Goal: Information Seeking & Learning: Learn about a topic

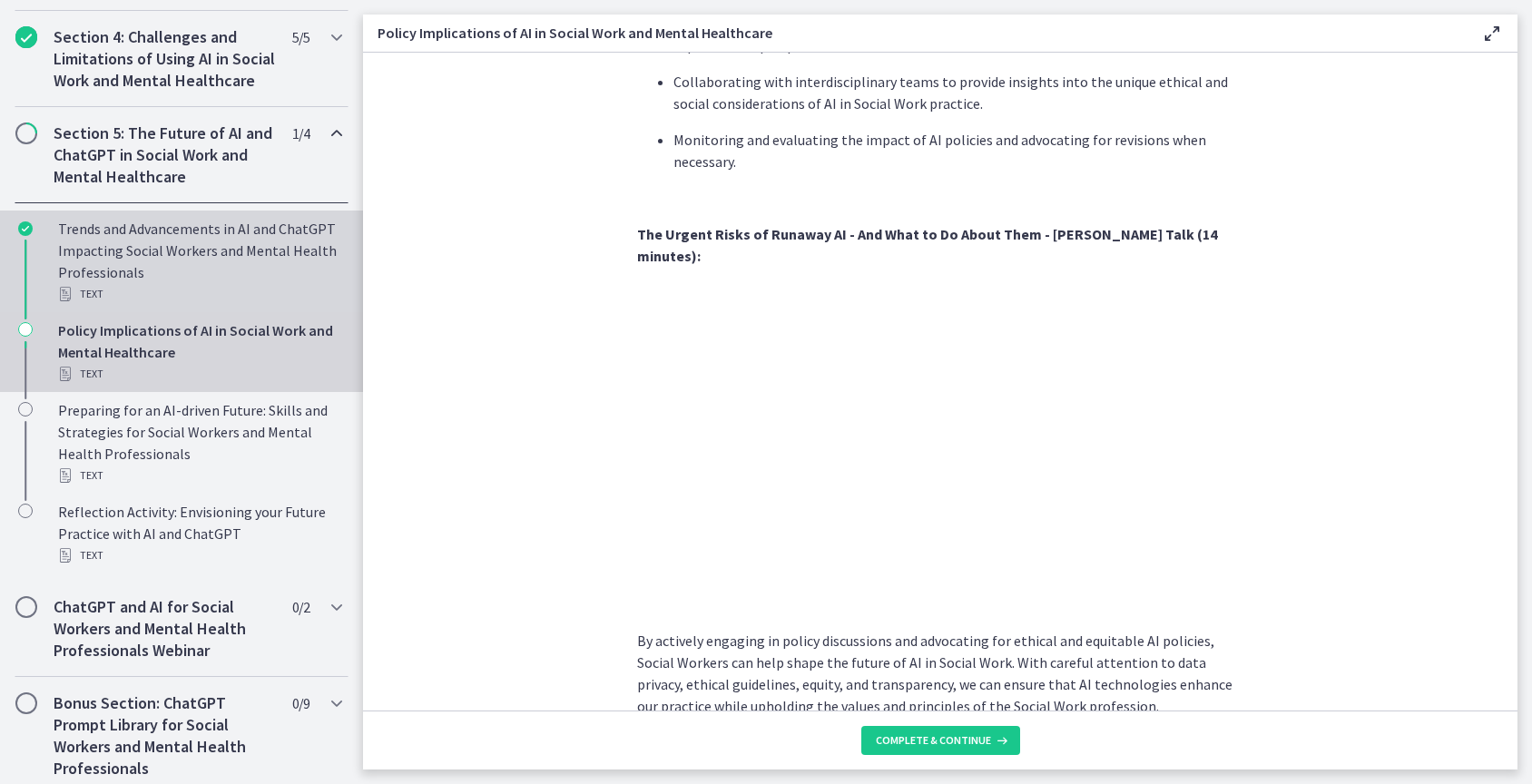
scroll to position [715, 0]
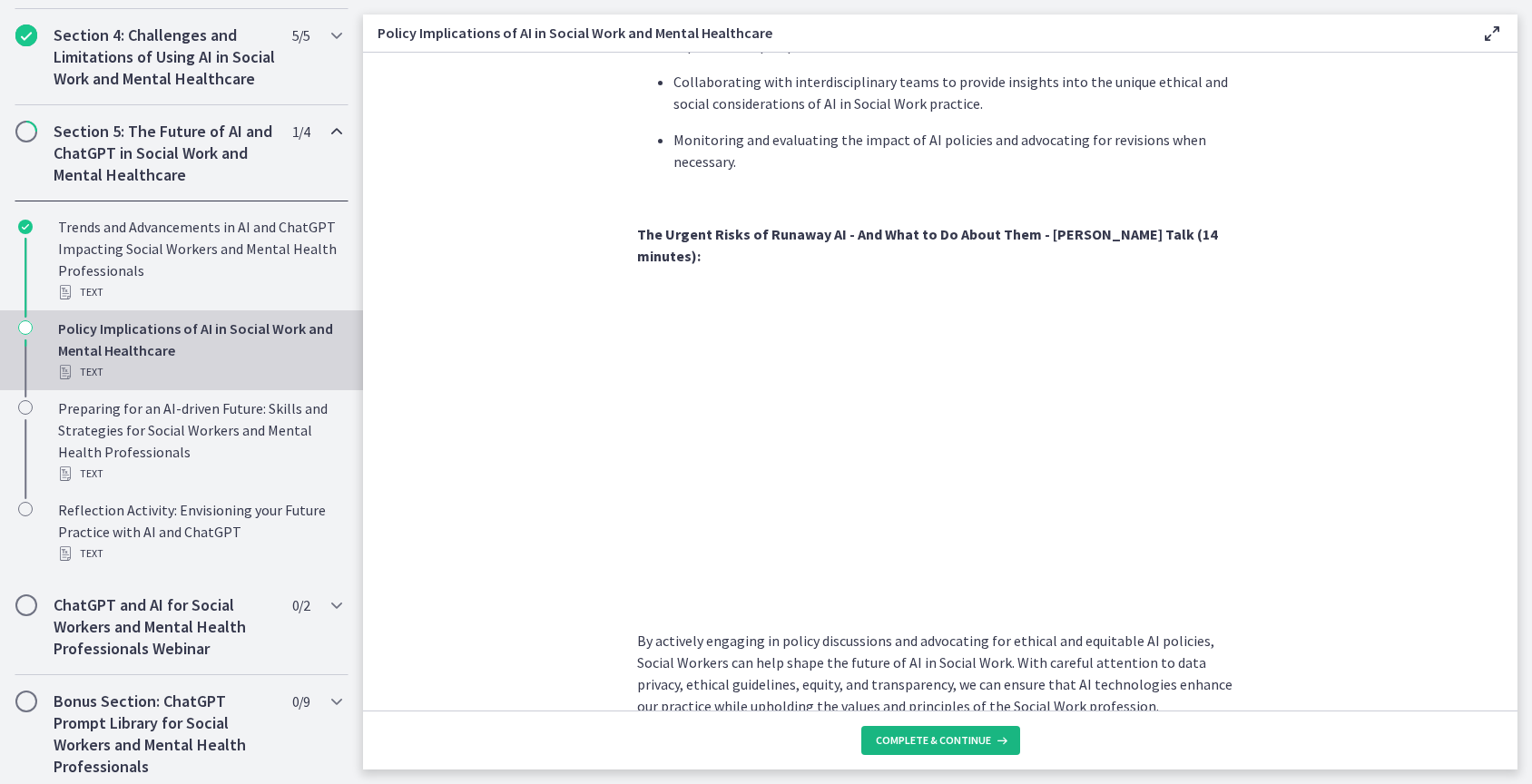
click at [968, 742] on span "Complete & continue" at bounding box center [934, 740] width 116 height 15
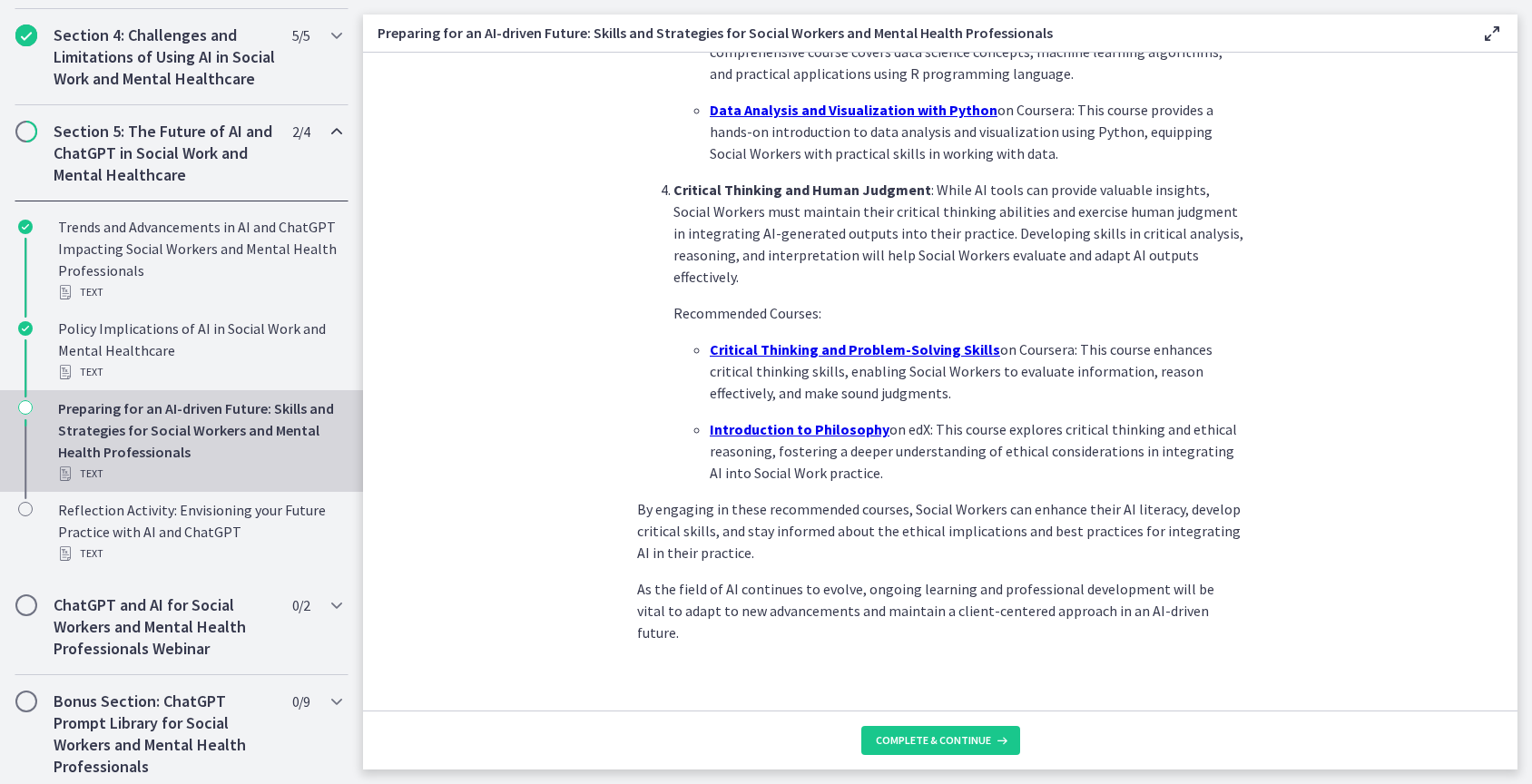
scroll to position [1172, 0]
click at [963, 733] on button "Complete & continue" at bounding box center [941, 740] width 159 height 29
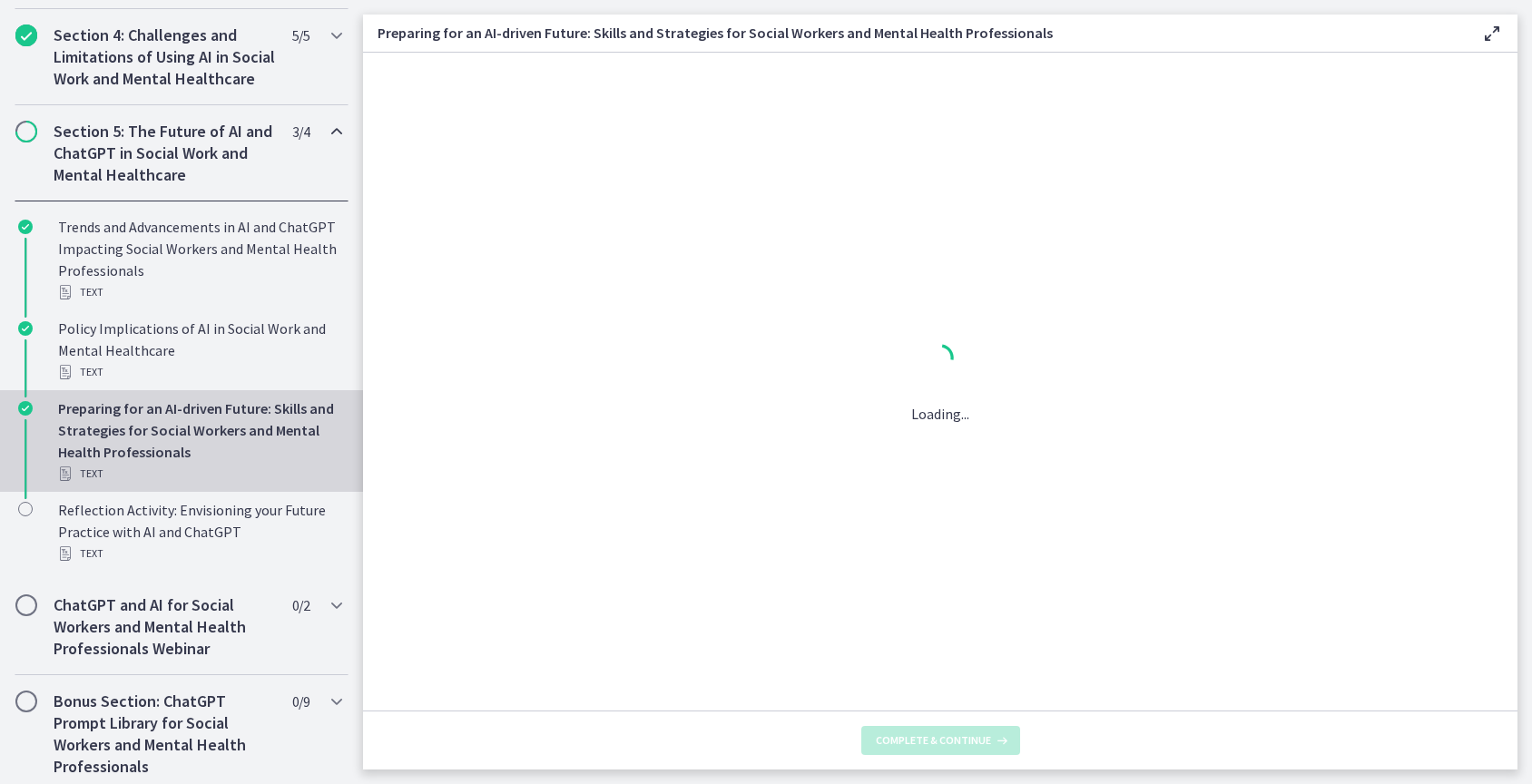
scroll to position [0, 0]
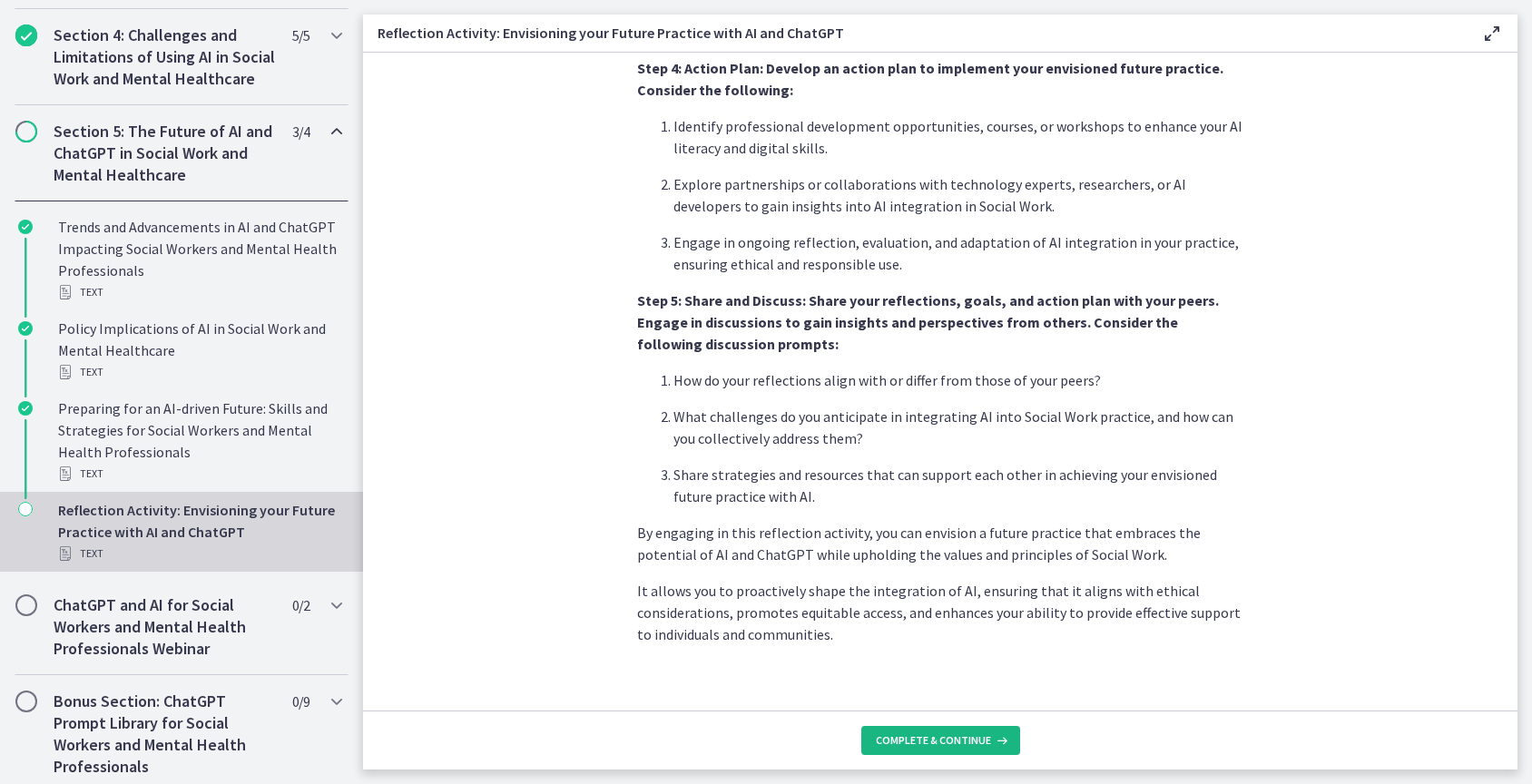
click at [945, 740] on span "Complete & continue" at bounding box center [934, 740] width 116 height 15
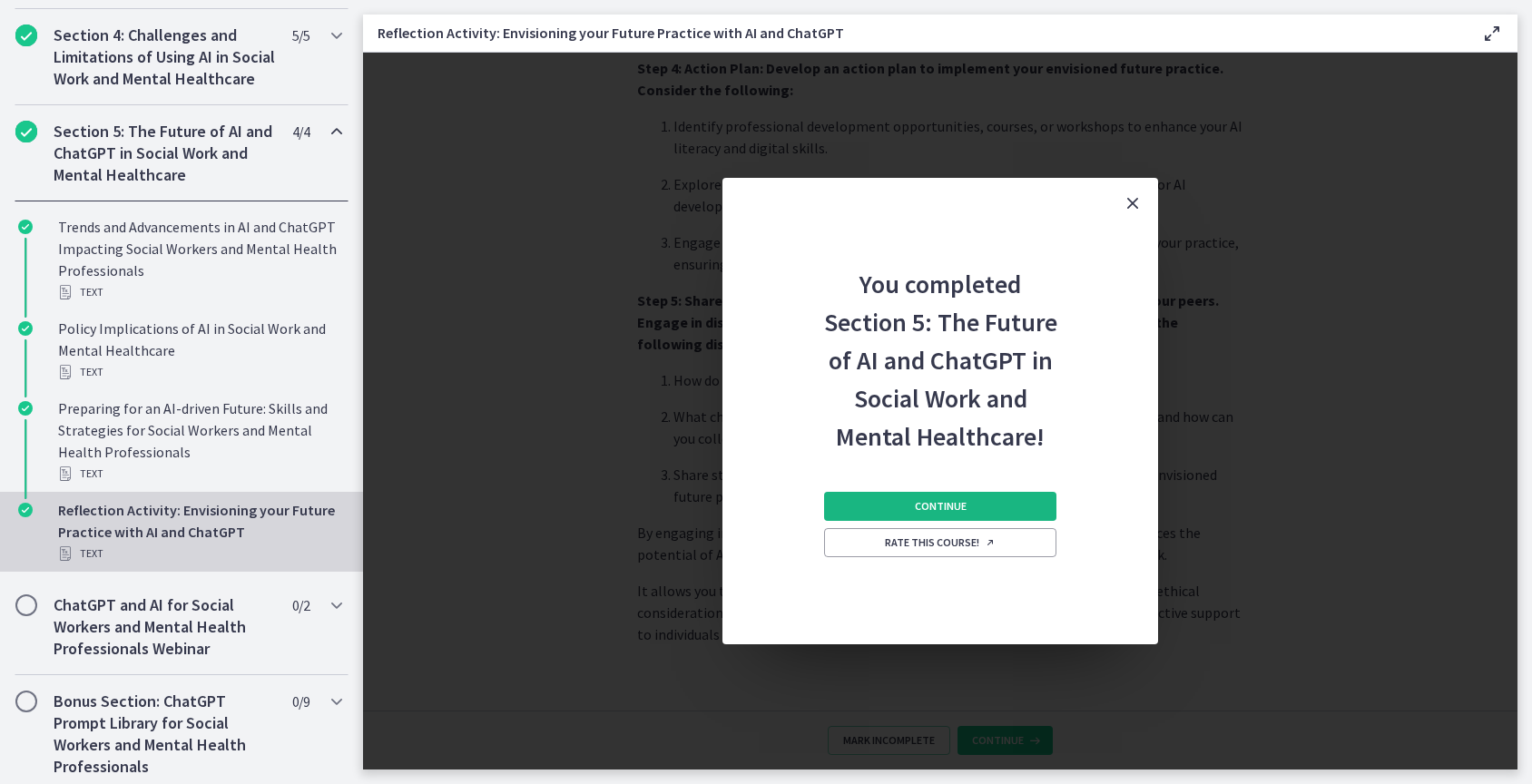
click at [965, 509] on span "Continue" at bounding box center [941, 506] width 51 height 15
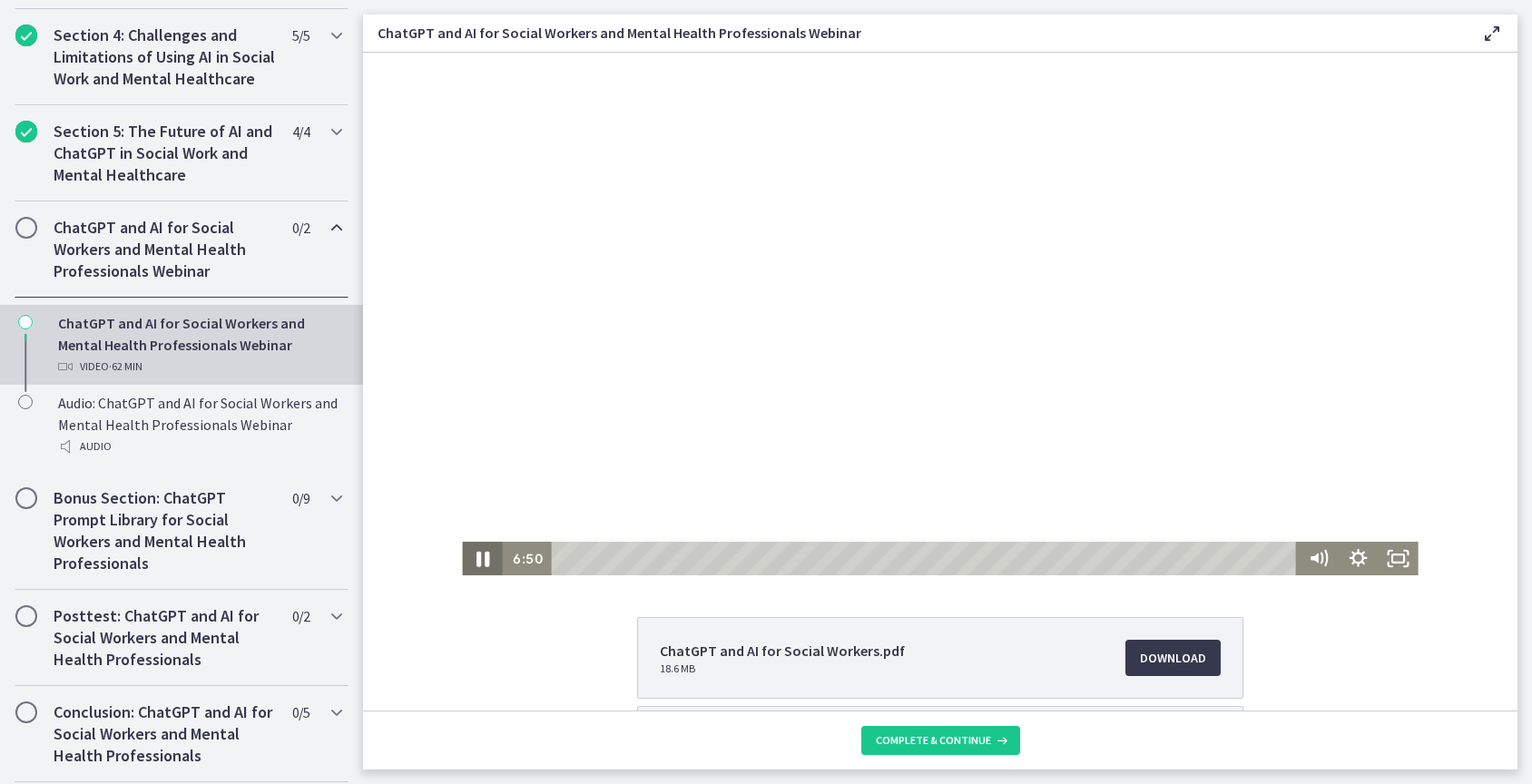
click at [470, 554] on icon "Pause" at bounding box center [483, 558] width 48 height 40
click at [479, 559] on icon "Play Video" at bounding box center [485, 558] width 12 height 17
click at [478, 559] on icon "Pause" at bounding box center [482, 559] width 40 height 34
click at [480, 557] on icon "Play Video" at bounding box center [485, 559] width 10 height 14
click at [475, 545] on icon "Pause" at bounding box center [482, 559] width 40 height 34
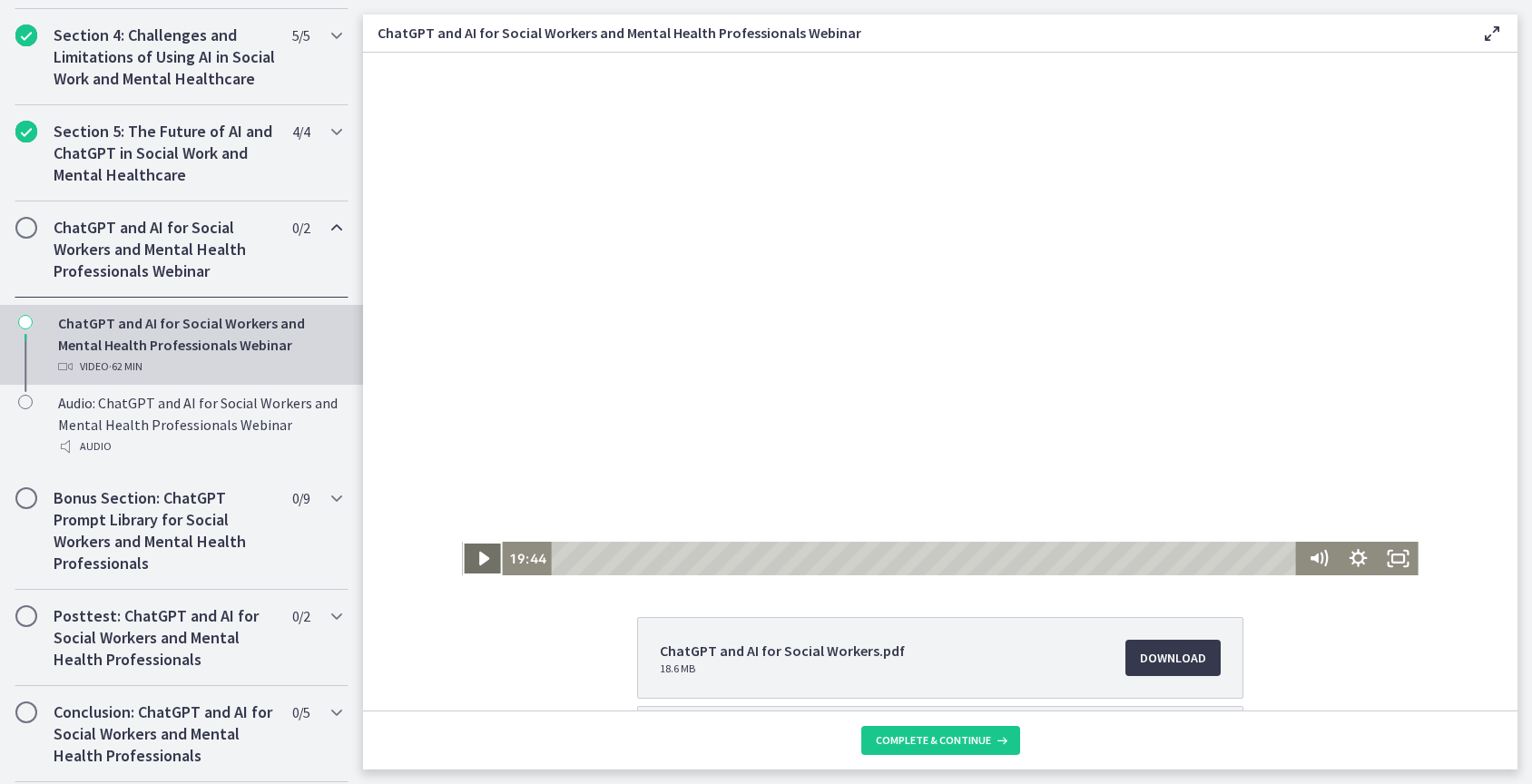
click at [480, 557] on icon "Play Video" at bounding box center [485, 559] width 10 height 14
click at [1011, 554] on div "38:30" at bounding box center [927, 559] width 730 height 34
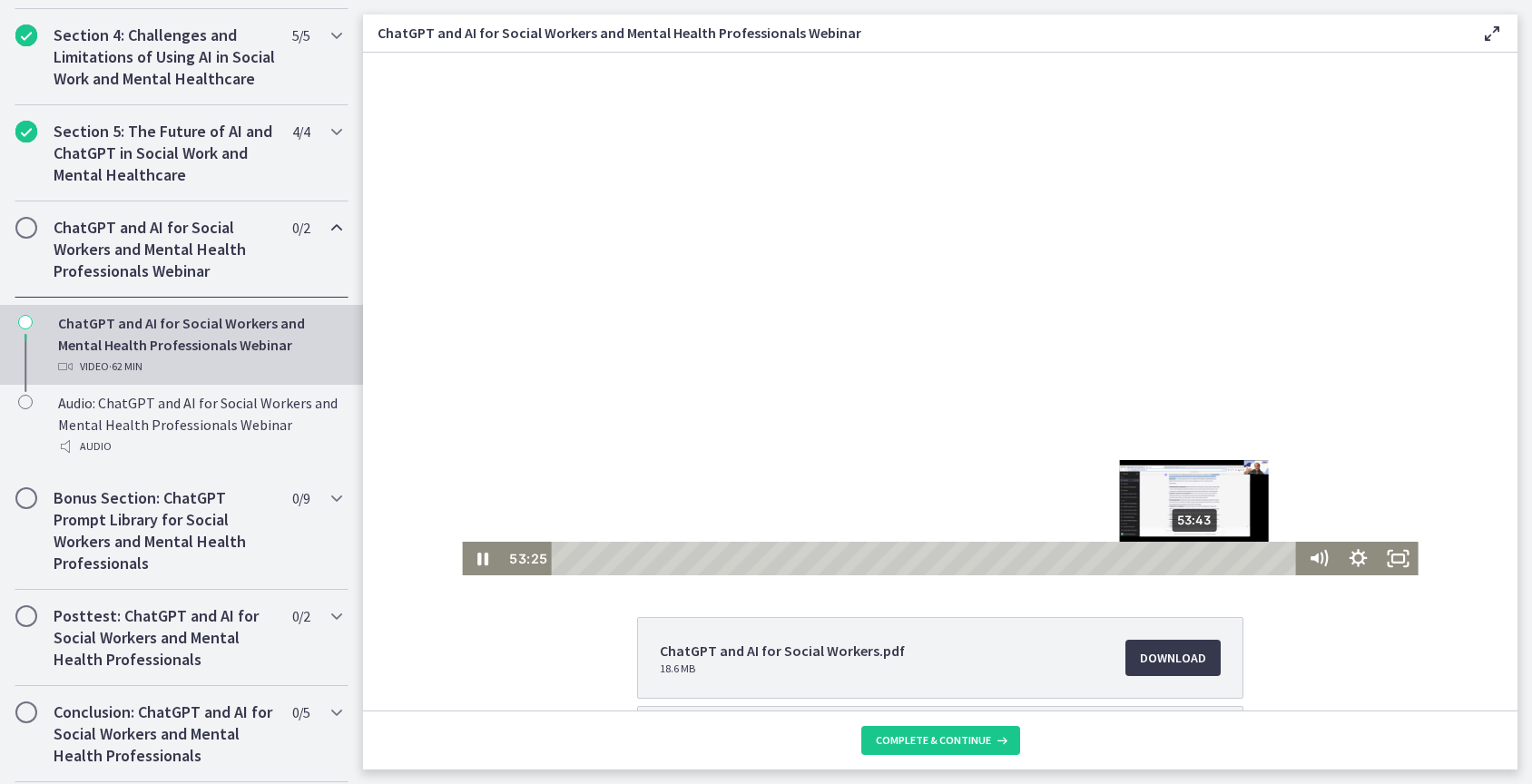
click at [1190, 557] on div "53:43" at bounding box center [927, 559] width 730 height 34
click at [1196, 557] on div "54:10" at bounding box center [927, 559] width 730 height 34
click at [1200, 557] on div "Playbar" at bounding box center [1200, 558] width 11 height 11
click at [1205, 558] on div "Playbar" at bounding box center [1208, 558] width 11 height 11
click at [1213, 558] on div "55:38" at bounding box center [927, 559] width 730 height 34
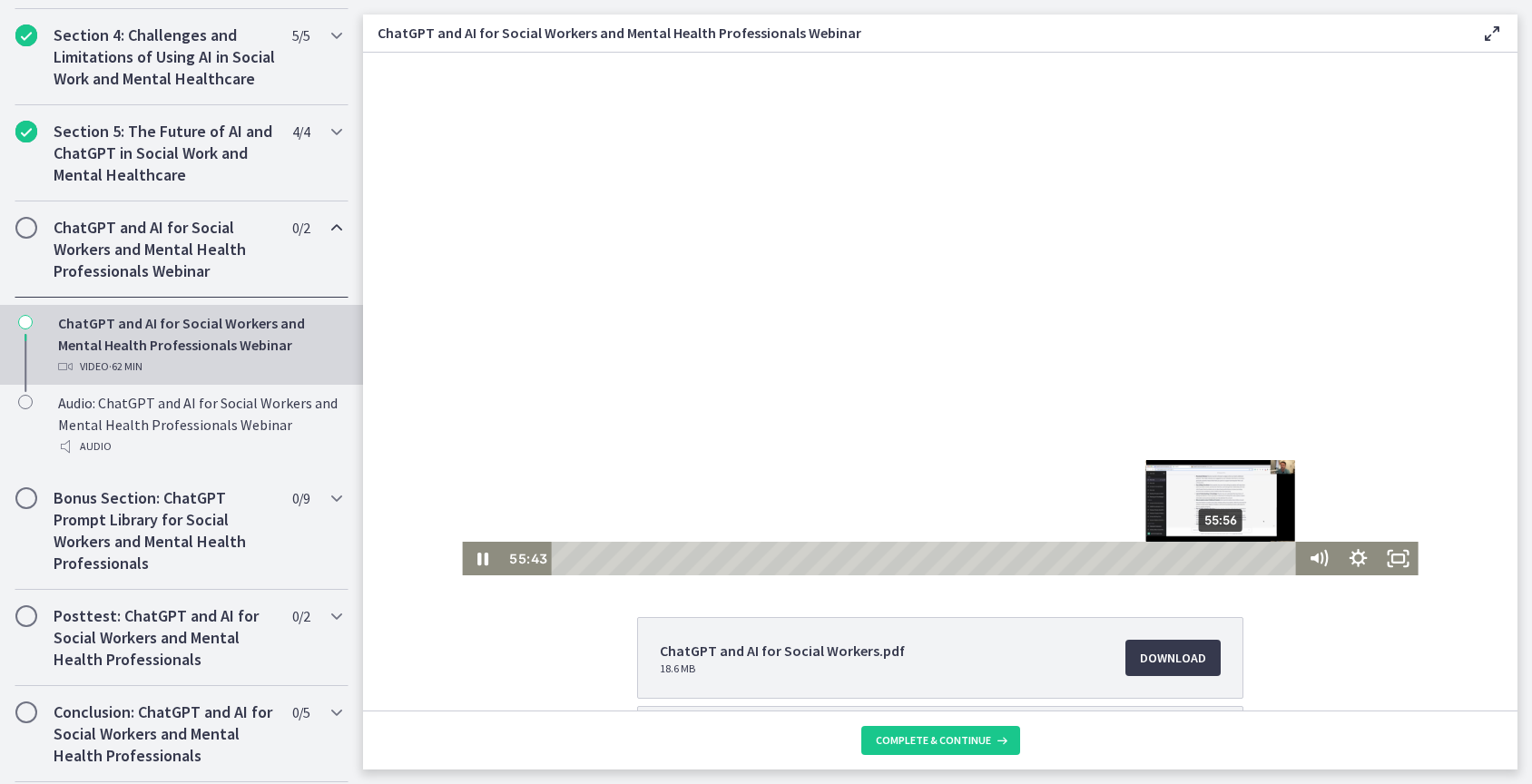
click at [1217, 558] on div "Playbar" at bounding box center [1217, 558] width 11 height 11
click at [1221, 560] on div "56:19" at bounding box center [927, 559] width 730 height 34
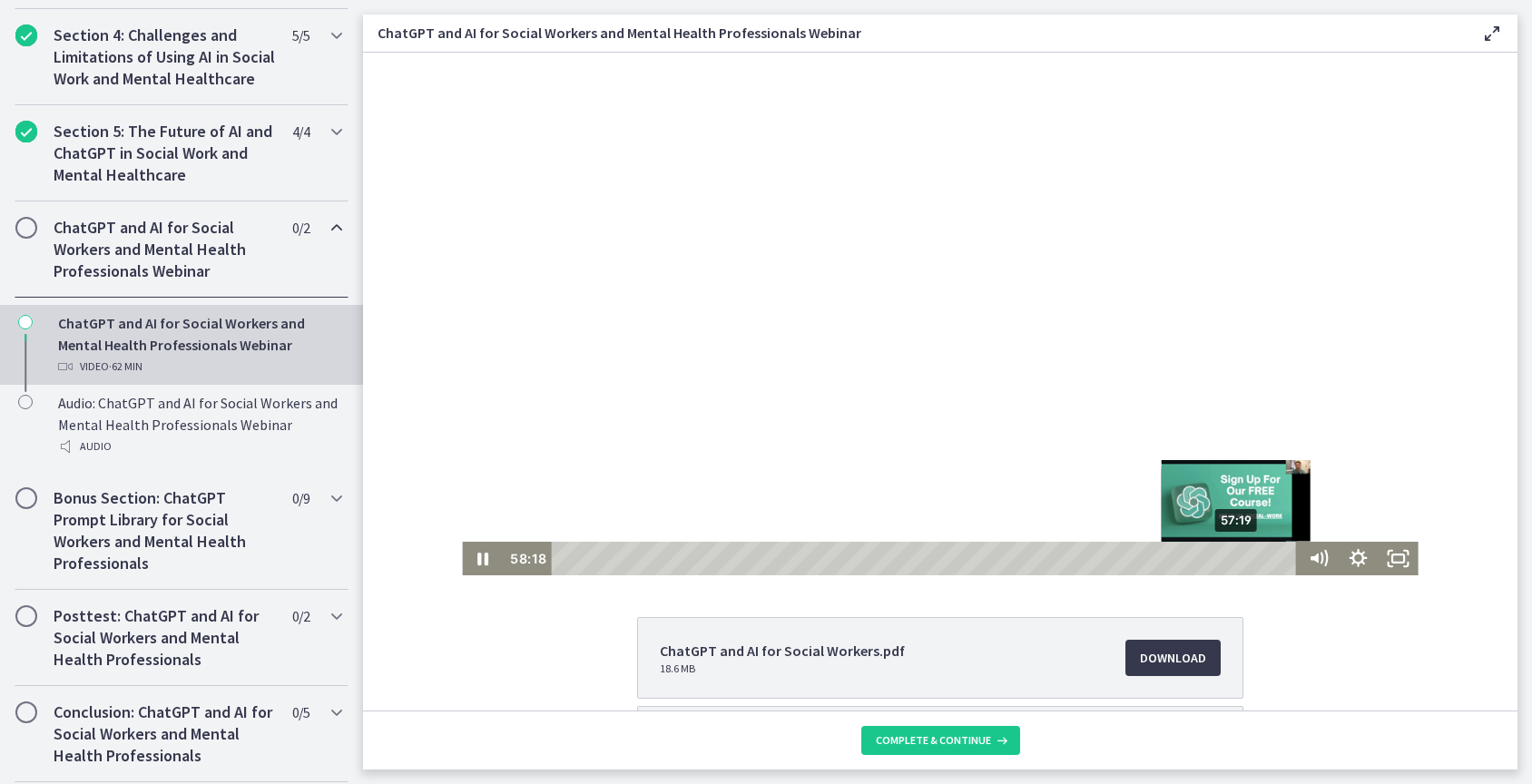
click at [1233, 559] on div "57:19" at bounding box center [927, 559] width 730 height 34
click at [1236, 559] on div "57:38" at bounding box center [927, 559] width 730 height 34
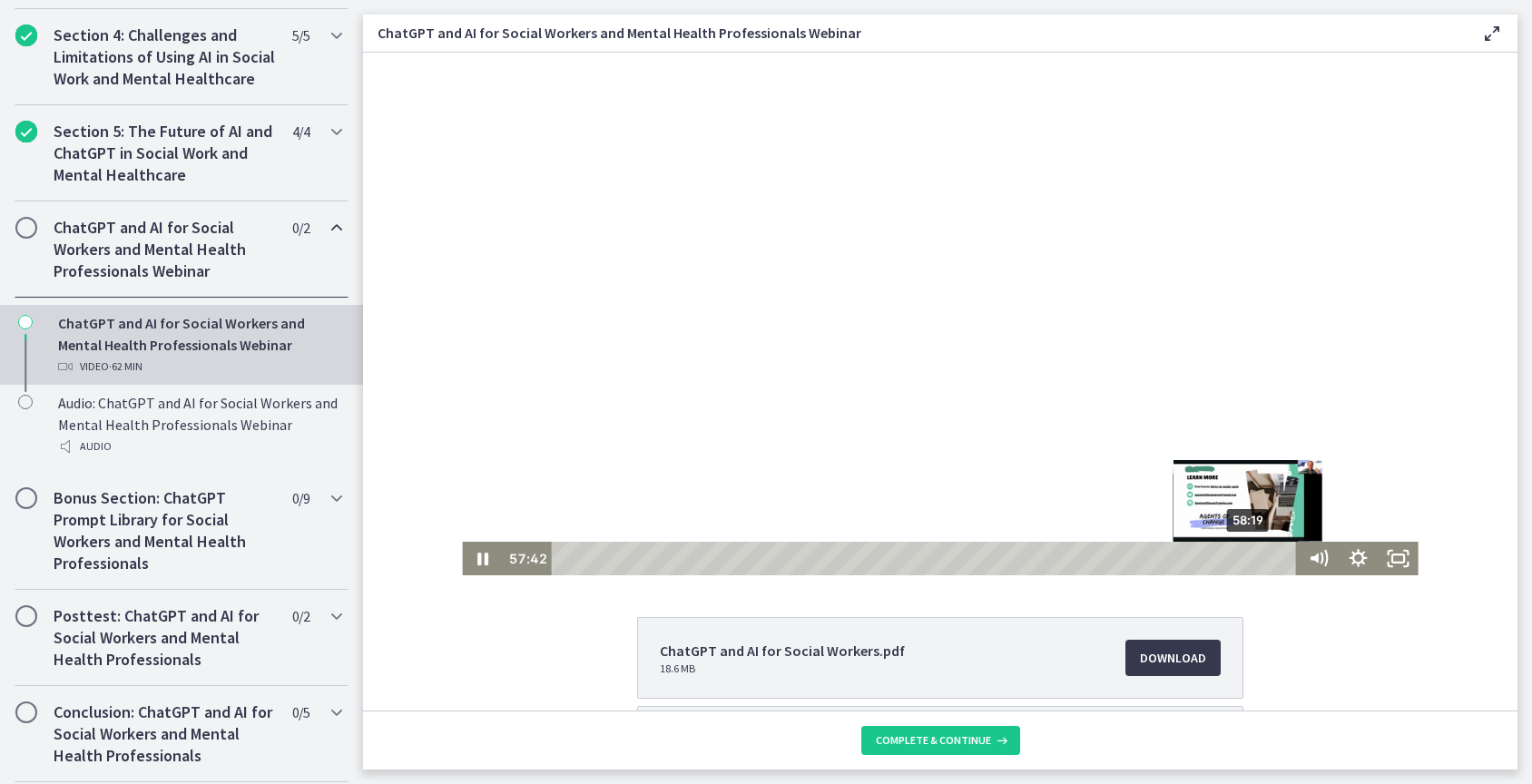
click at [1244, 557] on div "58:19" at bounding box center [927, 559] width 730 height 34
click at [1252, 554] on div "58:56" at bounding box center [927, 559] width 730 height 34
click at [1255, 557] on div "Playbar" at bounding box center [1257, 558] width 11 height 11
click at [1259, 557] on div "59:33" at bounding box center [927, 559] width 730 height 34
click at [1267, 557] on div "1:00:15" at bounding box center [927, 559] width 730 height 34
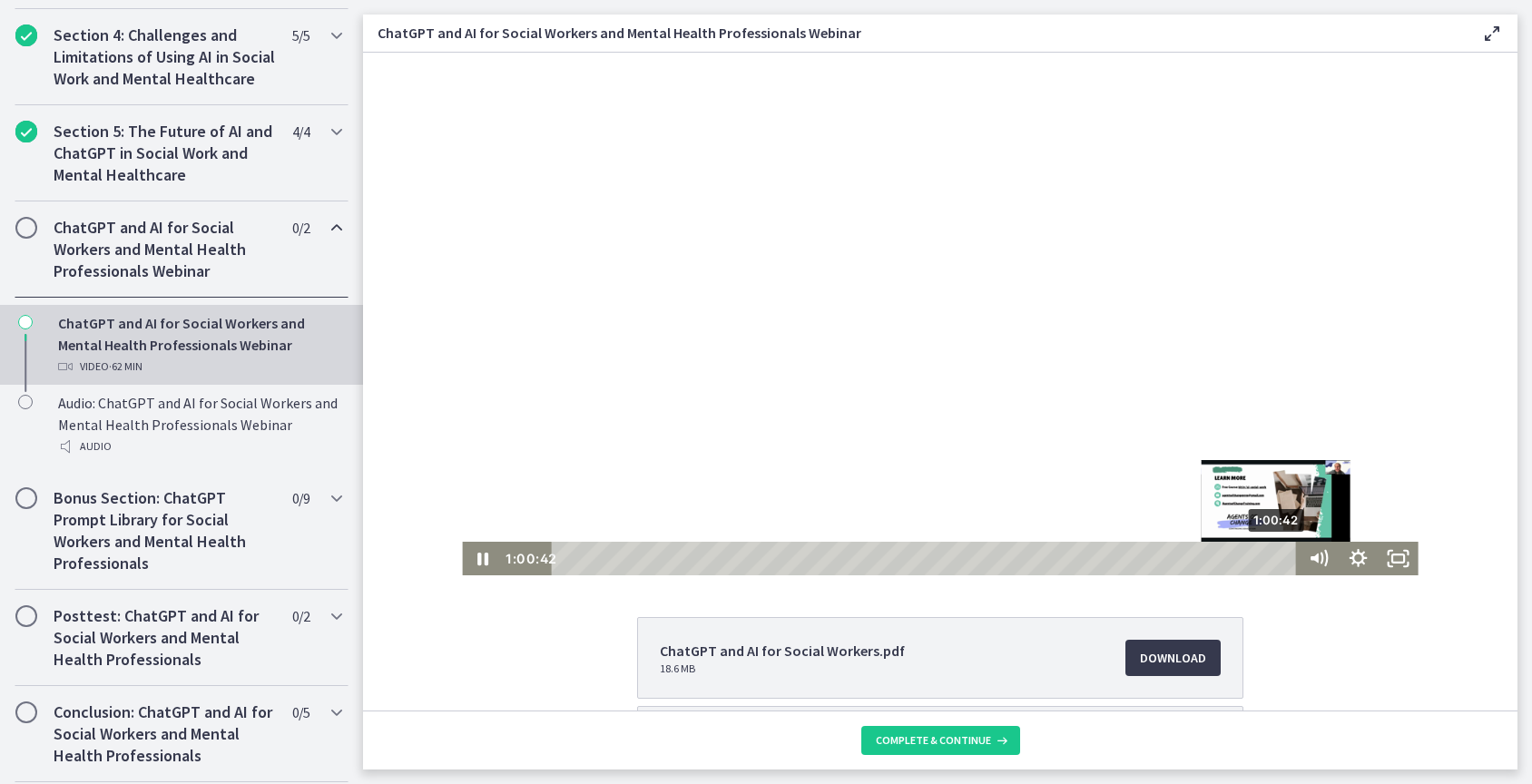
click at [1273, 556] on div "1:00:42" at bounding box center [927, 559] width 730 height 34
click at [1277, 555] on div "1:01:01" at bounding box center [927, 559] width 730 height 34
click at [1281, 557] on div "Playbar" at bounding box center [1283, 558] width 11 height 11
click at [1285, 559] on div "1:01:42" at bounding box center [927, 559] width 730 height 34
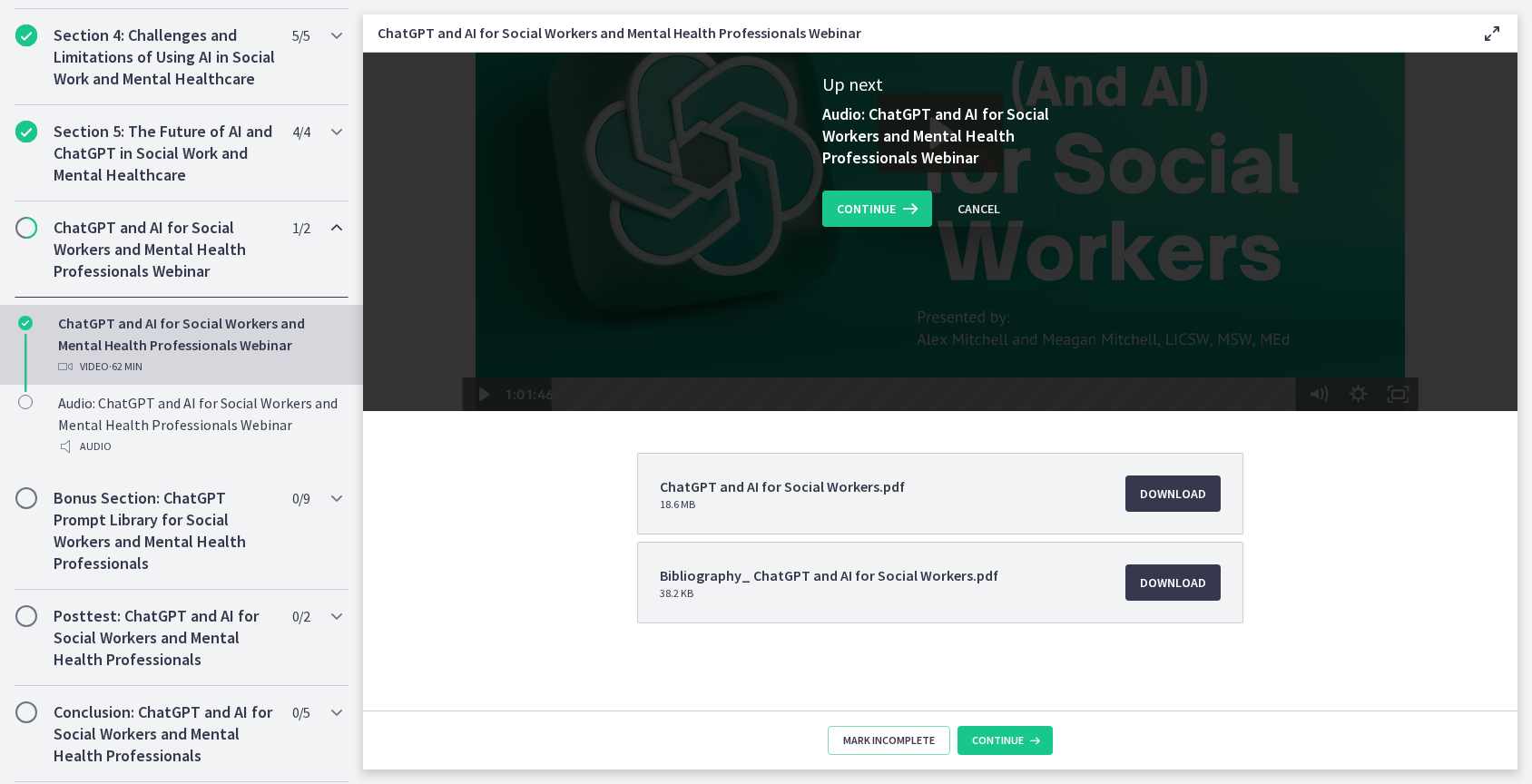
scroll to position [164, 0]
click at [1011, 736] on span "Continue" at bounding box center [998, 740] width 51 height 15
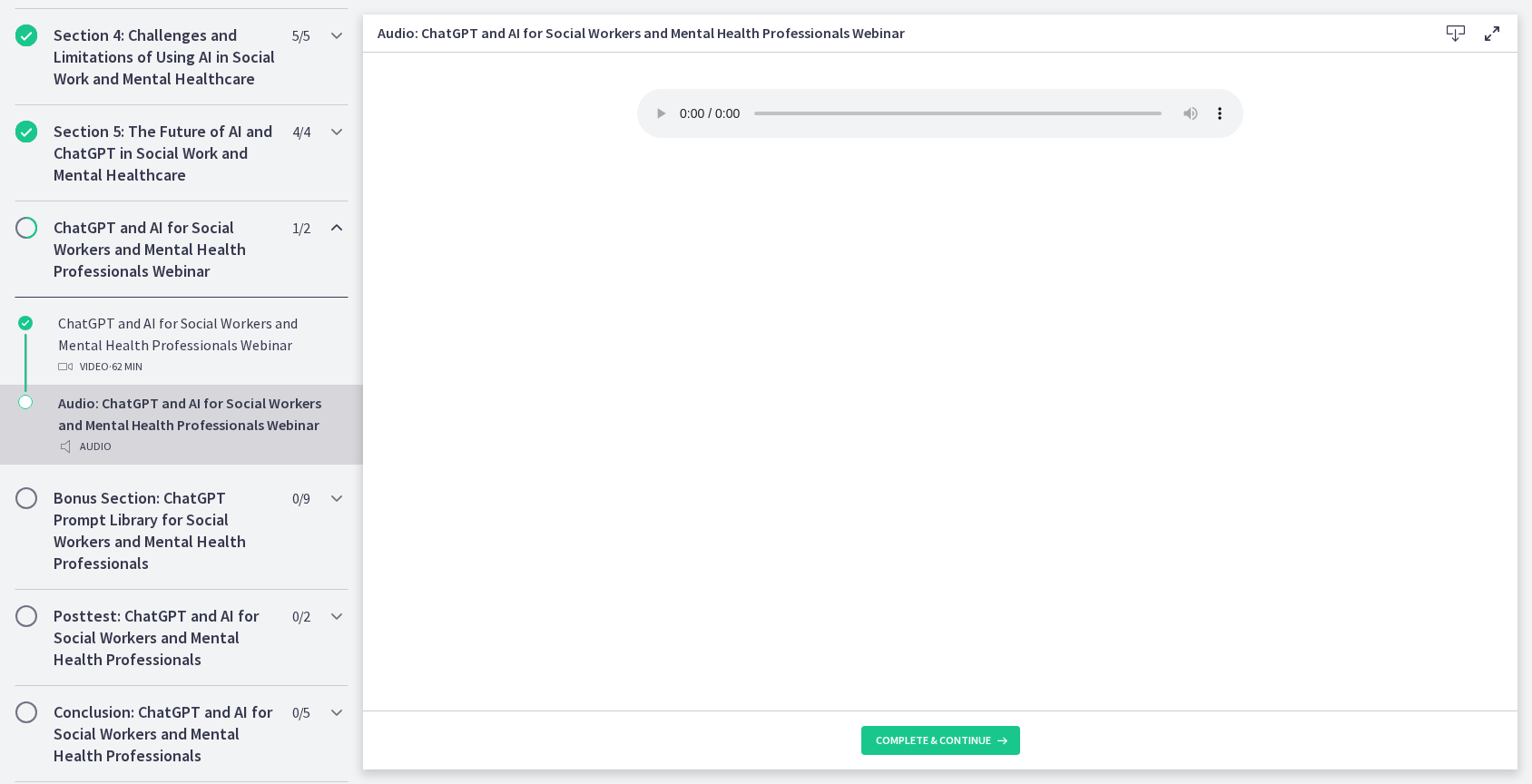
click at [680, 105] on audio "Your browser doesn't support the audio element. Download it here" at bounding box center [940, 114] width 606 height 49
click at [983, 739] on span "Complete & continue" at bounding box center [934, 740] width 116 height 15
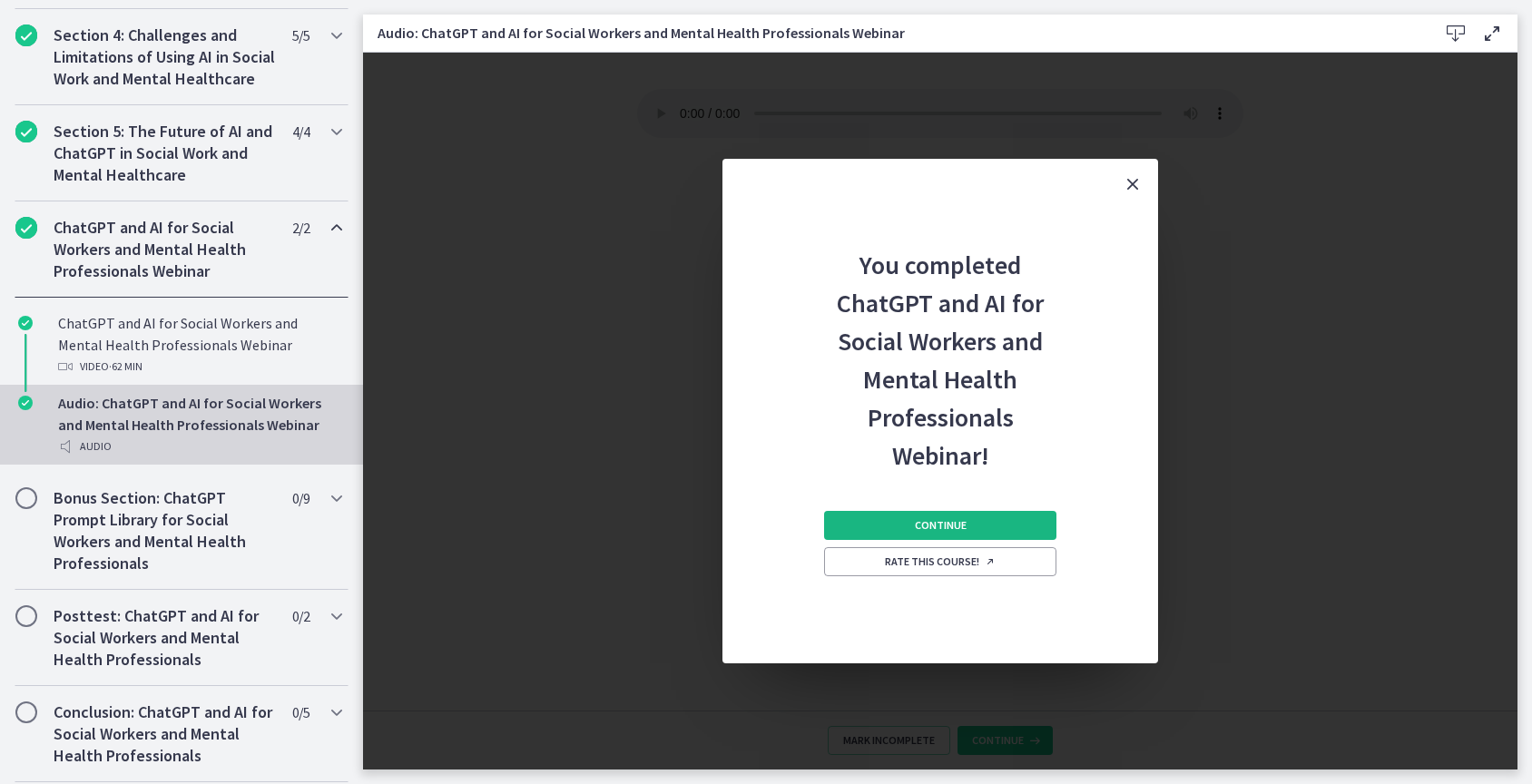
click at [957, 534] on button "Continue" at bounding box center [940, 525] width 232 height 29
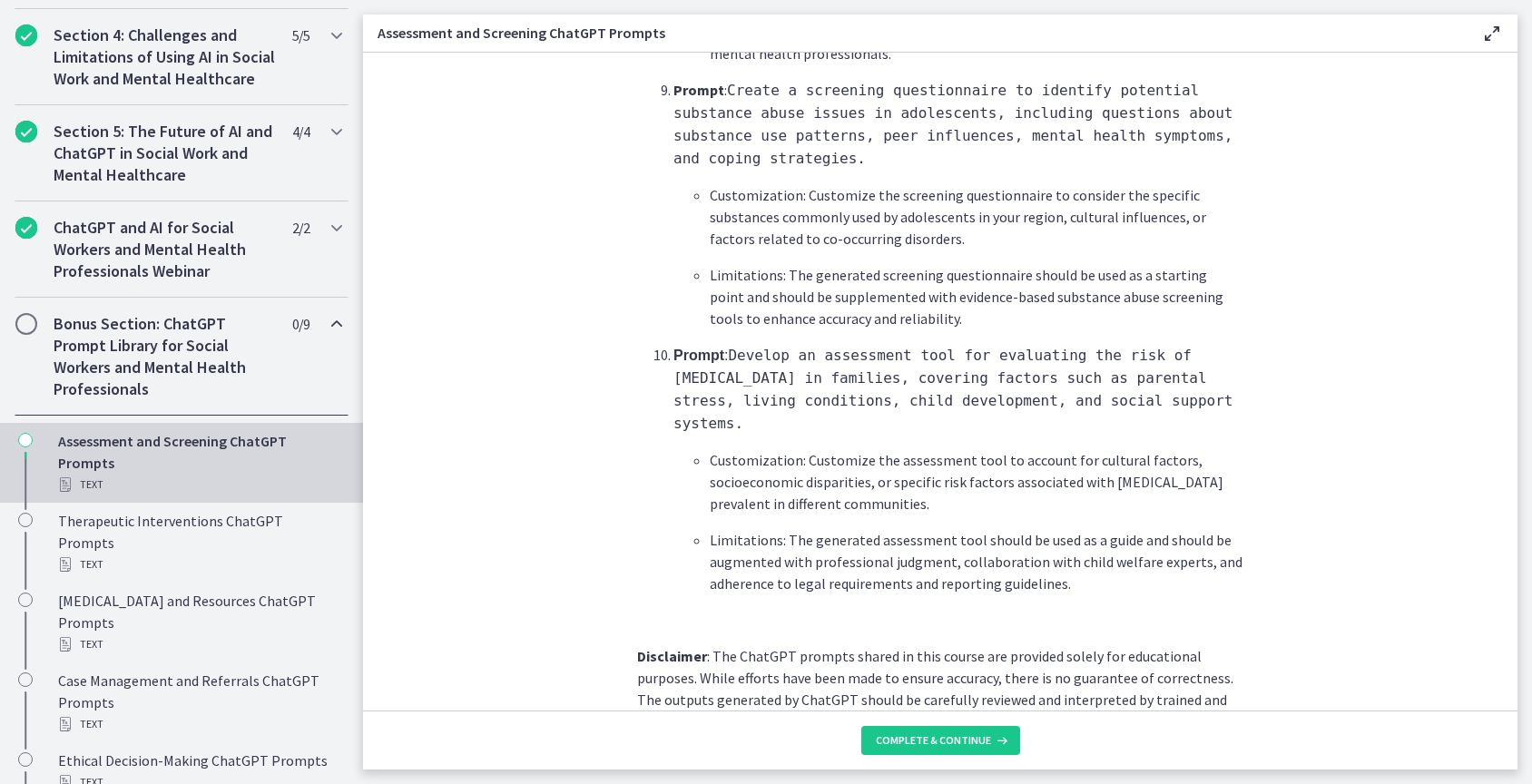
scroll to position [2694, 0]
click at [967, 739] on span "Complete & continue" at bounding box center [934, 740] width 116 height 15
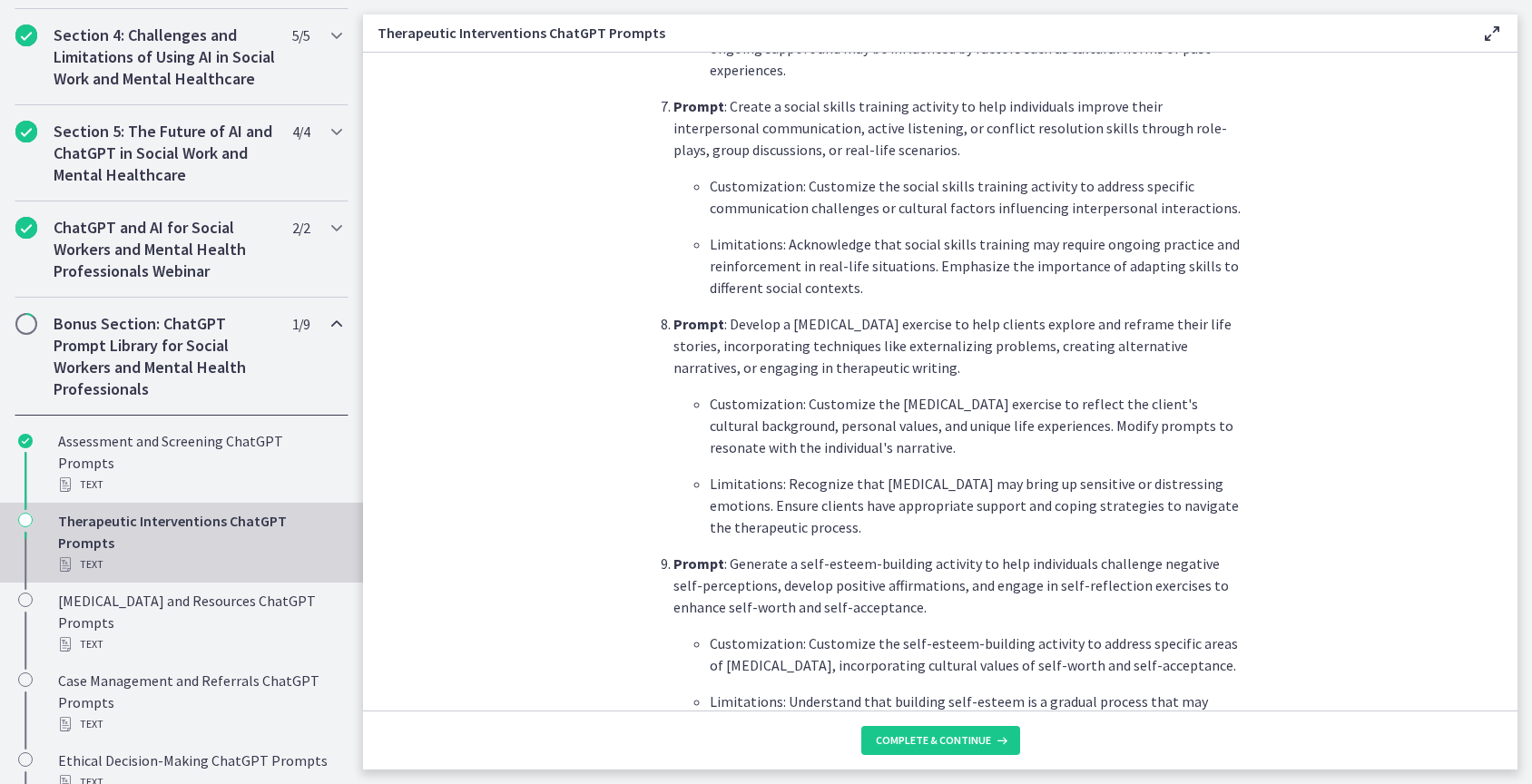
scroll to position [1946, 0]
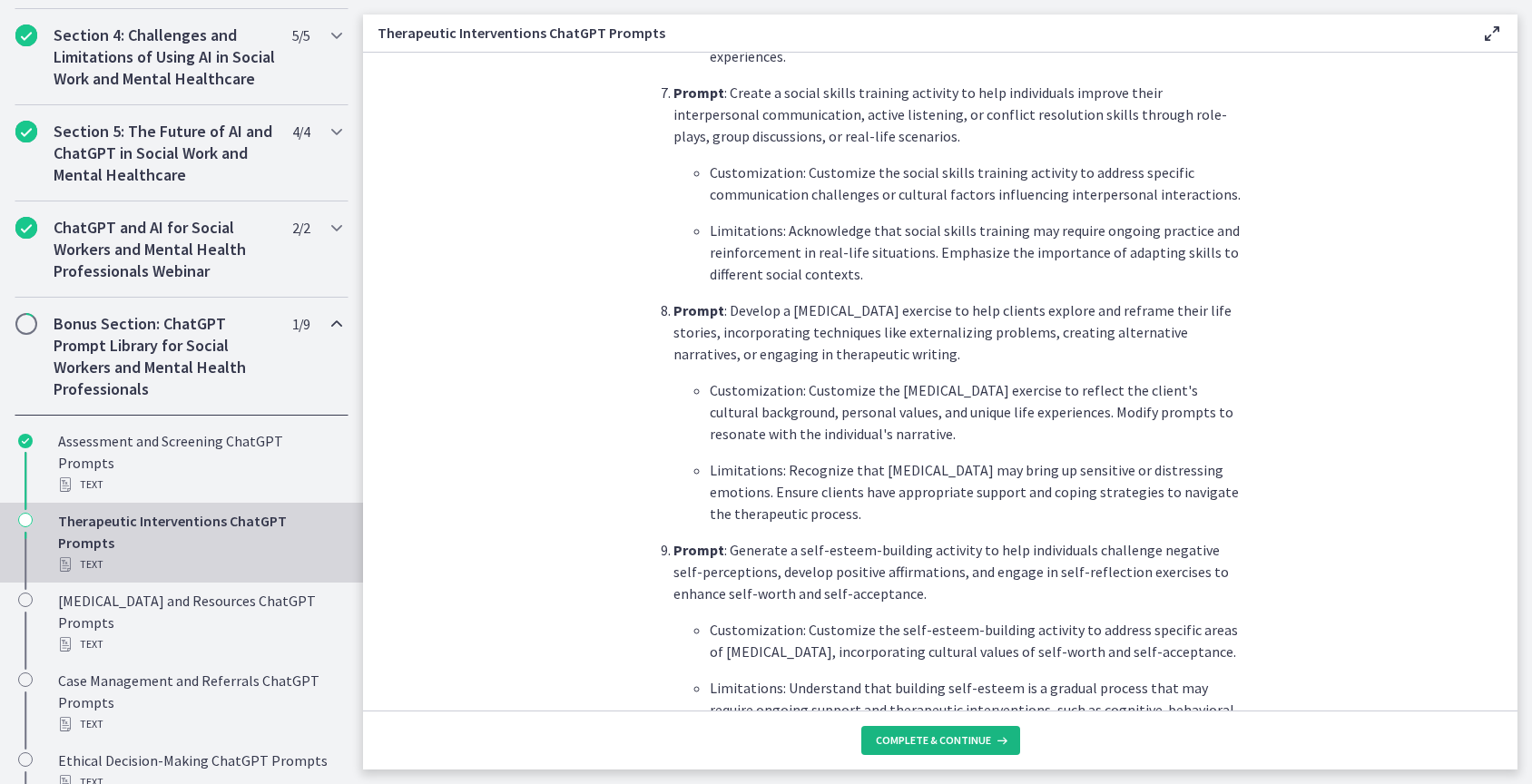
click at [946, 744] on span "Complete & continue" at bounding box center [934, 740] width 116 height 15
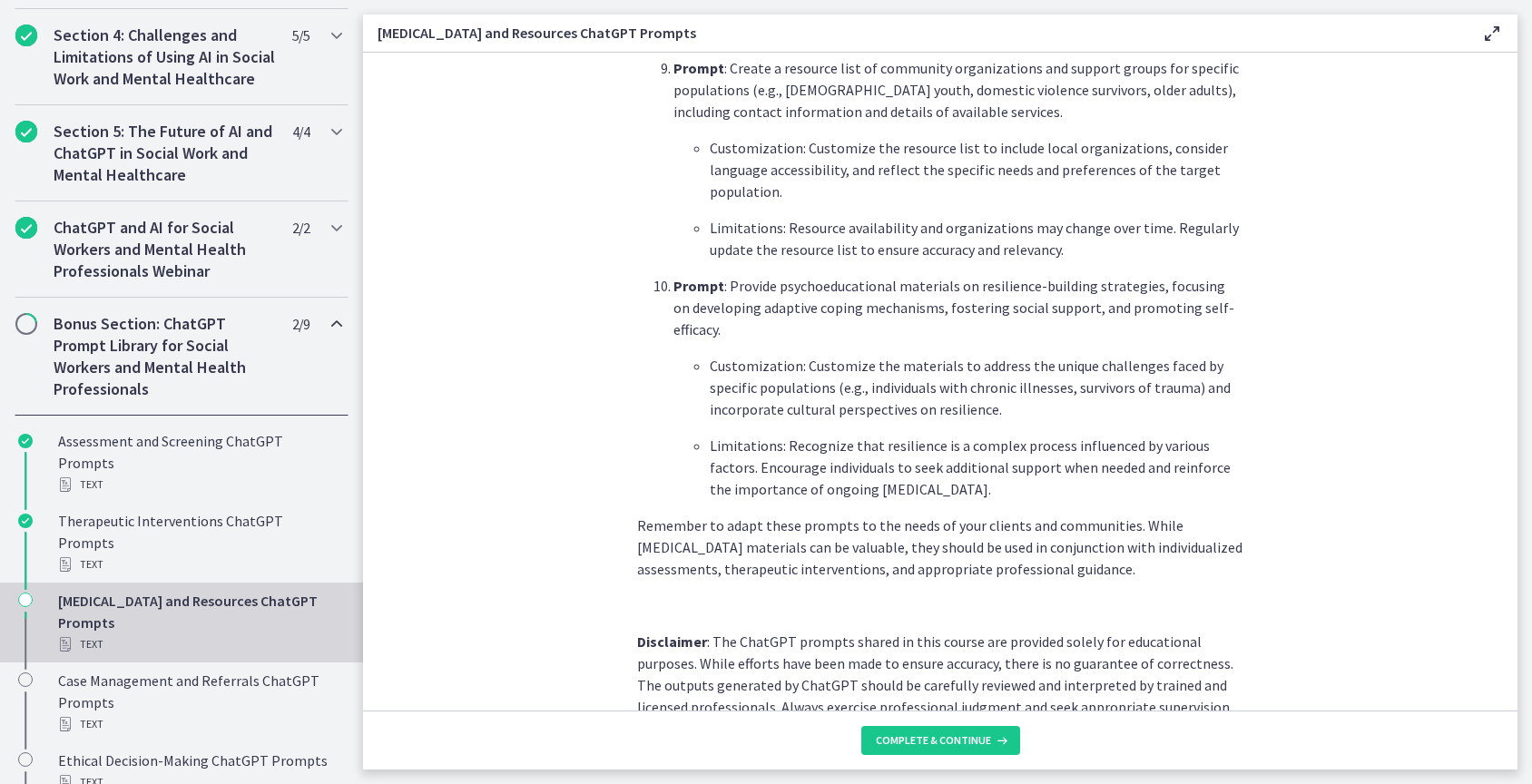
scroll to position [2326, 0]
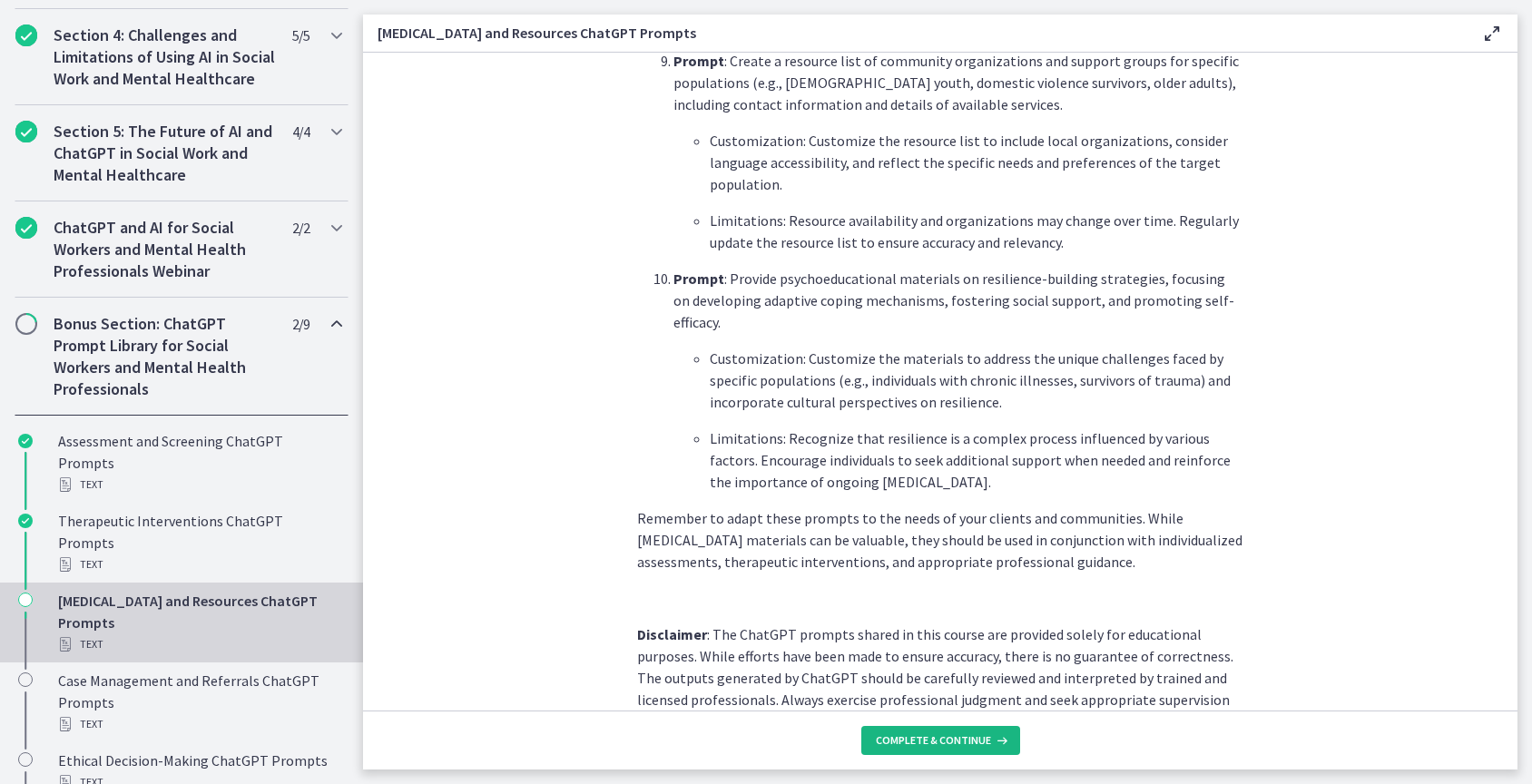
click at [957, 740] on span "Complete & continue" at bounding box center [934, 740] width 116 height 15
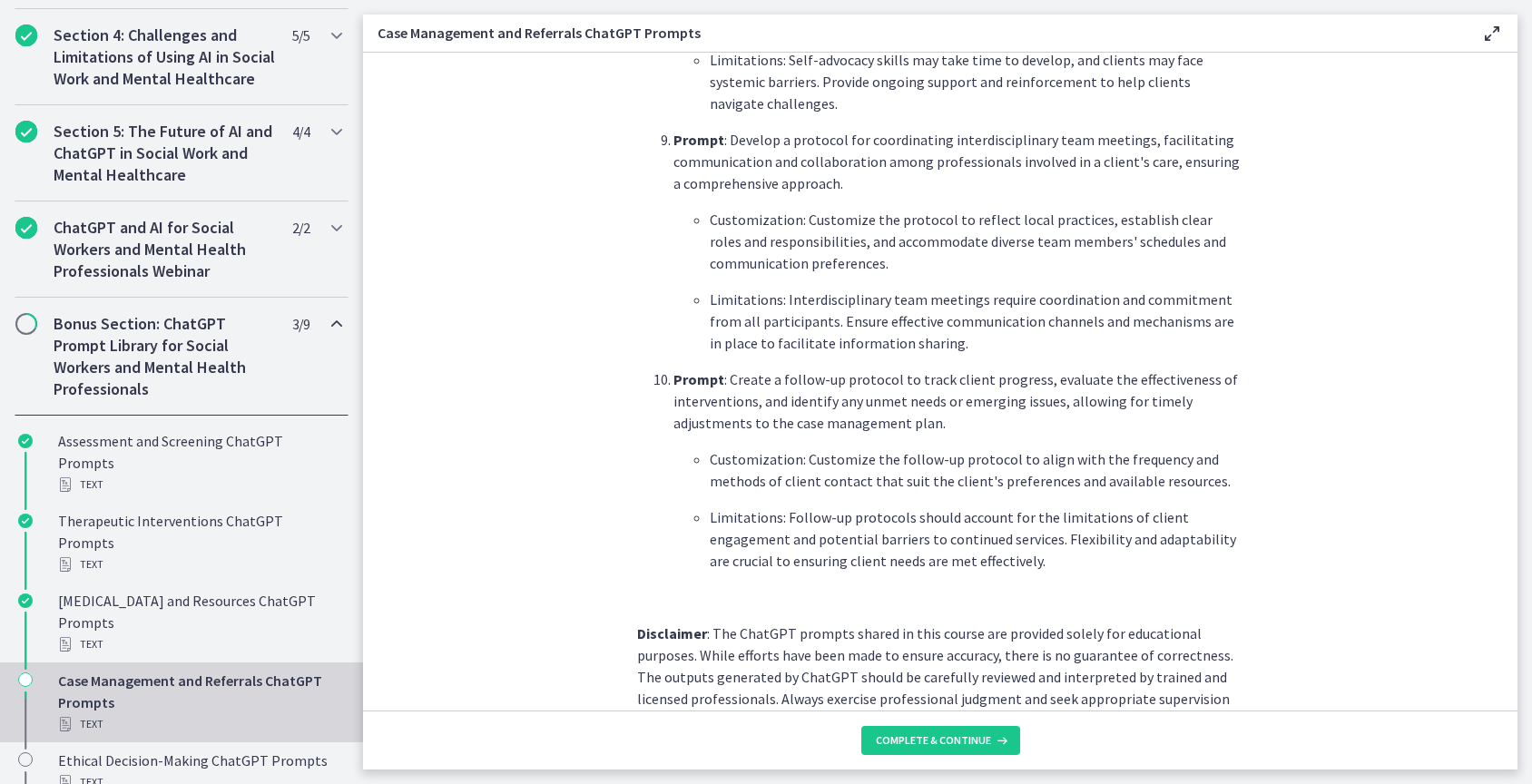
scroll to position [2333, 0]
click at [986, 733] on button "Complete & continue" at bounding box center [941, 740] width 159 height 29
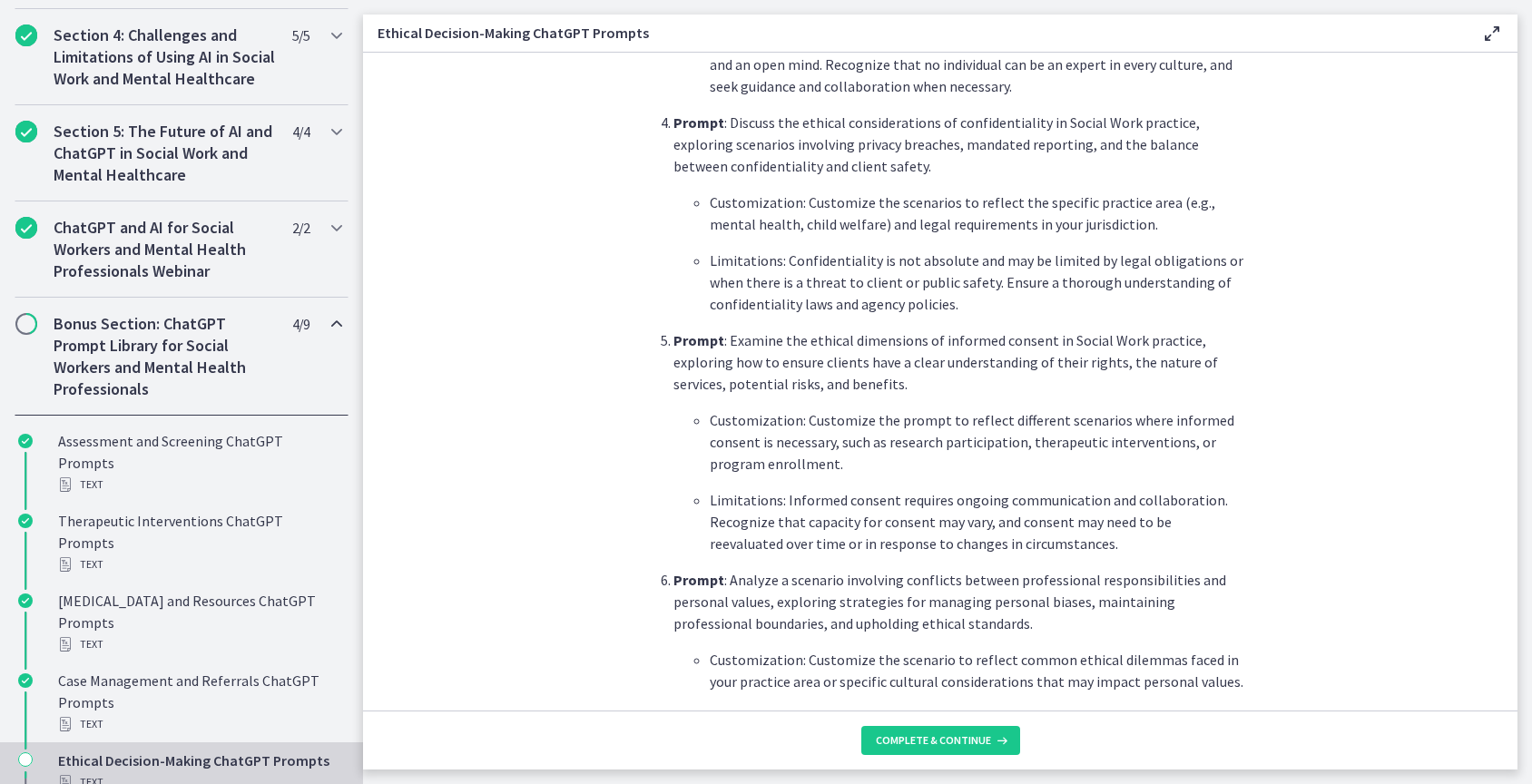
scroll to position [1177, 0]
click at [953, 739] on span "Complete & continue" at bounding box center [934, 740] width 116 height 15
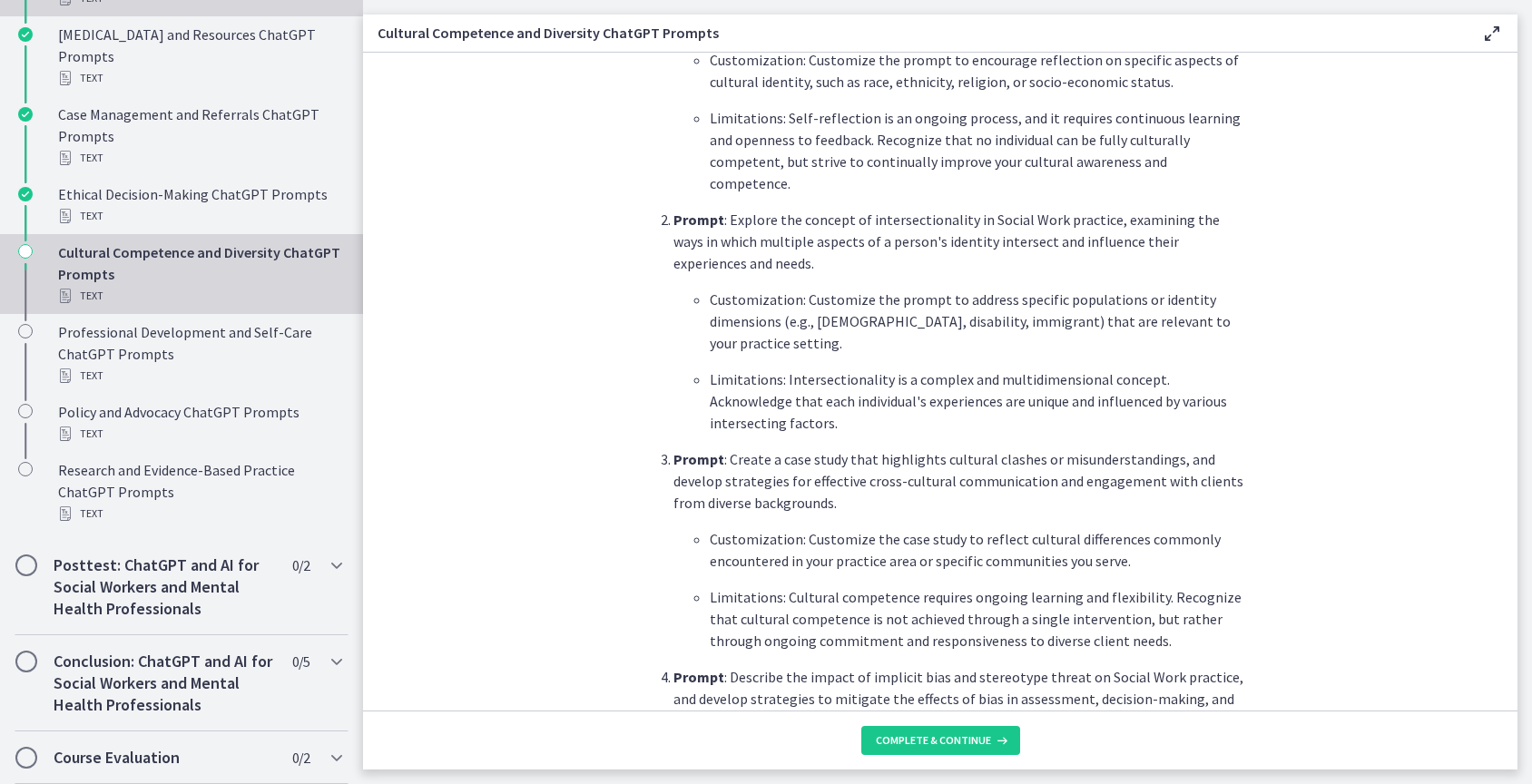
scroll to position [1281, 0]
click at [965, 739] on span "Complete & continue" at bounding box center [934, 740] width 116 height 15
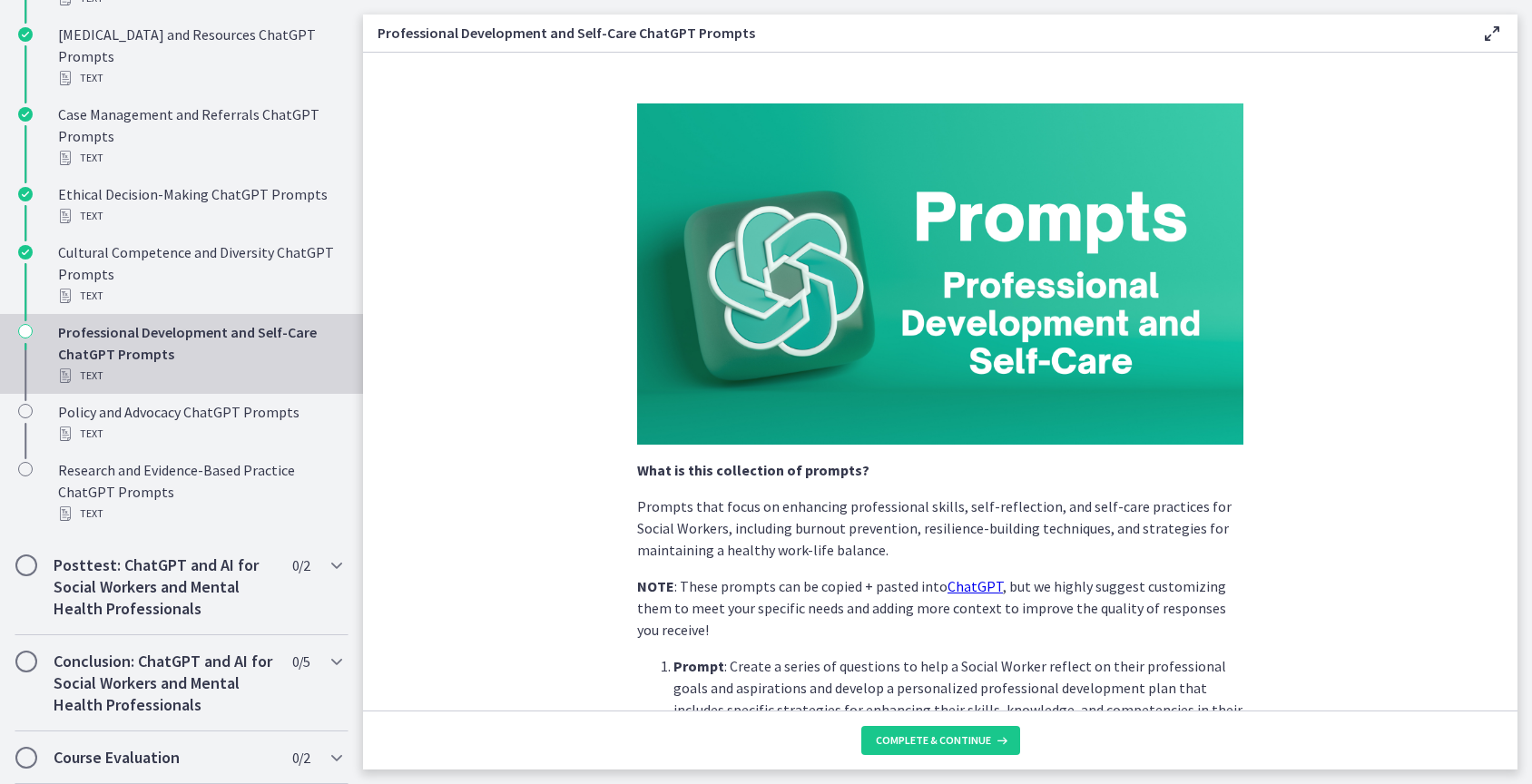
click at [965, 739] on span "Complete & continue" at bounding box center [934, 740] width 116 height 15
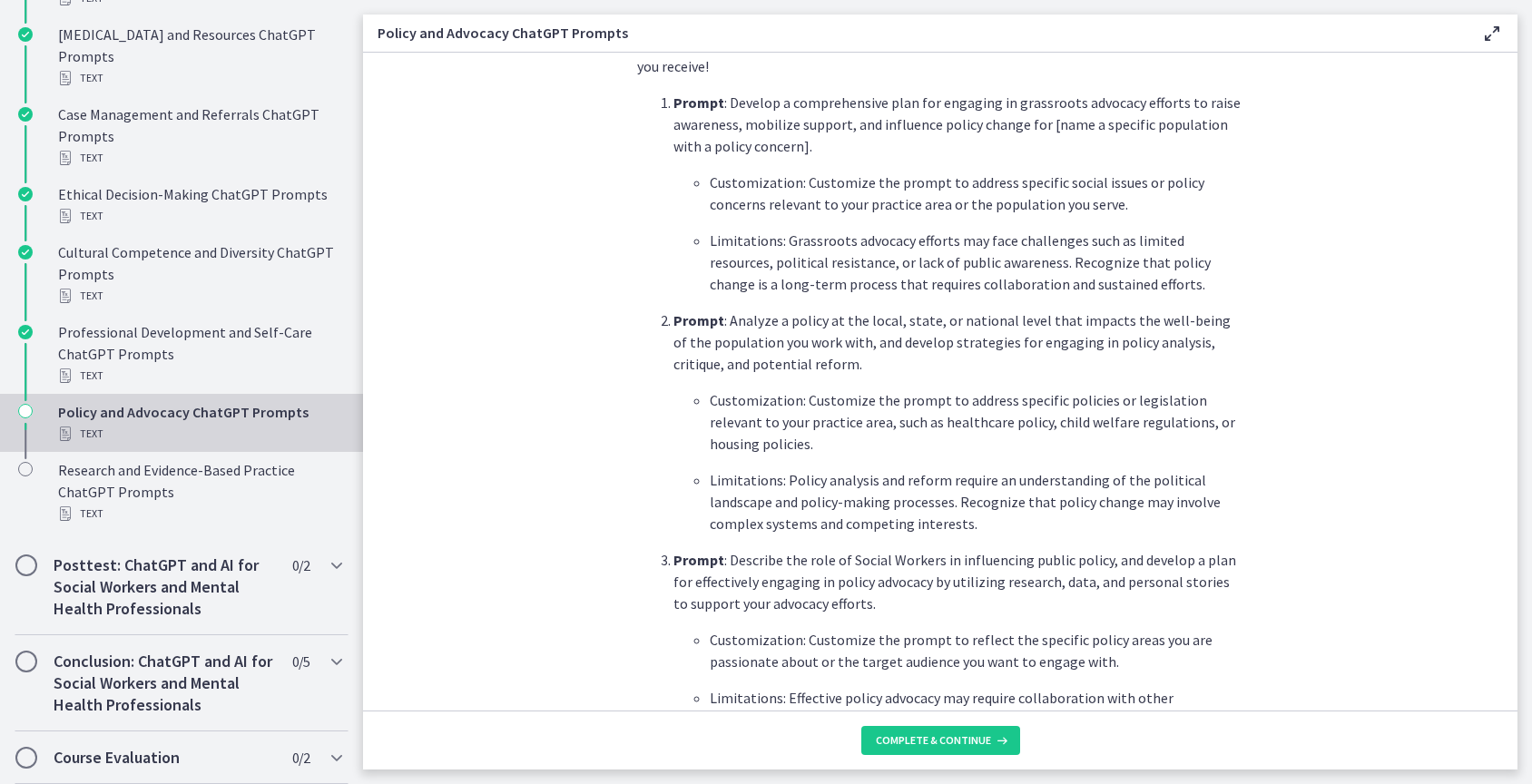
scroll to position [579, 0]
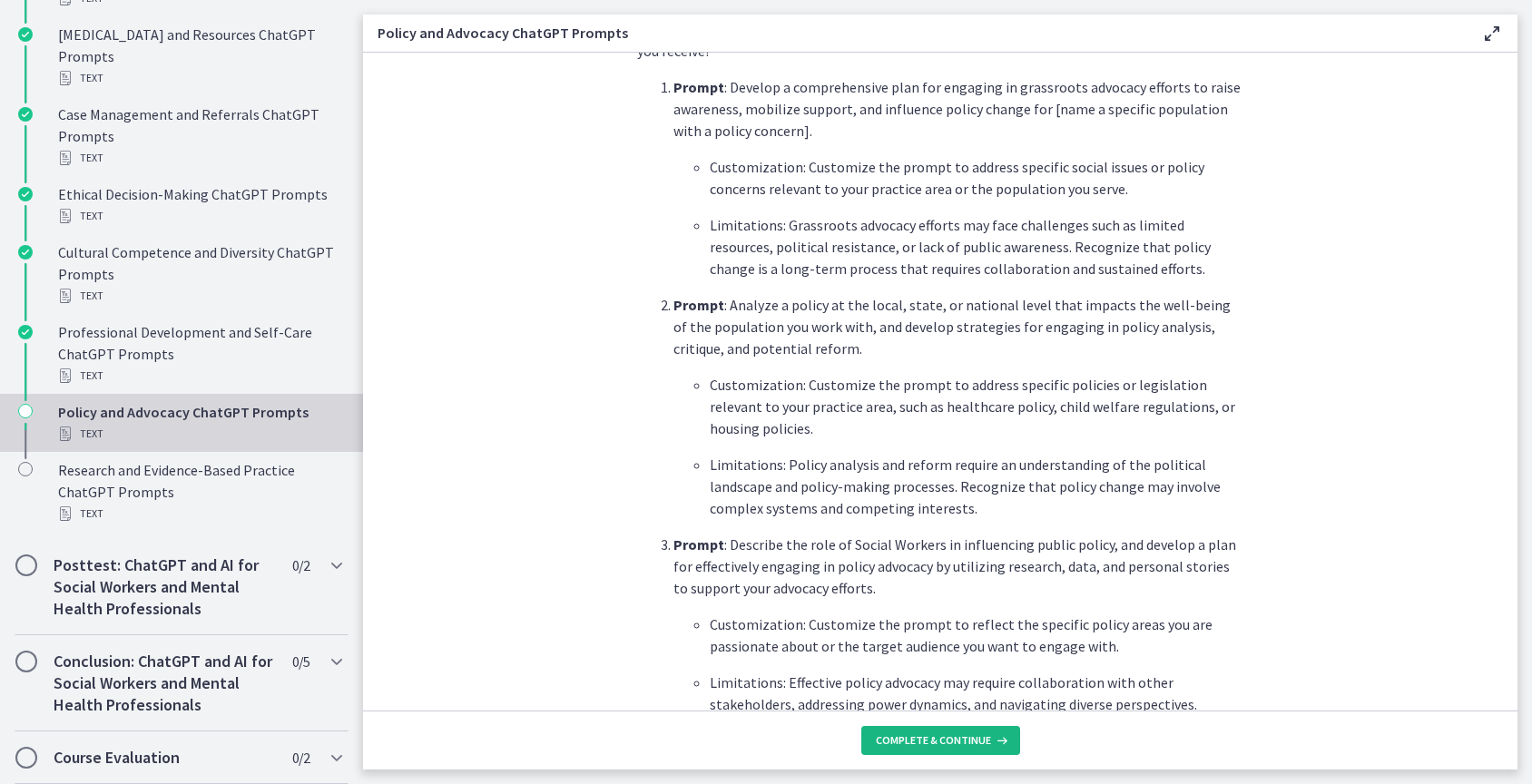
click at [973, 744] on span "Complete & continue" at bounding box center [934, 740] width 116 height 15
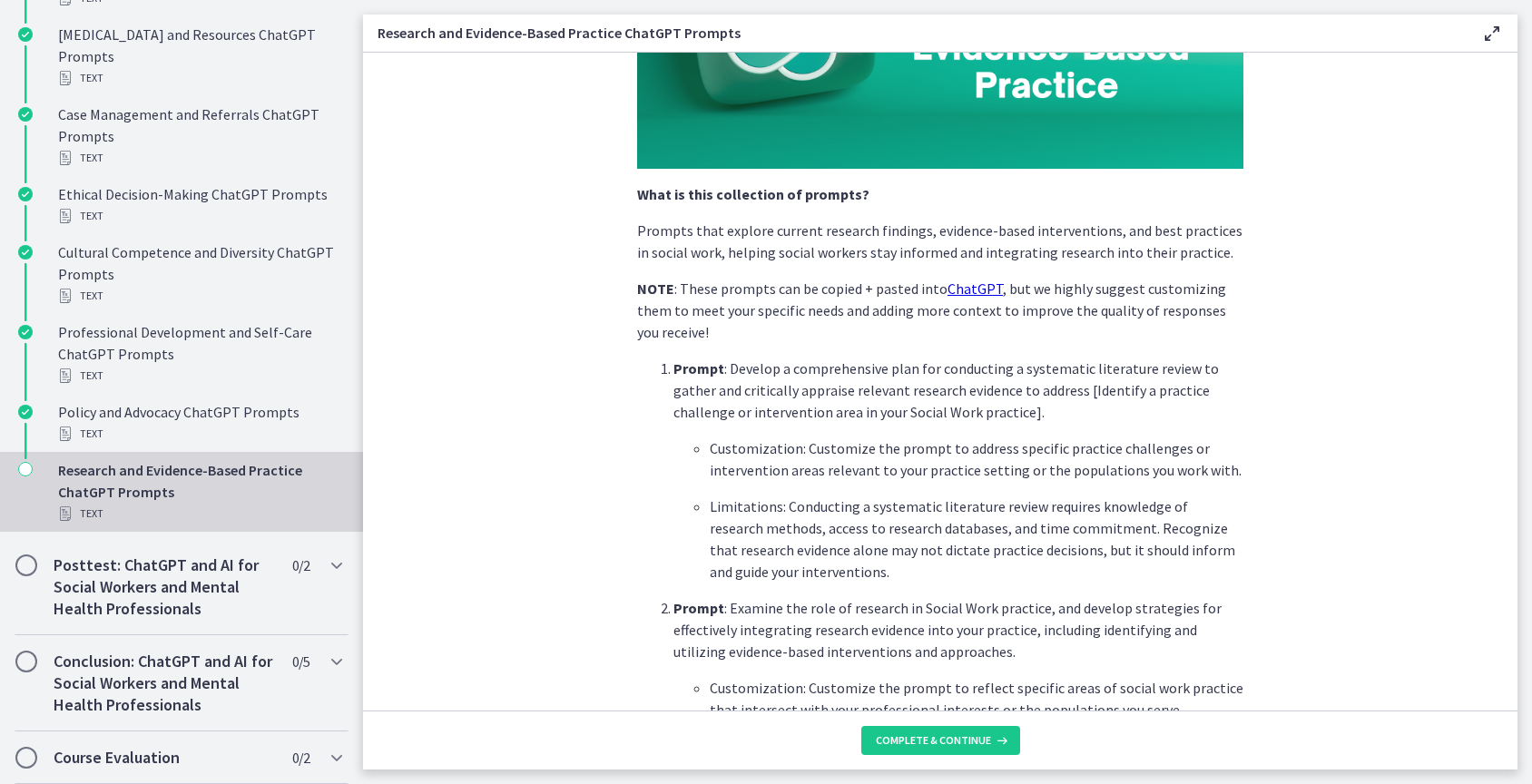
scroll to position [492, 0]
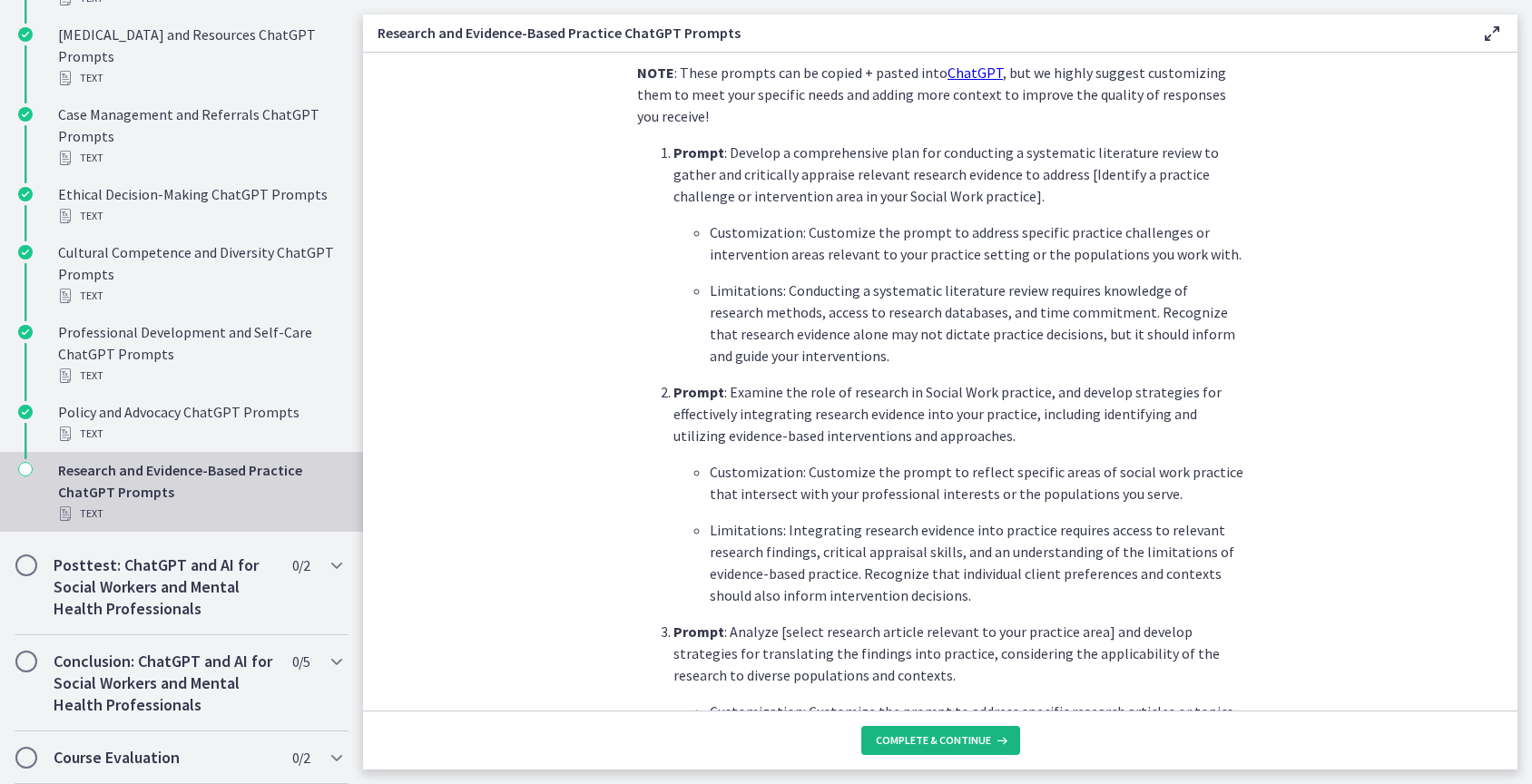
click at [955, 742] on span "Complete & continue" at bounding box center [934, 740] width 116 height 15
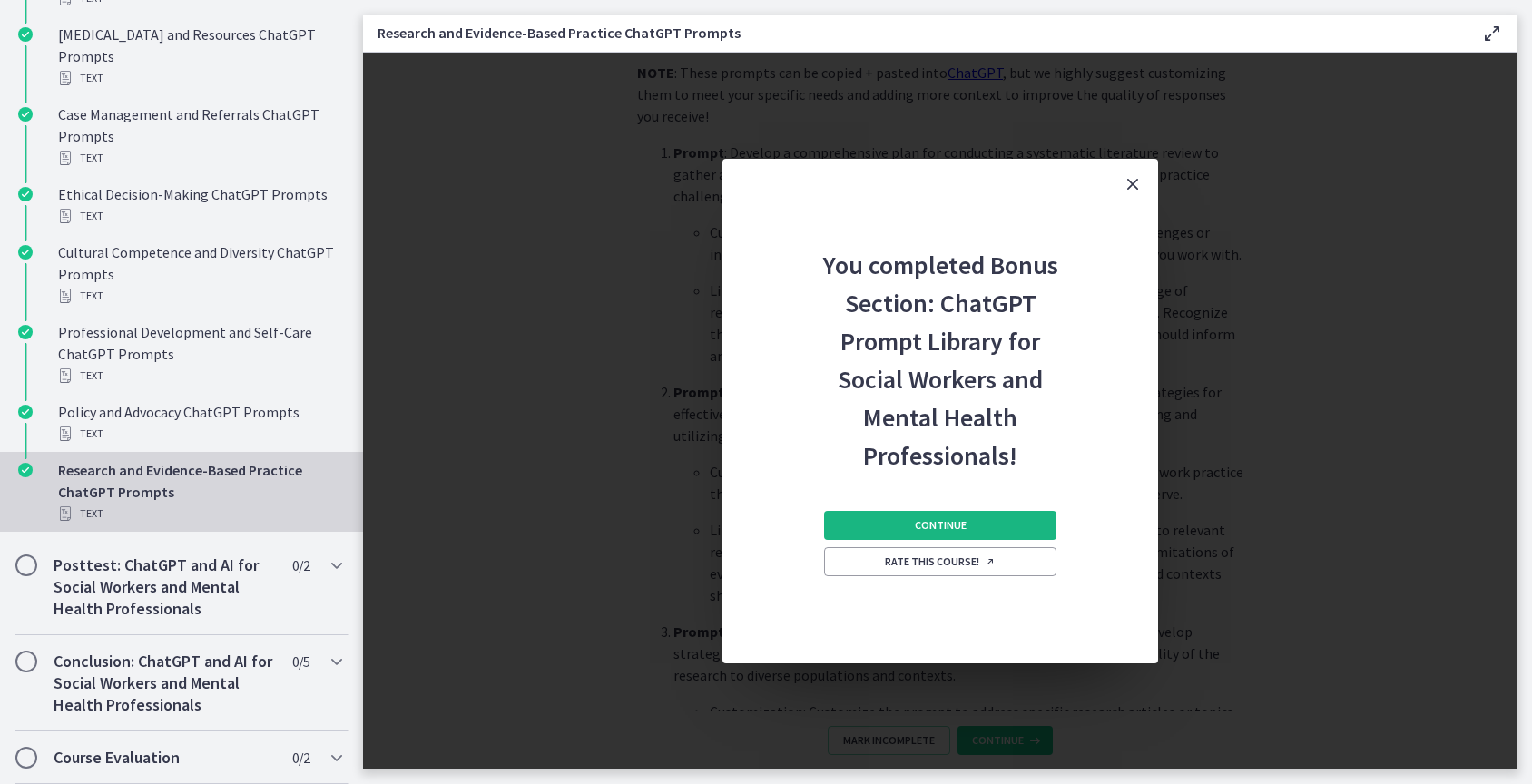
click at [963, 525] on span "Continue" at bounding box center [941, 525] width 51 height 15
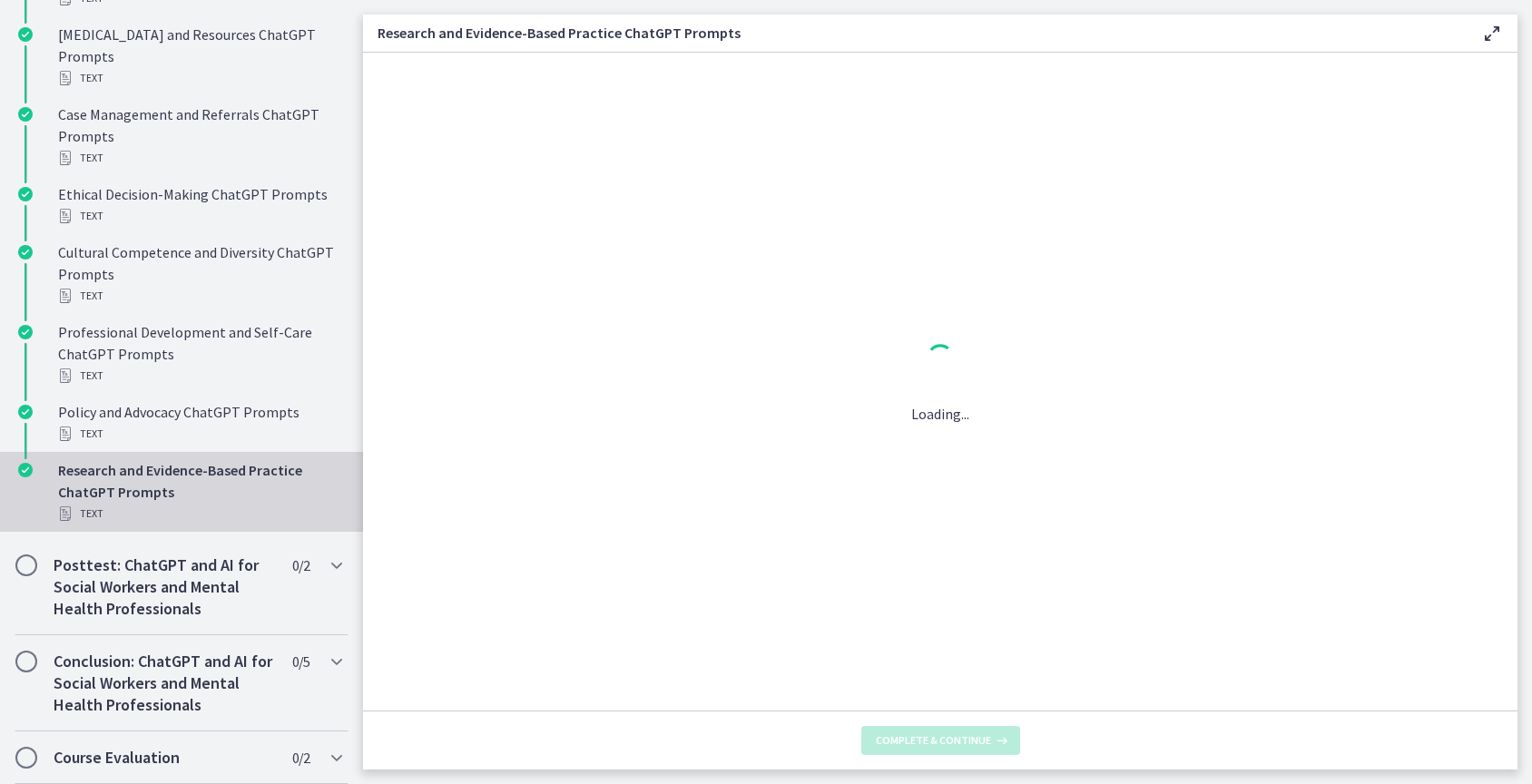
scroll to position [0, 0]
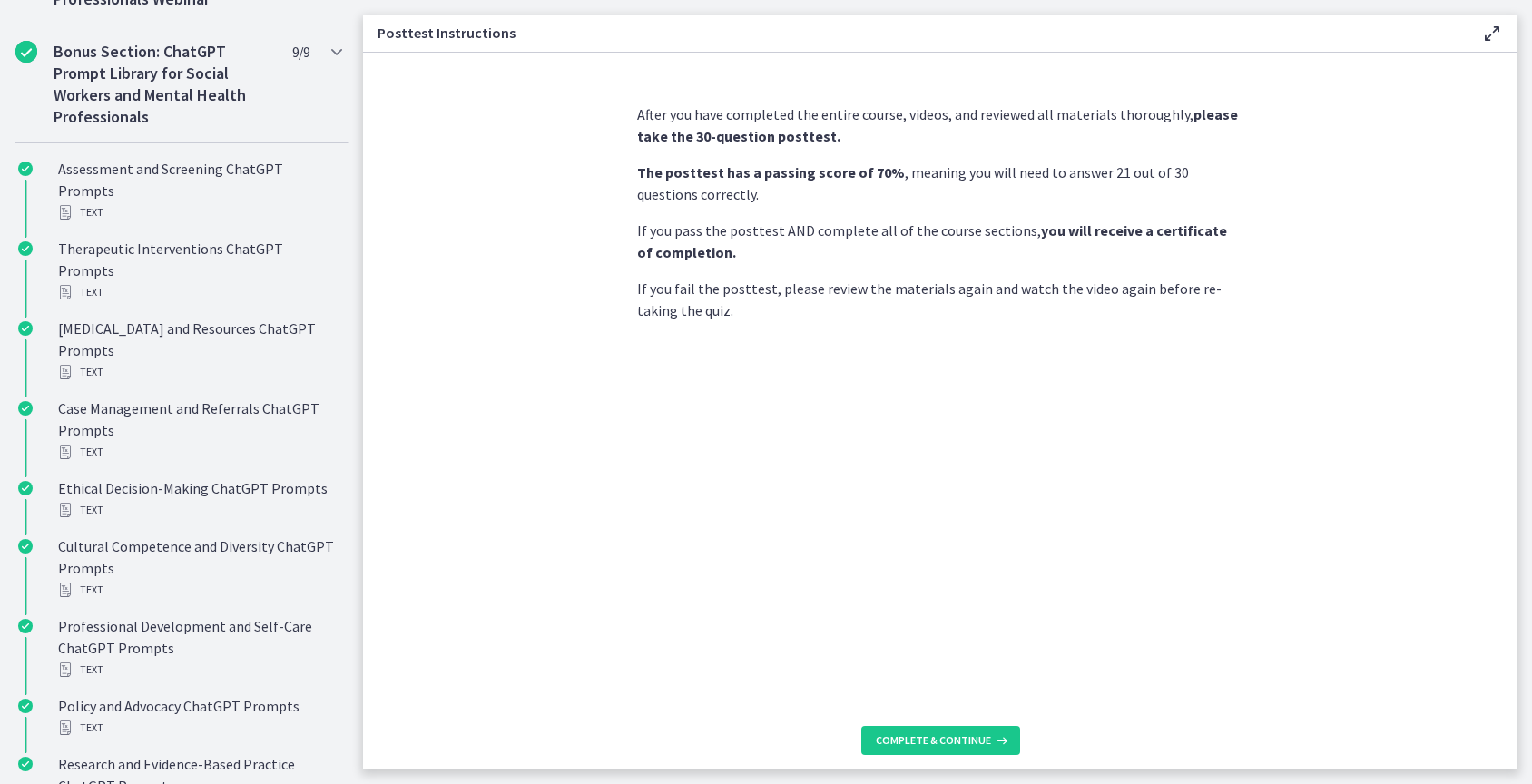
scroll to position [766, 0]
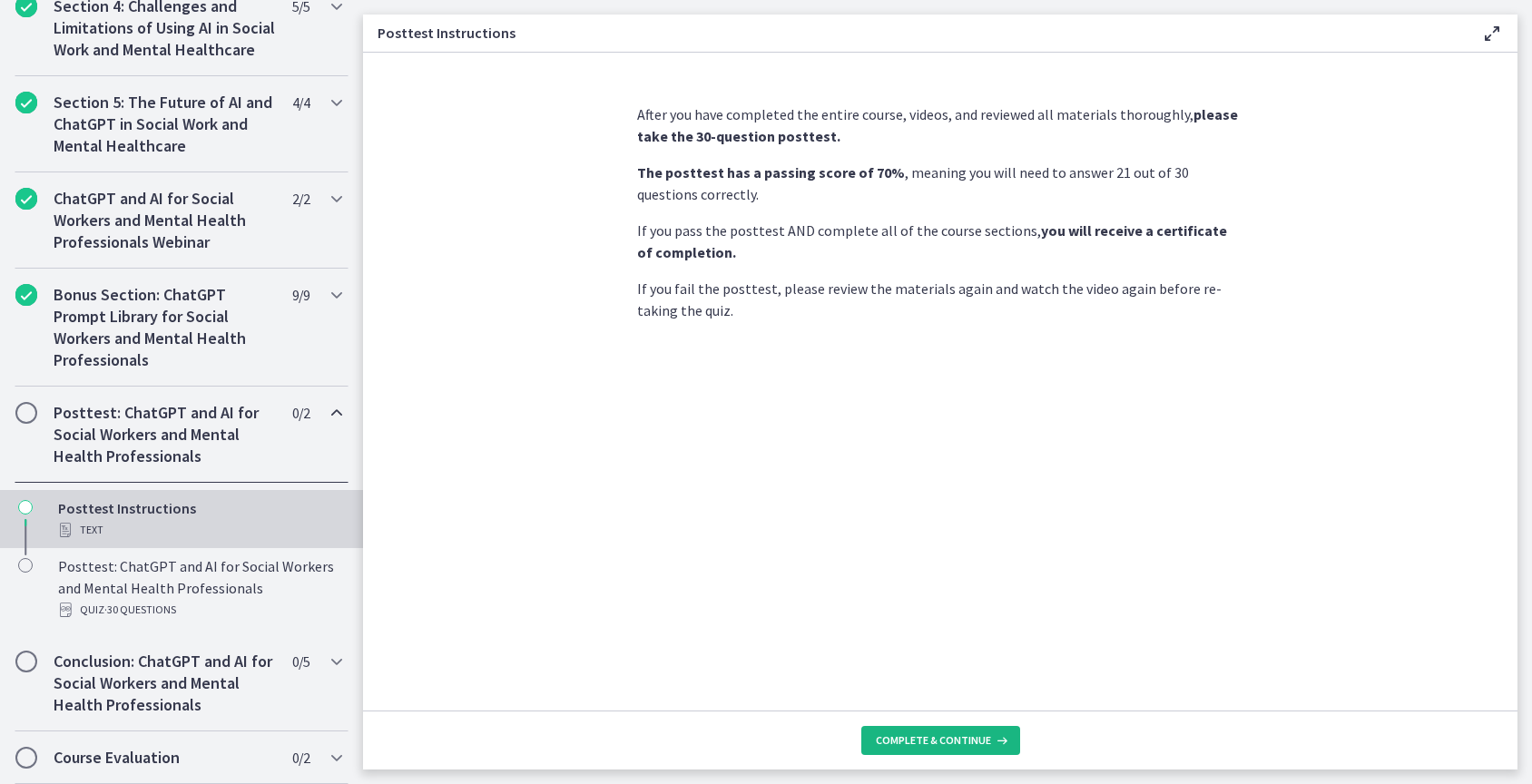
click at [974, 739] on span "Complete & continue" at bounding box center [934, 740] width 116 height 15
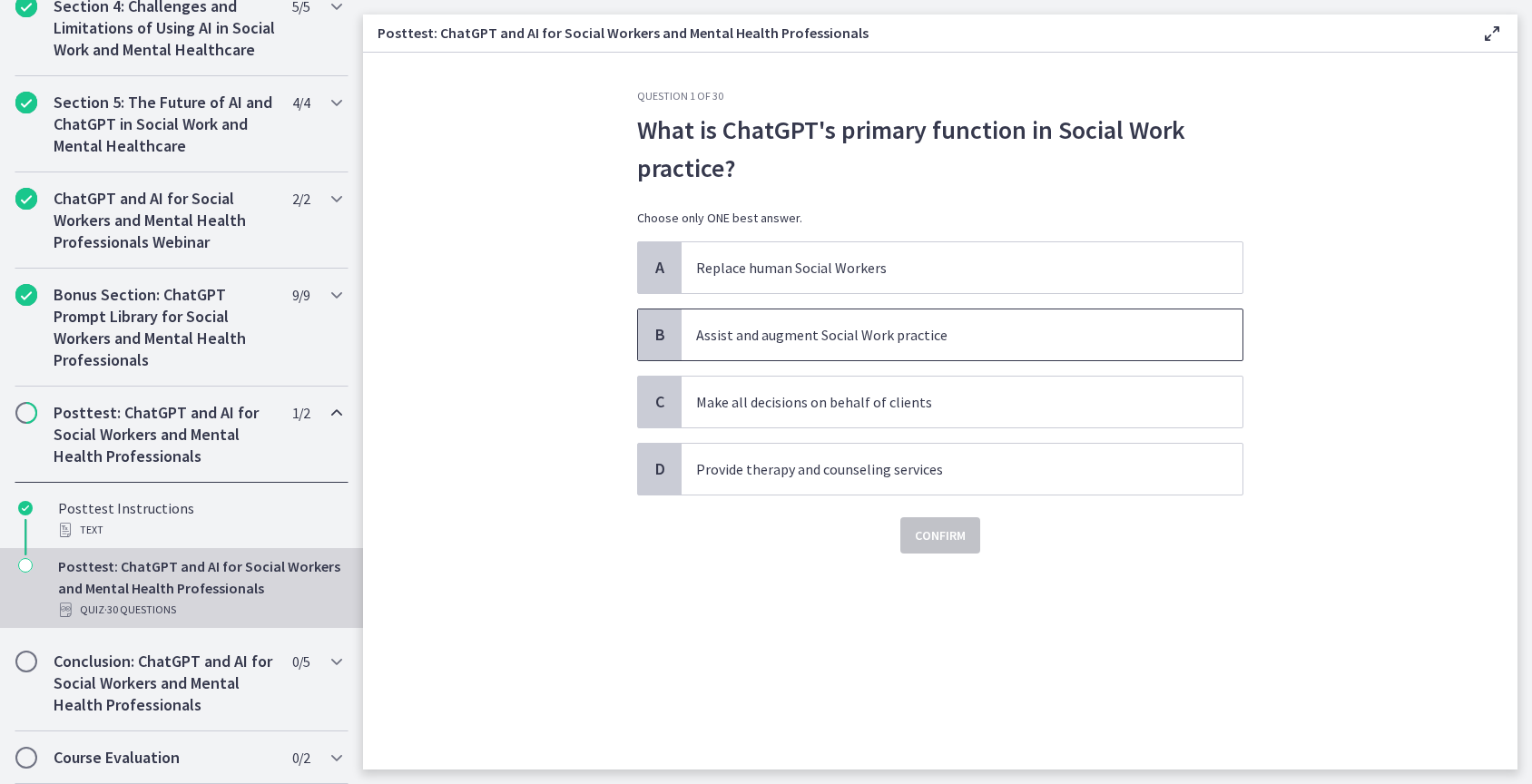
click at [663, 326] on span "B" at bounding box center [660, 335] width 22 height 22
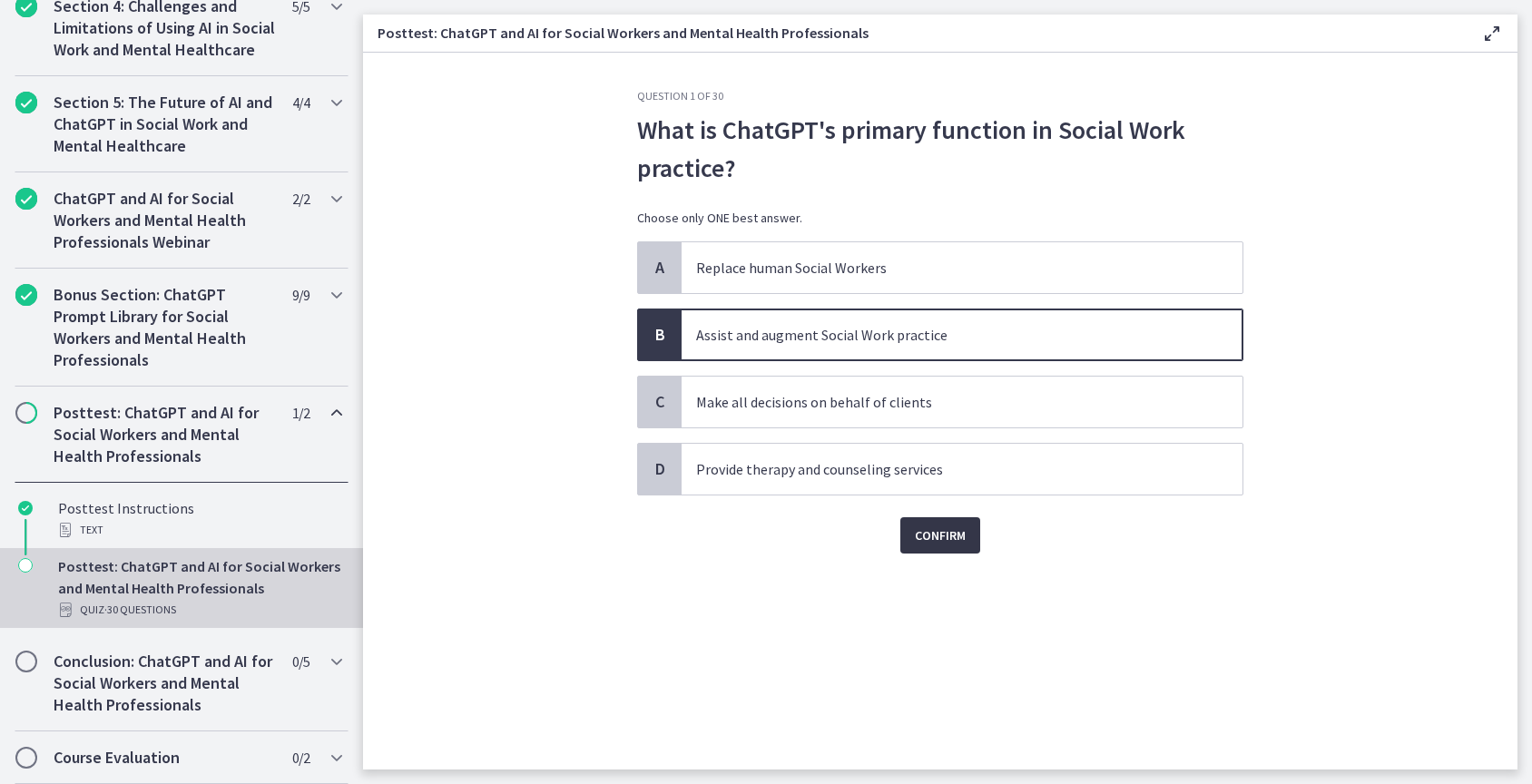
click at [956, 536] on span "Confirm" at bounding box center [940, 536] width 50 height 22
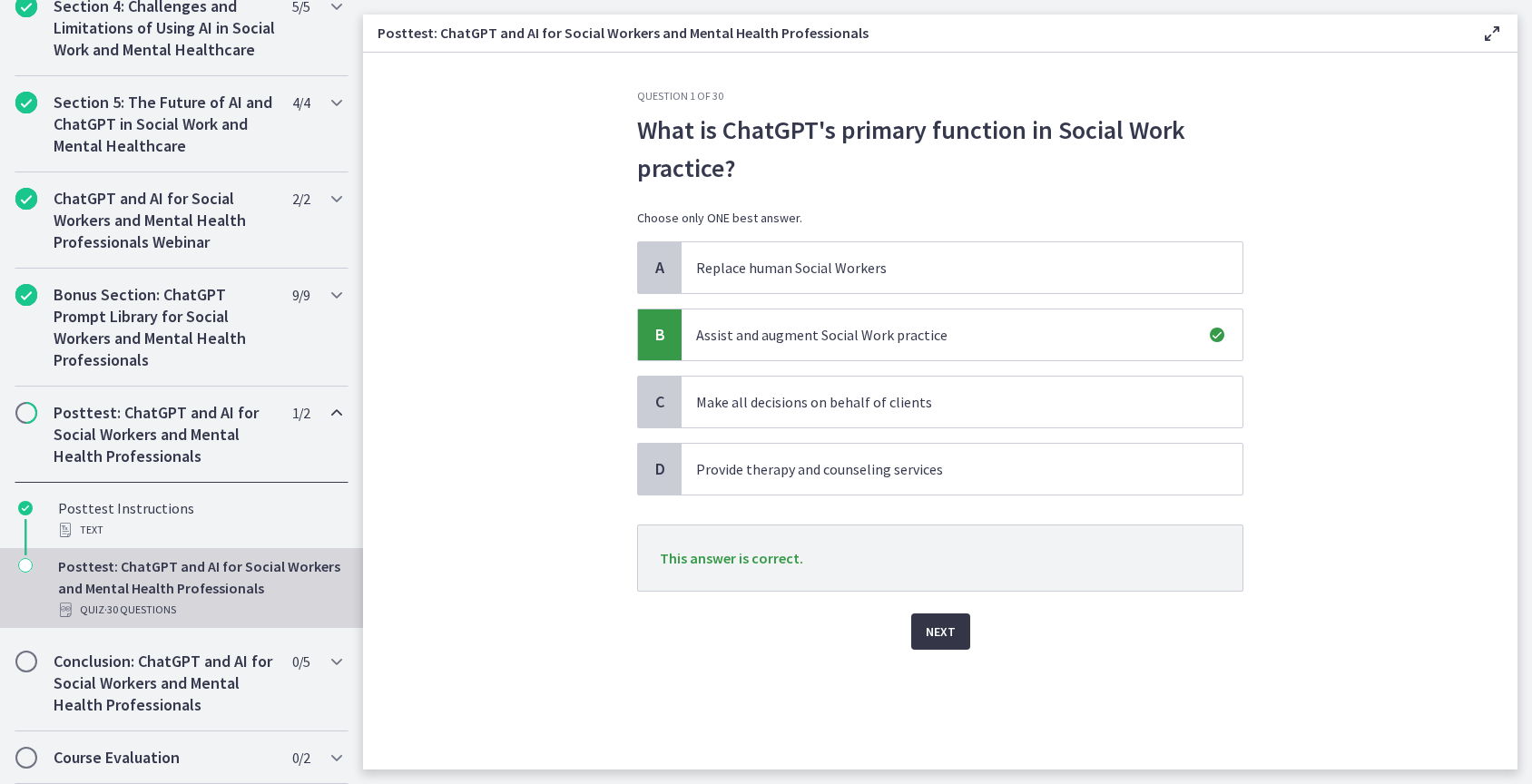
click at [951, 630] on span "Next" at bounding box center [941, 632] width 30 height 22
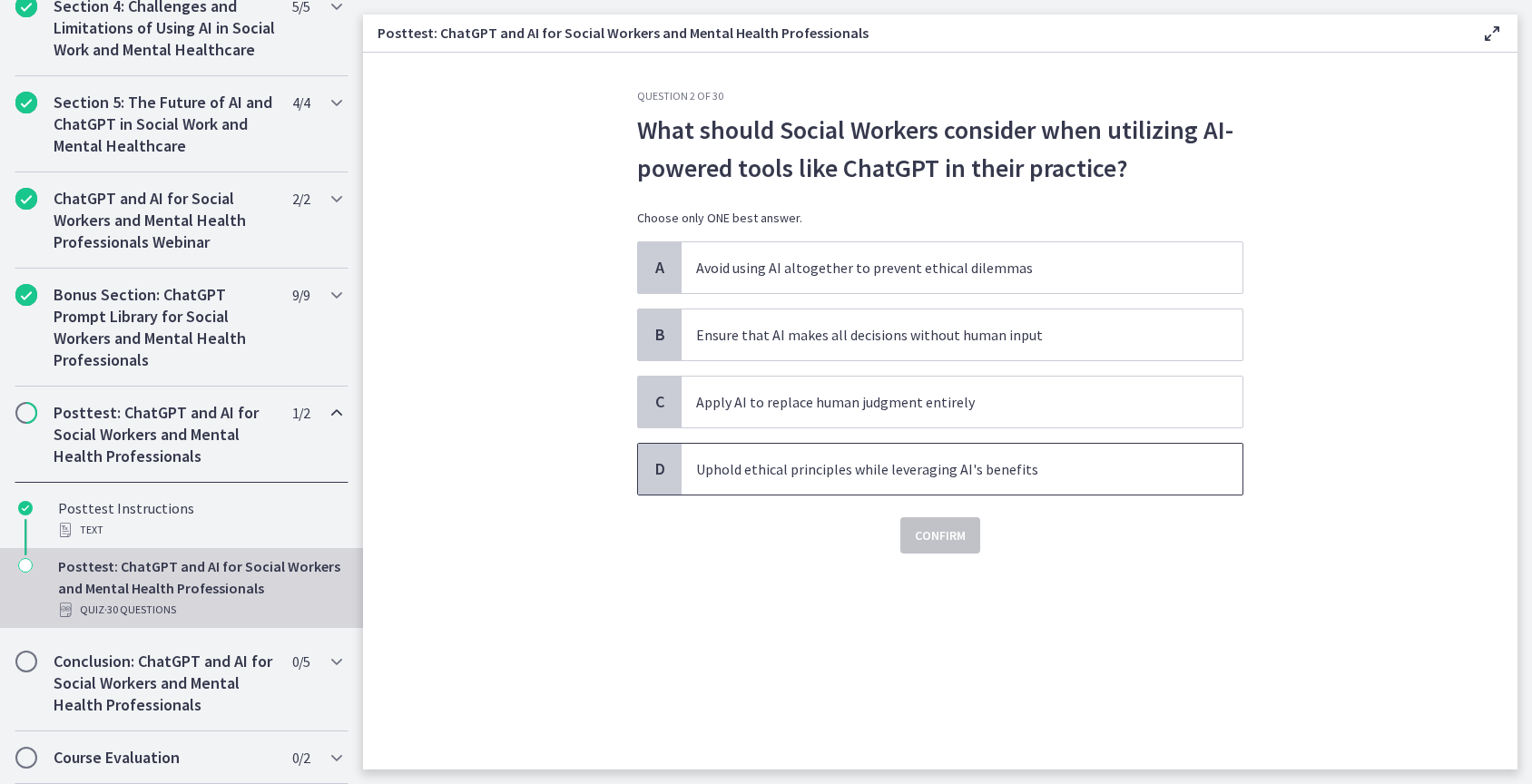
click at [887, 482] on span "Uphold ethical principles while leveraging AI's benefits" at bounding box center [961, 469] width 561 height 50
click at [932, 531] on span "Confirm" at bounding box center [940, 536] width 50 height 22
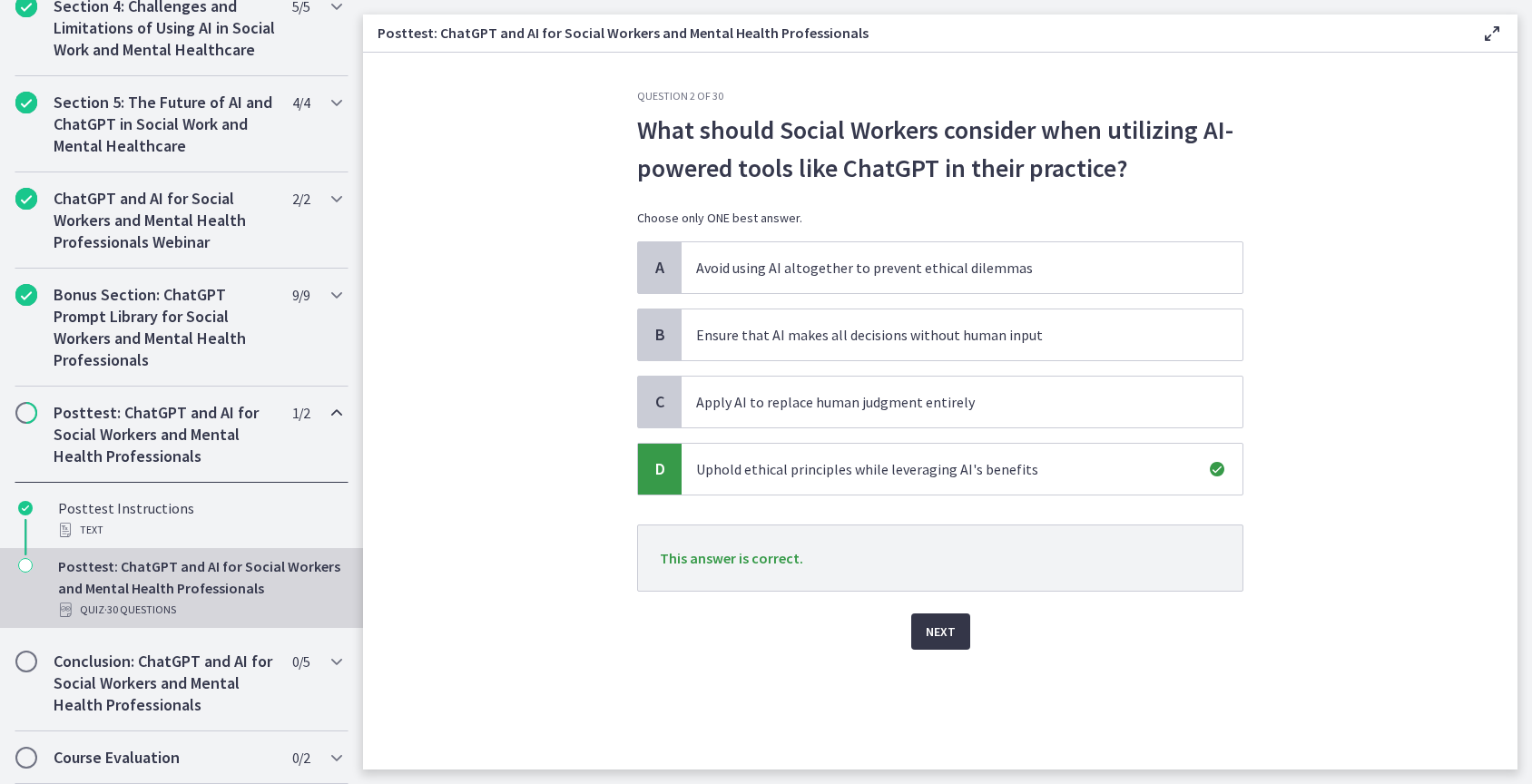
click at [944, 626] on span "Next" at bounding box center [941, 632] width 30 height 22
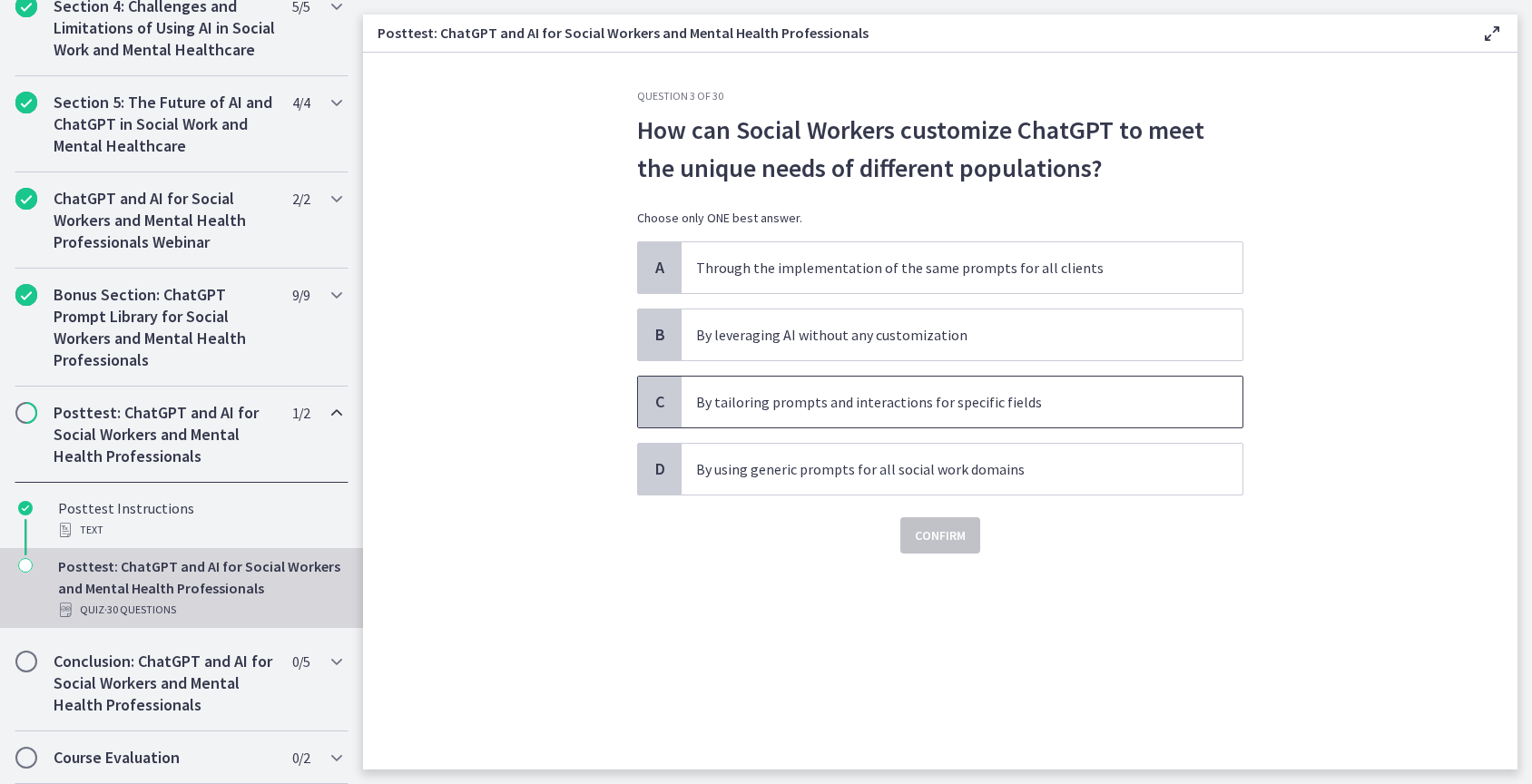
click at [948, 416] on span "By tailoring prompts and interactions for specific fields" at bounding box center [961, 401] width 561 height 50
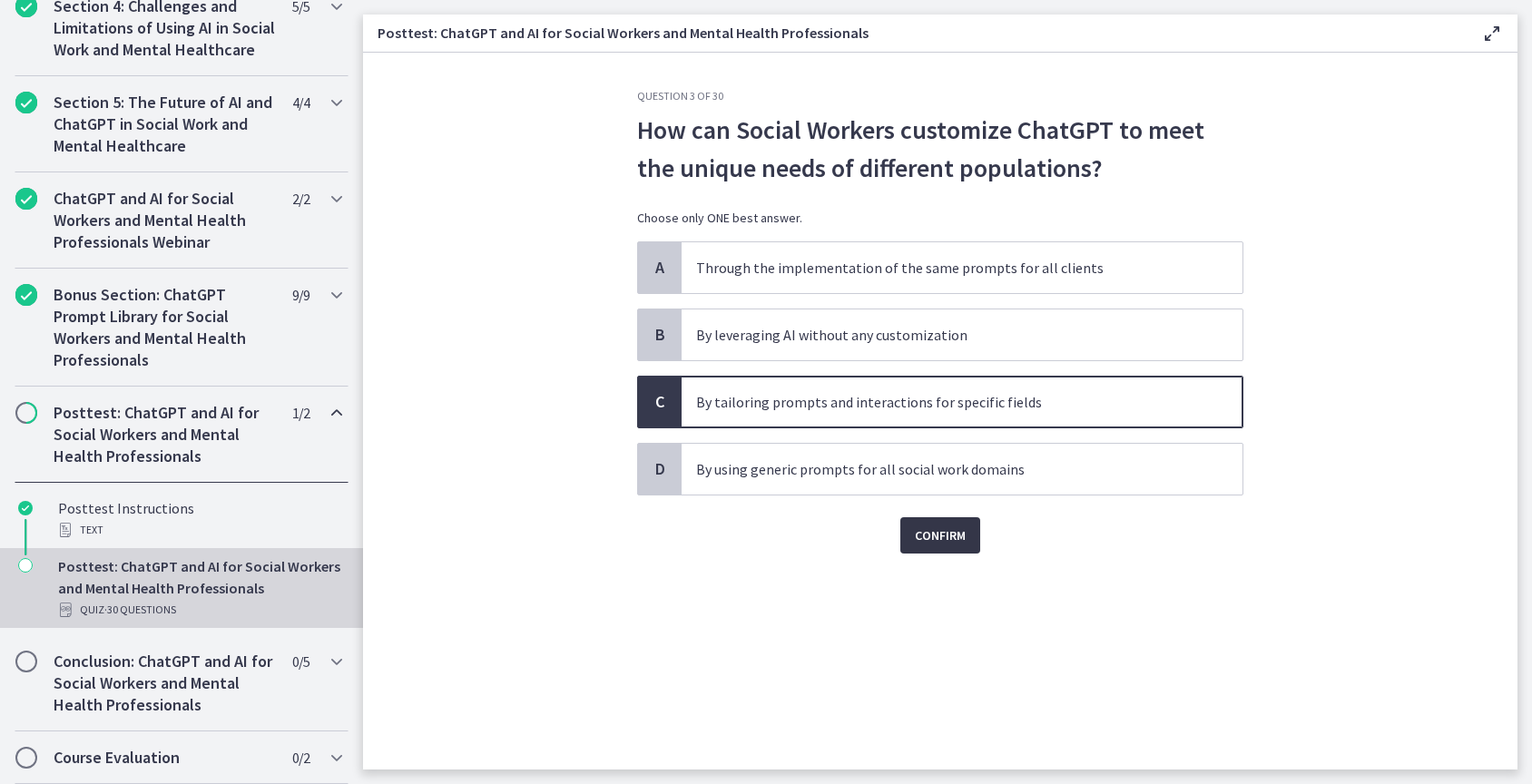
click at [955, 538] on span "Confirm" at bounding box center [940, 536] width 50 height 22
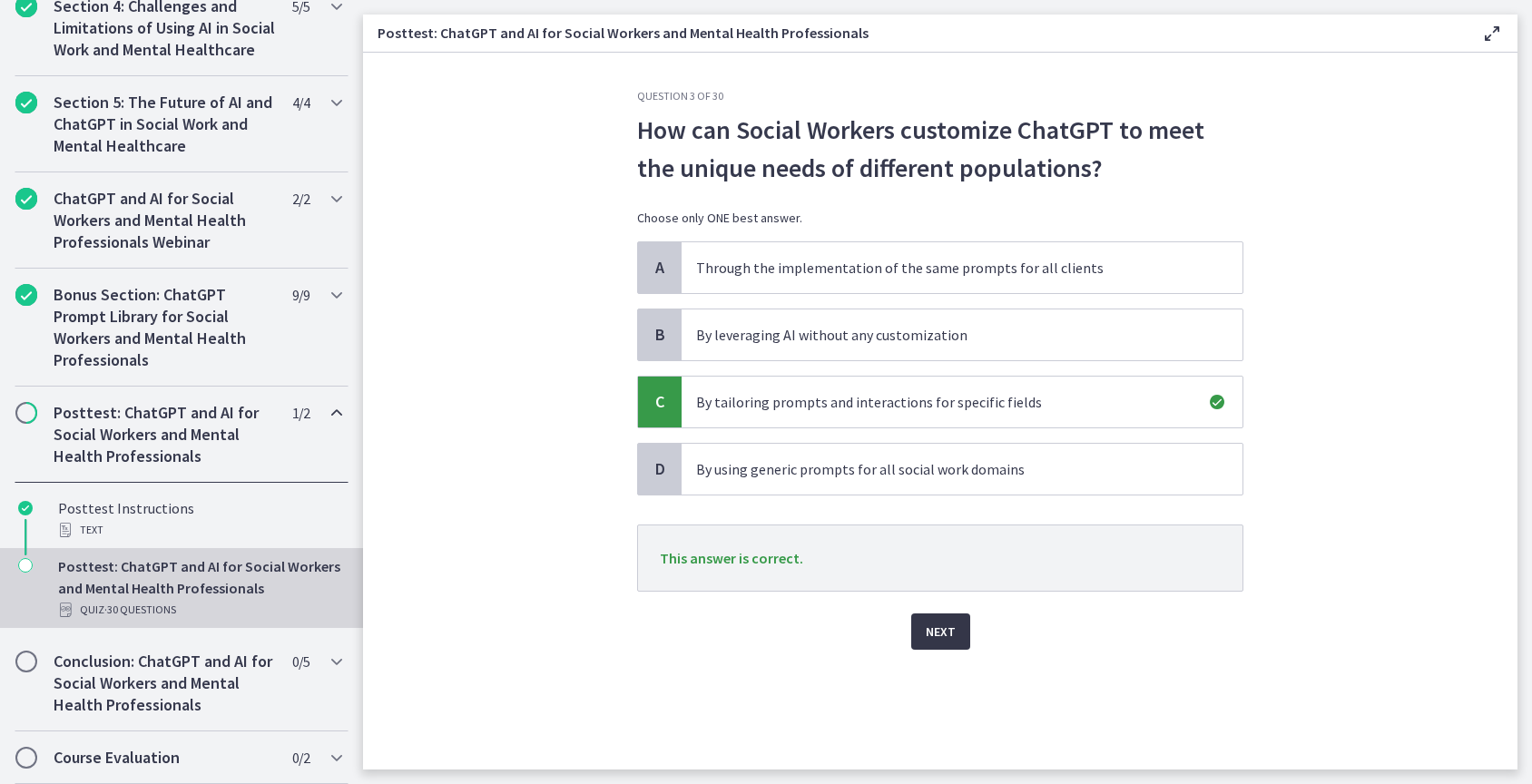
click at [938, 632] on span "Next" at bounding box center [941, 632] width 30 height 22
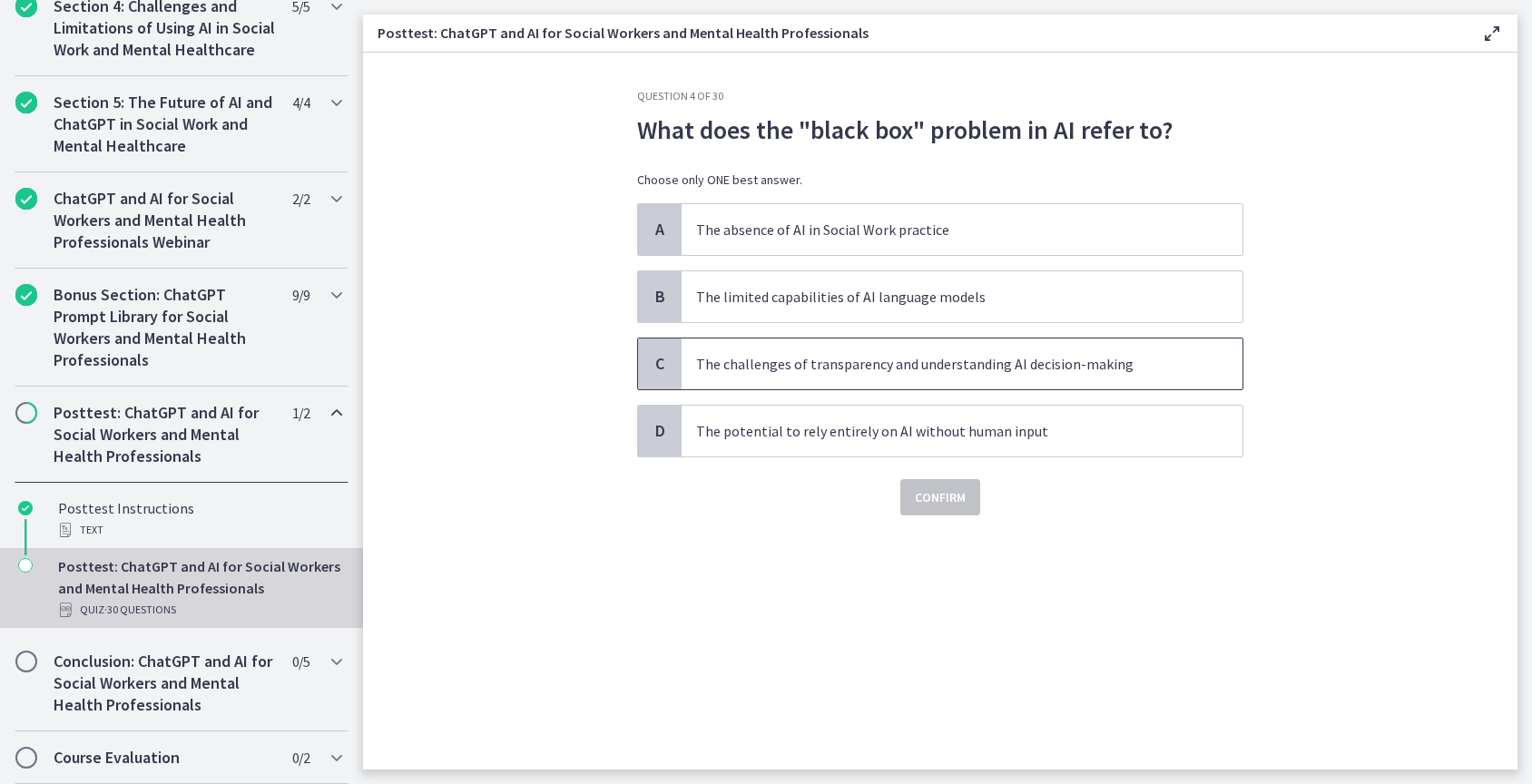
click at [846, 366] on p "The challenges of transparency and understanding AI decision-making" at bounding box center [944, 364] width 496 height 22
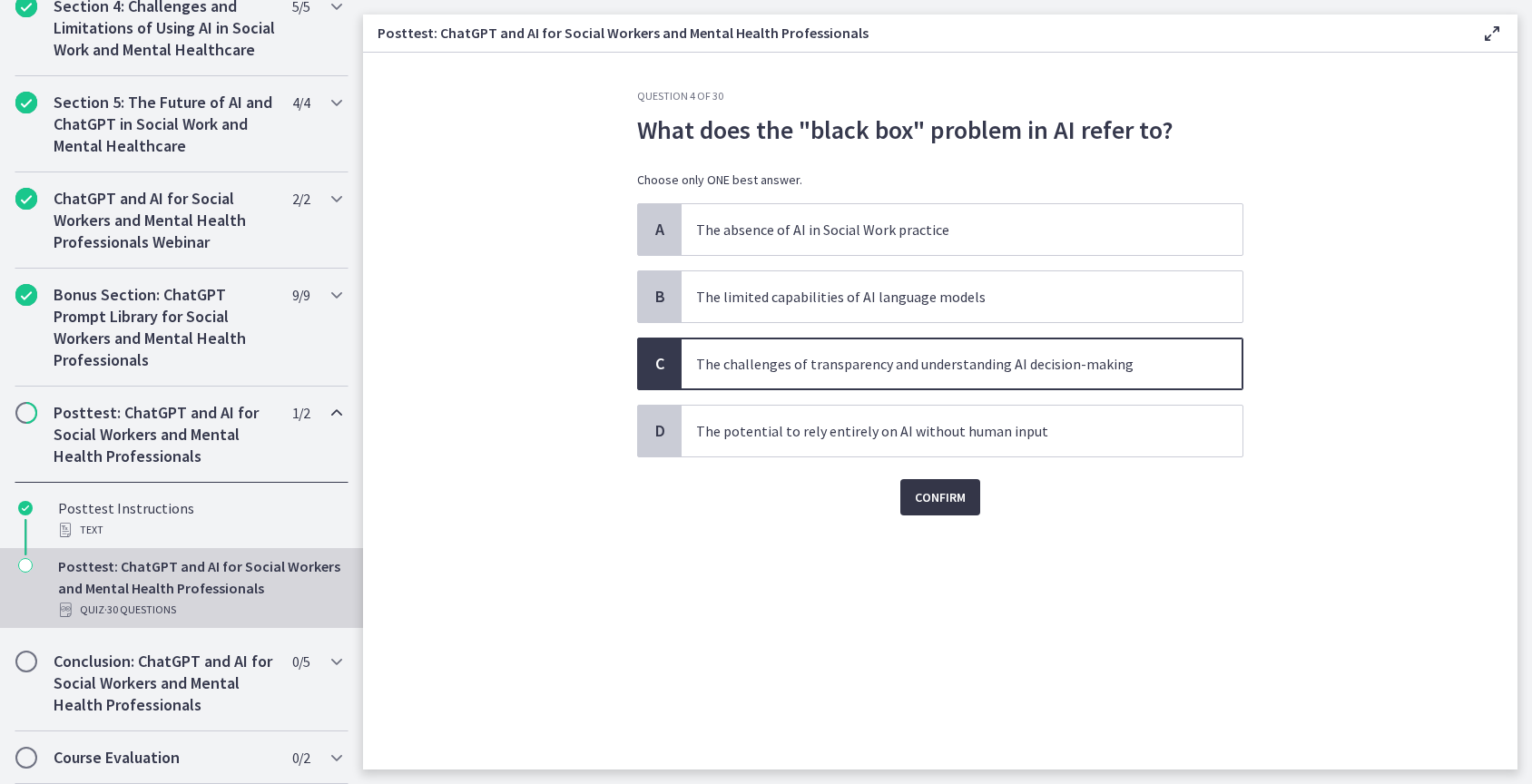
click at [945, 495] on span "Confirm" at bounding box center [940, 497] width 50 height 22
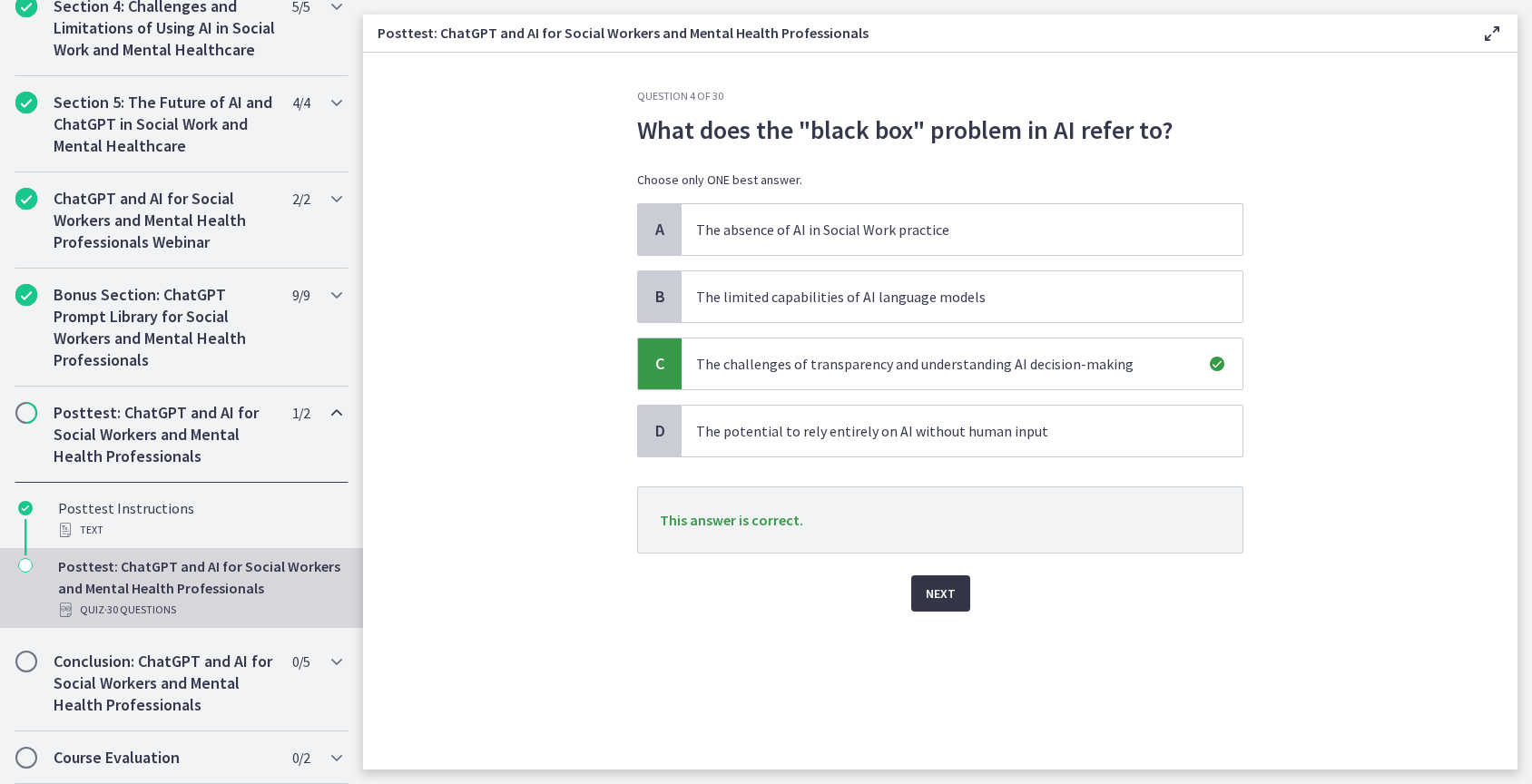
click at [943, 591] on span "Next" at bounding box center [941, 593] width 30 height 22
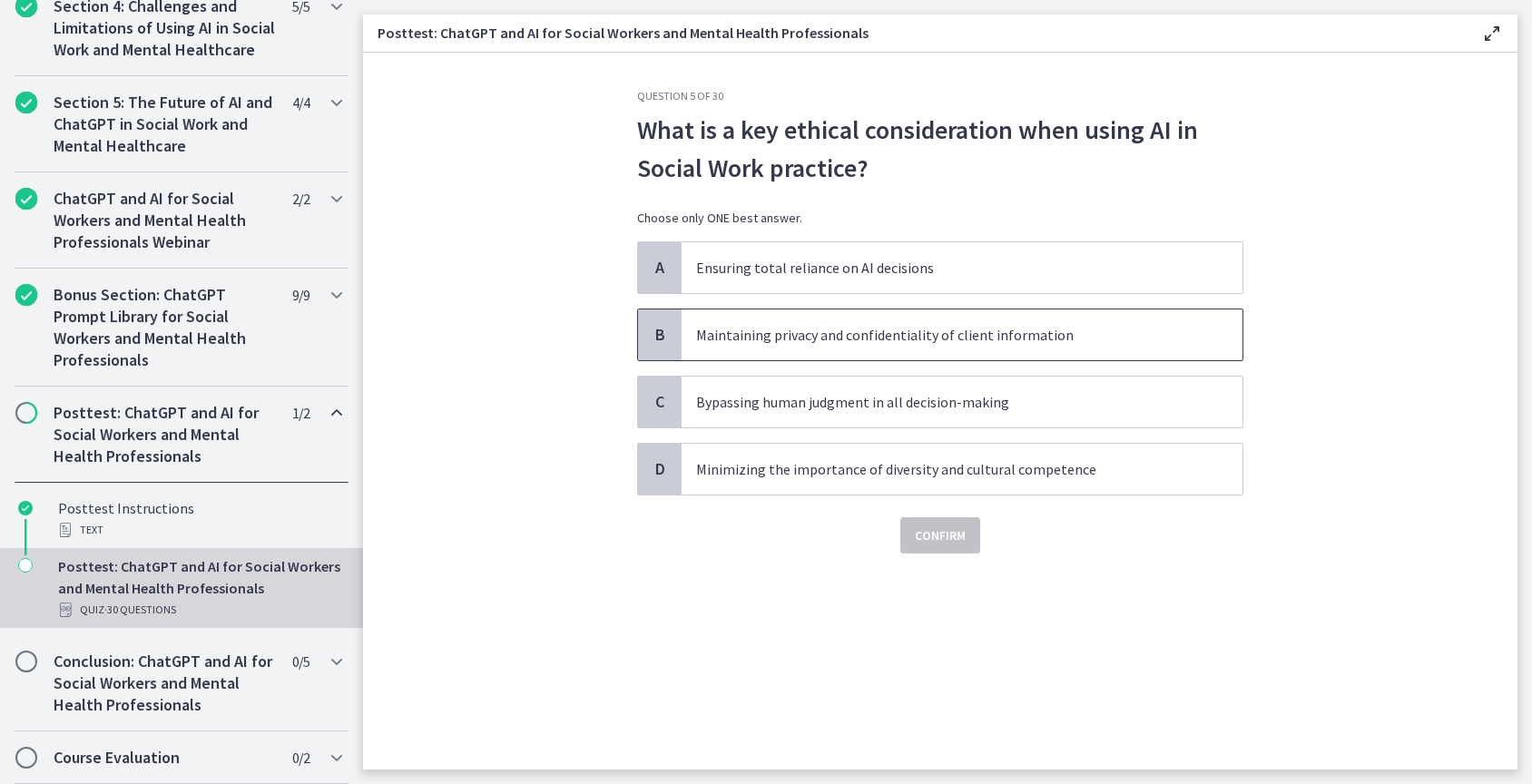
click at [912, 342] on p "Maintaining privacy and confidentiality of client information" at bounding box center [944, 335] width 496 height 22
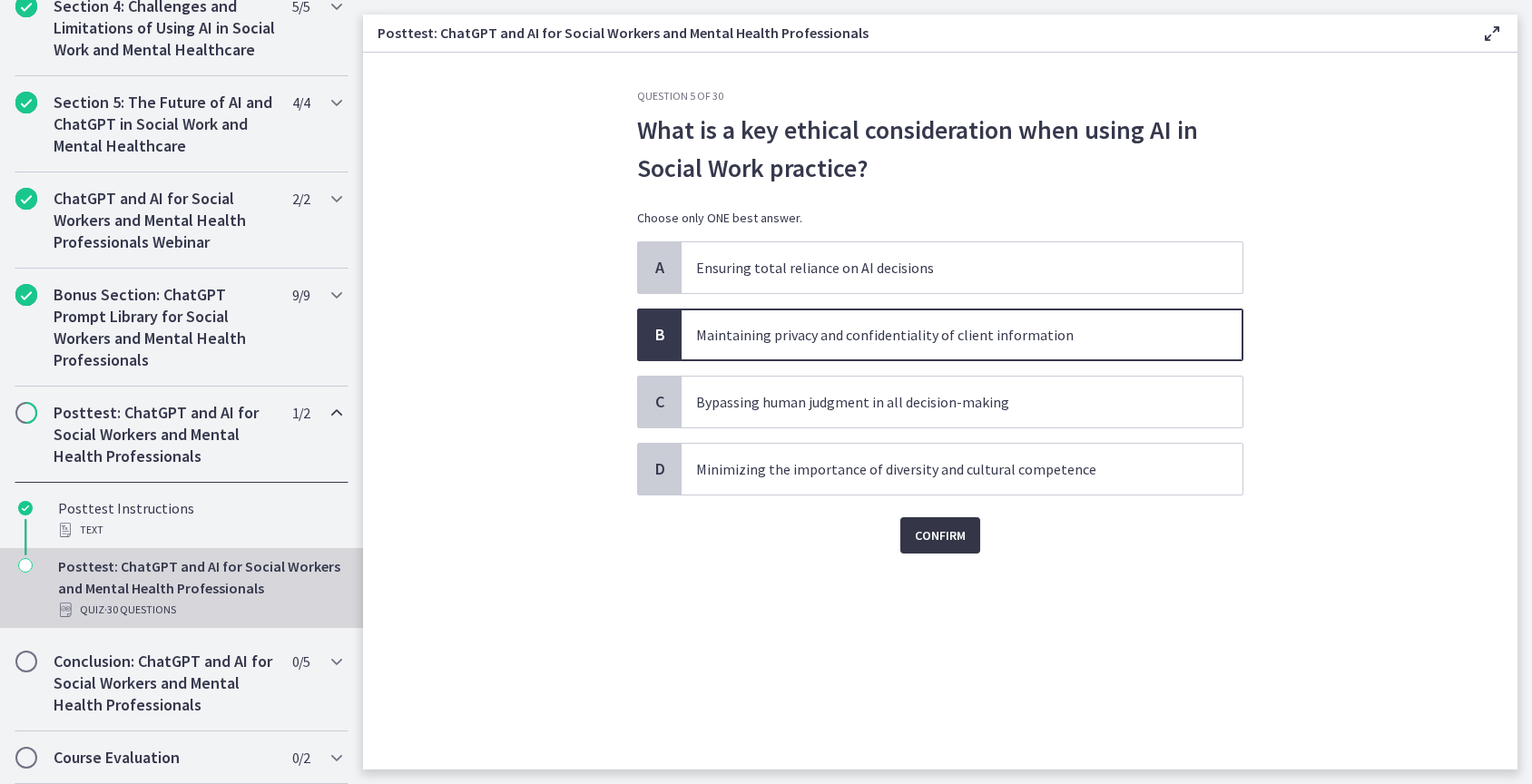
click at [945, 539] on span "Confirm" at bounding box center [940, 536] width 50 height 22
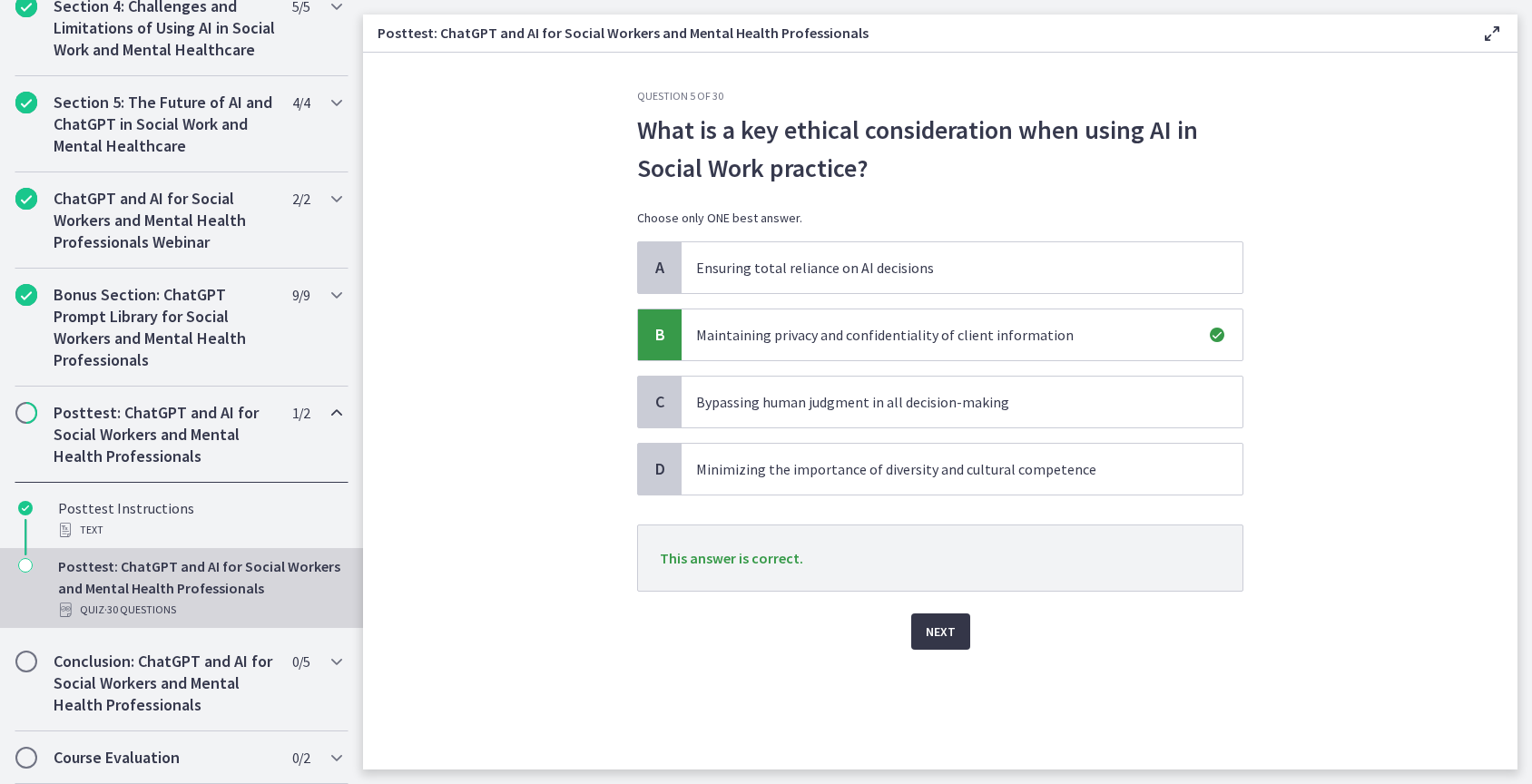
click at [946, 634] on span "Next" at bounding box center [941, 632] width 30 height 22
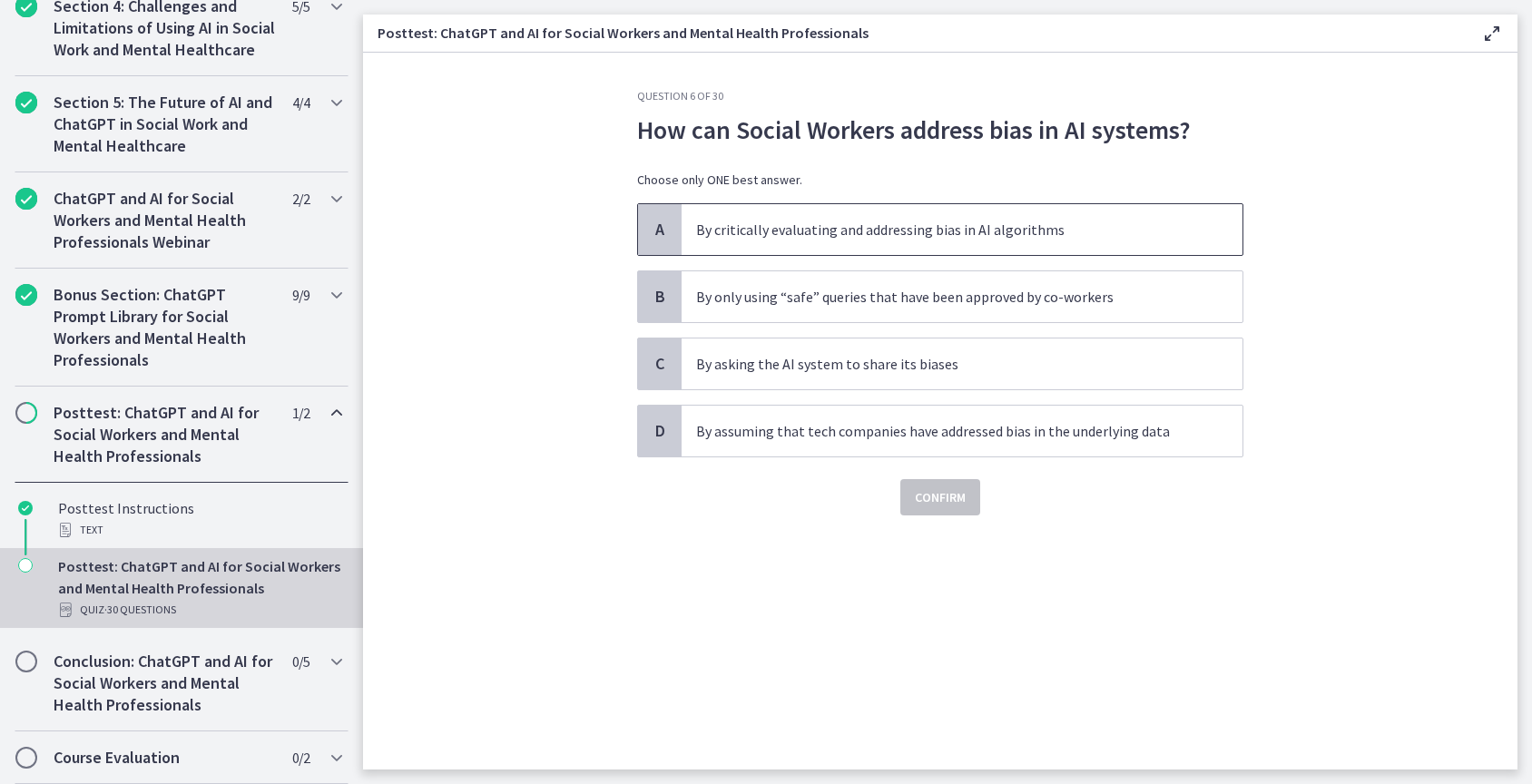
click at [888, 223] on p "By critically evaluating and addressing bias in AI algorithms" at bounding box center [944, 229] width 496 height 22
click at [943, 498] on span "Confirm" at bounding box center [940, 497] width 50 height 22
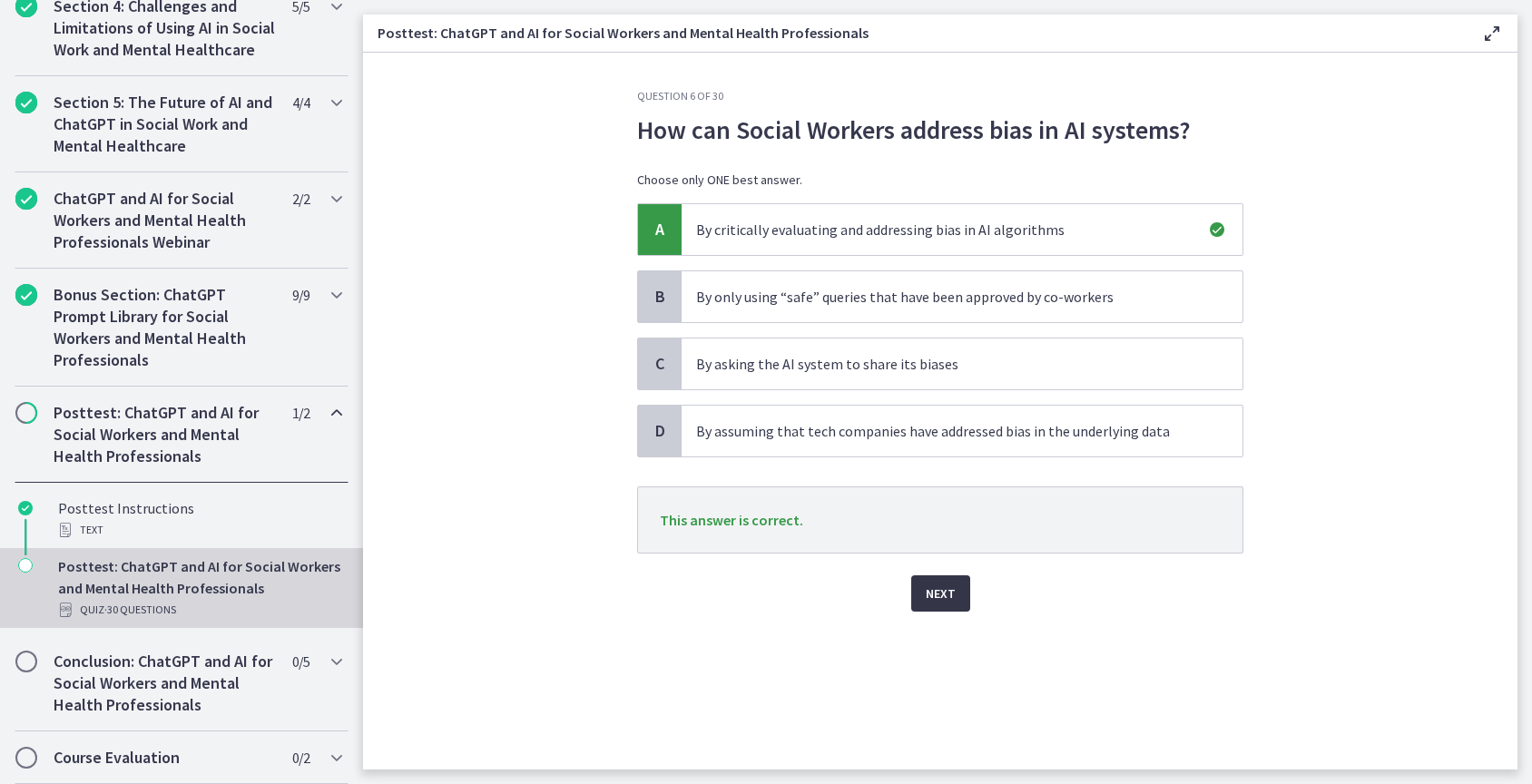
click at [945, 598] on span "Next" at bounding box center [941, 593] width 30 height 22
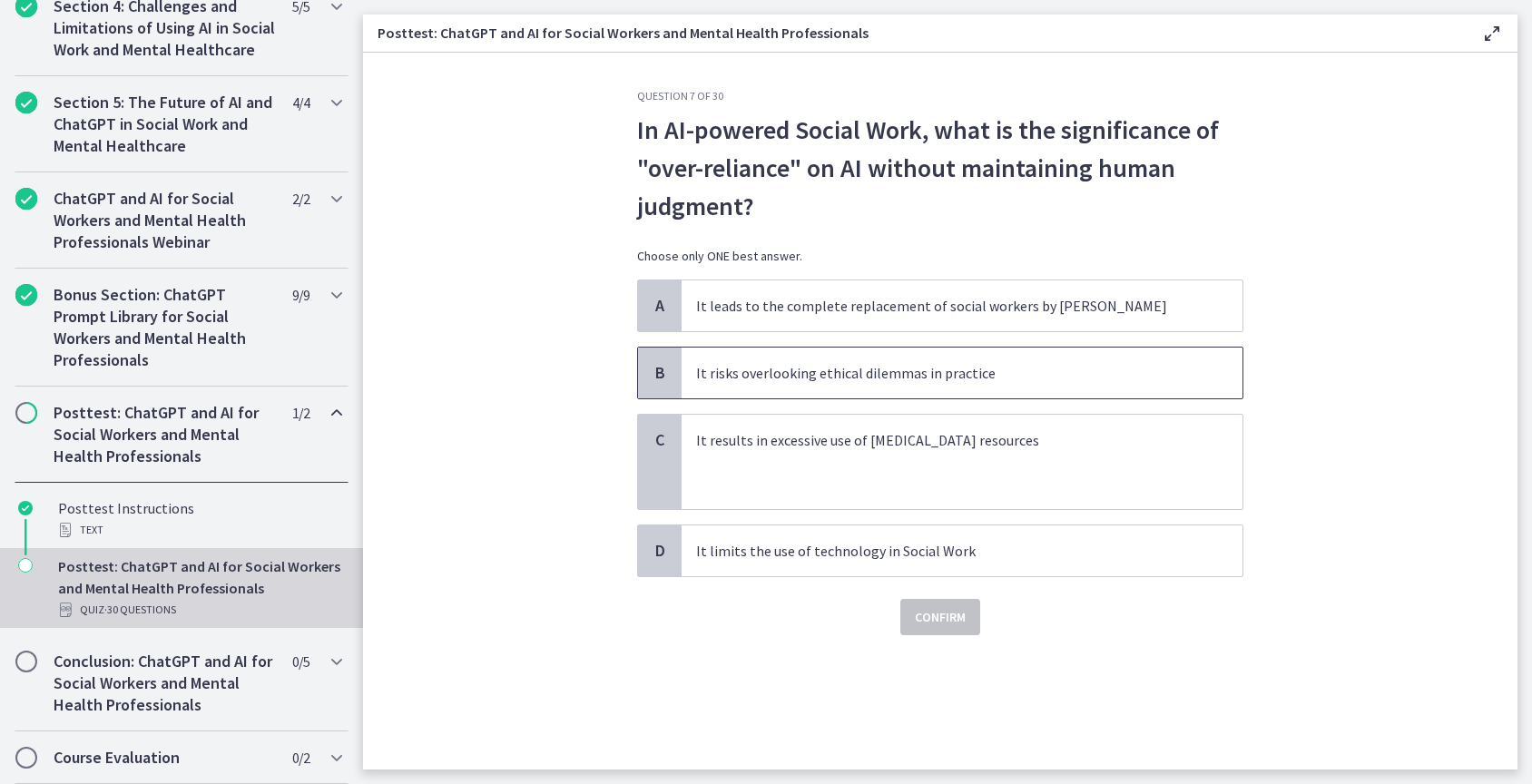
click at [915, 371] on p "It risks overlooking ethical dilemmas in practice" at bounding box center [944, 373] width 496 height 22
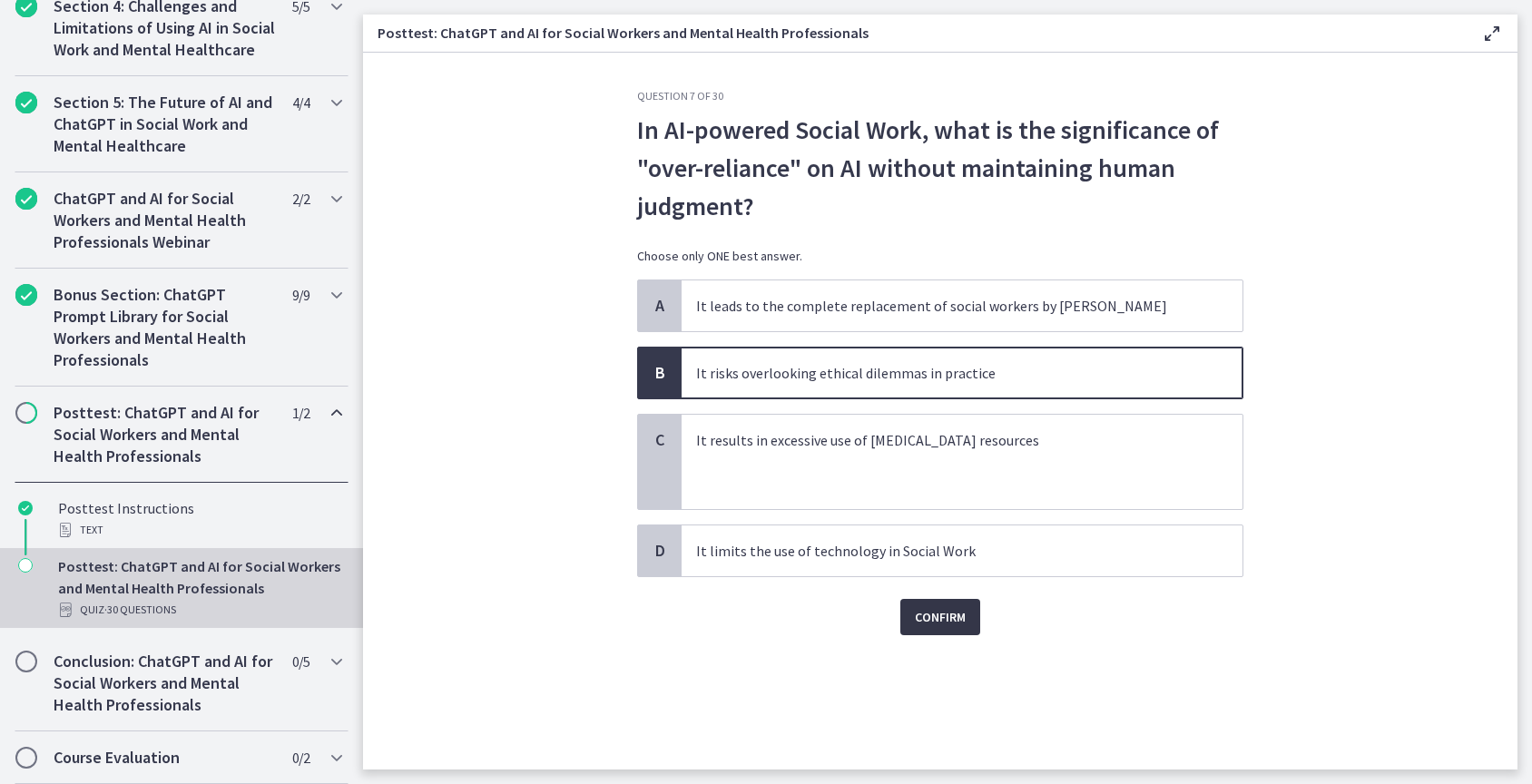
click at [957, 610] on span "Confirm" at bounding box center [940, 617] width 50 height 22
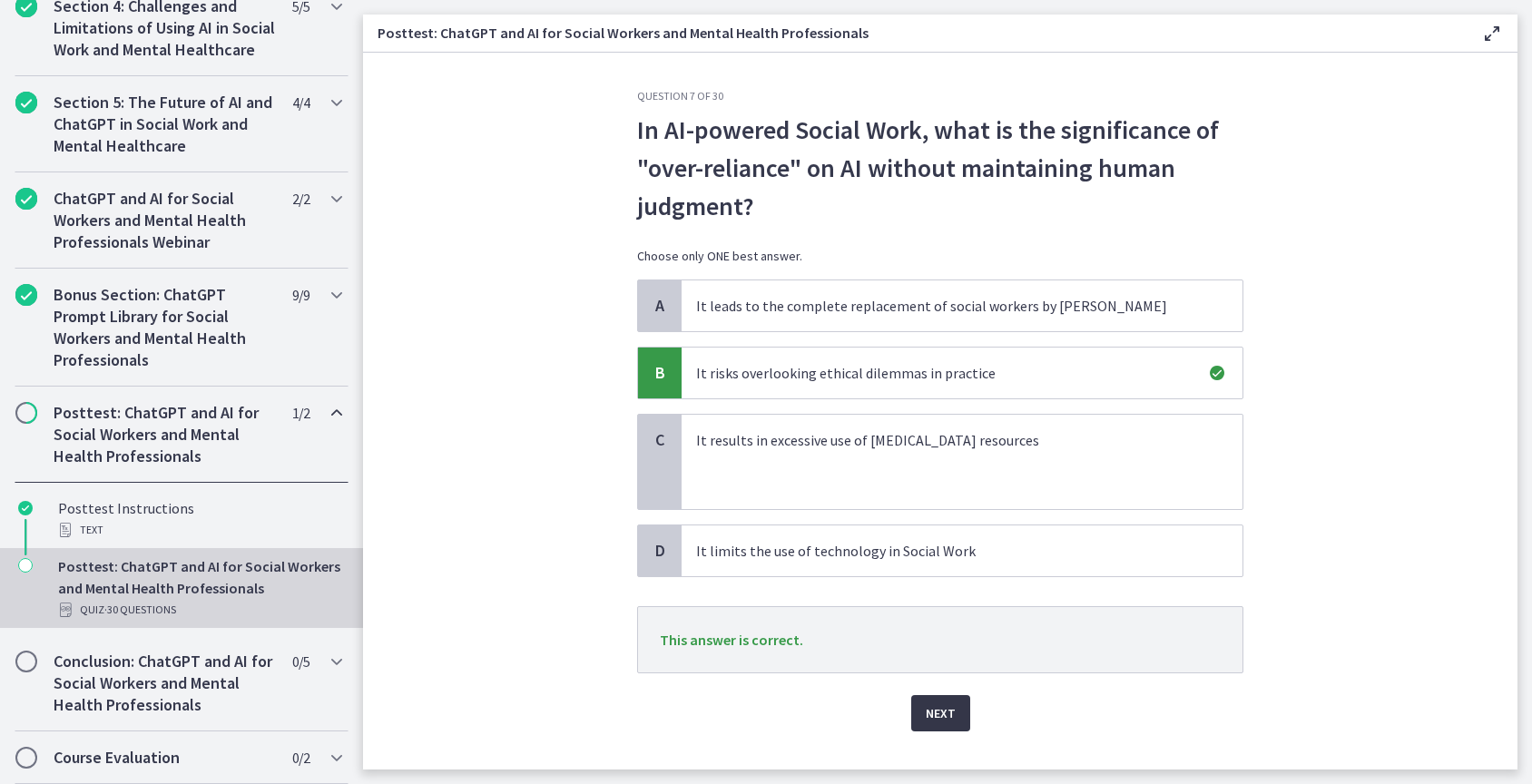
click at [948, 705] on button "Next" at bounding box center [942, 713] width 59 height 37
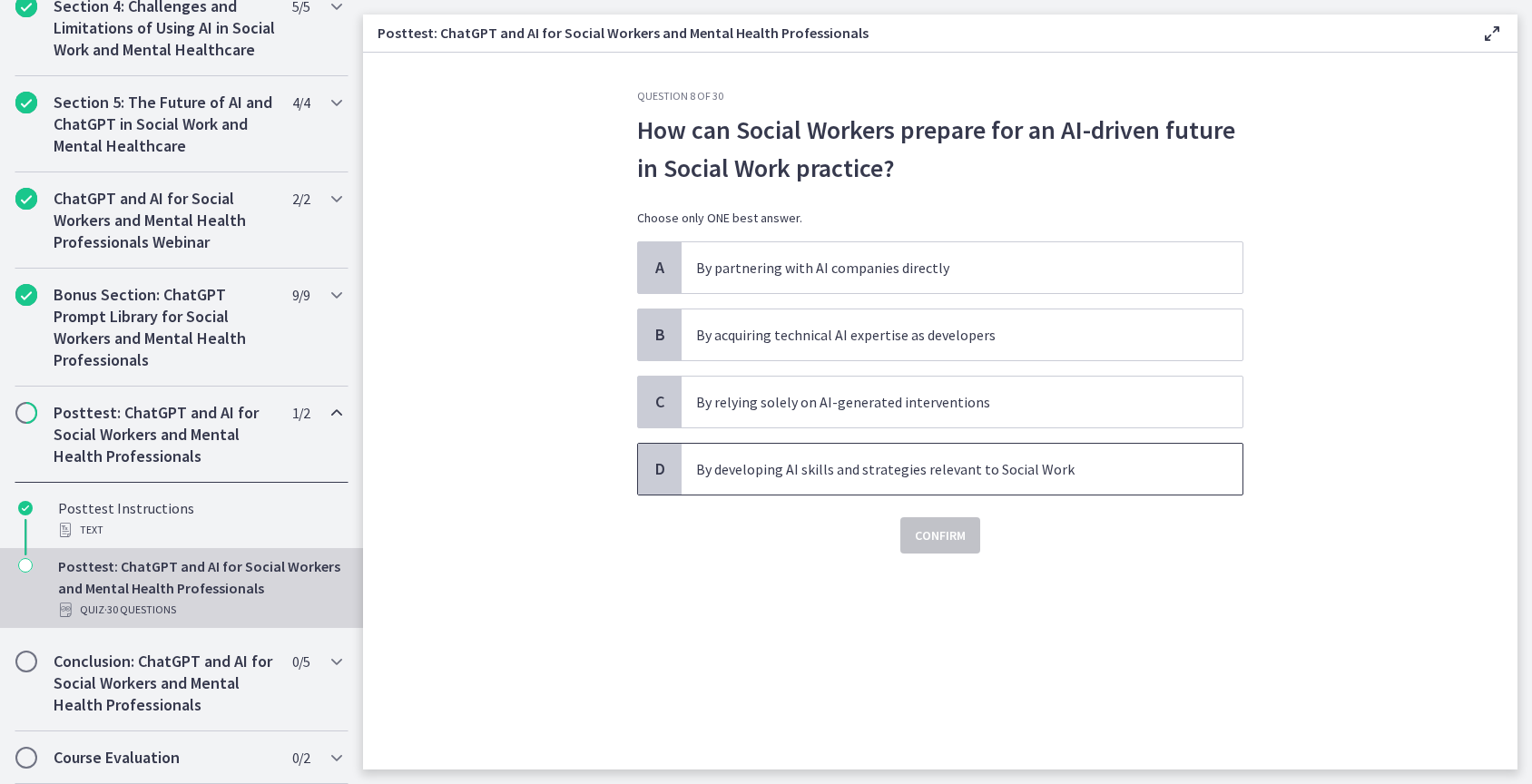
click at [995, 479] on p "By developing AI skills and strategies relevant to Social Work" at bounding box center [944, 470] width 496 height 22
click at [948, 549] on button "Confirm" at bounding box center [941, 535] width 80 height 37
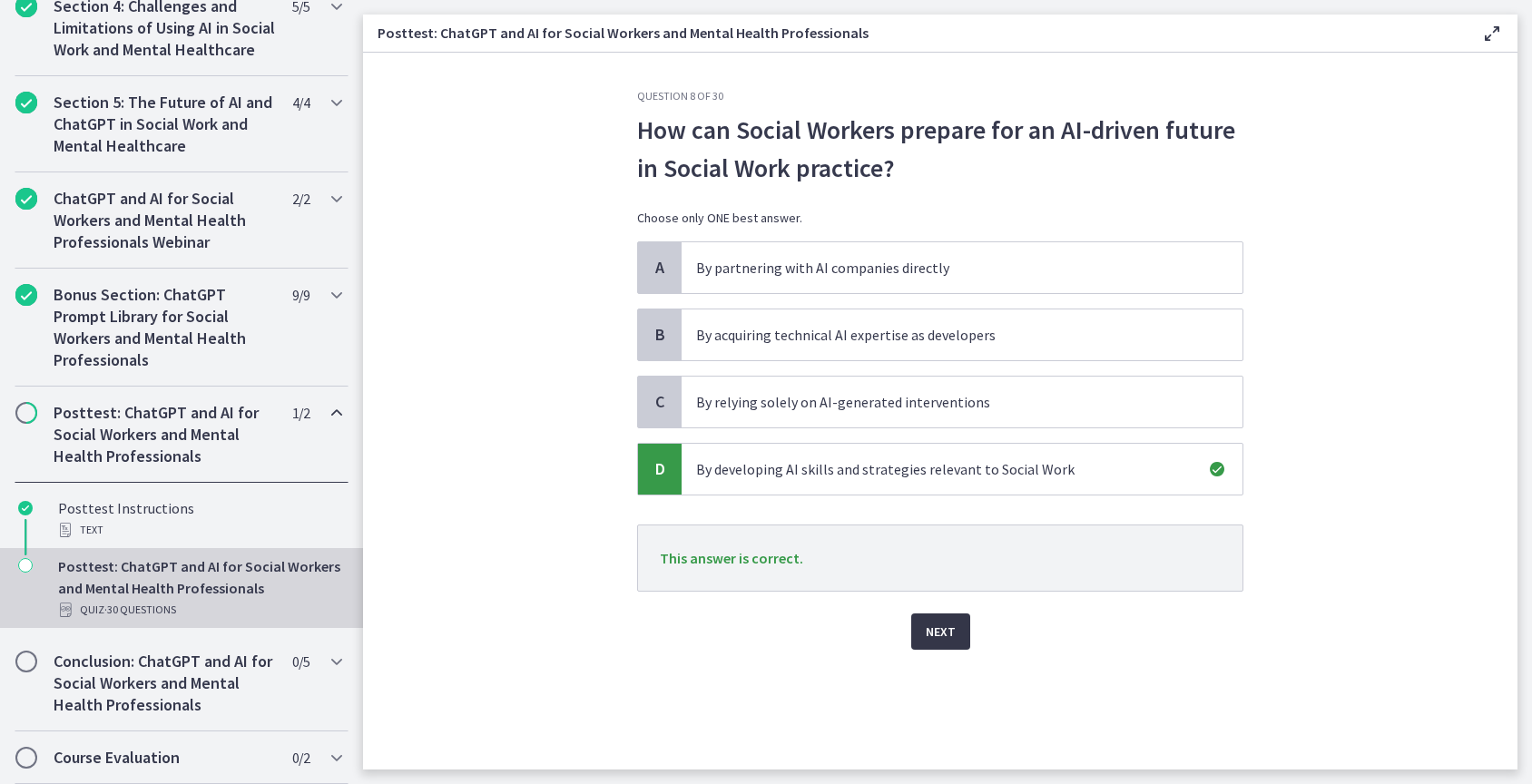
click at [932, 627] on span "Next" at bounding box center [941, 632] width 30 height 22
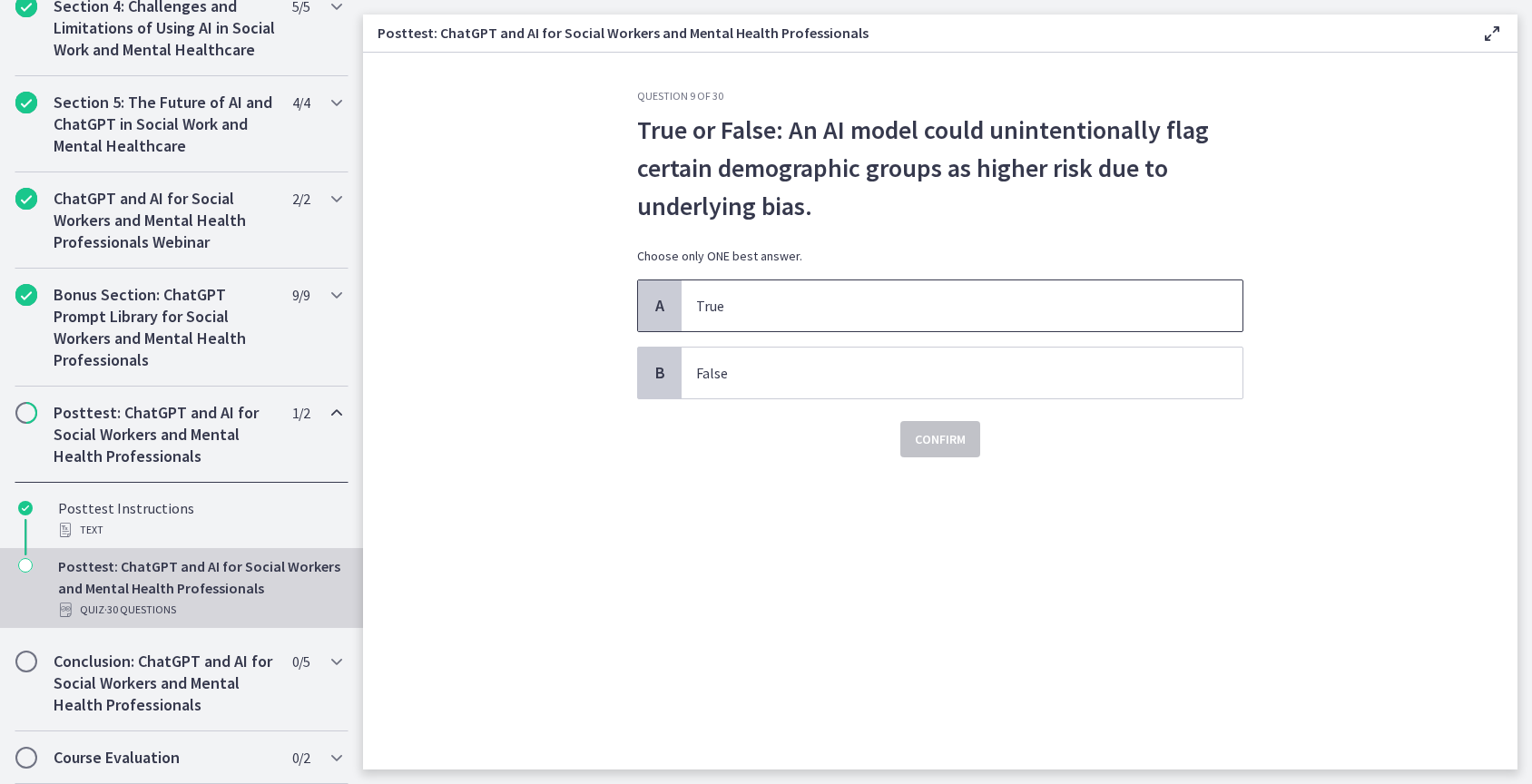
click at [733, 299] on p "True" at bounding box center [944, 305] width 496 height 22
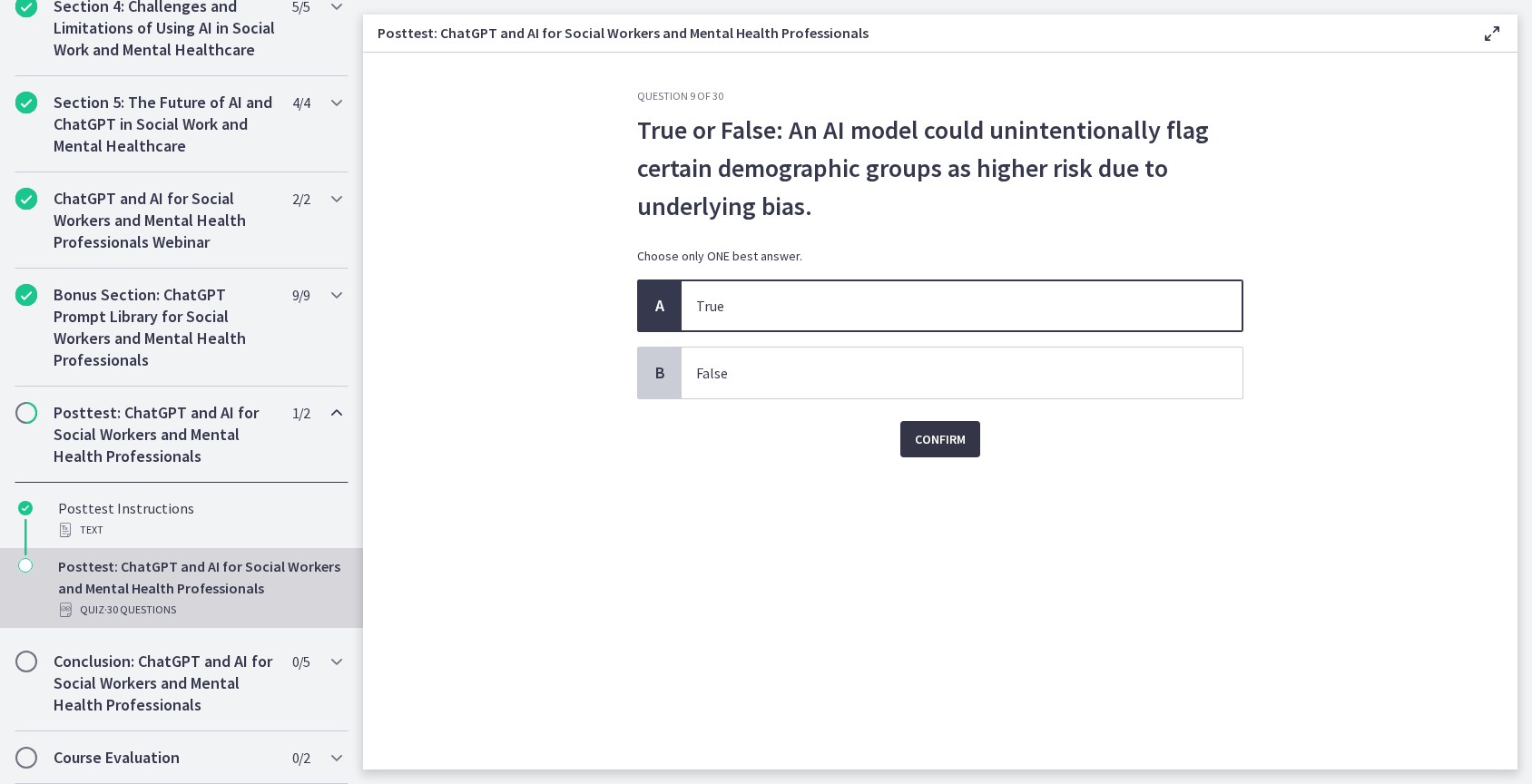
click at [938, 444] on span "Confirm" at bounding box center [940, 439] width 50 height 22
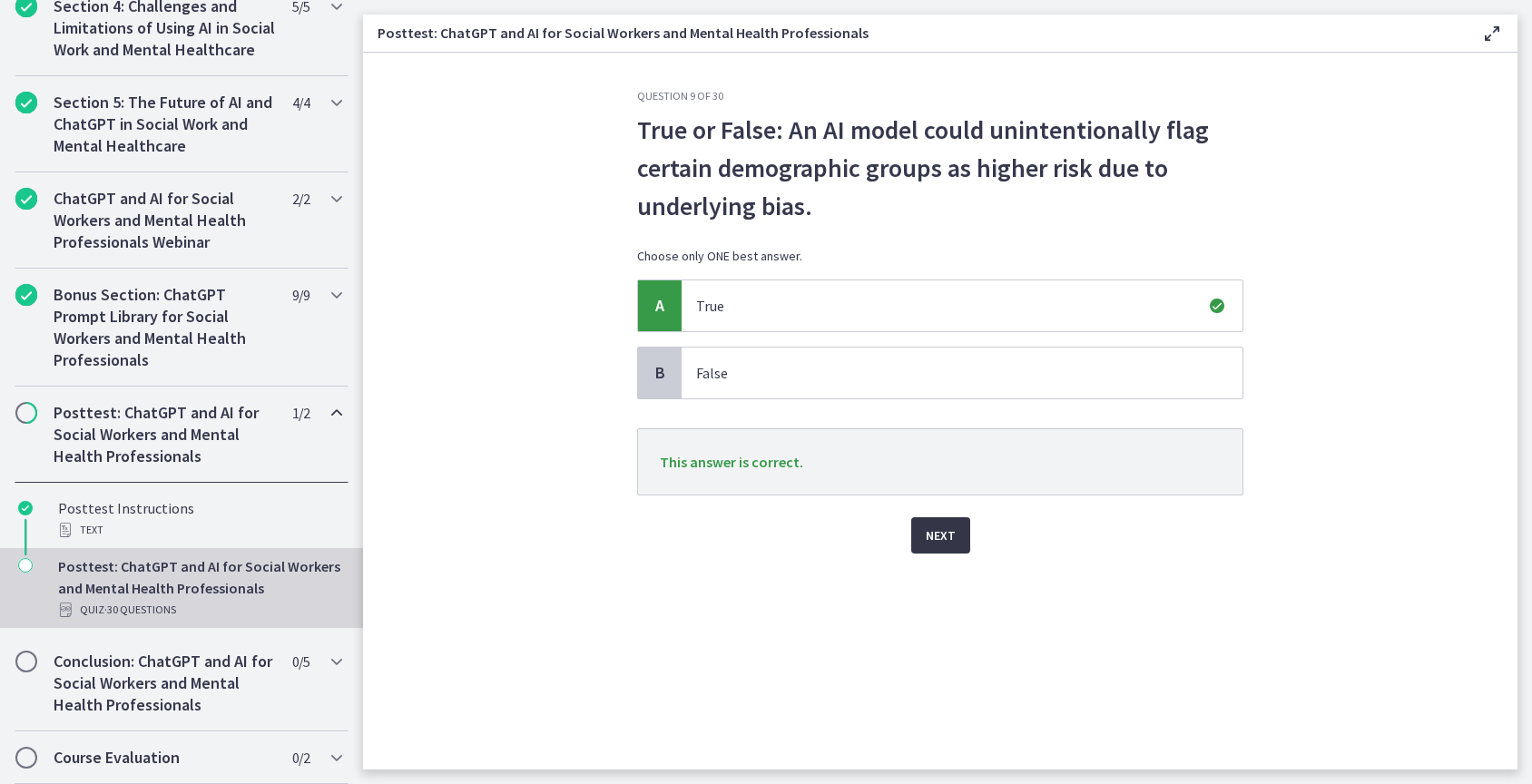
click at [946, 533] on span "Next" at bounding box center [941, 536] width 30 height 22
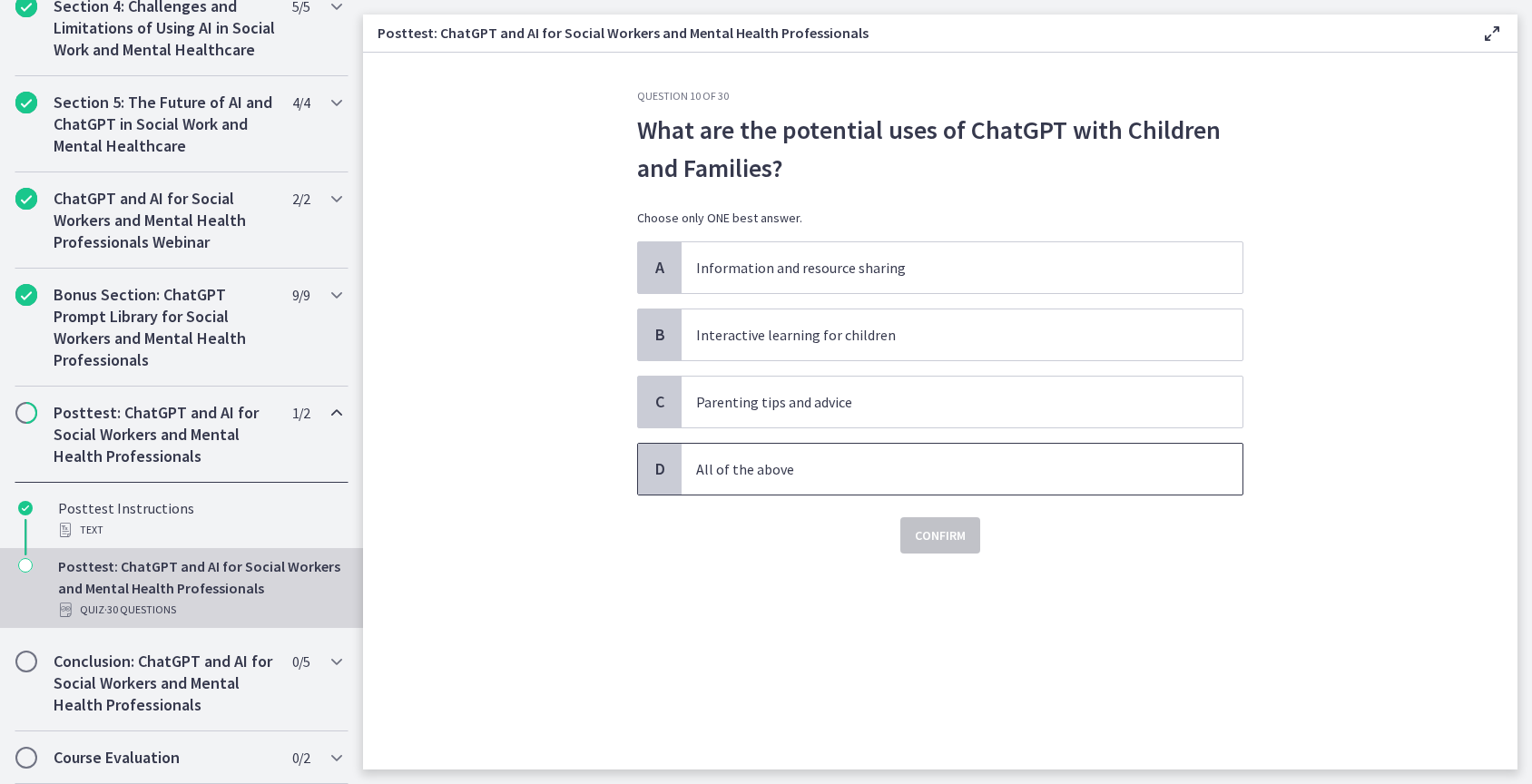
click at [856, 469] on p "All of the above" at bounding box center [944, 470] width 496 height 22
click at [930, 536] on span "Confirm" at bounding box center [940, 536] width 50 height 22
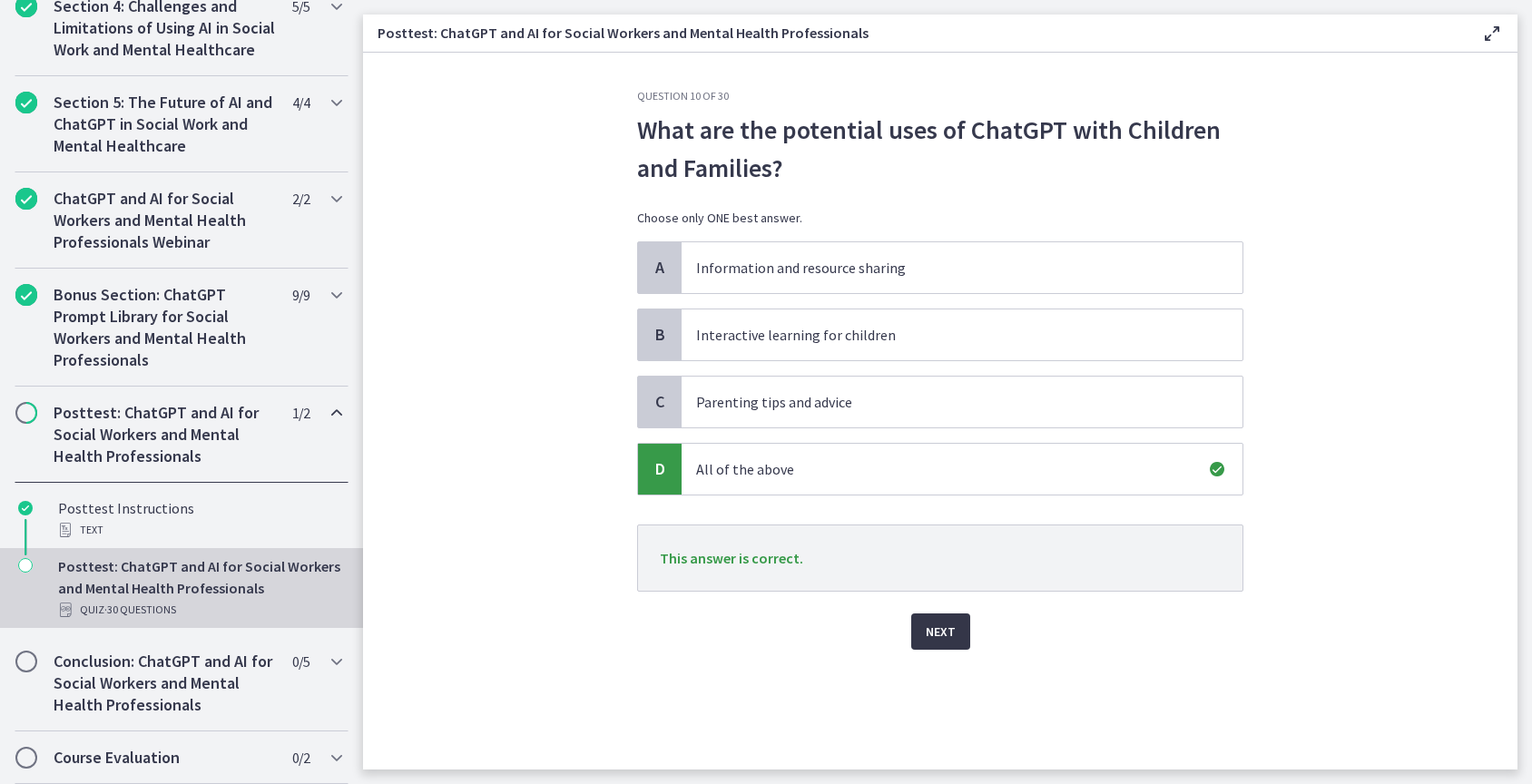
click at [938, 627] on span "Next" at bounding box center [941, 632] width 30 height 22
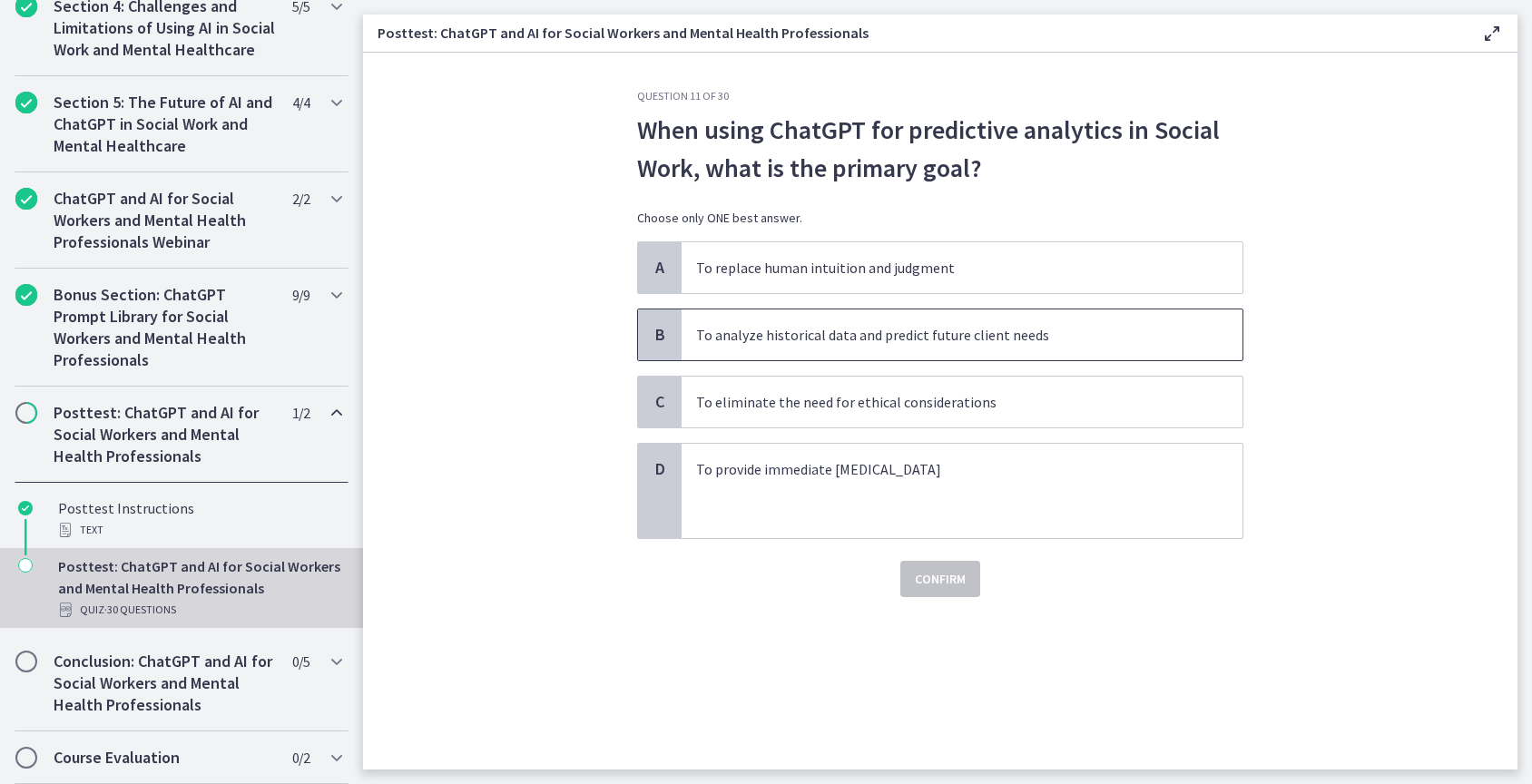
click at [967, 348] on span "To analyze historical data and predict future client needs" at bounding box center [961, 334] width 561 height 50
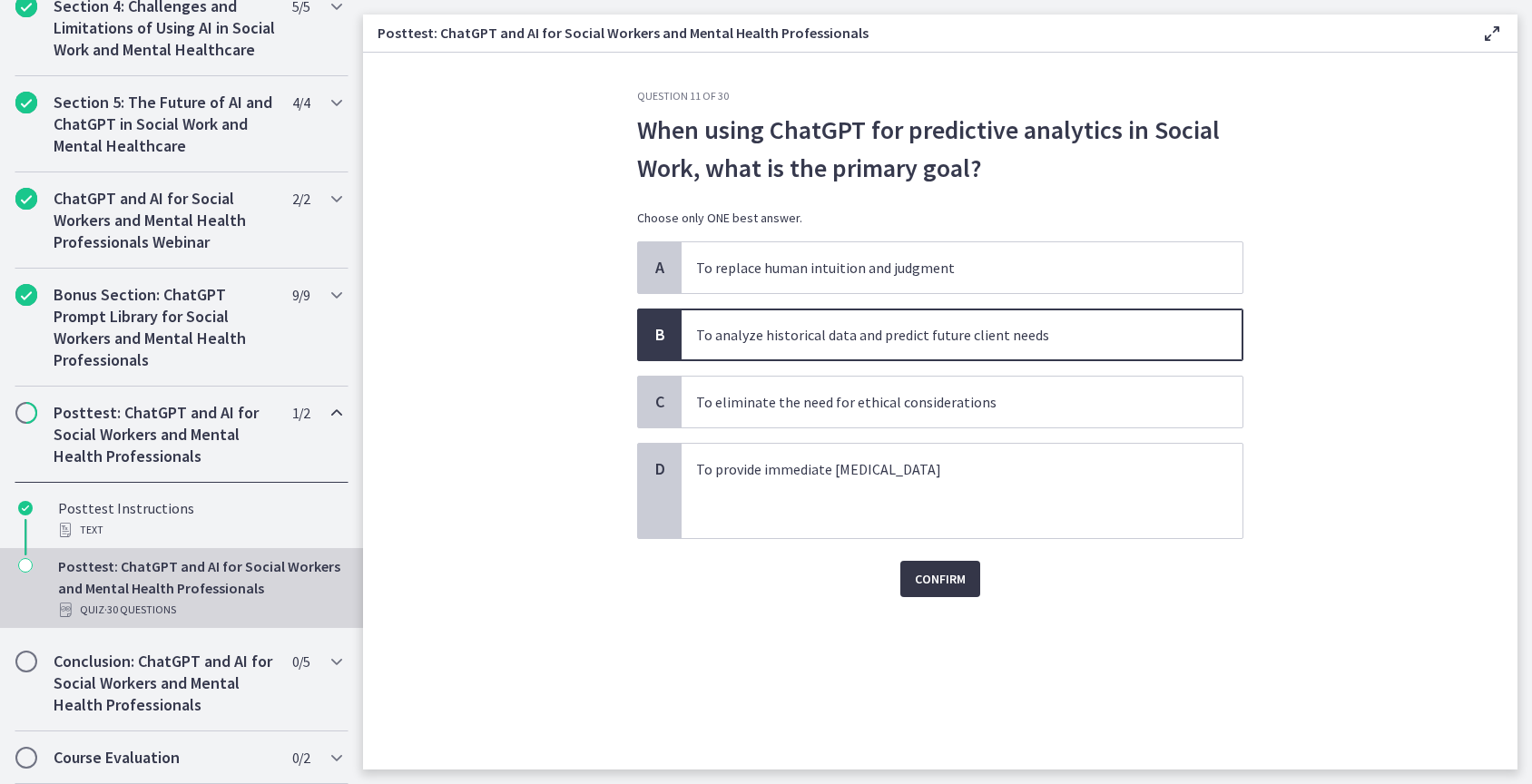
click at [955, 575] on span "Confirm" at bounding box center [940, 579] width 50 height 22
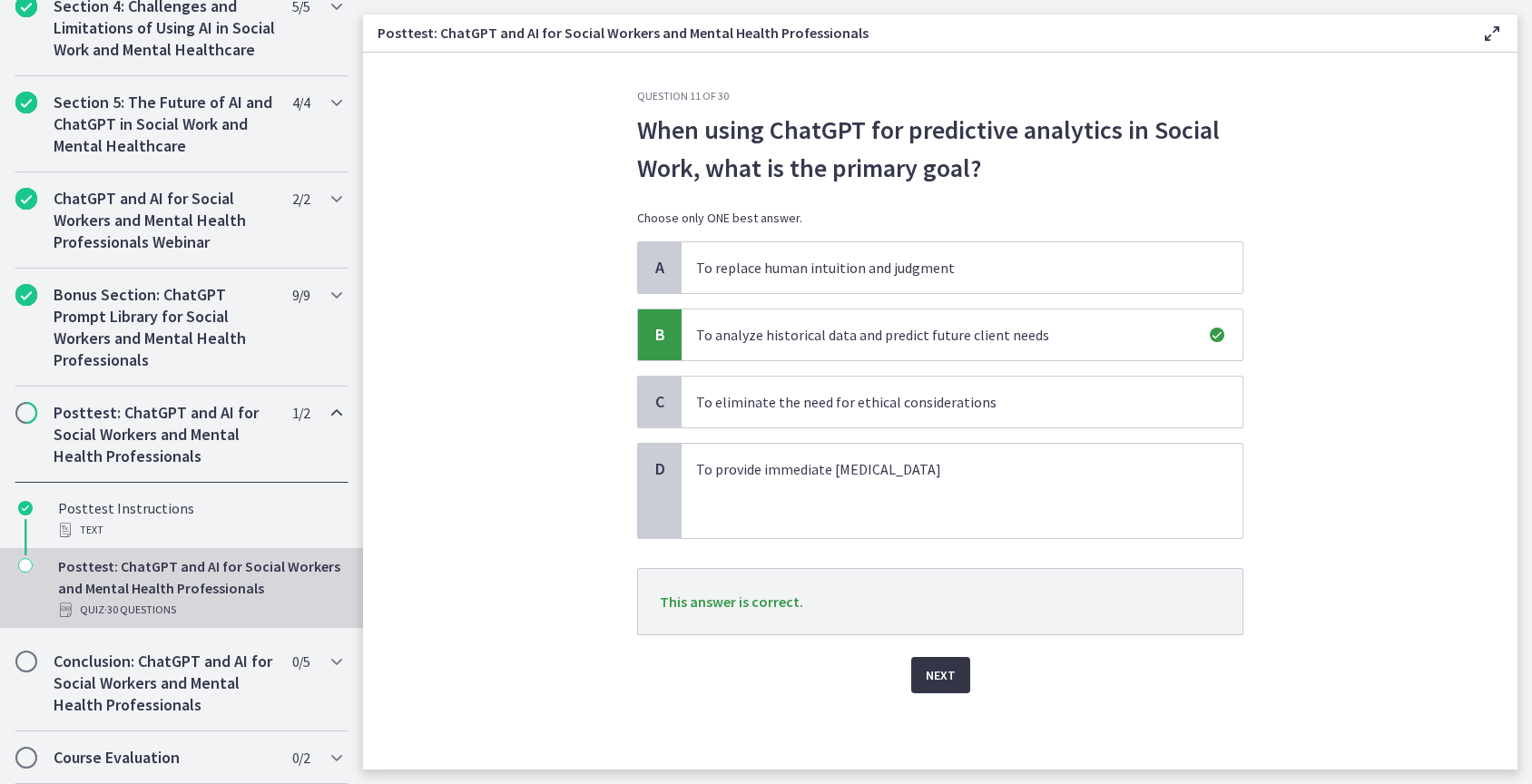
click at [950, 674] on span "Next" at bounding box center [941, 675] width 30 height 22
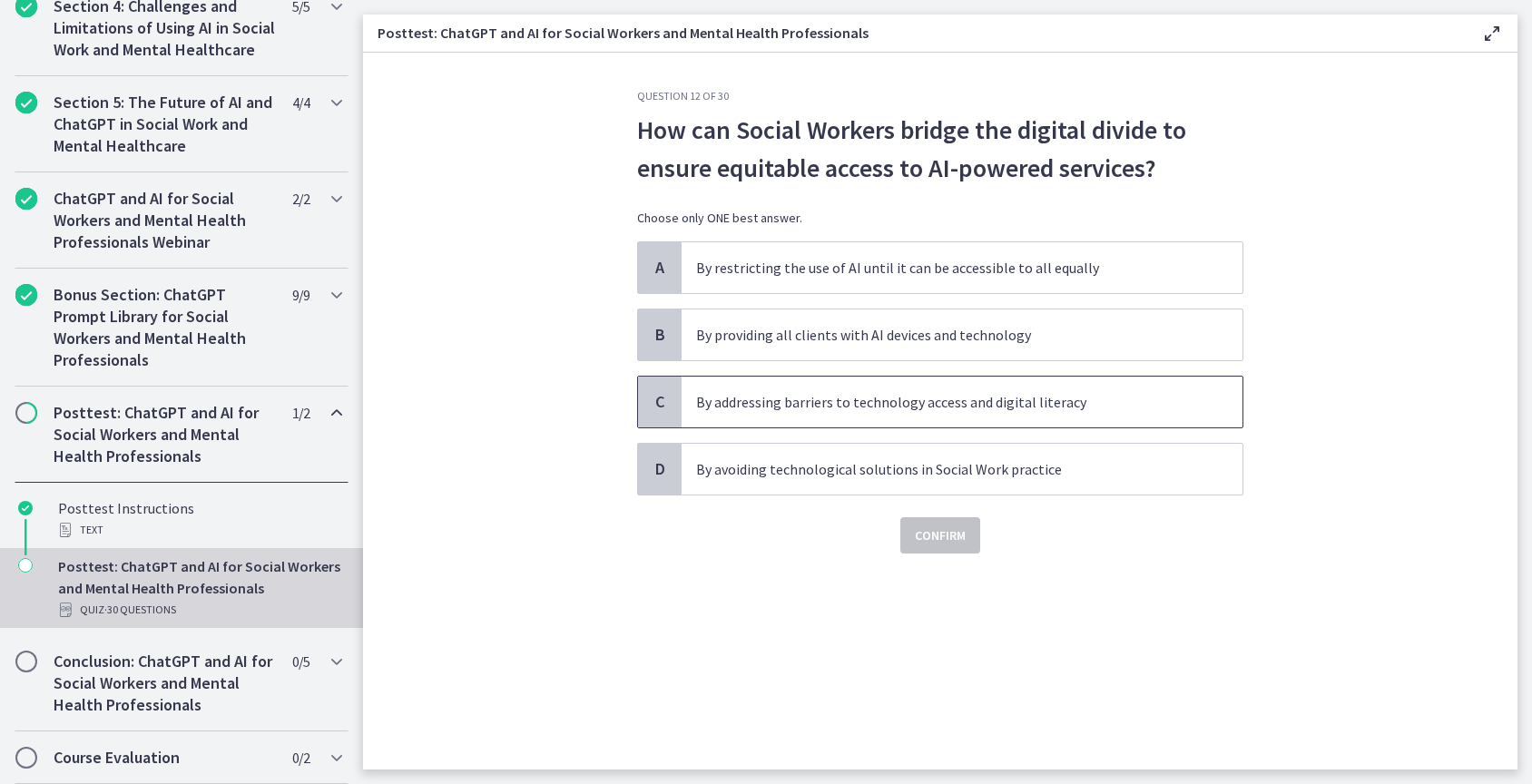
click at [930, 411] on p "By addressing barriers to technology access and digital literacy" at bounding box center [944, 402] width 496 height 22
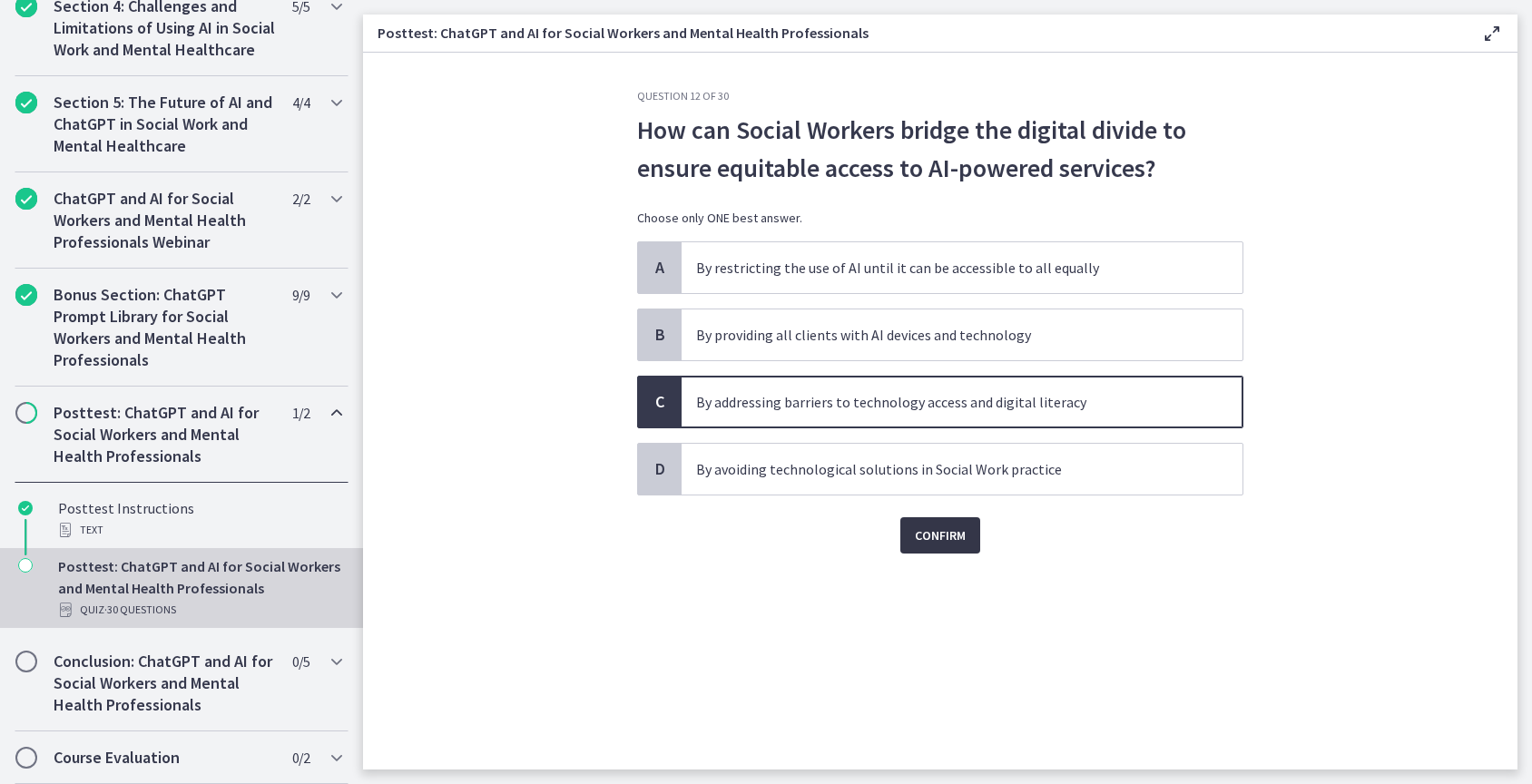
click at [934, 542] on span "Confirm" at bounding box center [940, 536] width 50 height 22
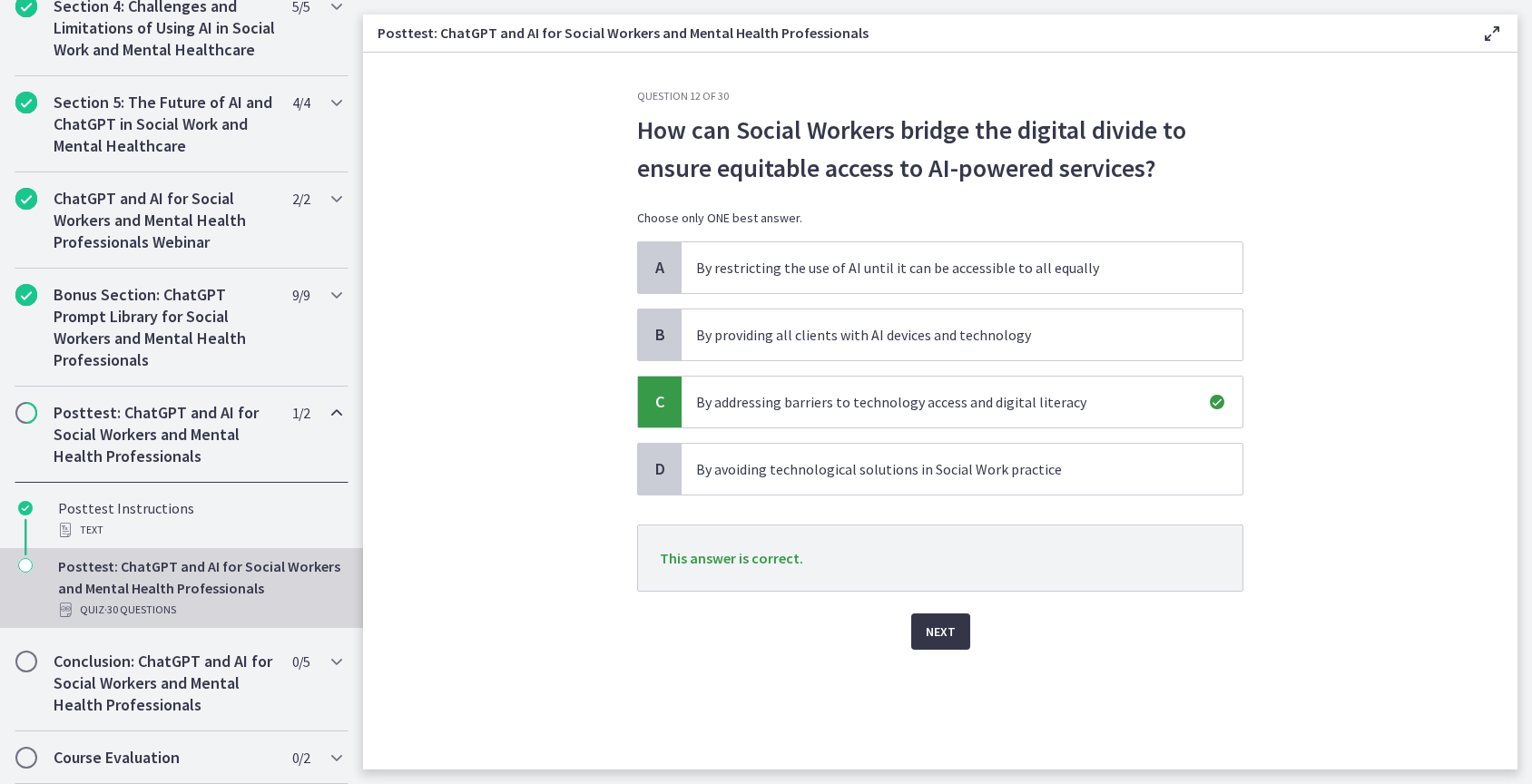
click at [938, 638] on span "Next" at bounding box center [941, 632] width 30 height 22
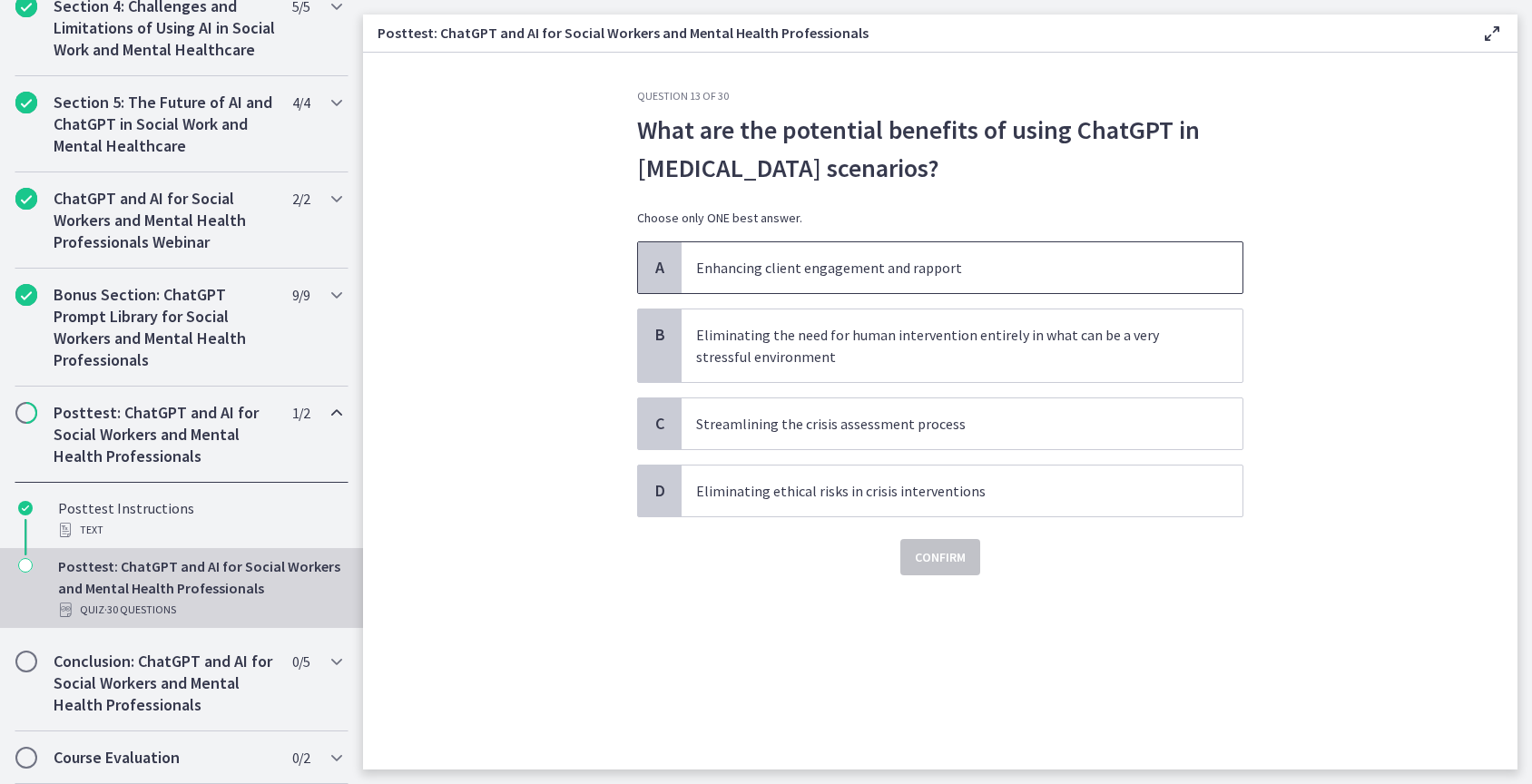
click at [959, 274] on p "Enhancing client engagement and rapport" at bounding box center [944, 268] width 496 height 22
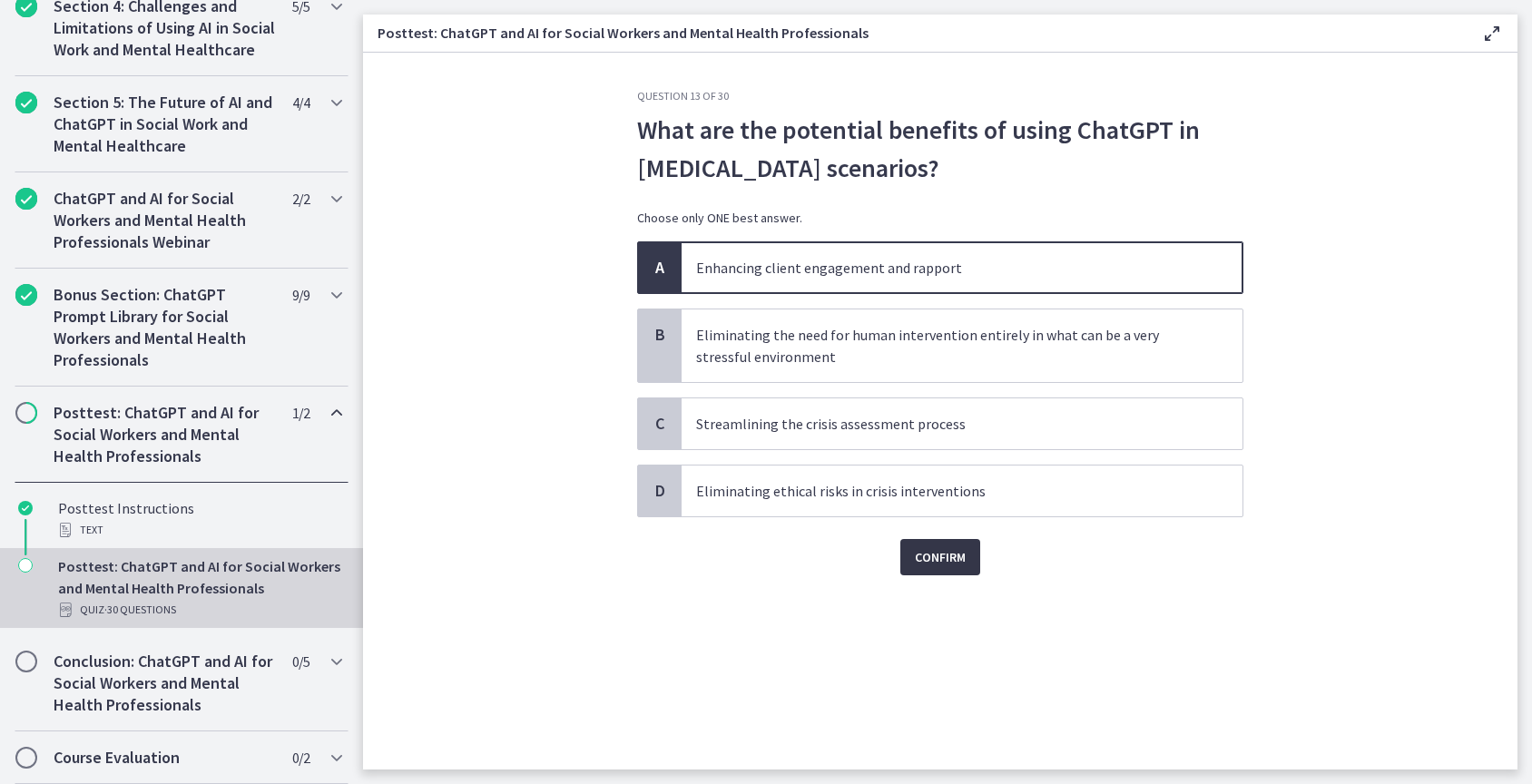
click at [957, 552] on span "Confirm" at bounding box center [940, 558] width 50 height 22
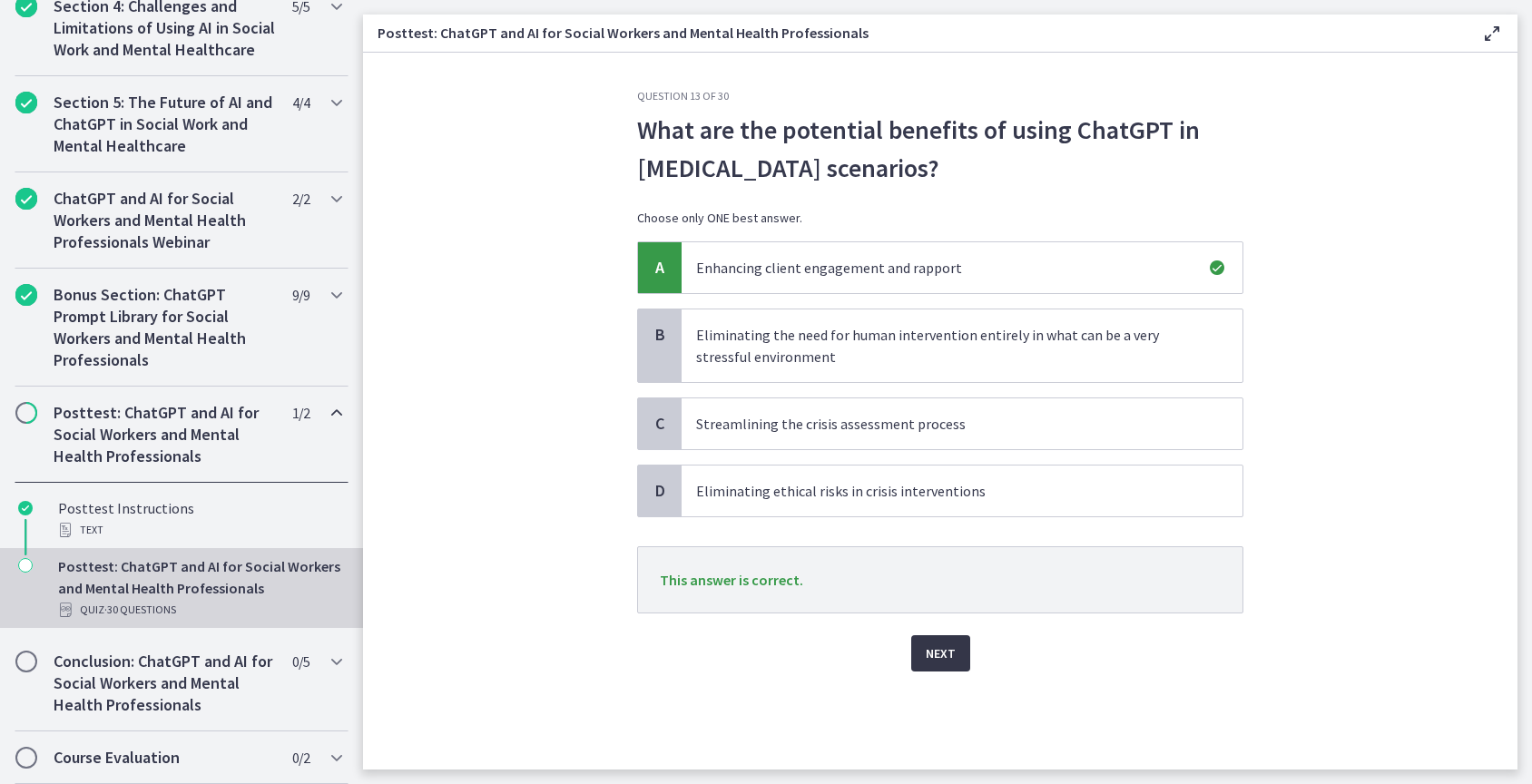
click at [943, 653] on span "Next" at bounding box center [941, 653] width 30 height 22
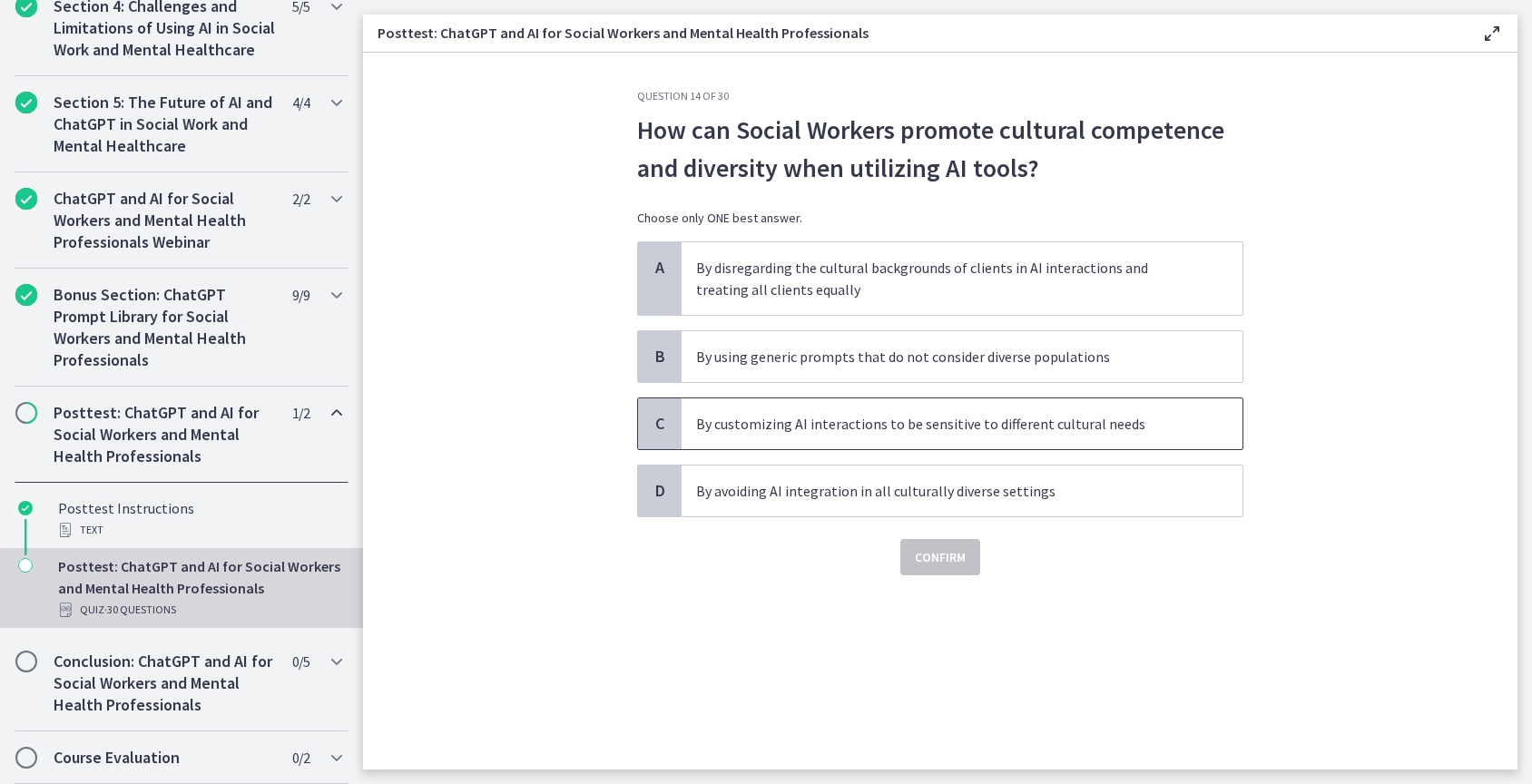
click at [954, 425] on p "By customizing AI interactions to be sensitive to different cultural needs" at bounding box center [944, 424] width 496 height 22
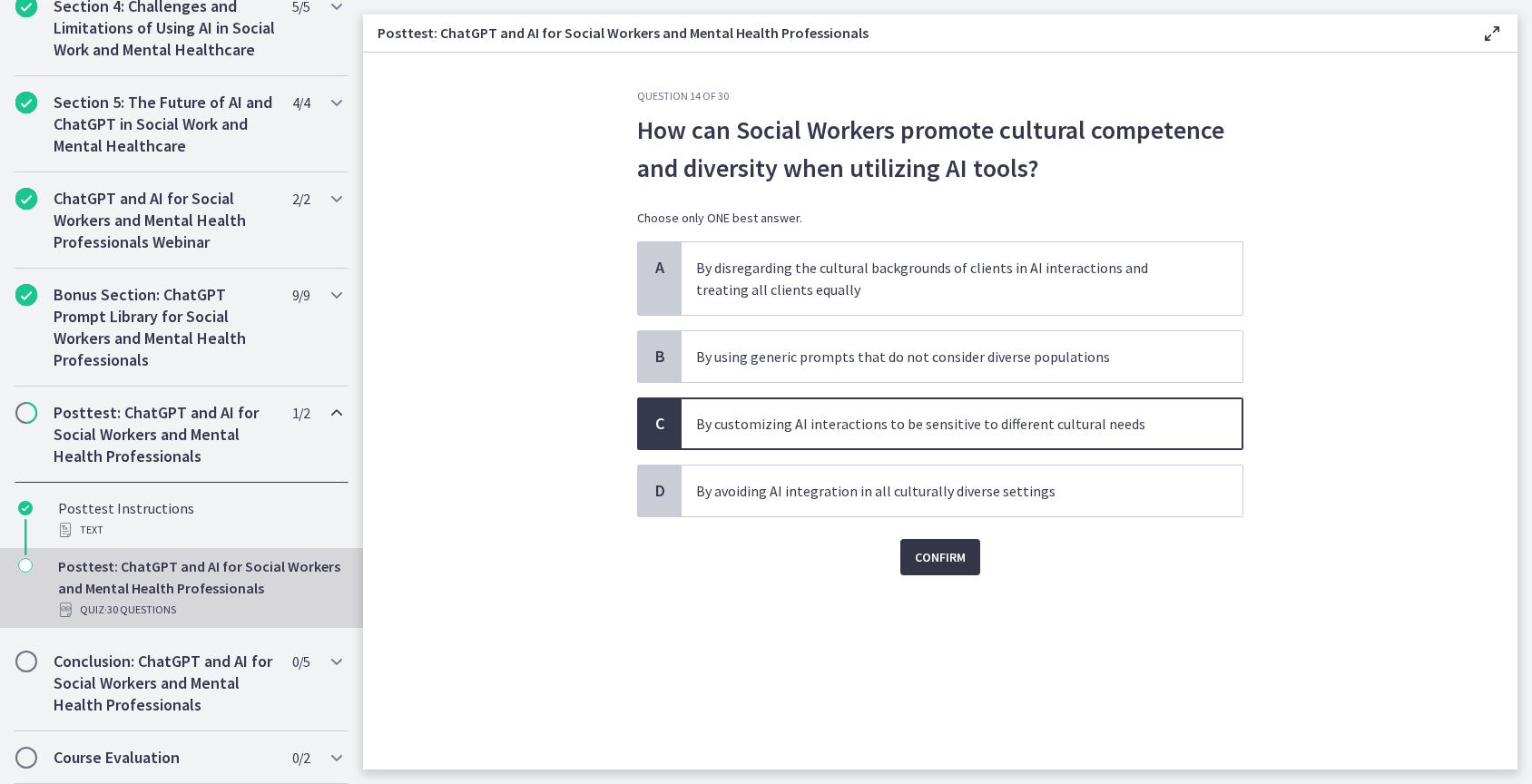
click at [959, 556] on span "Confirm" at bounding box center [940, 558] width 50 height 22
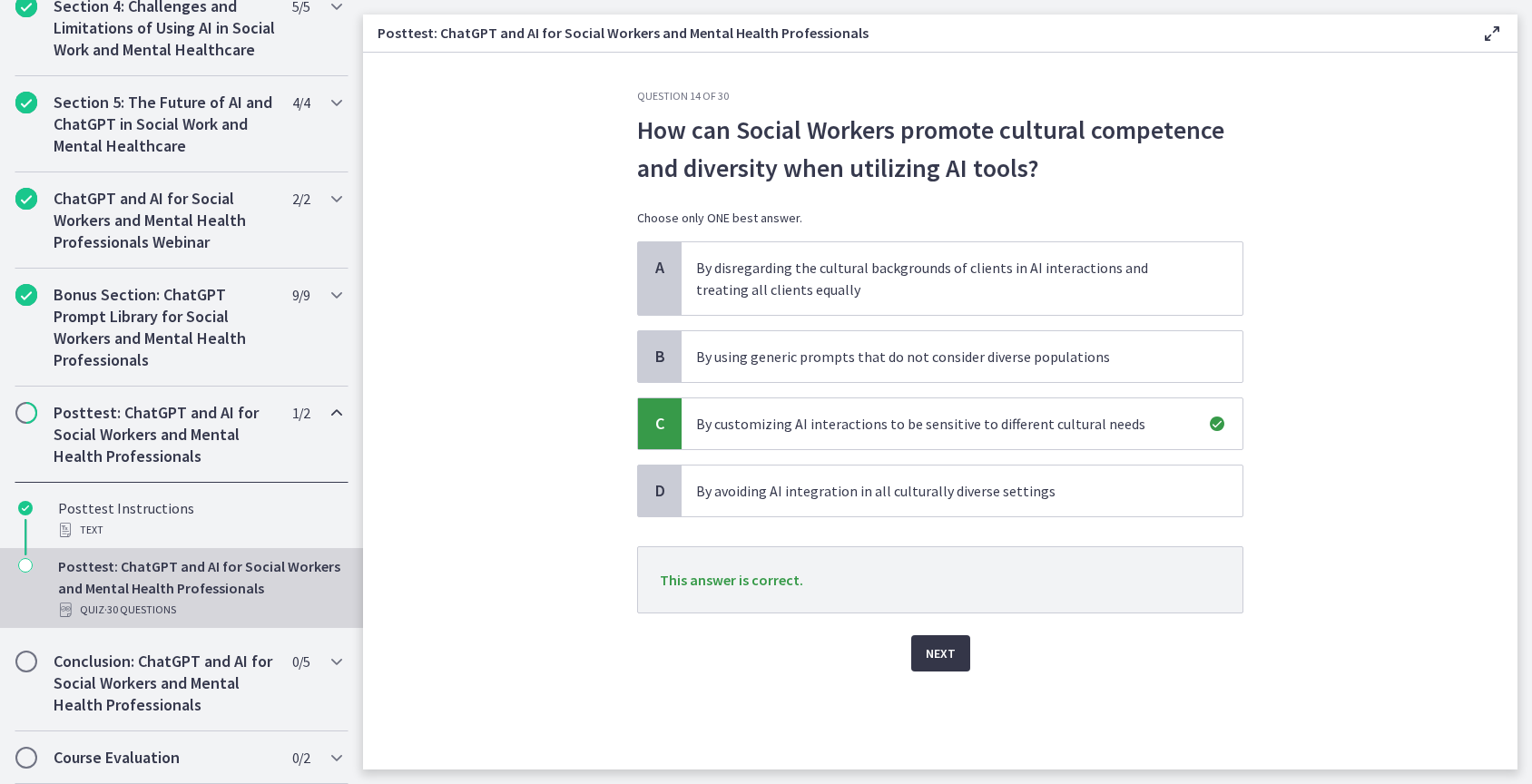
click at [940, 654] on span "Next" at bounding box center [941, 653] width 30 height 22
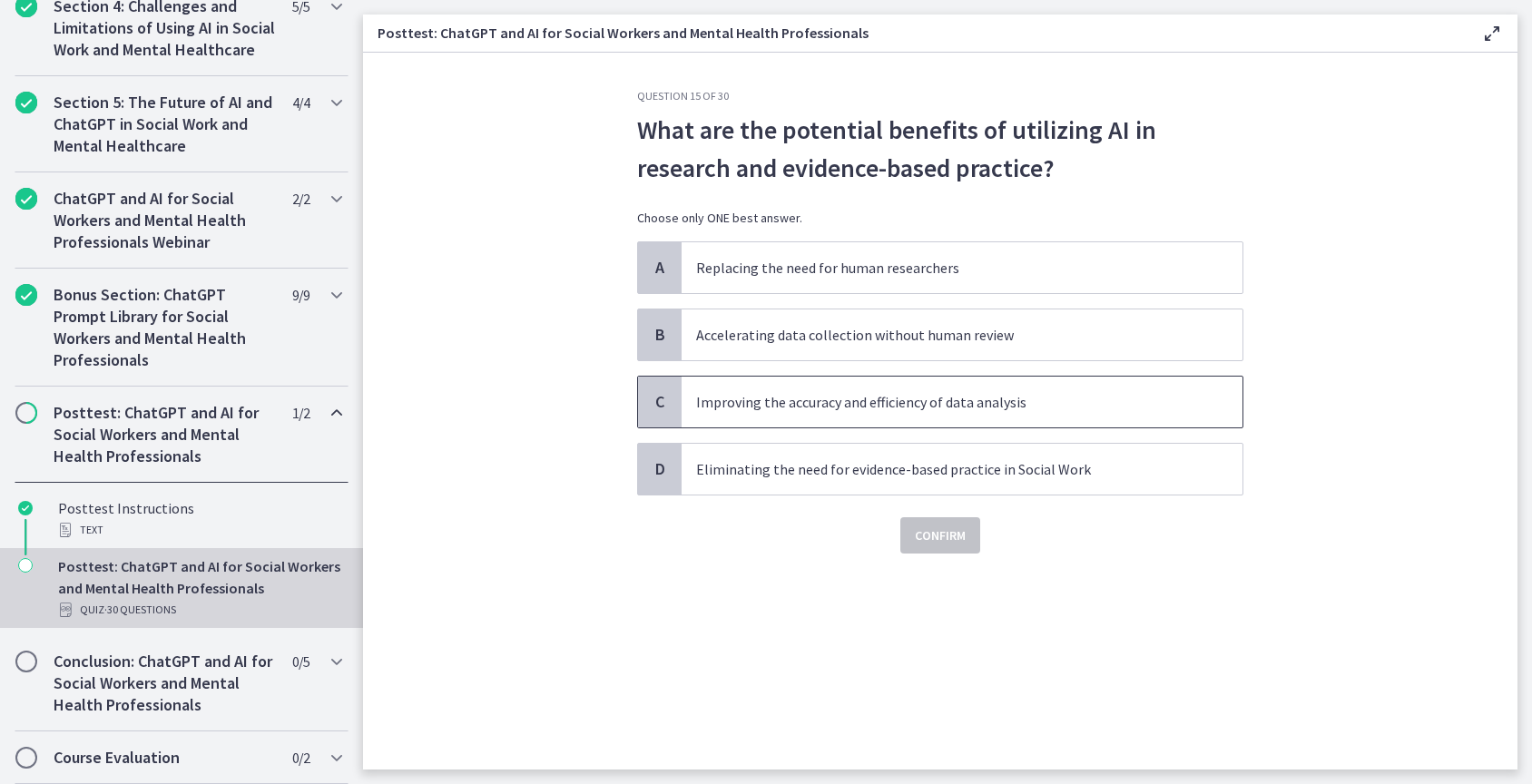
click at [880, 408] on p "Improving the accuracy and efficiency of data analysis" at bounding box center [944, 402] width 496 height 22
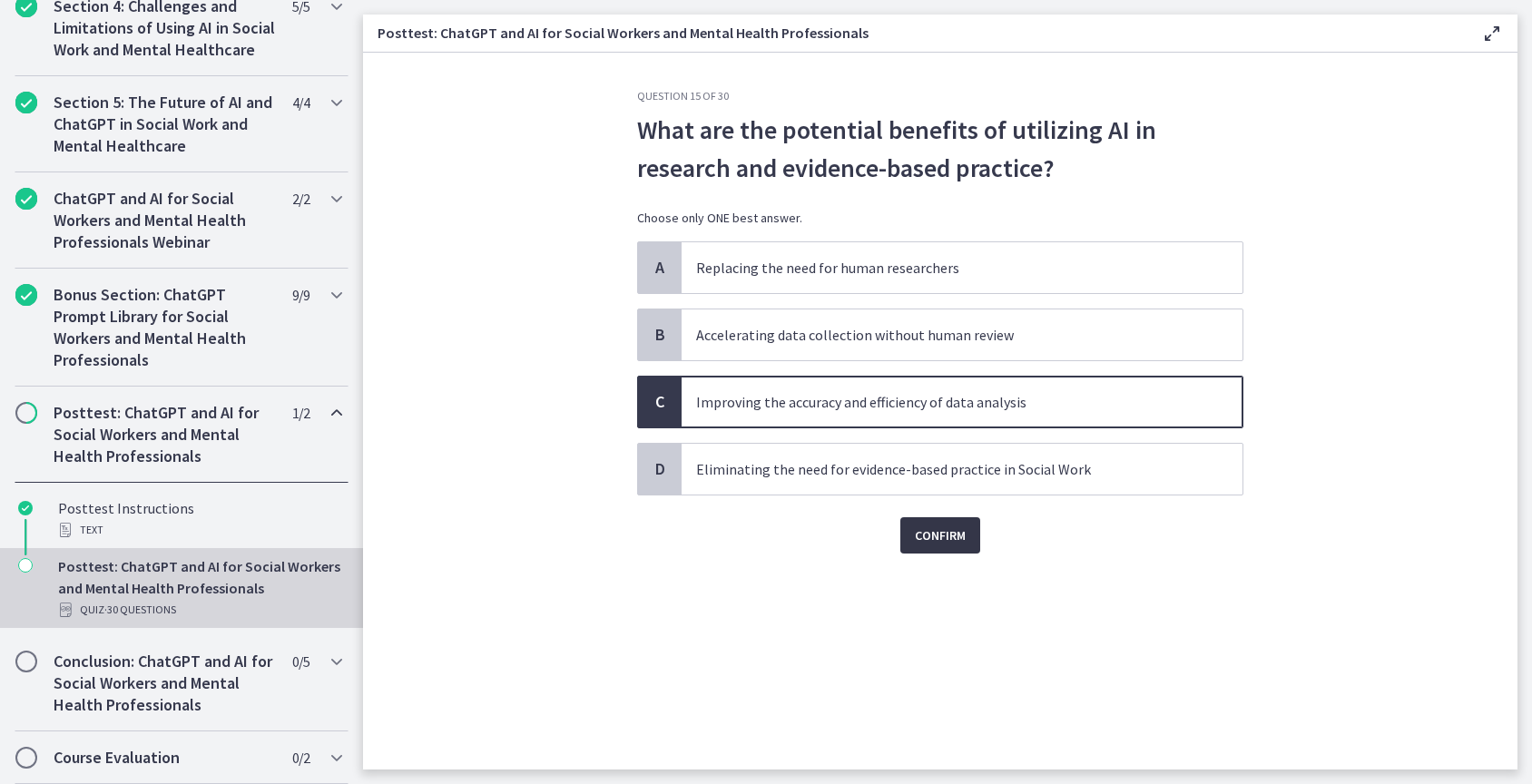
click at [935, 536] on span "Confirm" at bounding box center [940, 536] width 50 height 22
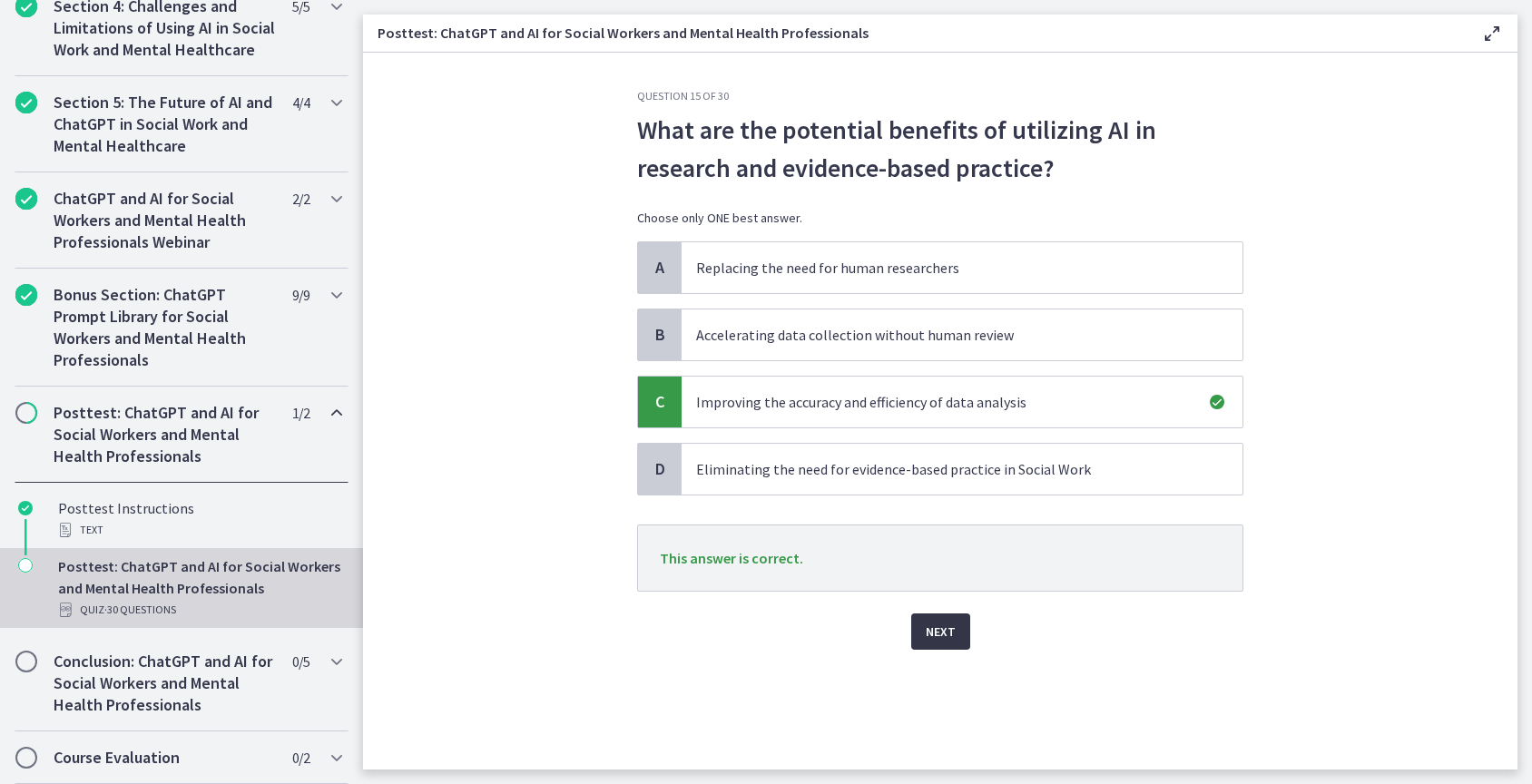
click at [943, 630] on span "Next" at bounding box center [941, 632] width 30 height 22
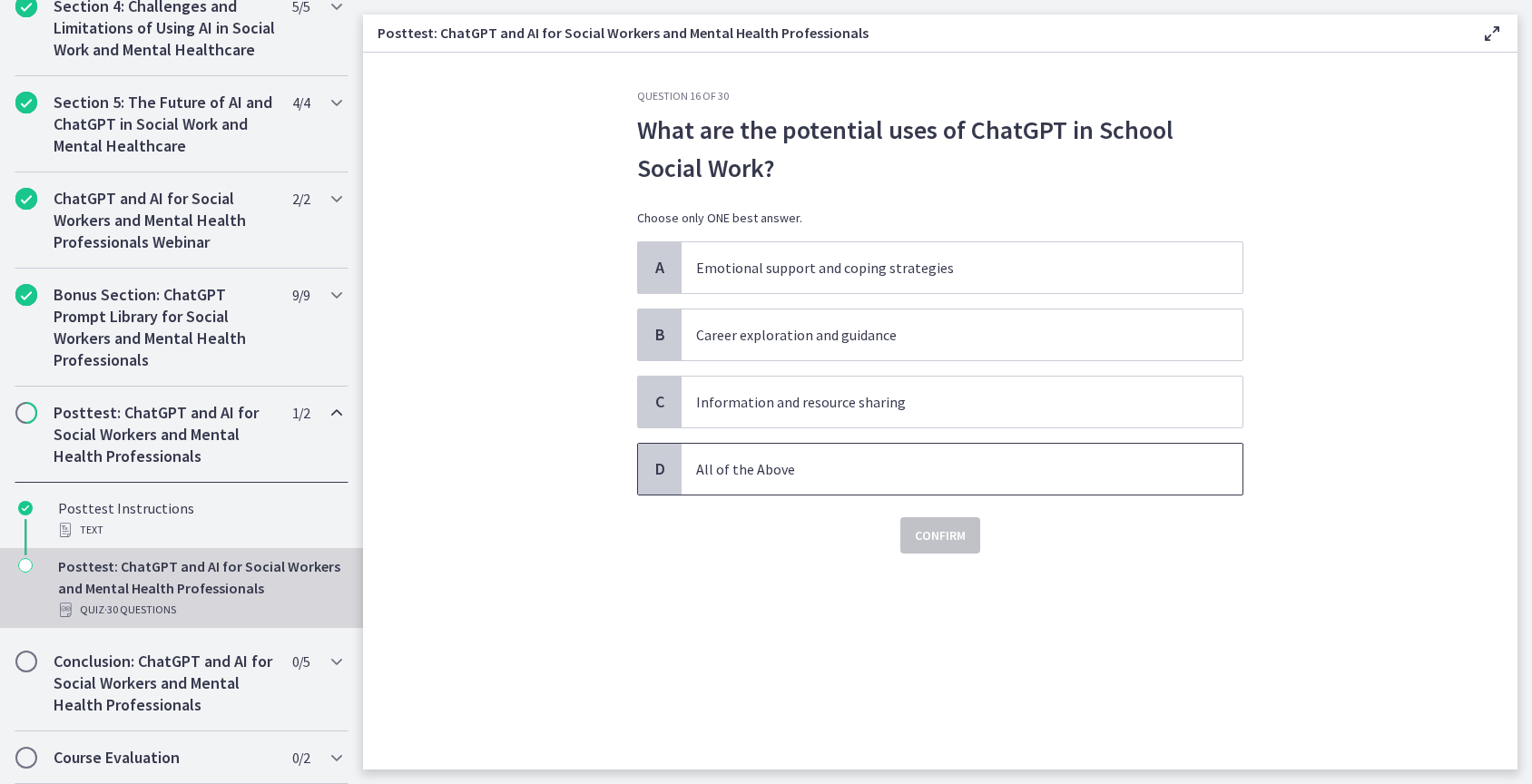
click at [803, 468] on p "All of the Above" at bounding box center [944, 470] width 496 height 22
click at [922, 533] on span "Confirm" at bounding box center [940, 536] width 50 height 22
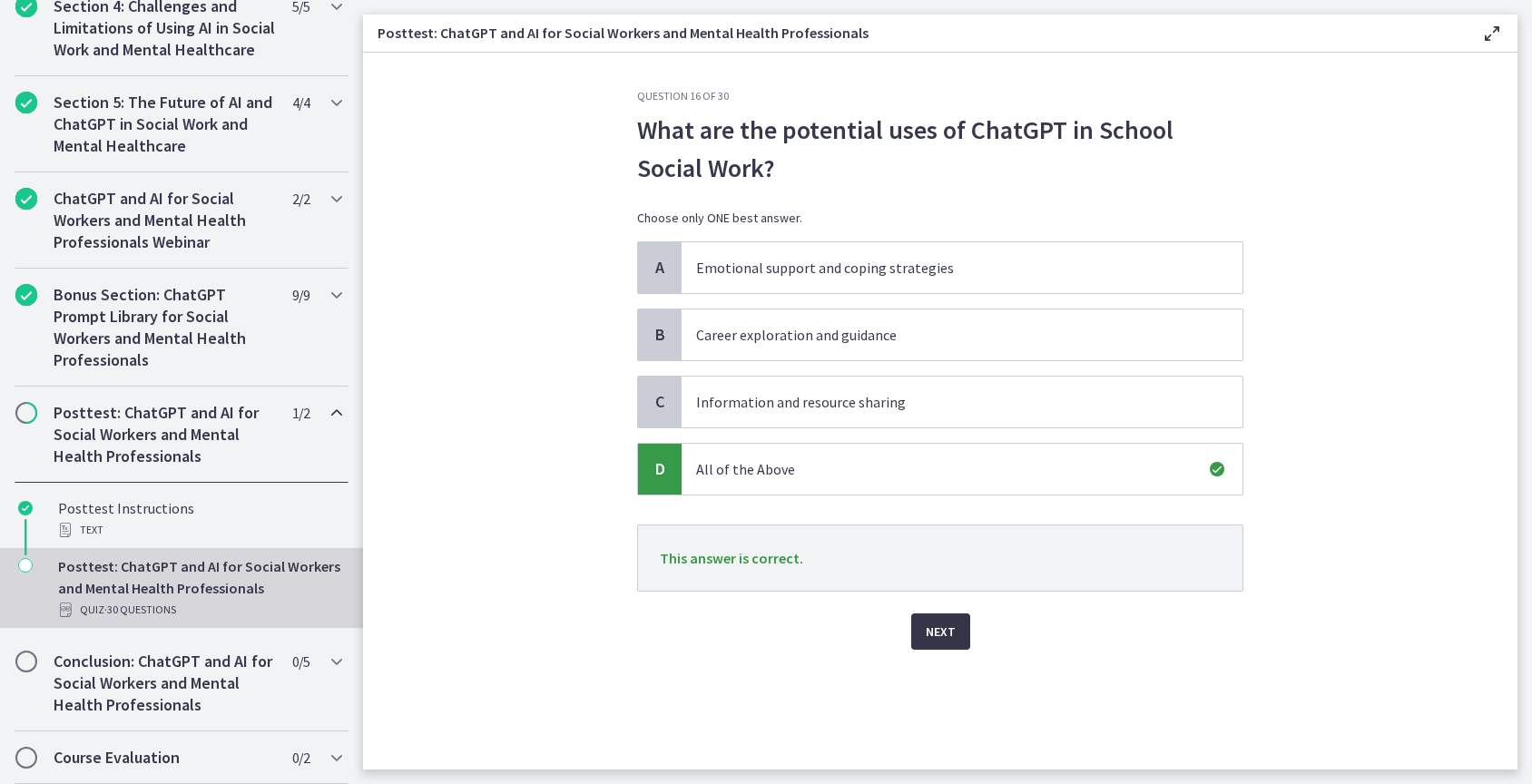
click at [937, 630] on span "Next" at bounding box center [941, 632] width 30 height 22
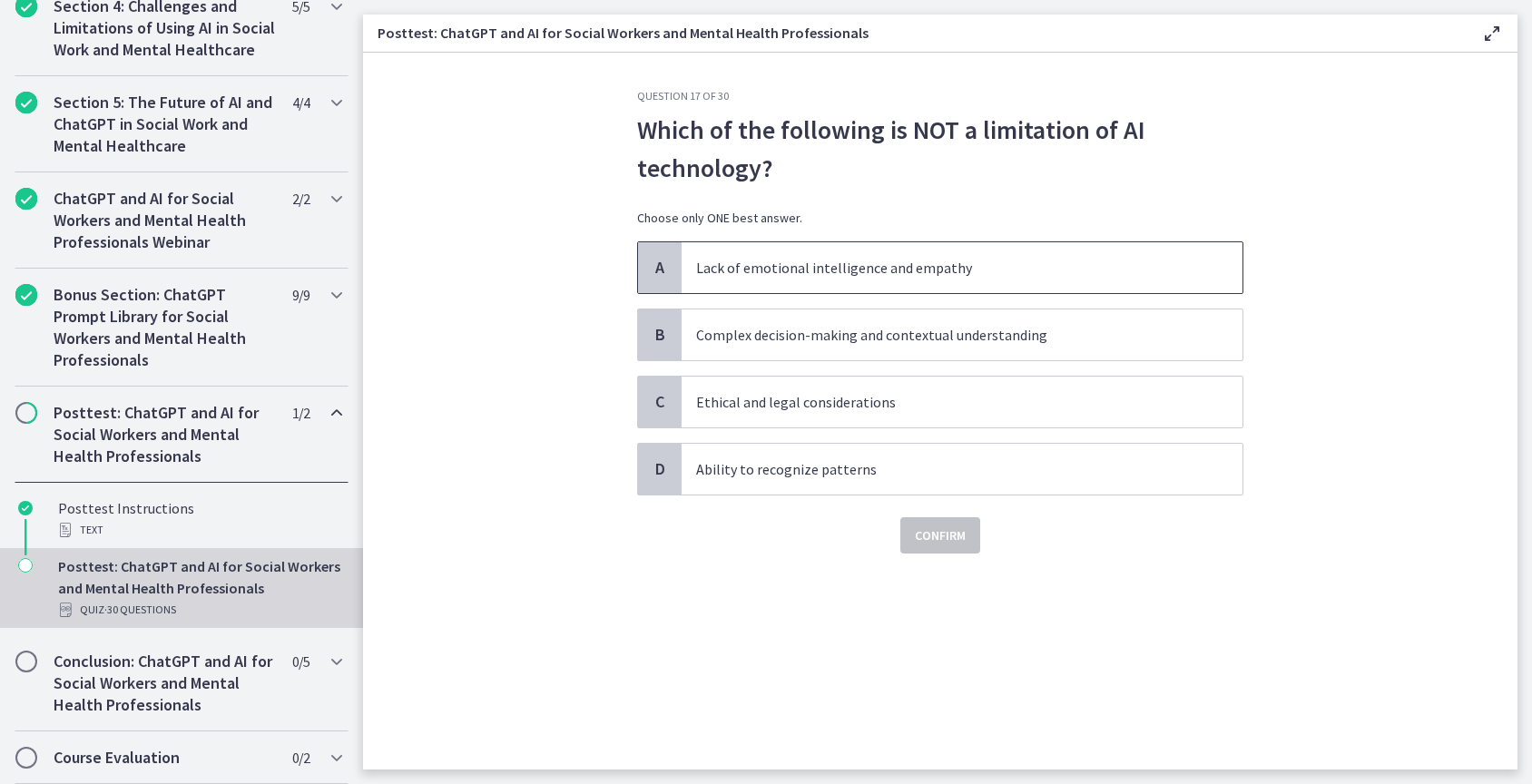
click at [870, 272] on p "Lack of emotional intelligence and empathy" at bounding box center [944, 268] width 496 height 22
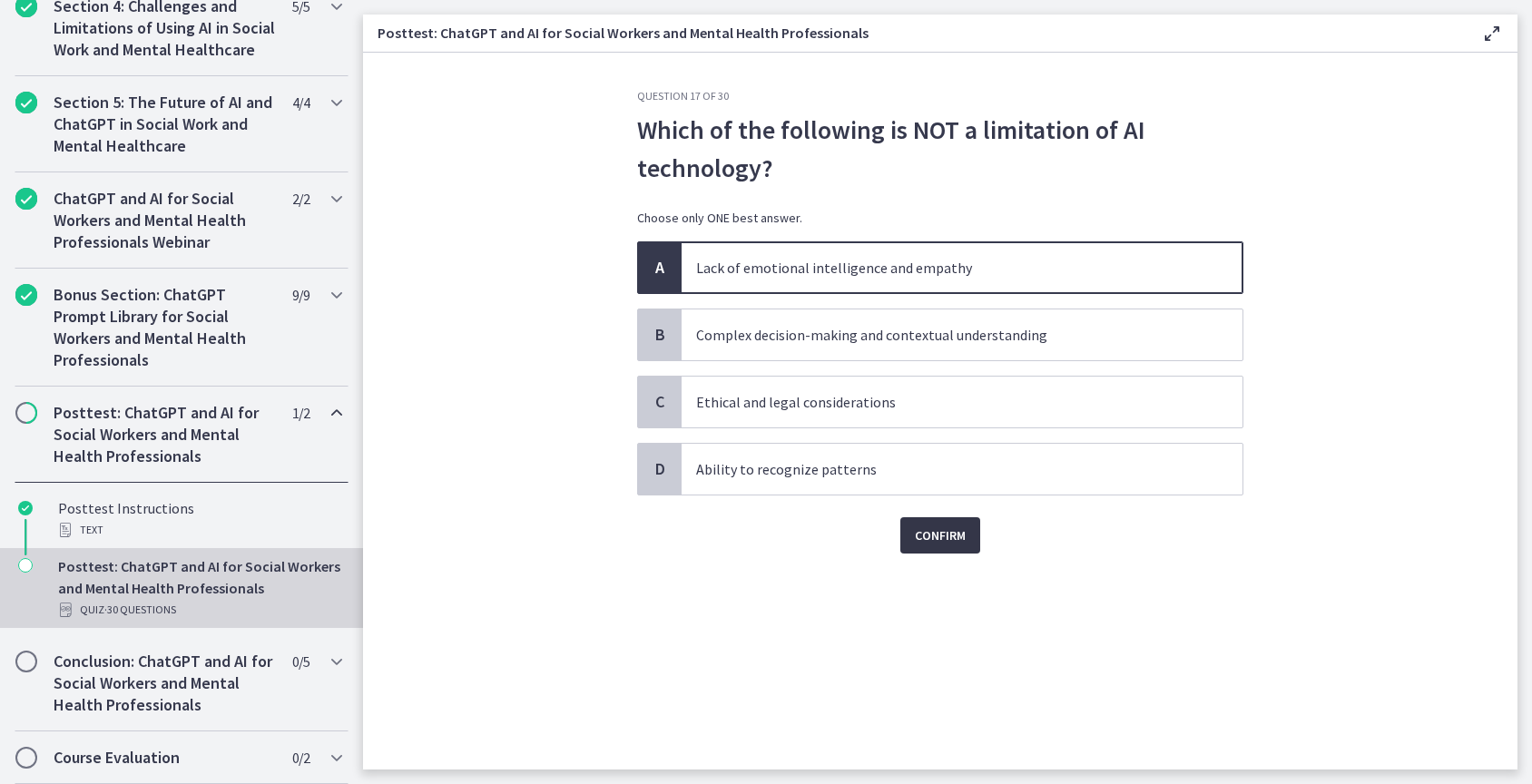
click at [953, 535] on span "Confirm" at bounding box center [940, 536] width 50 height 22
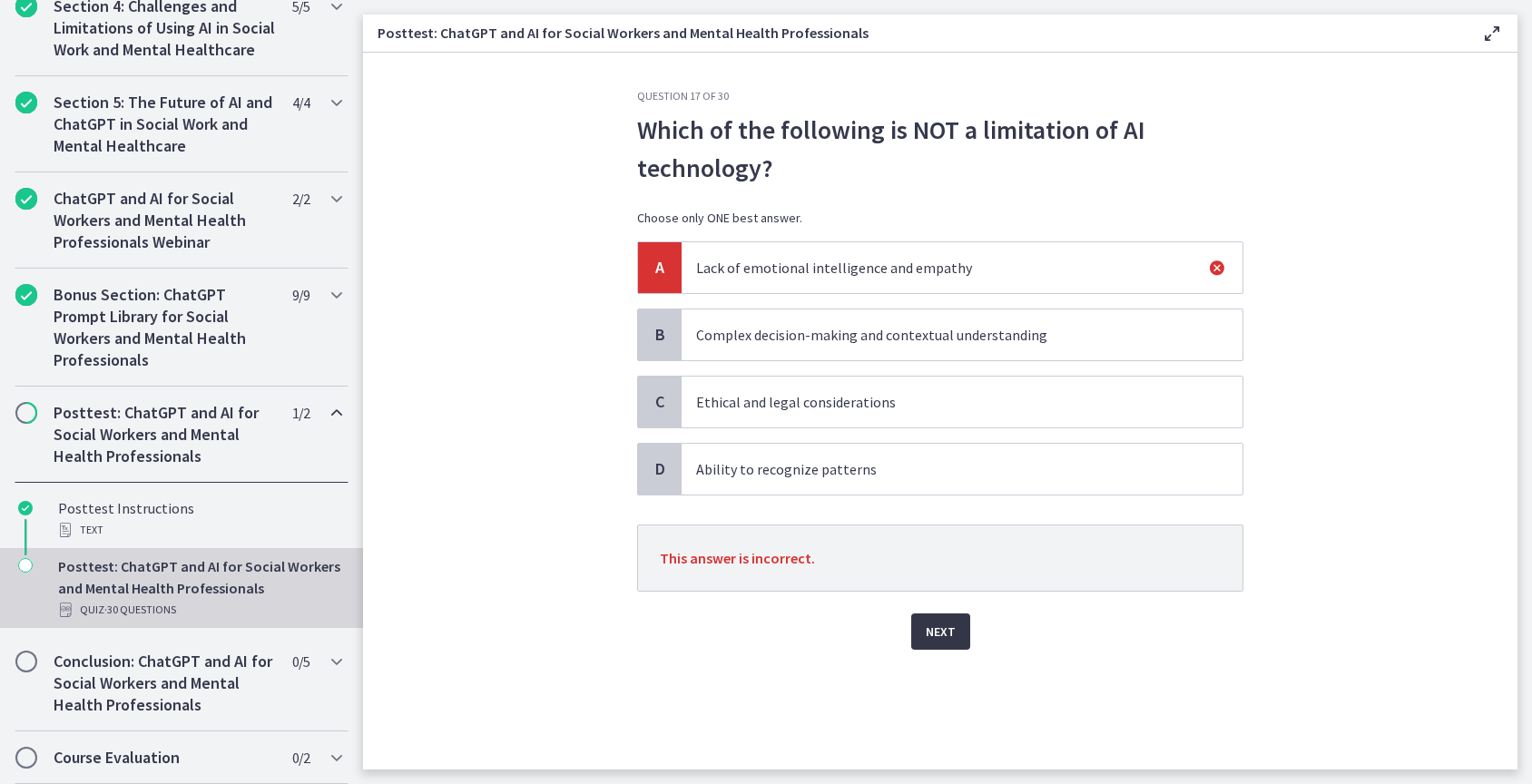
click at [948, 635] on span "Next" at bounding box center [941, 632] width 30 height 22
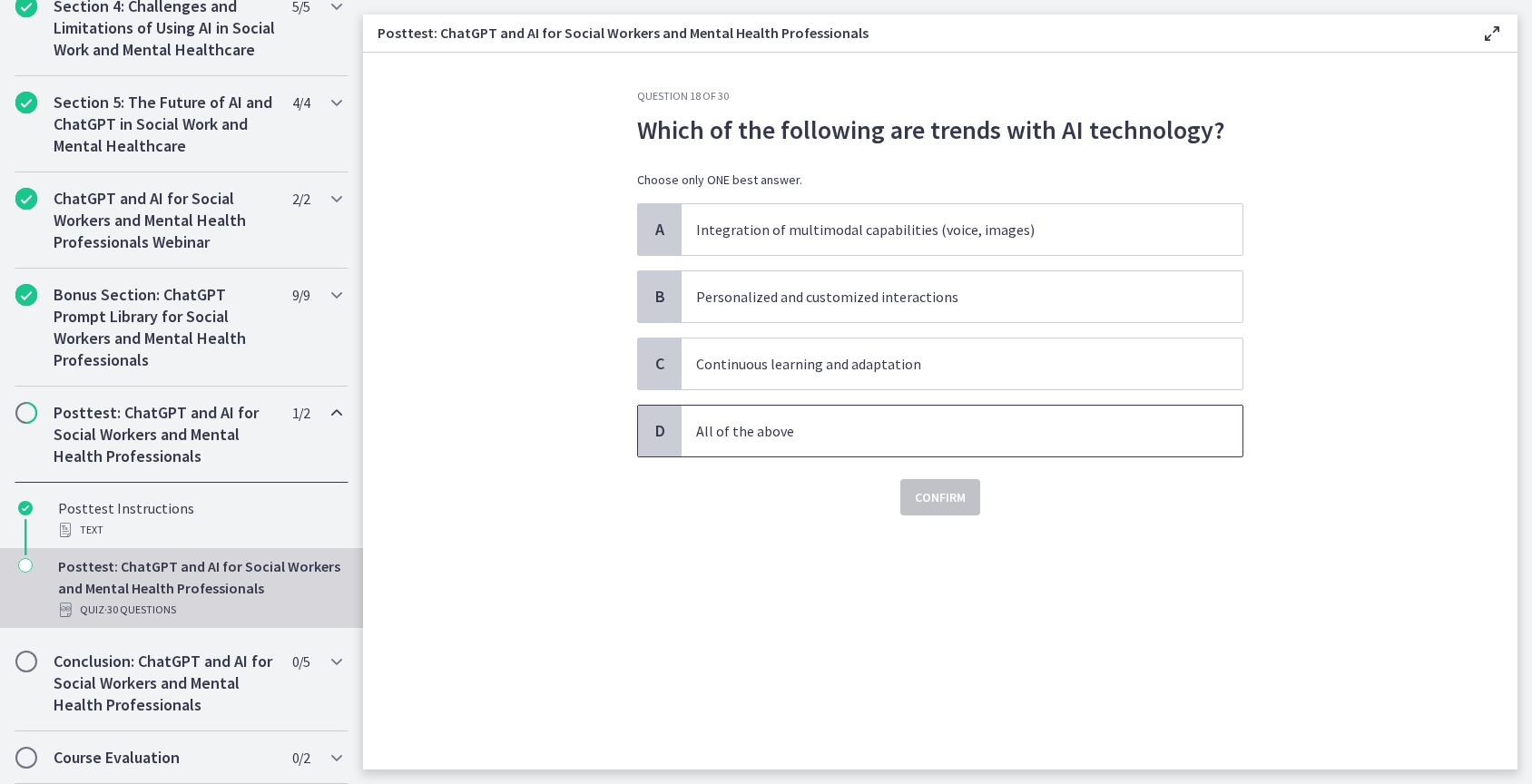
click at [820, 434] on p "All of the above" at bounding box center [944, 431] width 496 height 22
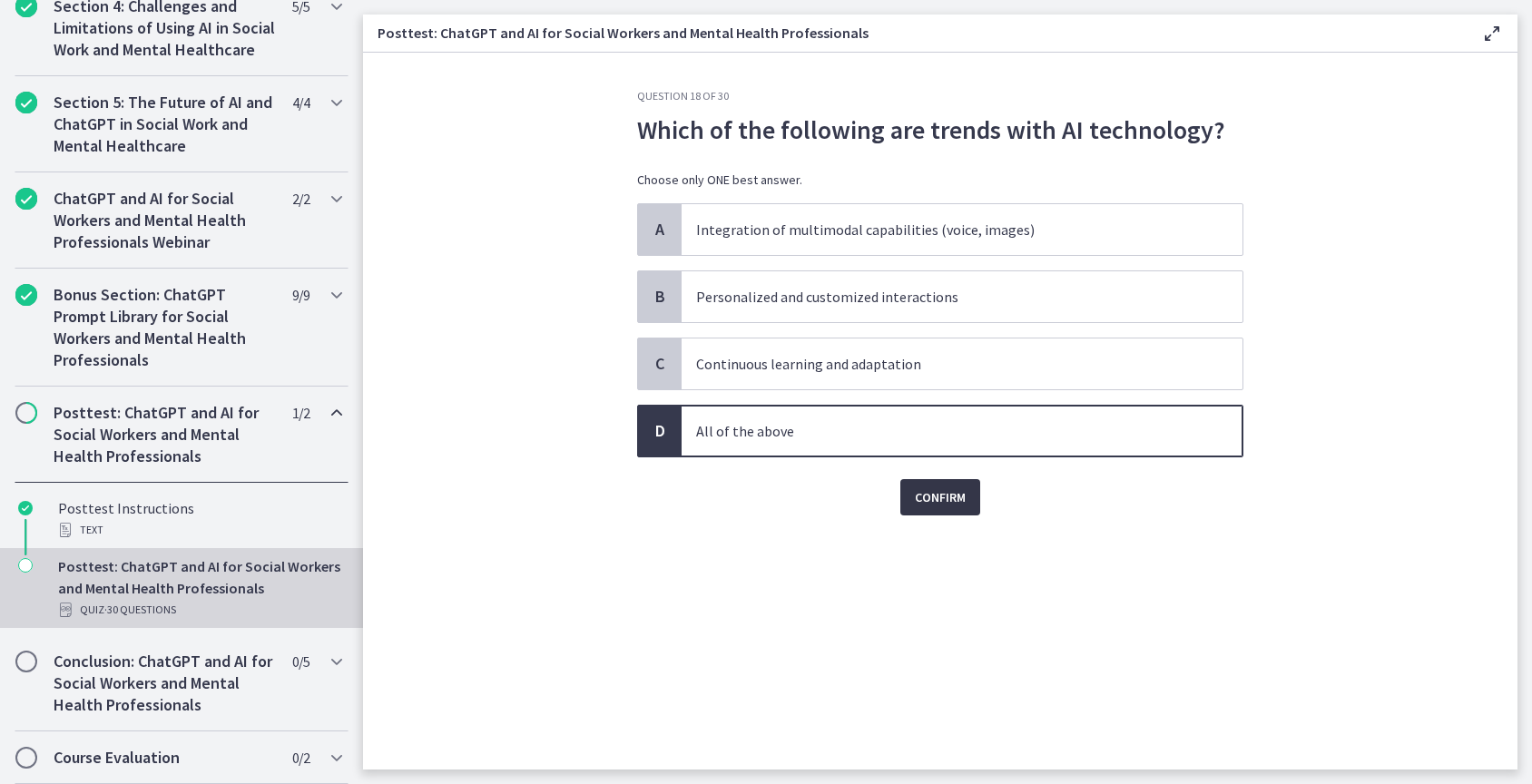
click at [949, 504] on span "Confirm" at bounding box center [940, 497] width 50 height 22
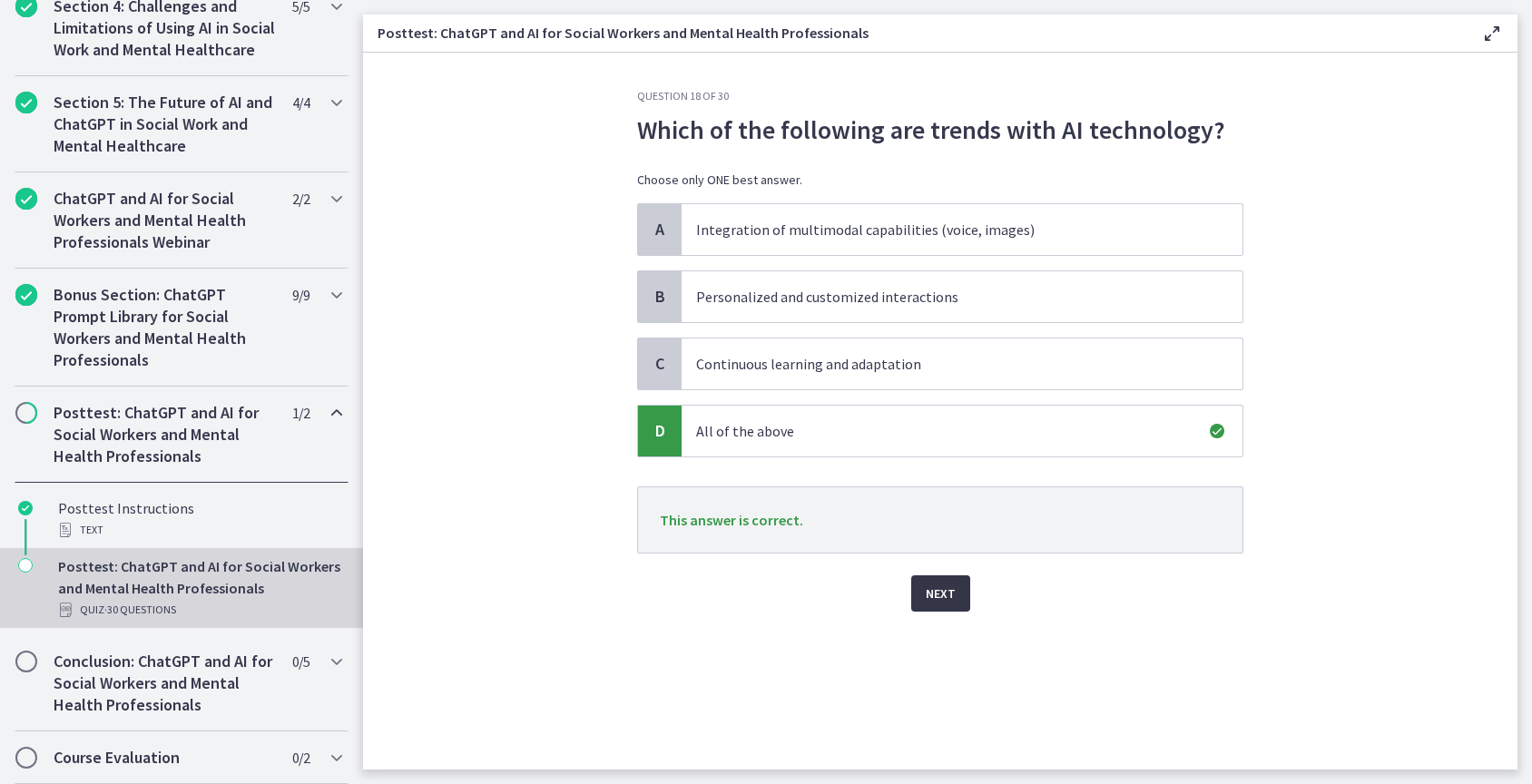
click at [934, 600] on span "Next" at bounding box center [941, 593] width 30 height 22
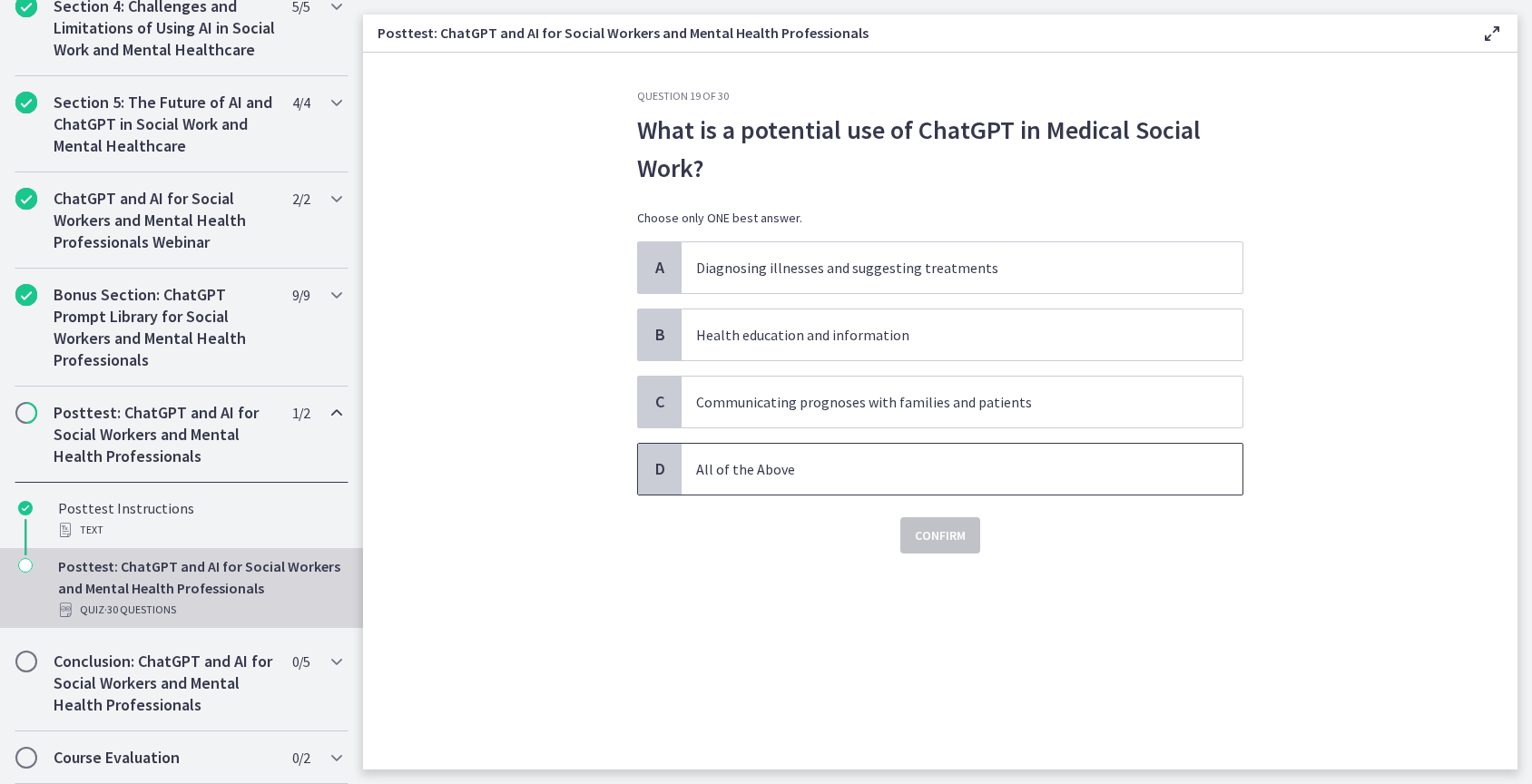
click at [924, 462] on p "All of the Above" at bounding box center [944, 470] width 496 height 22
click at [955, 531] on span "Confirm" at bounding box center [940, 536] width 50 height 22
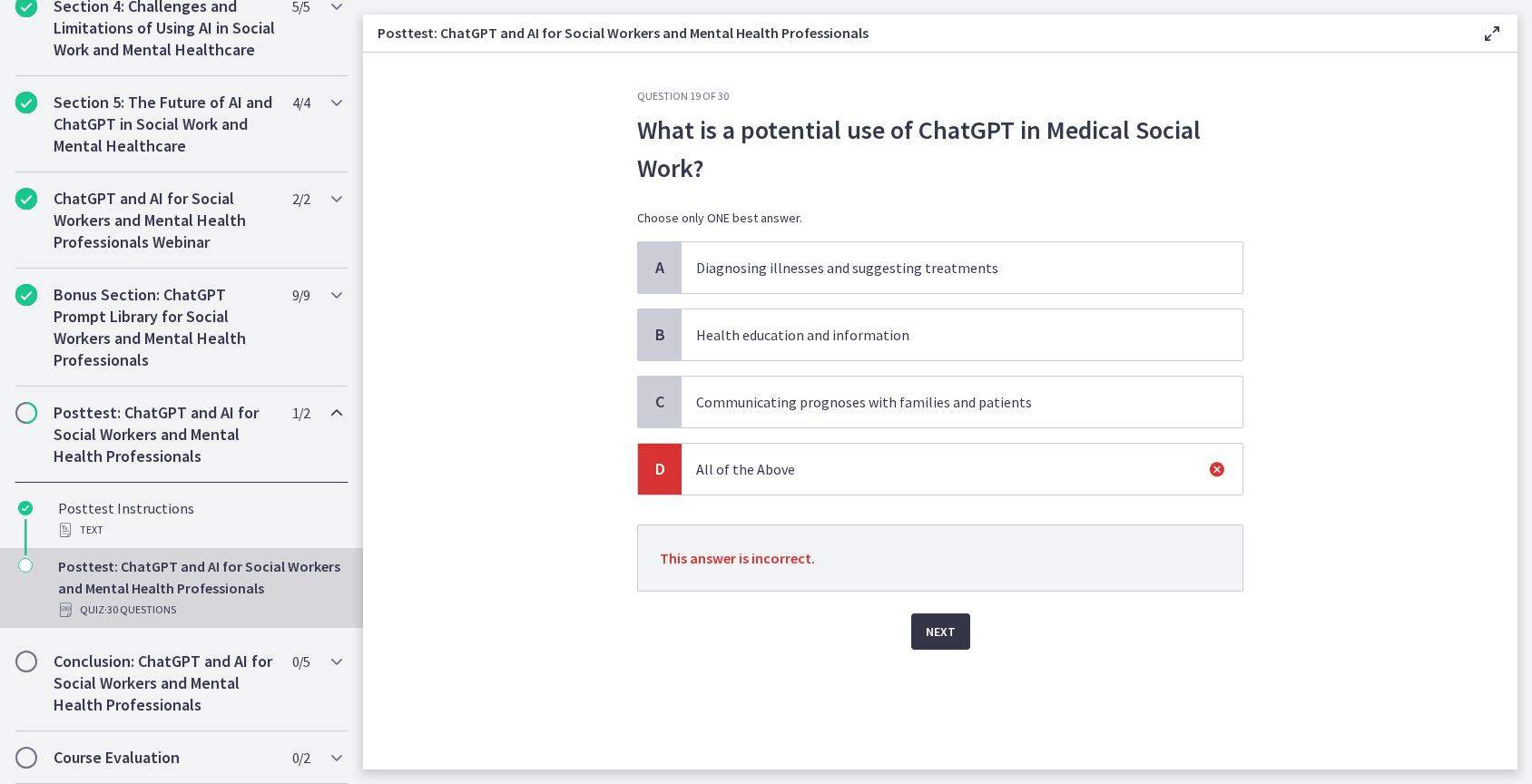
click at [945, 634] on span "Next" at bounding box center [941, 632] width 30 height 22
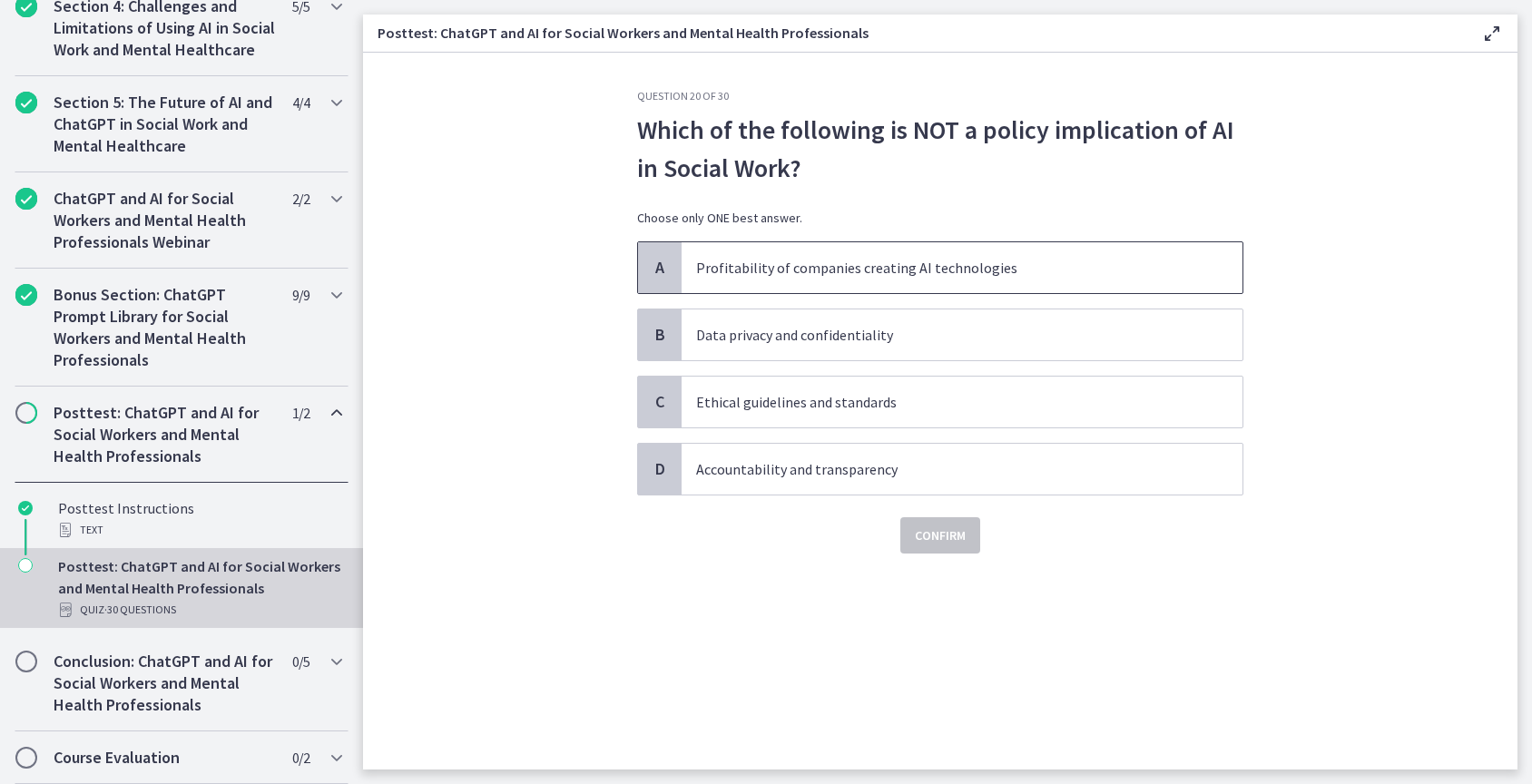
click at [964, 271] on p "Profitability of companies creating AI technologies" at bounding box center [944, 268] width 496 height 22
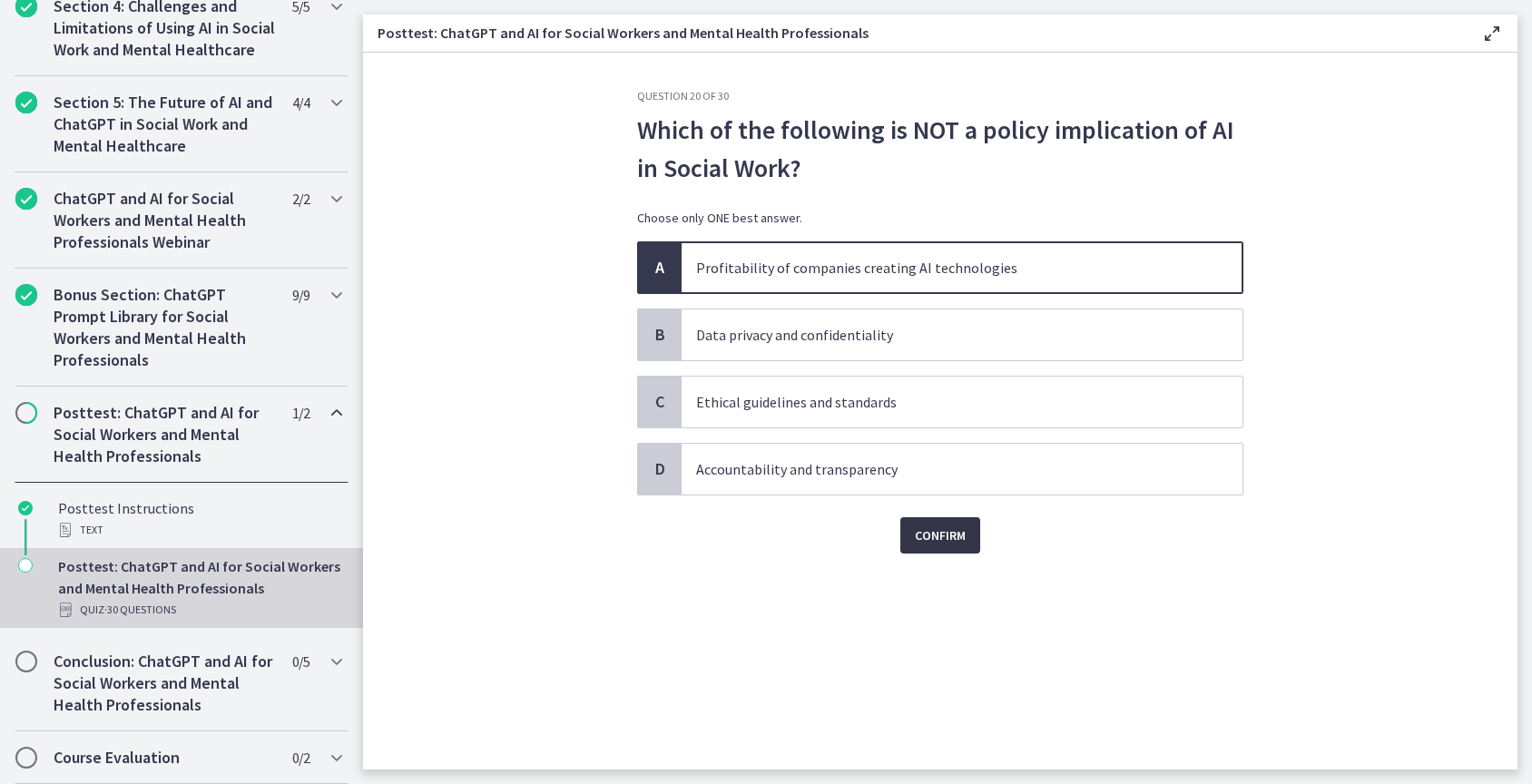
click at [957, 530] on span "Confirm" at bounding box center [940, 536] width 50 height 22
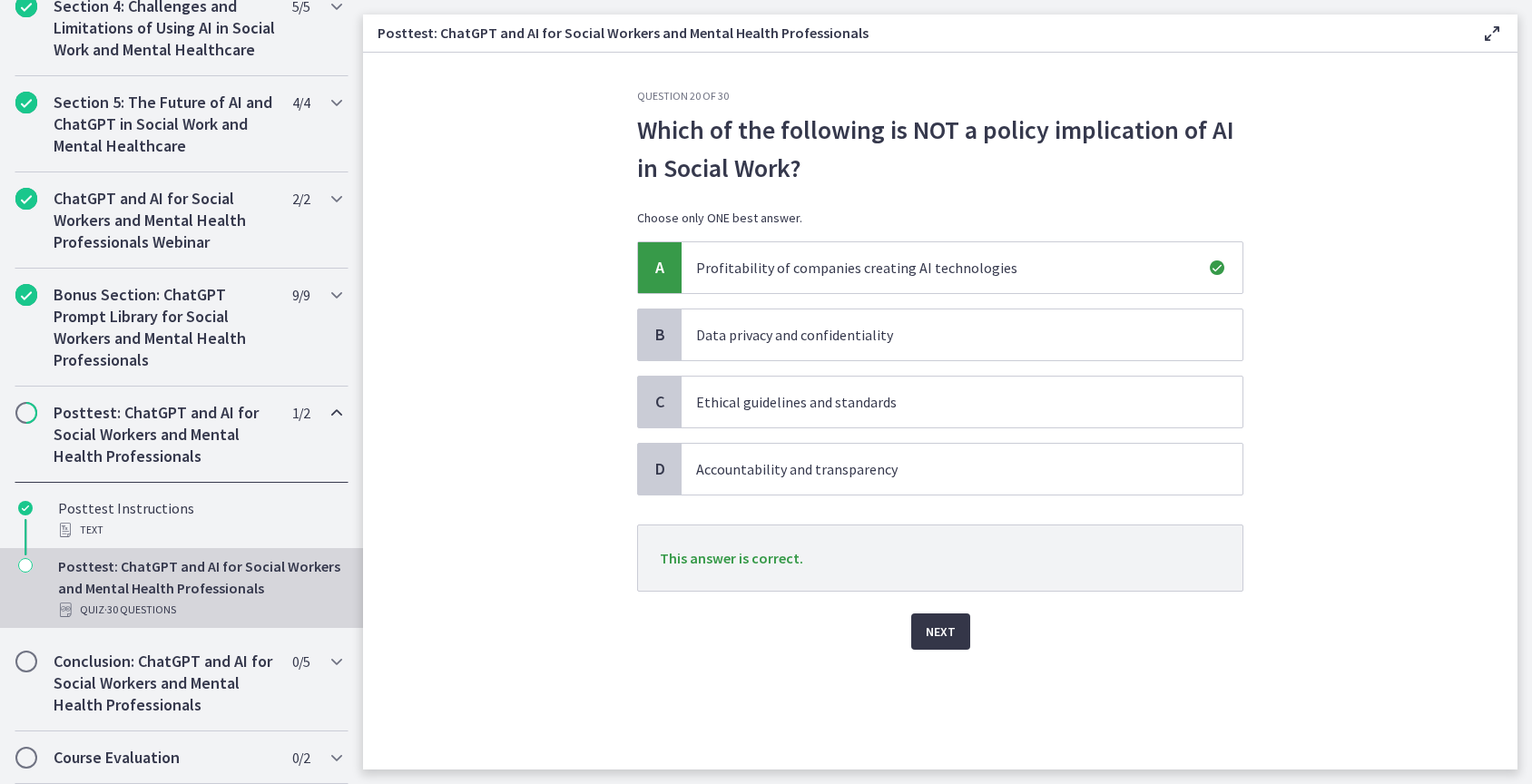
click at [945, 638] on span "Next" at bounding box center [941, 632] width 30 height 22
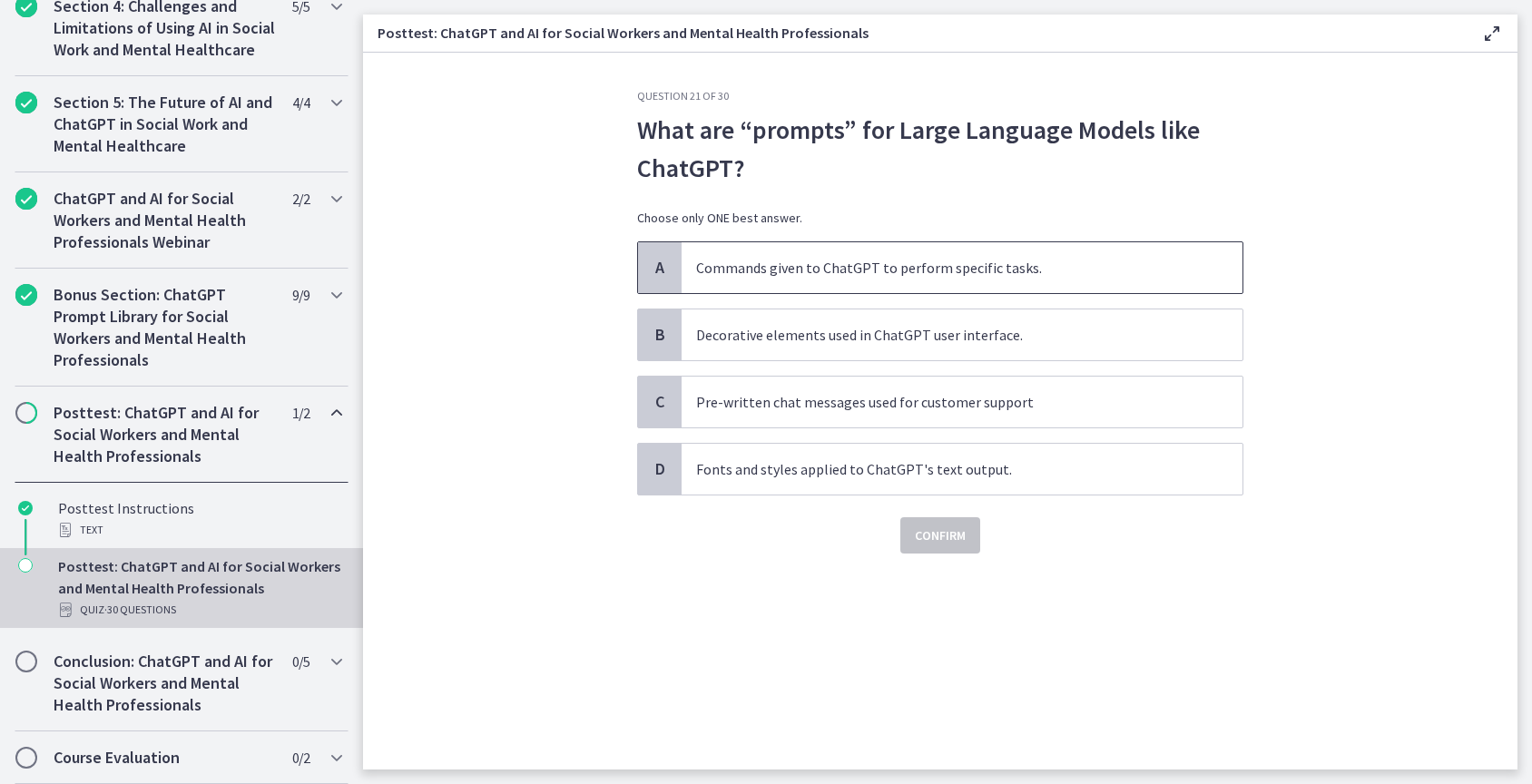
click at [951, 283] on span "Commands given to ChatGPT to perform specific tasks." at bounding box center [961, 267] width 561 height 50
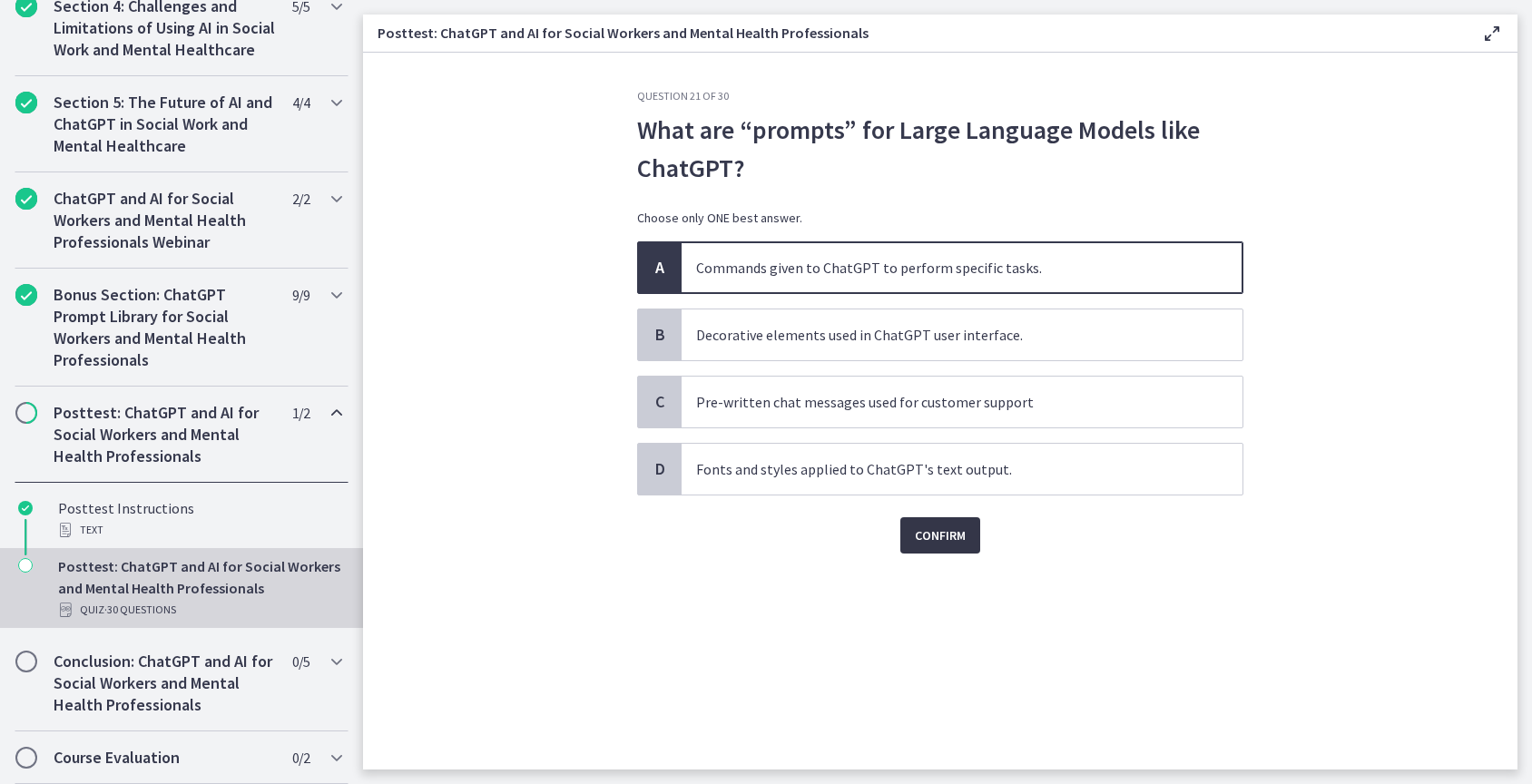
click at [959, 542] on span "Confirm" at bounding box center [940, 536] width 50 height 22
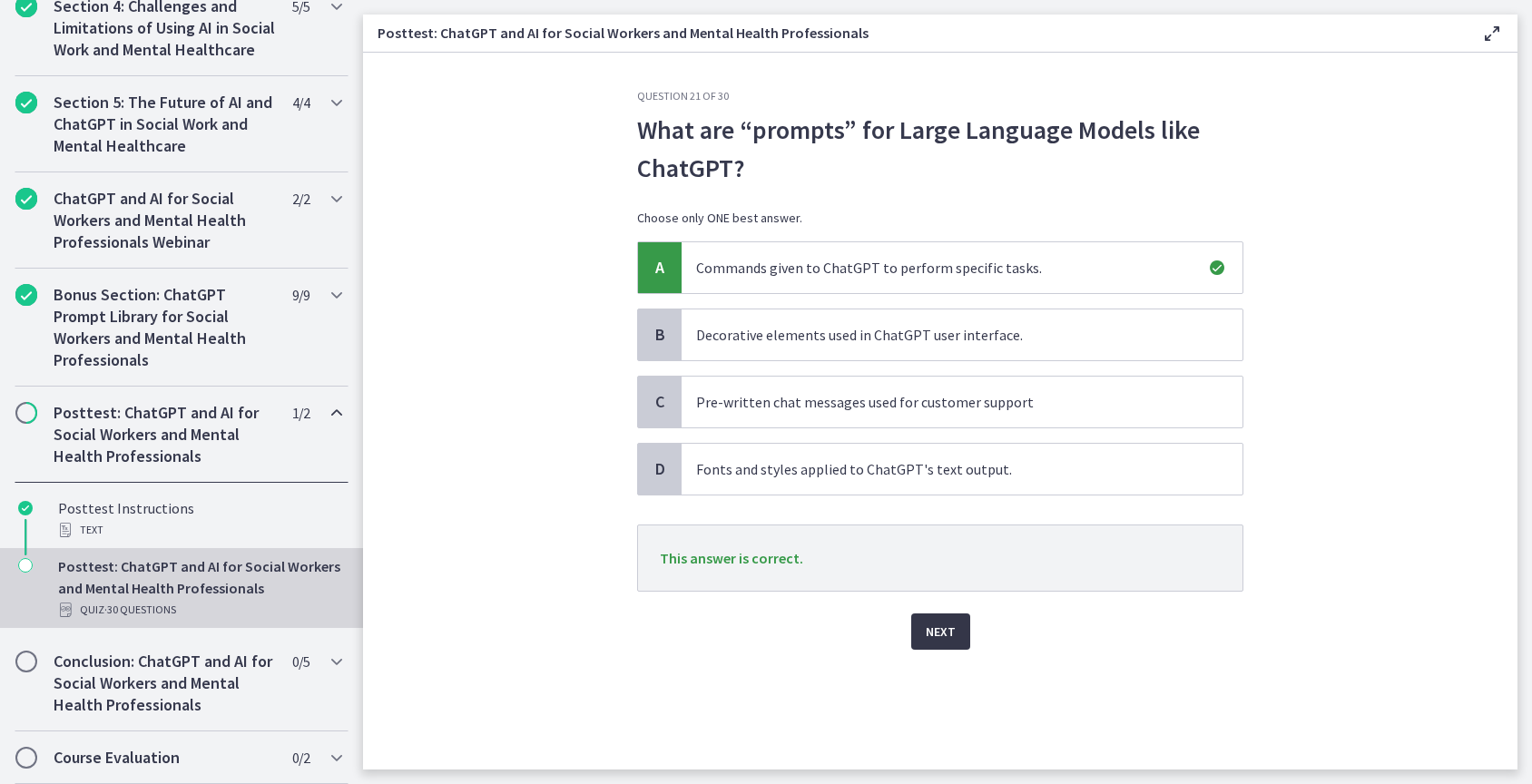
click at [953, 636] on span "Next" at bounding box center [941, 632] width 30 height 22
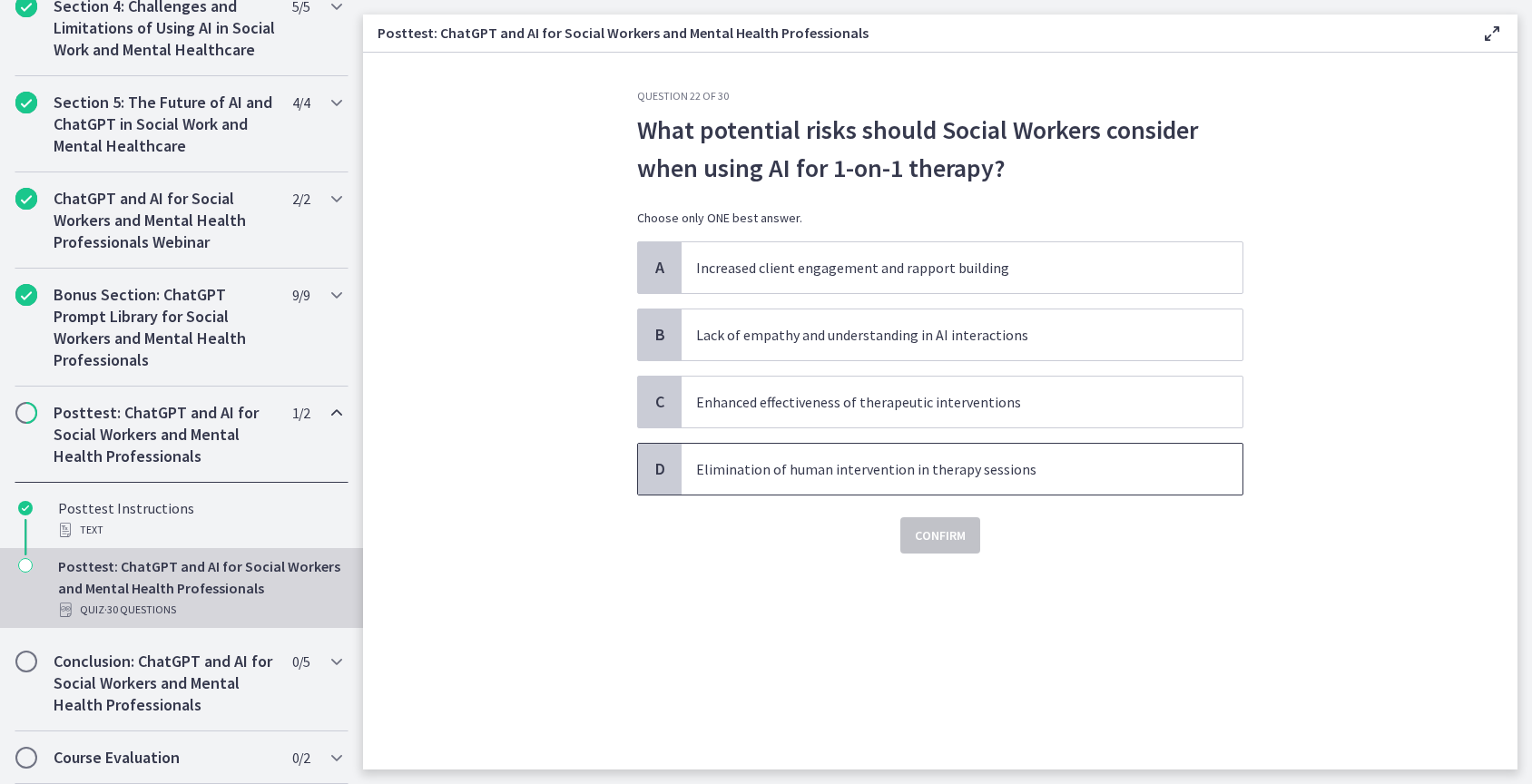
click at [856, 472] on p "Elimination of human intervention in therapy sessions" at bounding box center [944, 470] width 496 height 22
click at [938, 546] on span "Confirm" at bounding box center [940, 536] width 50 height 22
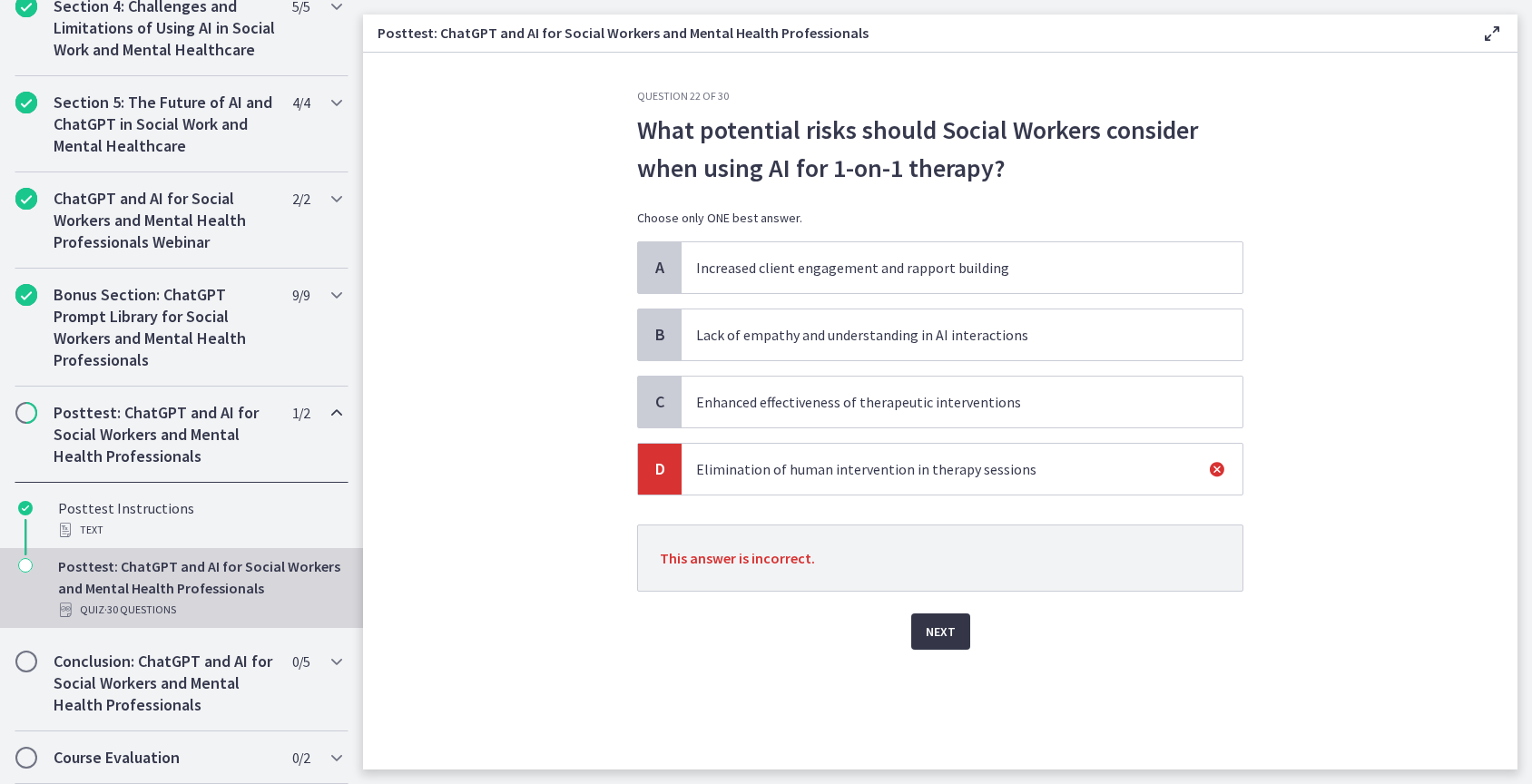
click at [938, 624] on span "Next" at bounding box center [941, 632] width 30 height 22
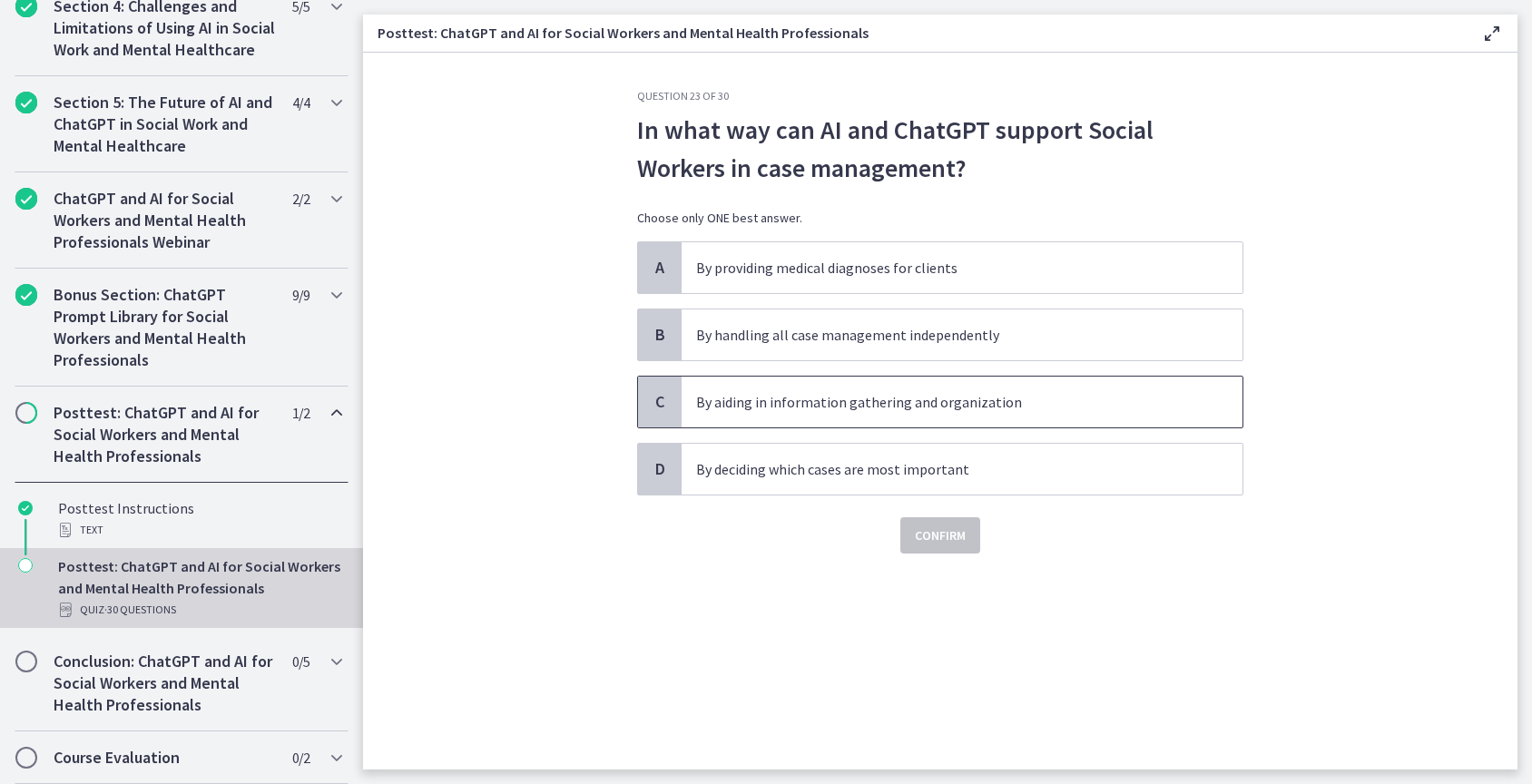
click at [962, 403] on p "By aiding in information gathering and organization" at bounding box center [944, 402] width 496 height 22
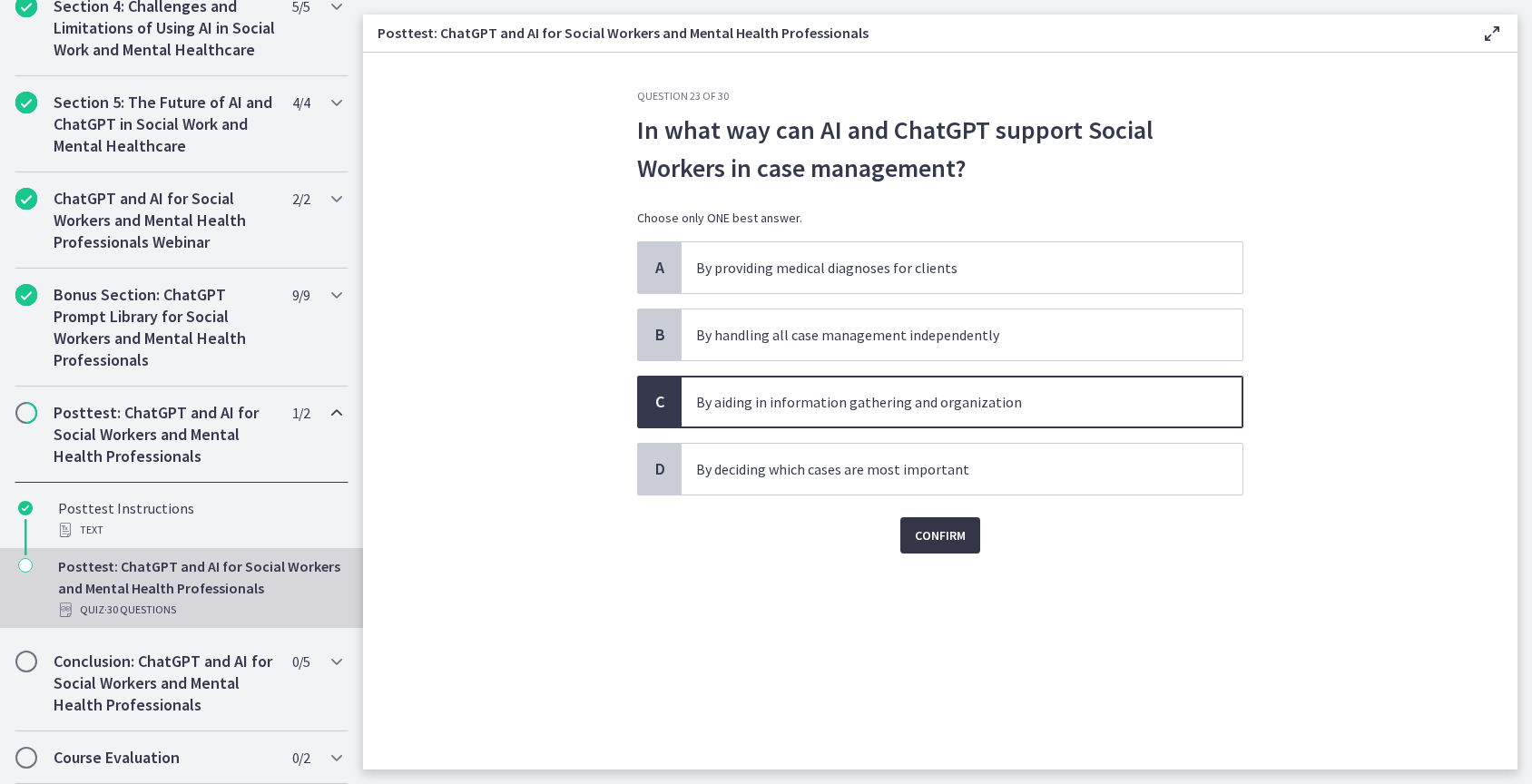
click at [955, 533] on span "Confirm" at bounding box center [940, 536] width 50 height 22
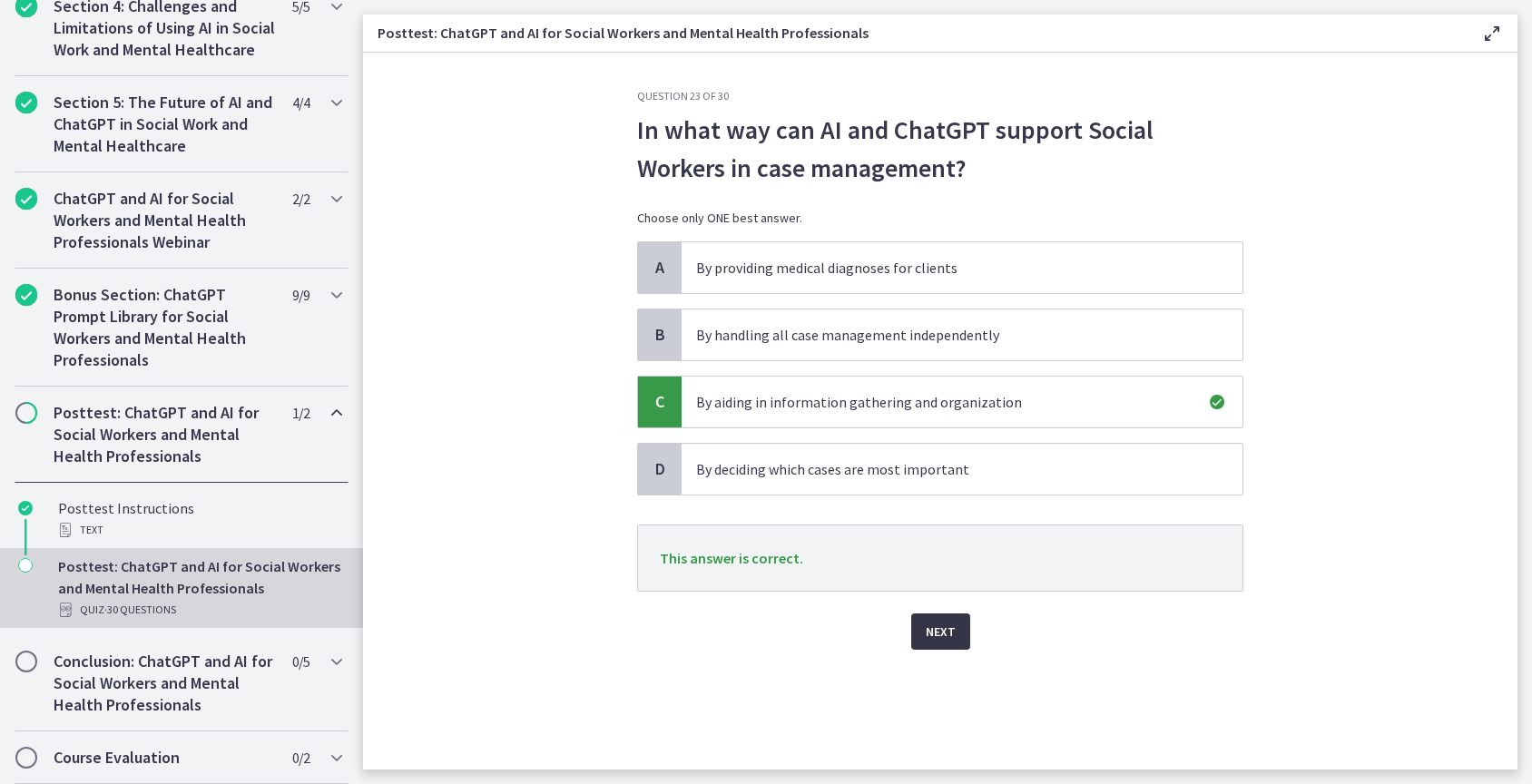
click at [939, 627] on span "Next" at bounding box center [941, 632] width 30 height 22
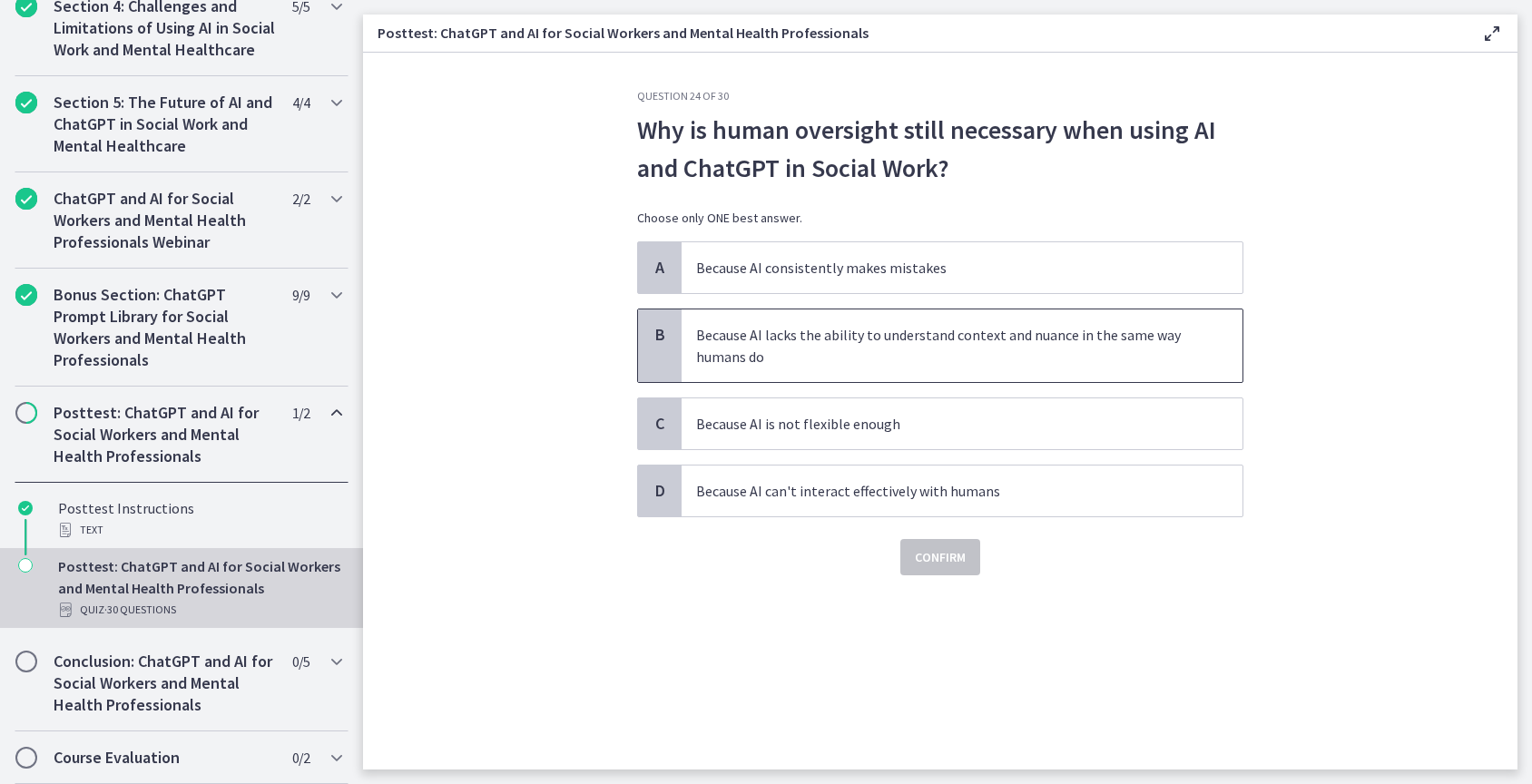
click at [914, 359] on p "Because AI lacks the ability to understand context and nuance in the same way h…" at bounding box center [944, 346] width 496 height 44
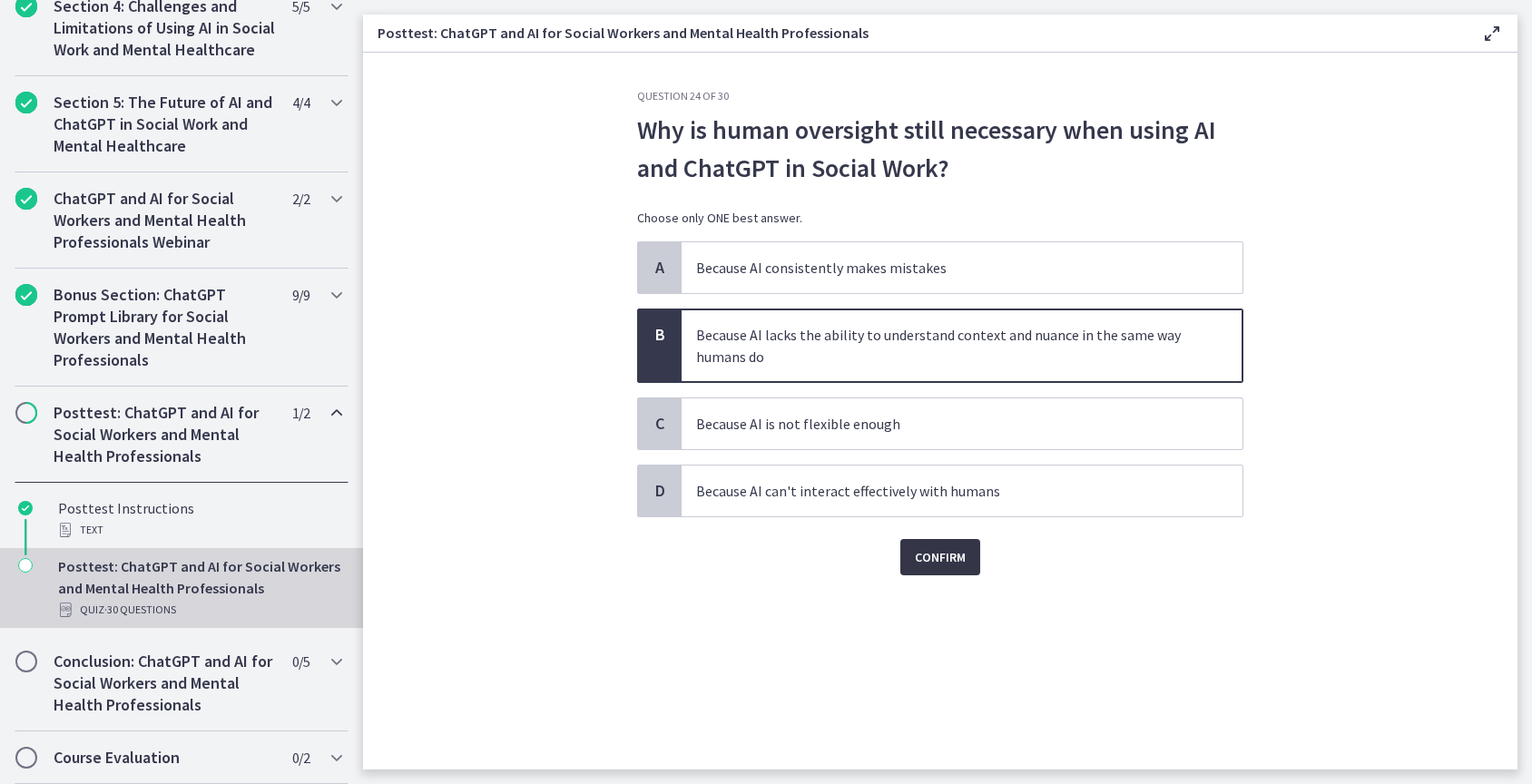
click at [946, 551] on span "Confirm" at bounding box center [940, 558] width 50 height 22
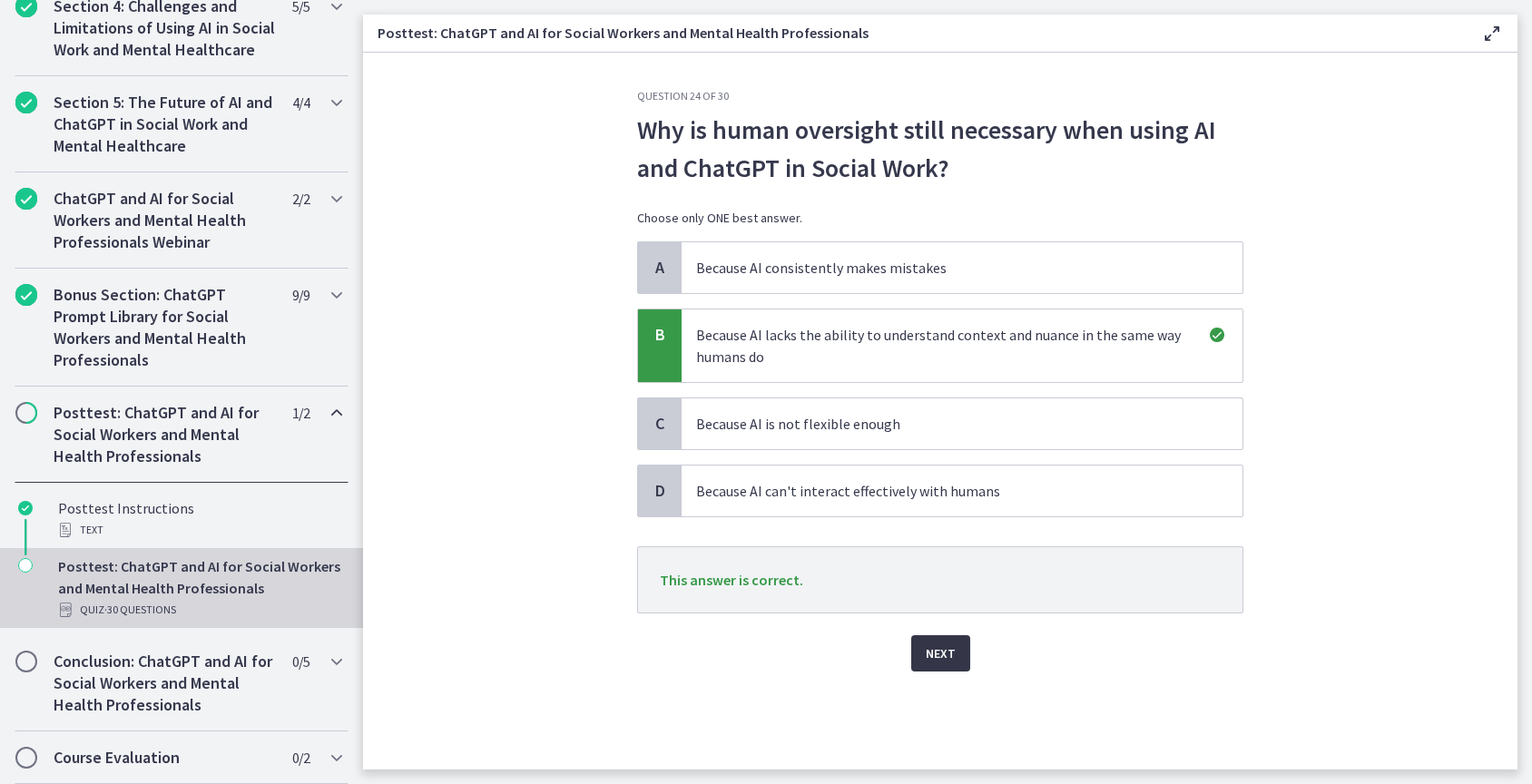
click at [947, 649] on span "Next" at bounding box center [941, 653] width 30 height 22
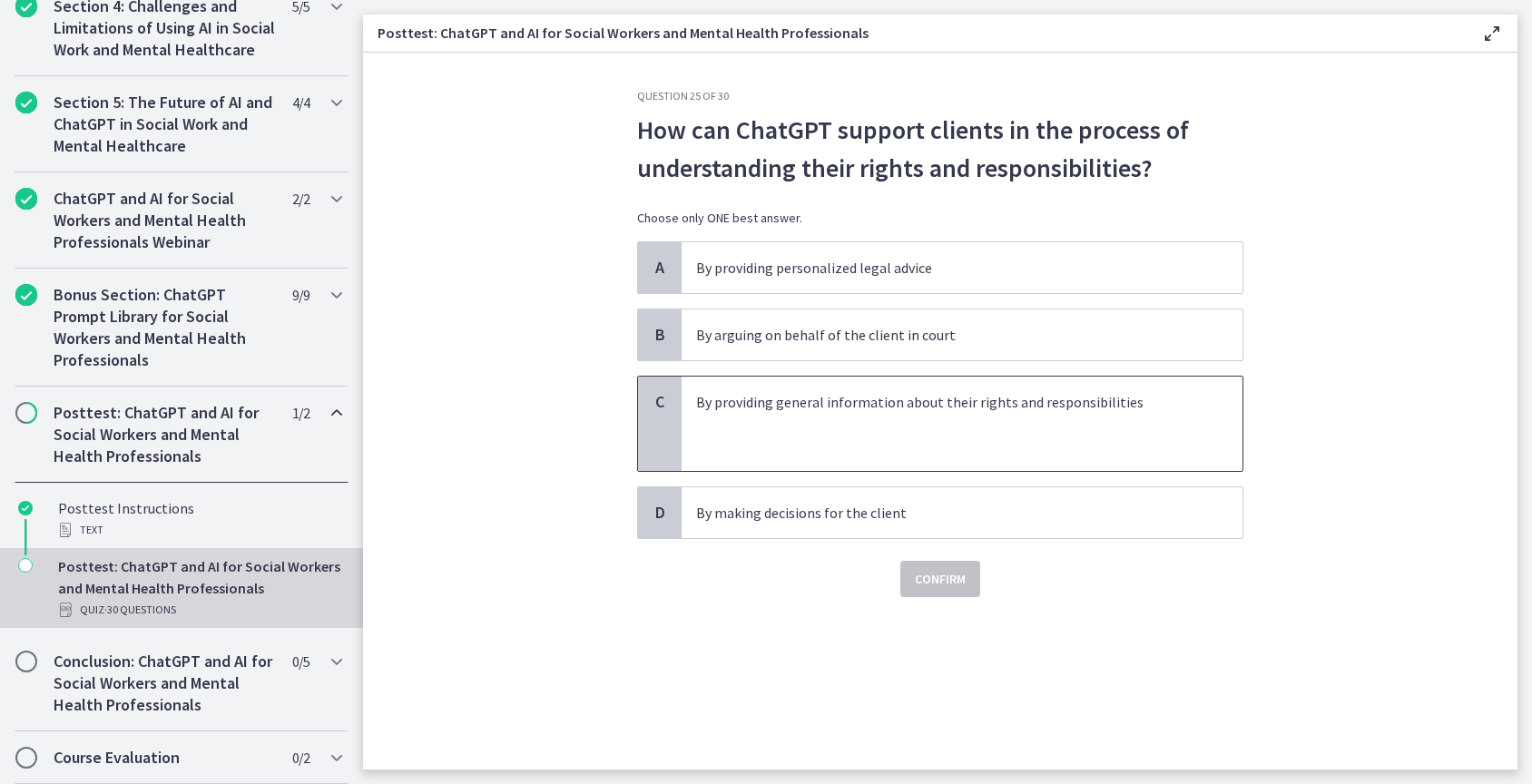
click at [971, 429] on p at bounding box center [944, 424] width 496 height 22
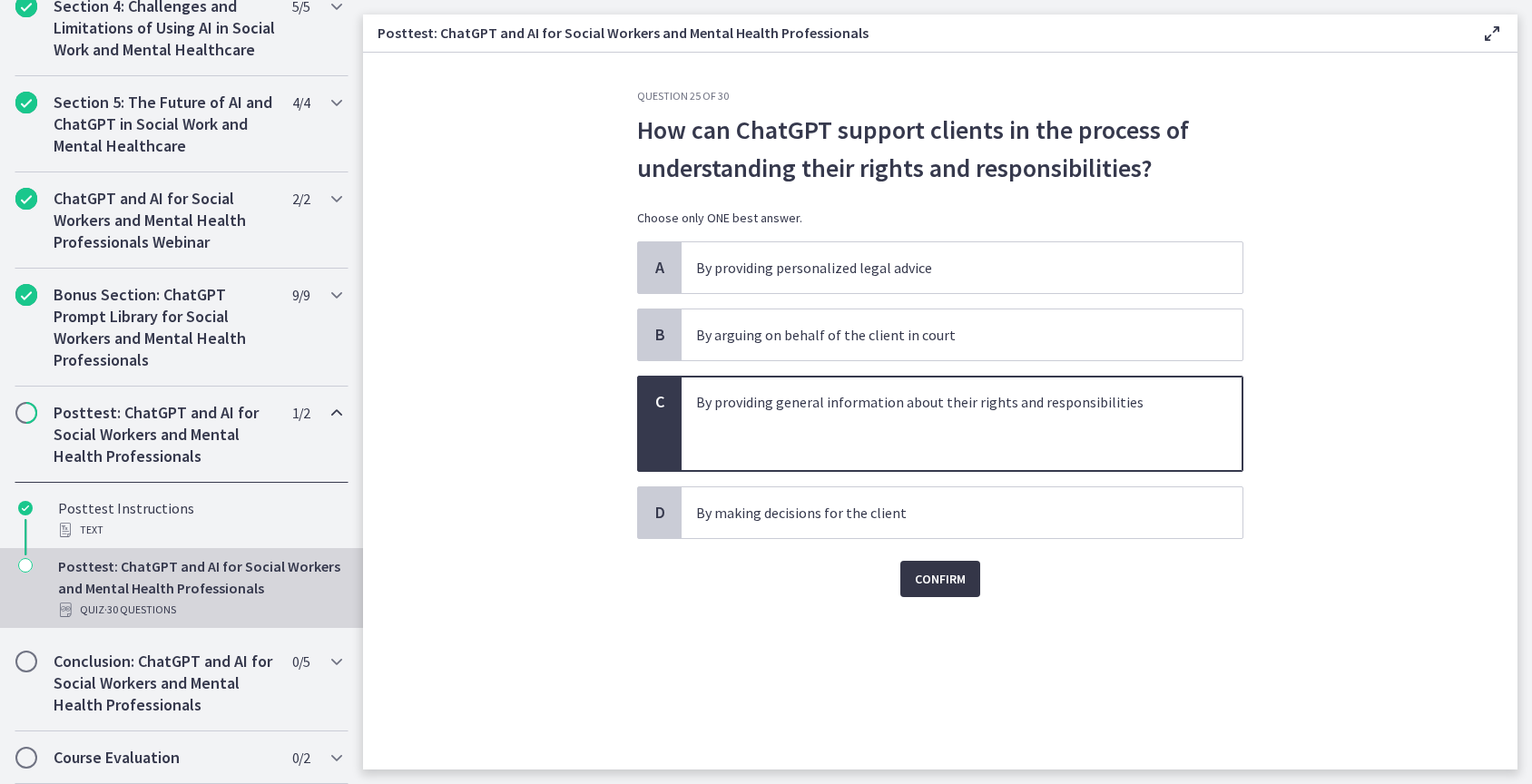
click at [964, 571] on span "Confirm" at bounding box center [940, 579] width 50 height 22
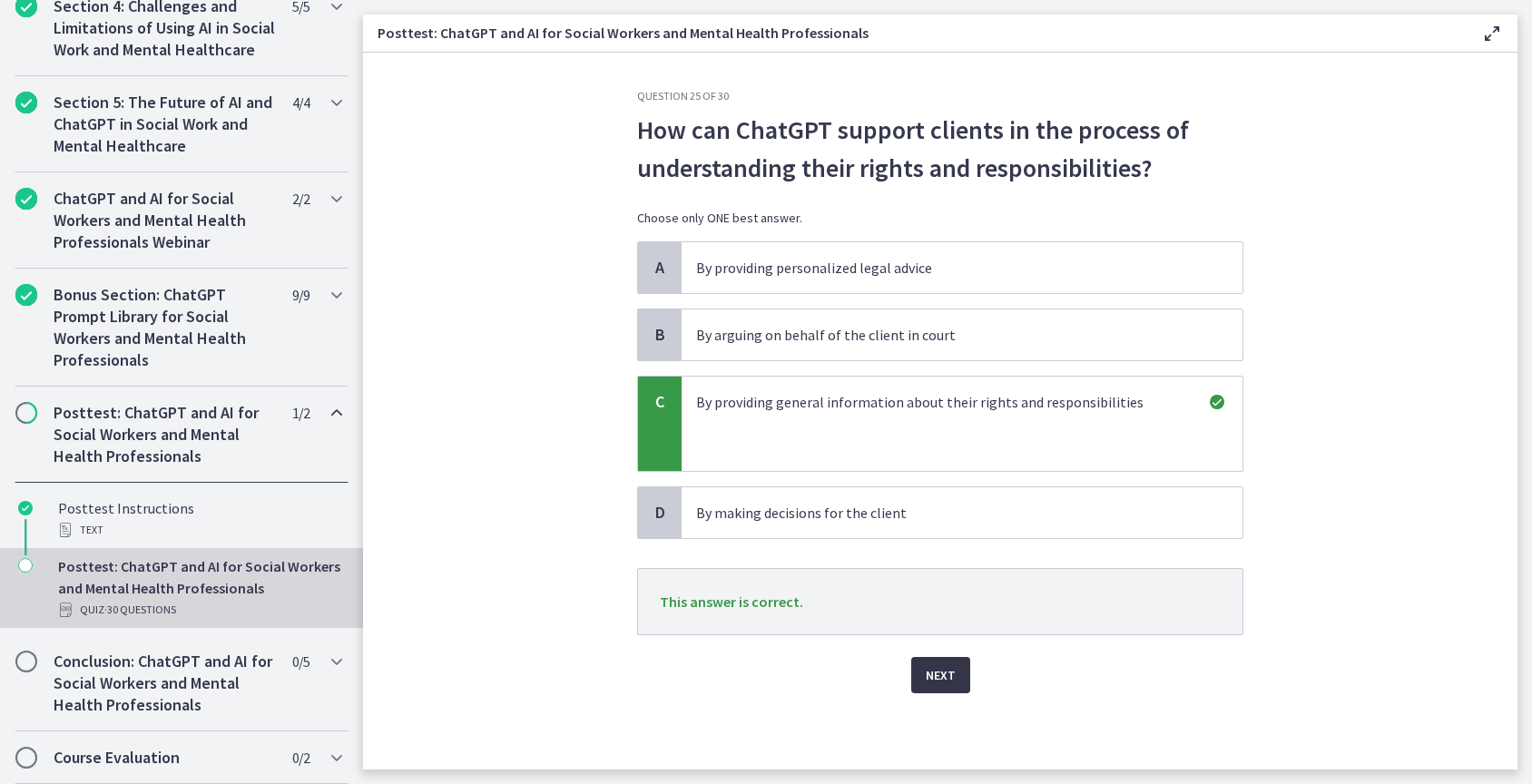
click at [947, 667] on span "Next" at bounding box center [941, 675] width 30 height 22
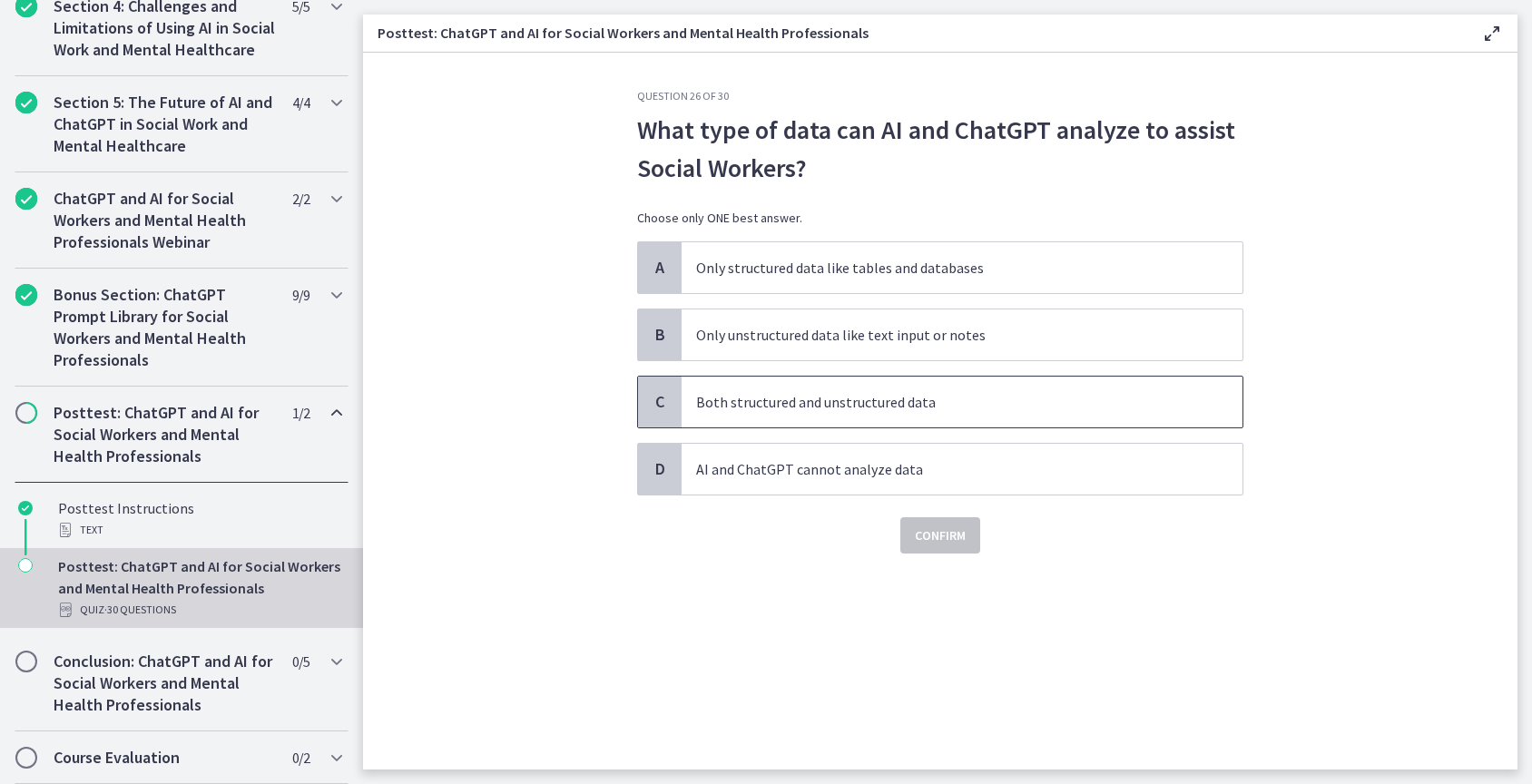
click at [976, 388] on span "Both structured and unstructured data" at bounding box center [961, 401] width 561 height 50
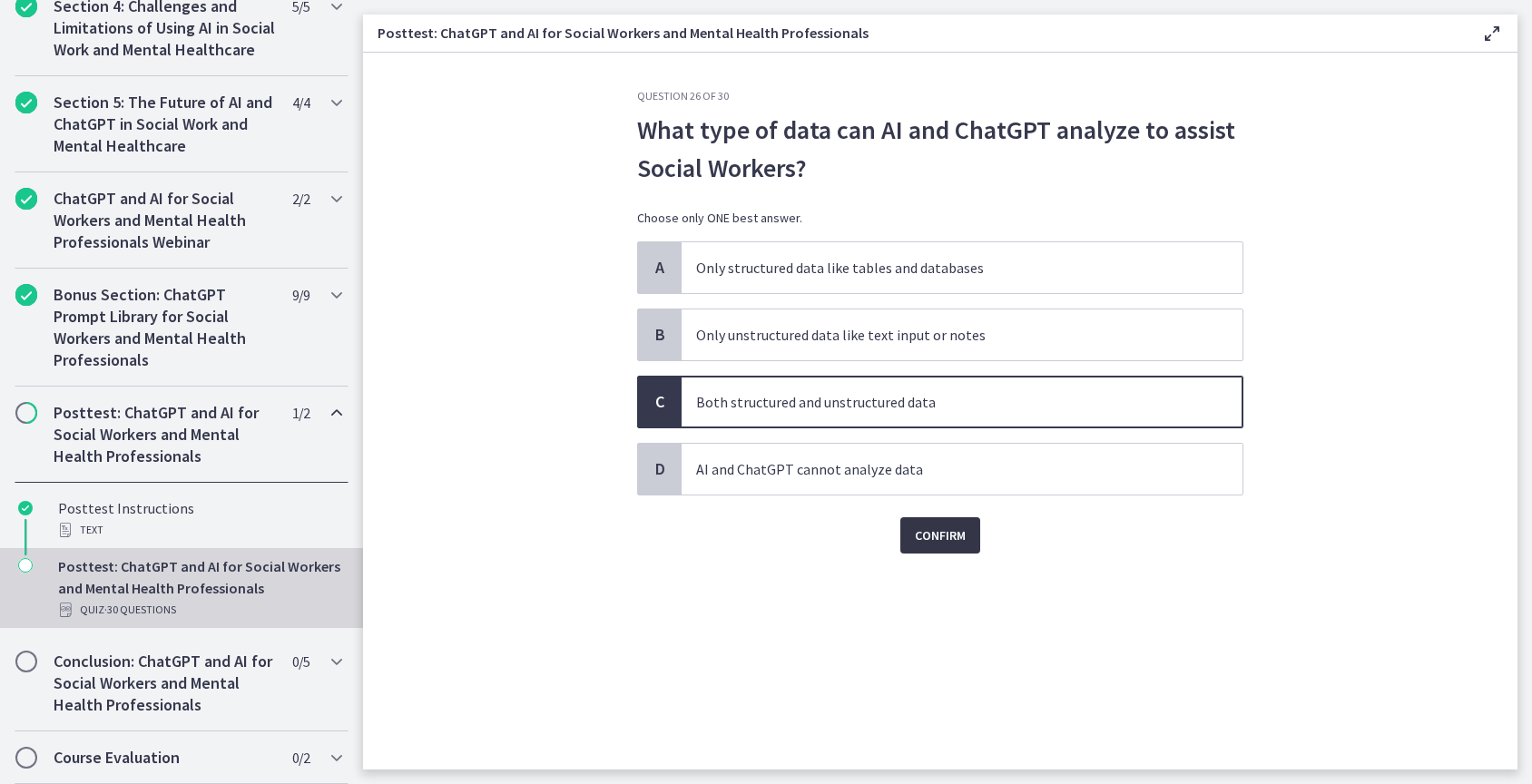
click at [956, 532] on span "Confirm" at bounding box center [940, 536] width 50 height 22
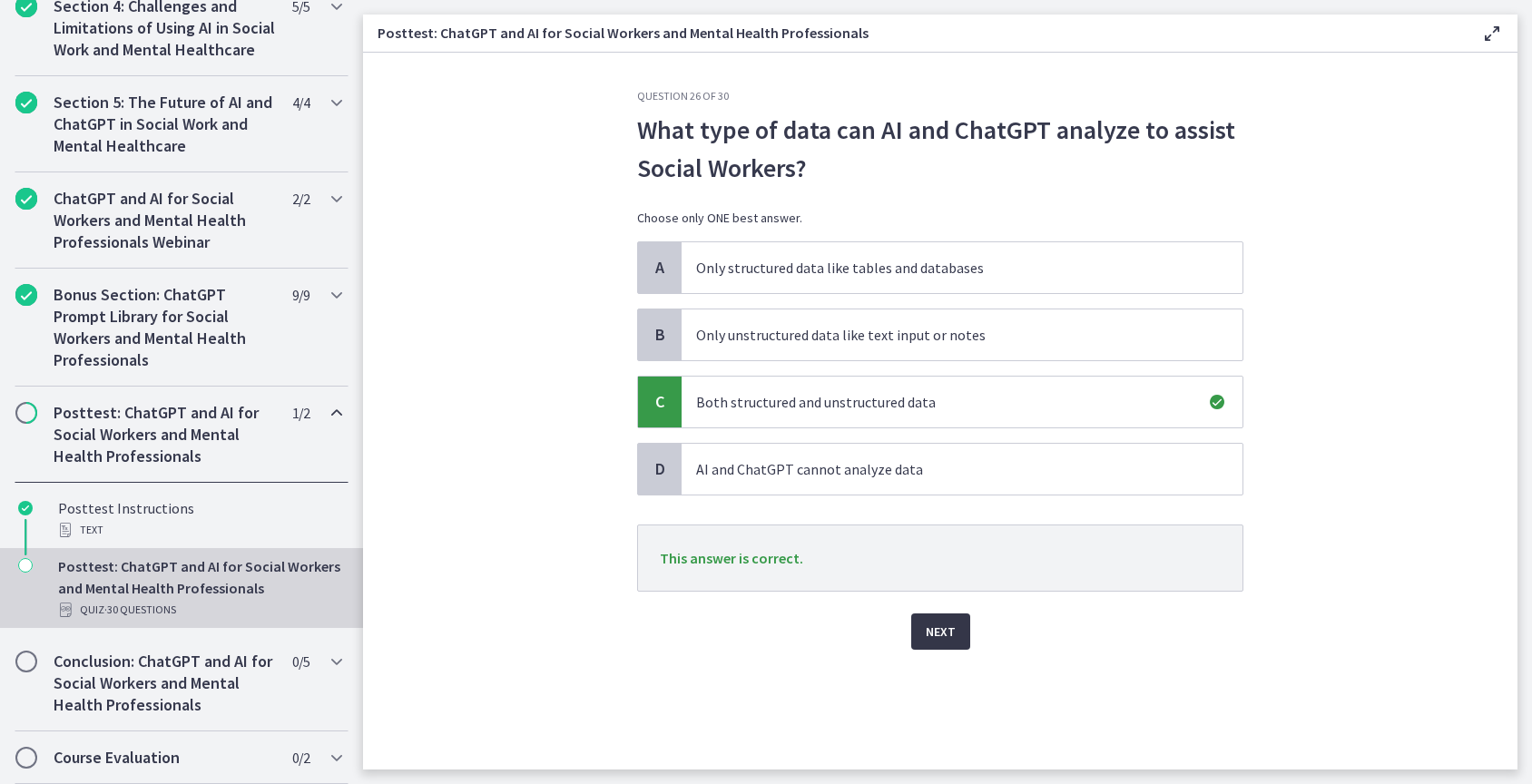
click at [952, 629] on span "Next" at bounding box center [941, 632] width 30 height 22
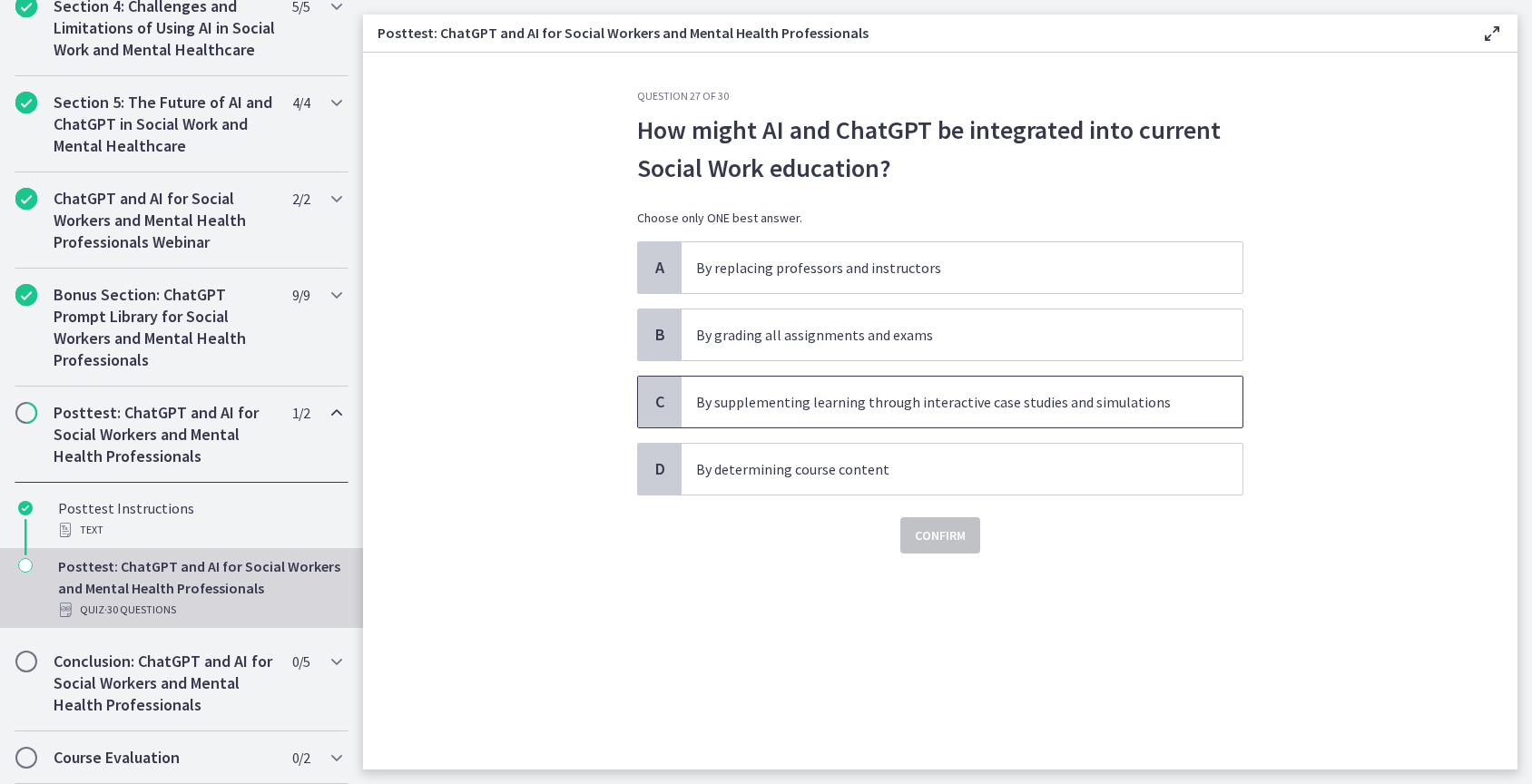
click at [990, 406] on p "By supplementing learning through interactive case studies and simulations" at bounding box center [944, 402] width 496 height 22
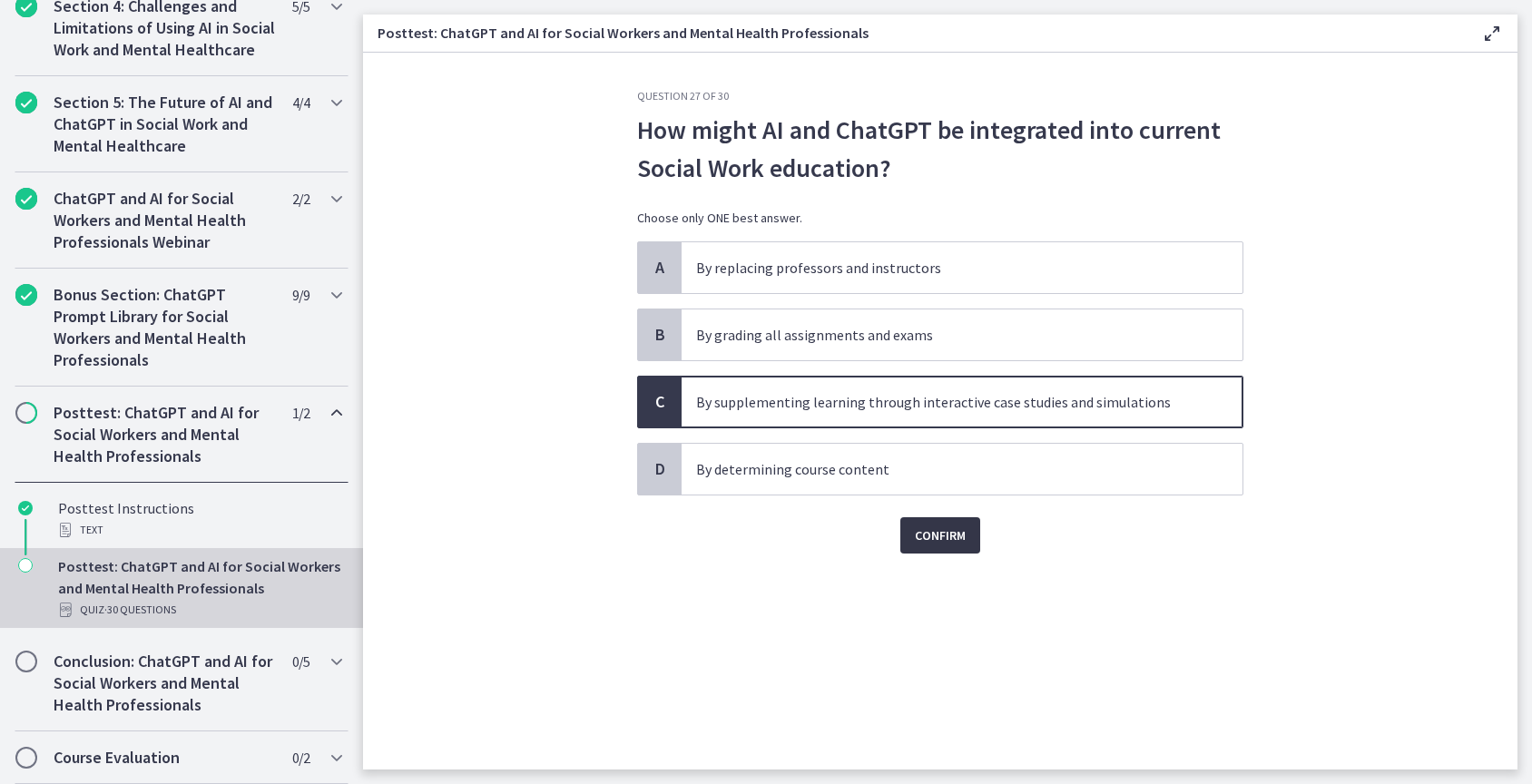
click at [954, 538] on span "Confirm" at bounding box center [940, 536] width 50 height 22
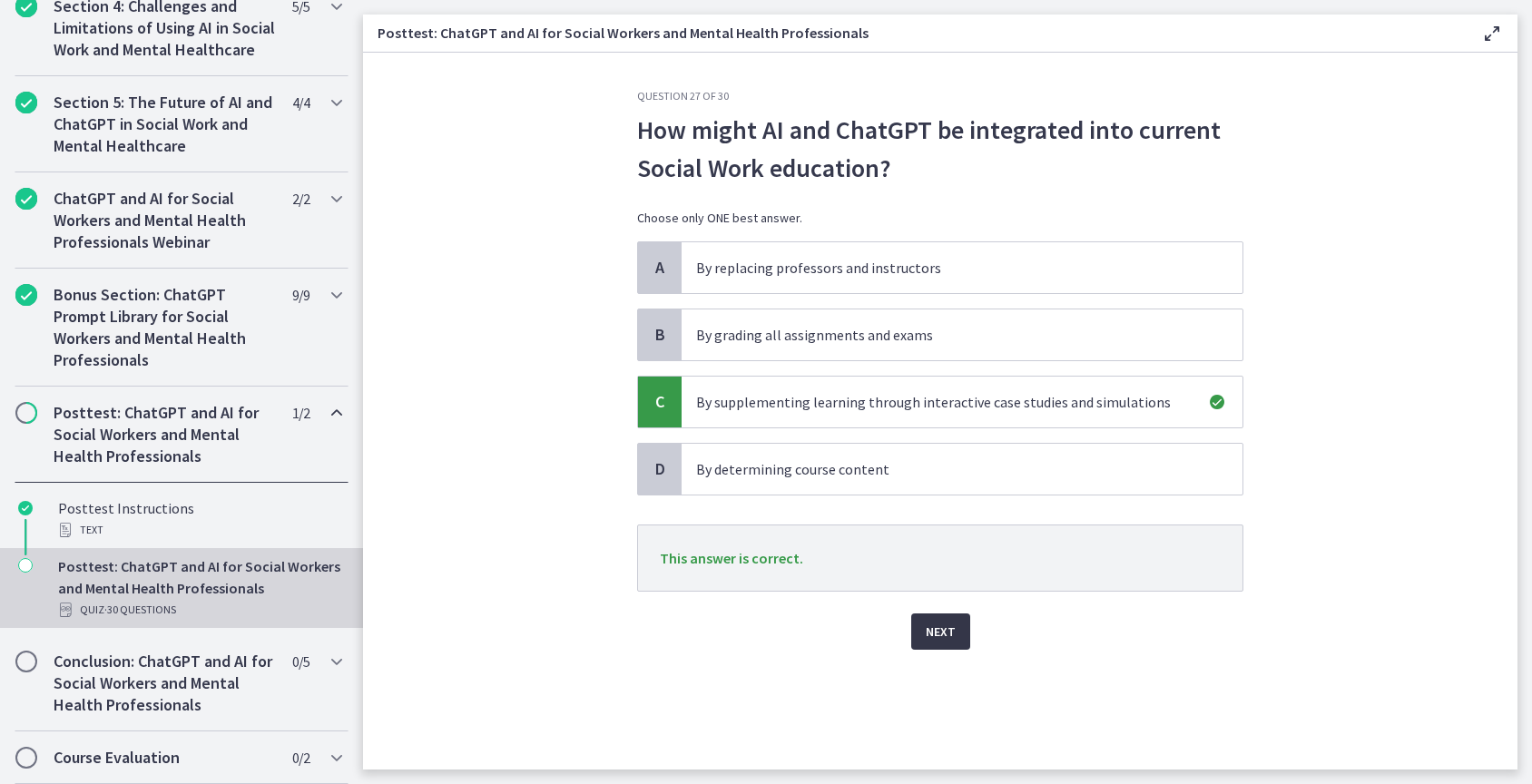
click at [945, 626] on span "Next" at bounding box center [941, 632] width 30 height 22
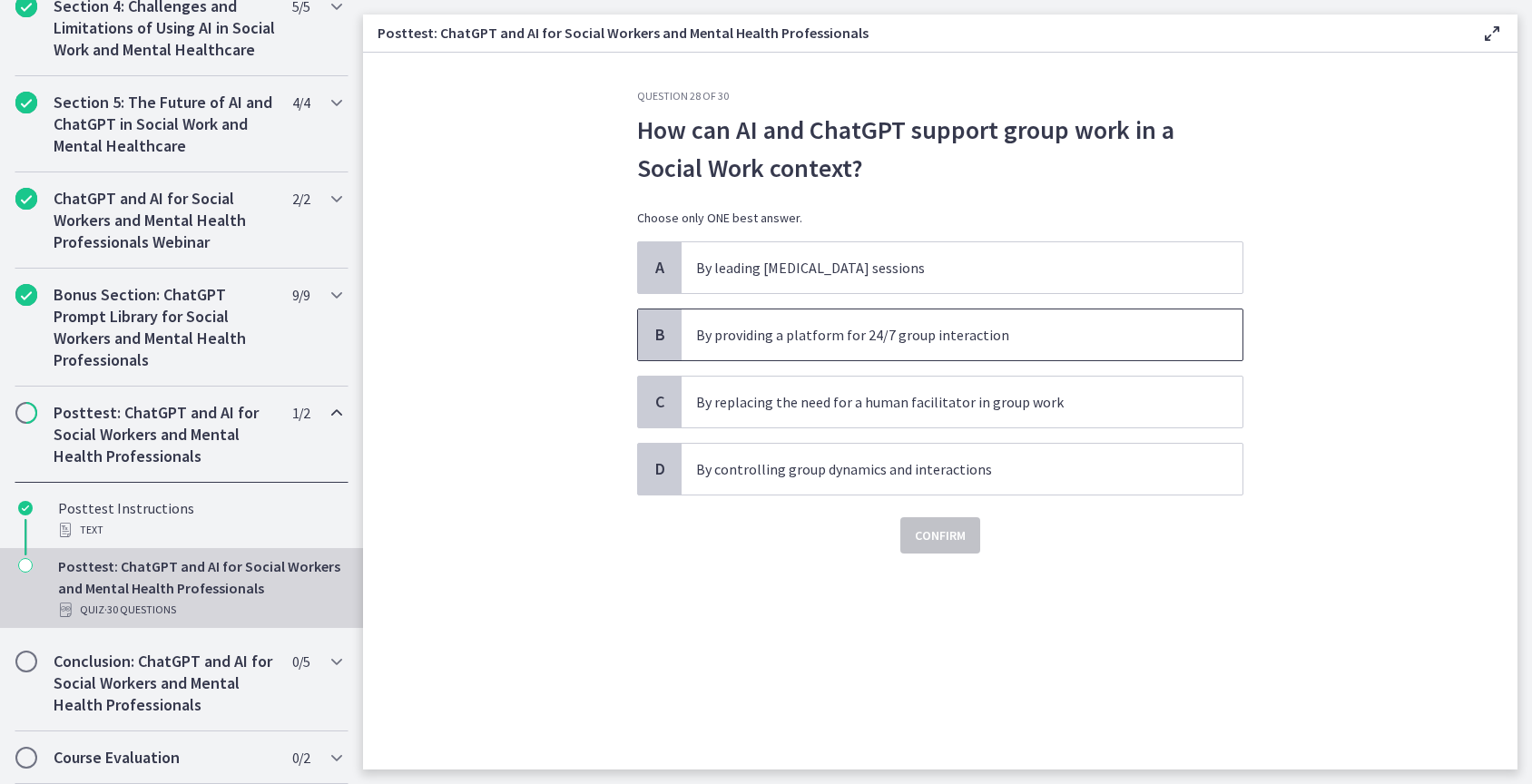
click at [961, 348] on span "By providing a platform for 24/7 group interaction" at bounding box center [961, 334] width 561 height 50
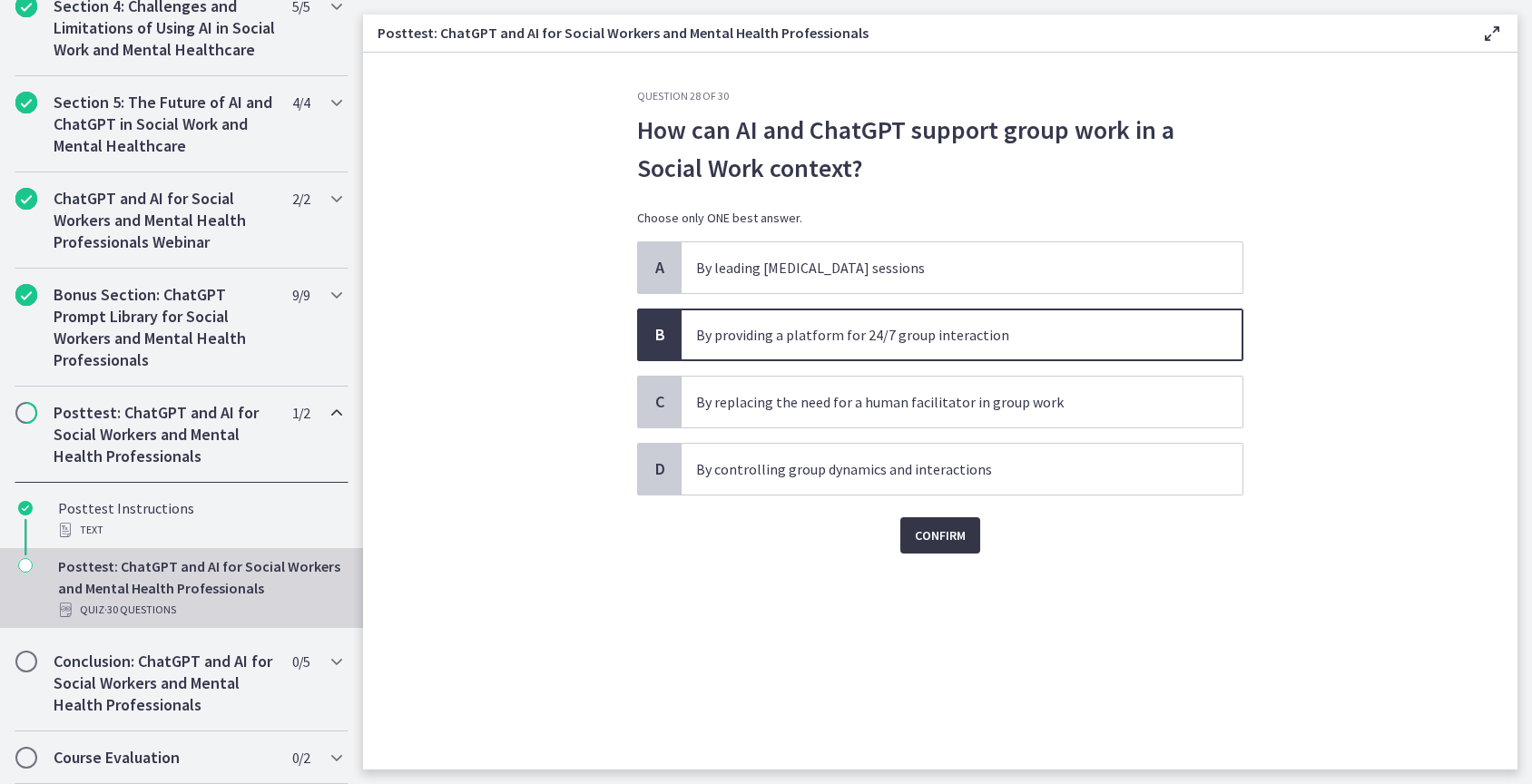
click at [954, 526] on span "Confirm" at bounding box center [940, 536] width 50 height 22
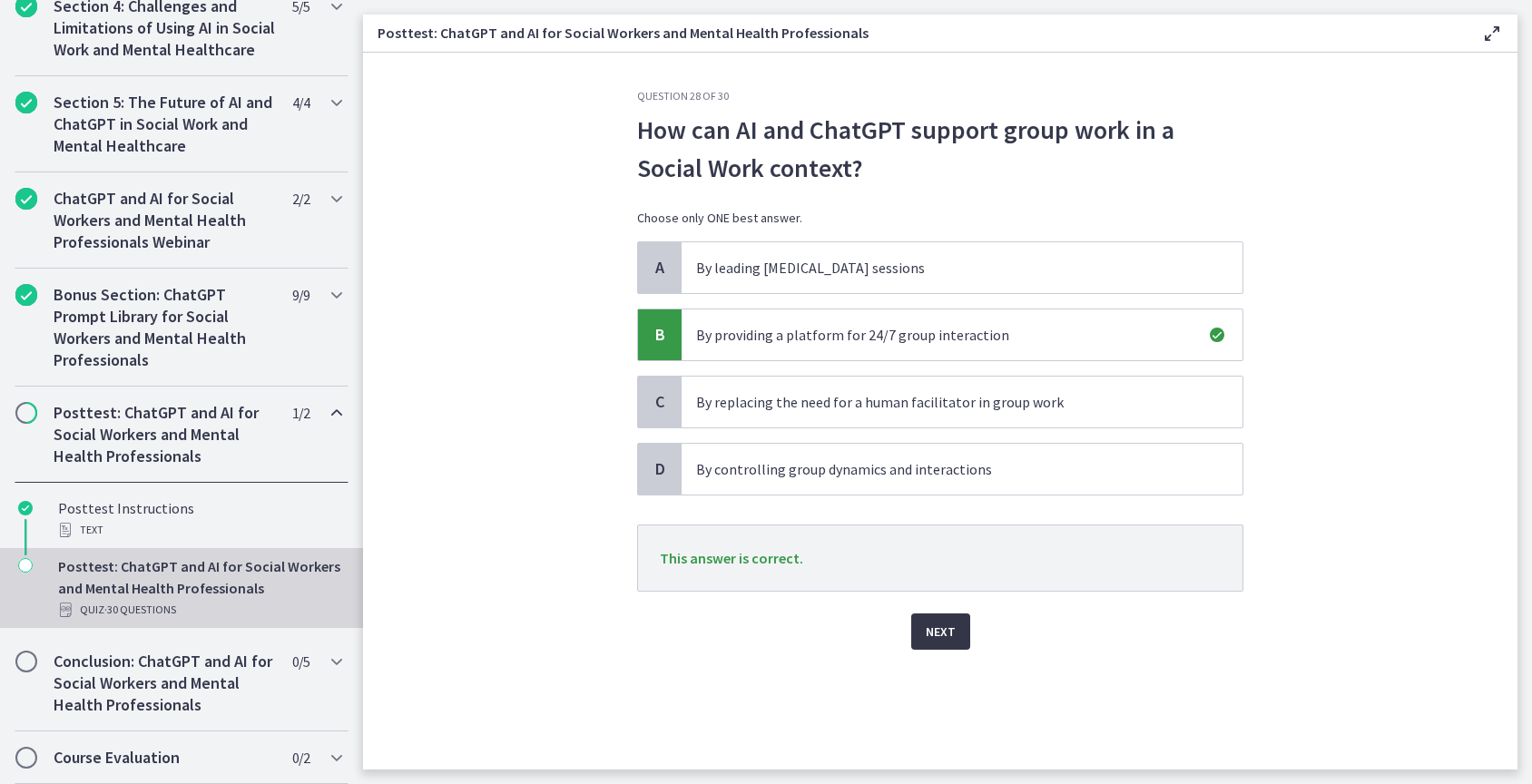
click at [949, 629] on span "Next" at bounding box center [941, 632] width 30 height 22
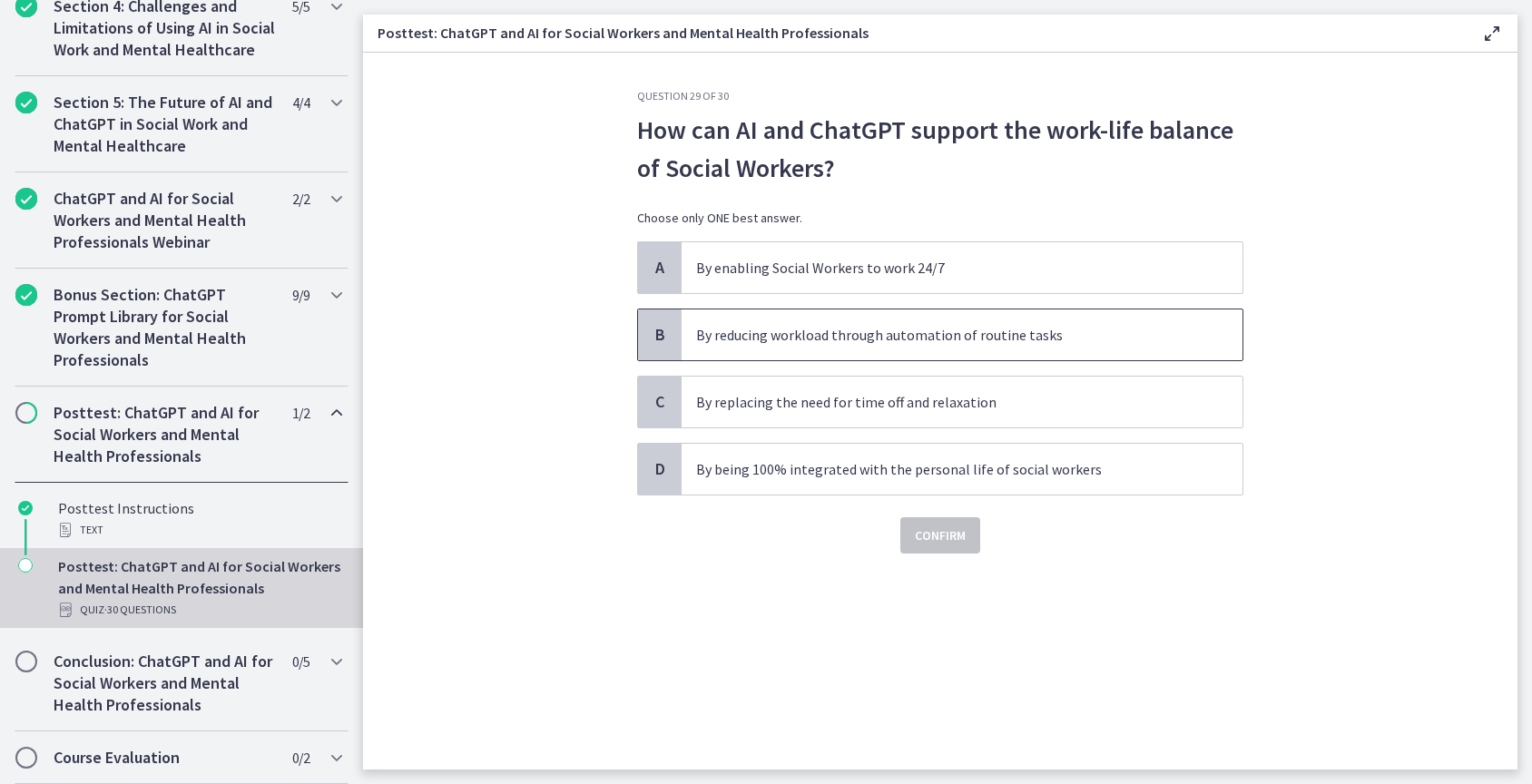
click at [998, 337] on p "By reducing workload through automation of routine tasks" at bounding box center [944, 335] width 496 height 22
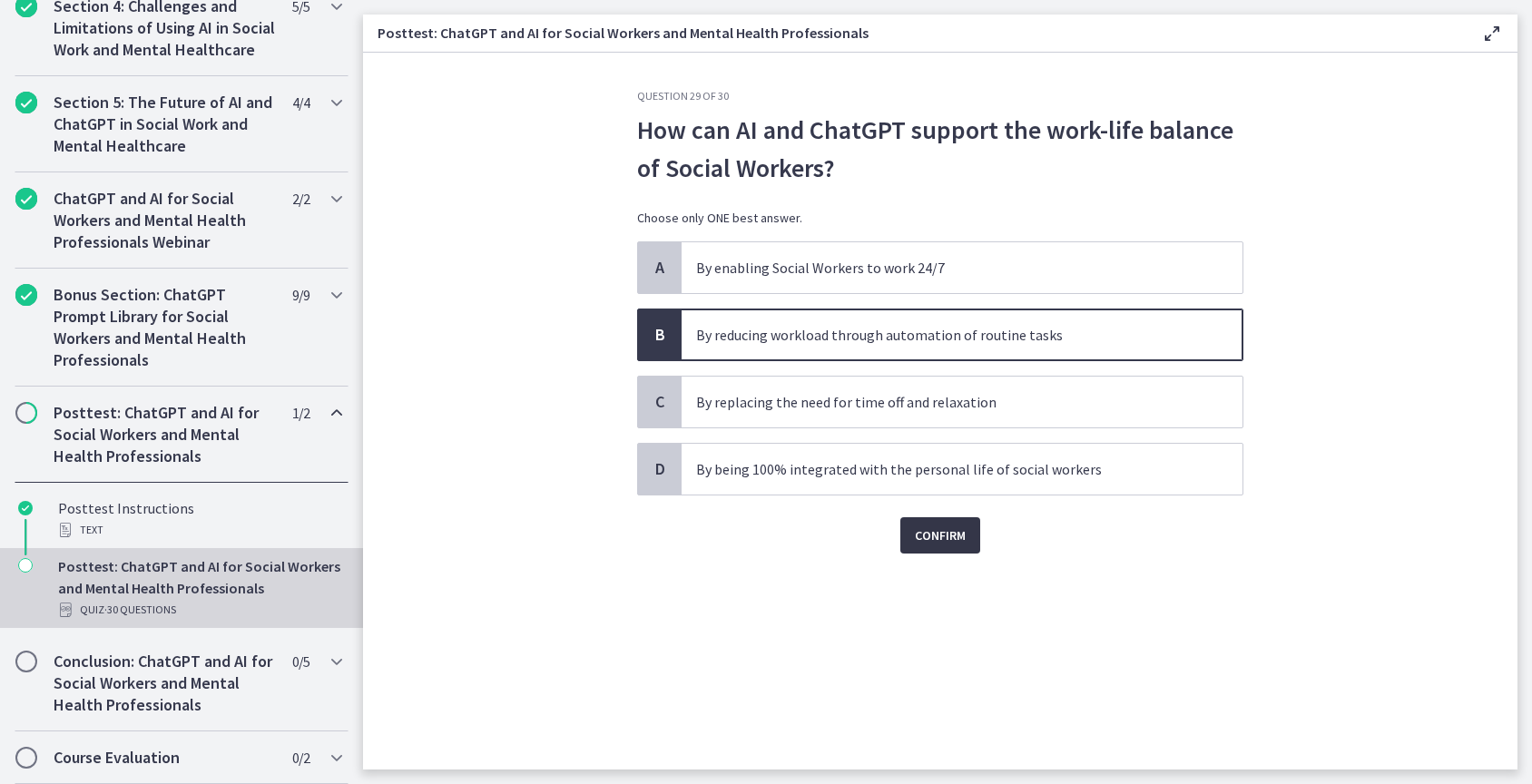
click at [945, 537] on span "Confirm" at bounding box center [940, 536] width 50 height 22
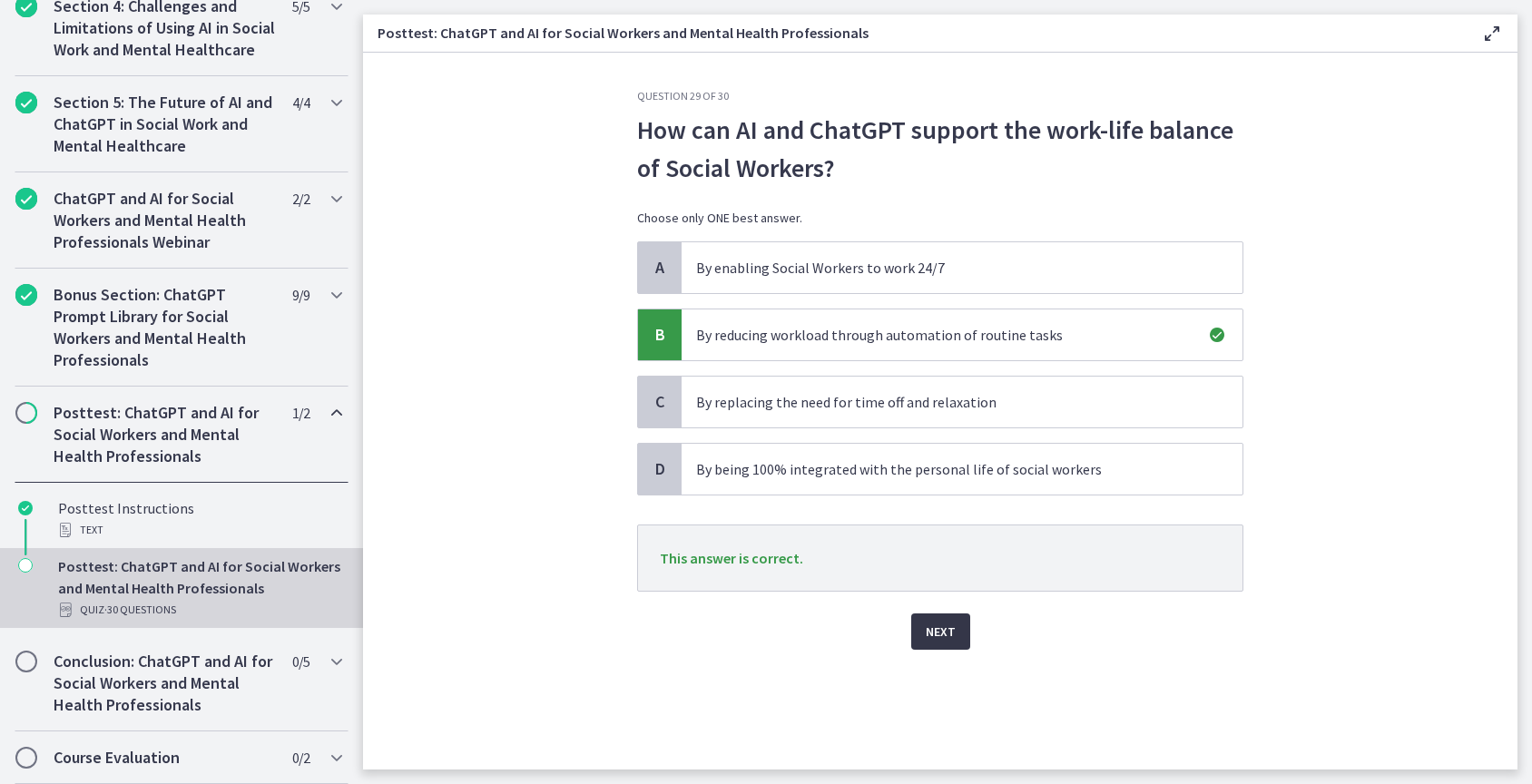
click at [947, 639] on span "Next" at bounding box center [941, 632] width 30 height 22
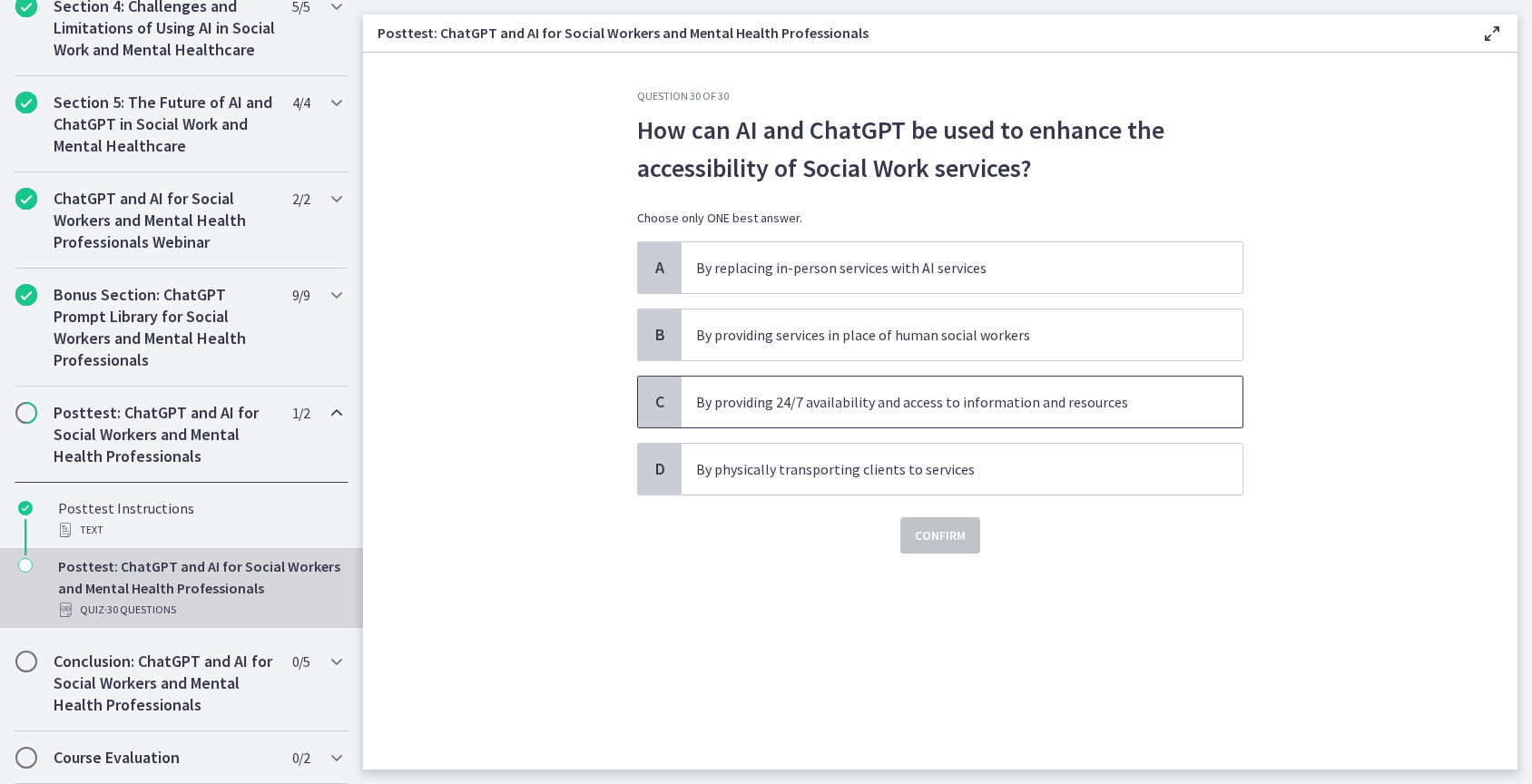
click at [997, 405] on p "By providing 24/7 availability and access to information and resources" at bounding box center [944, 402] width 496 height 22
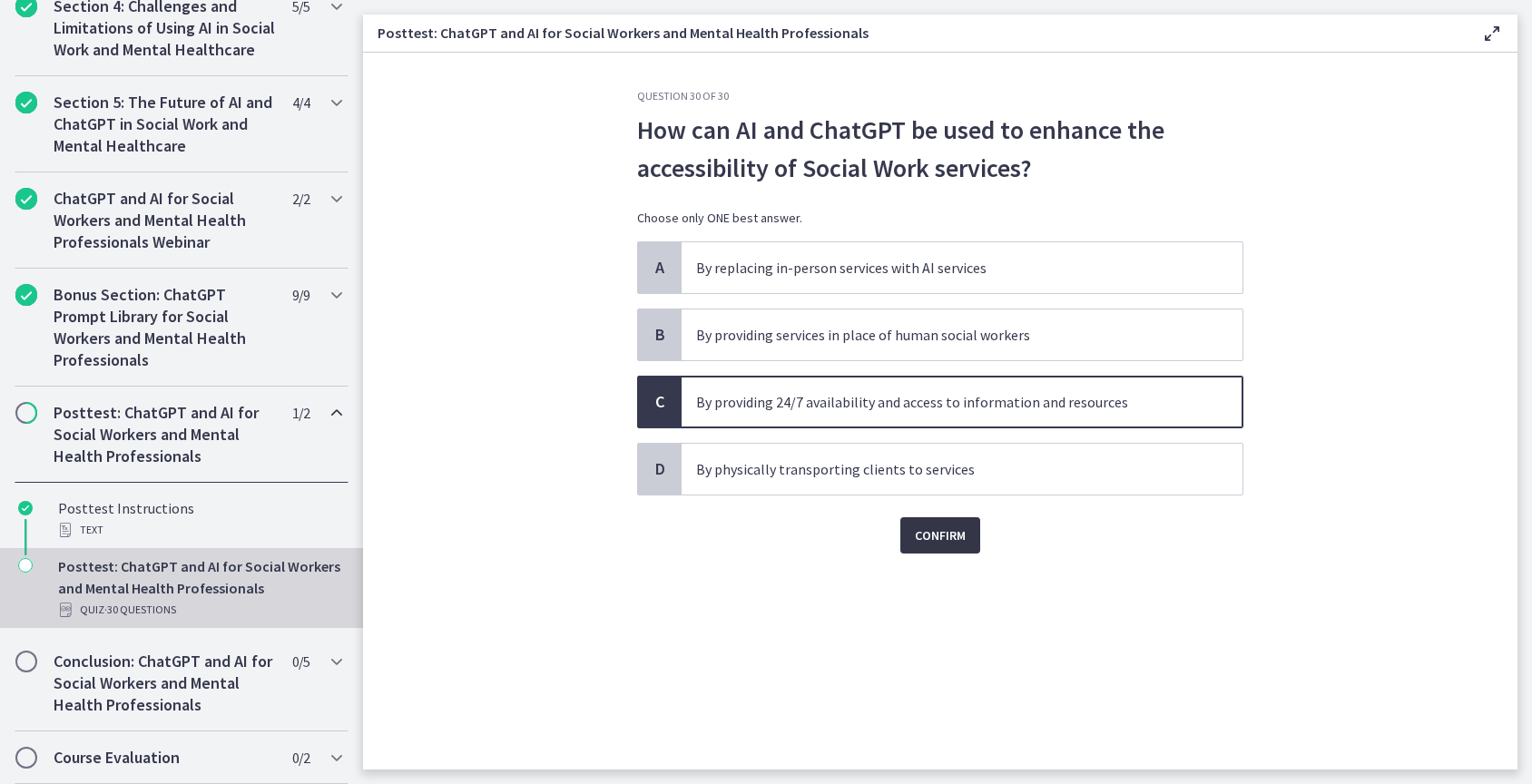
click at [956, 545] on span "Confirm" at bounding box center [940, 536] width 50 height 22
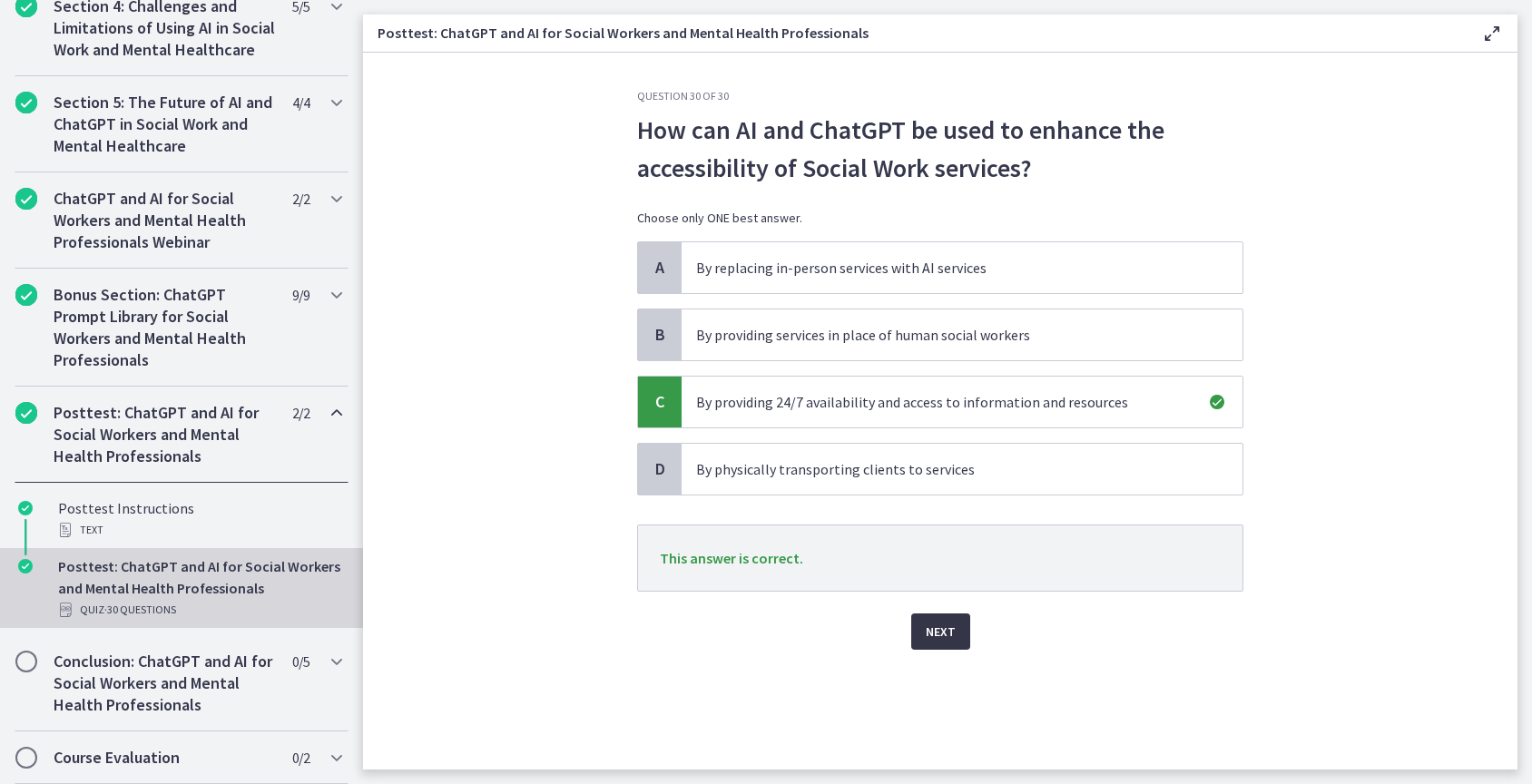
click at [937, 636] on span "Next" at bounding box center [941, 632] width 30 height 22
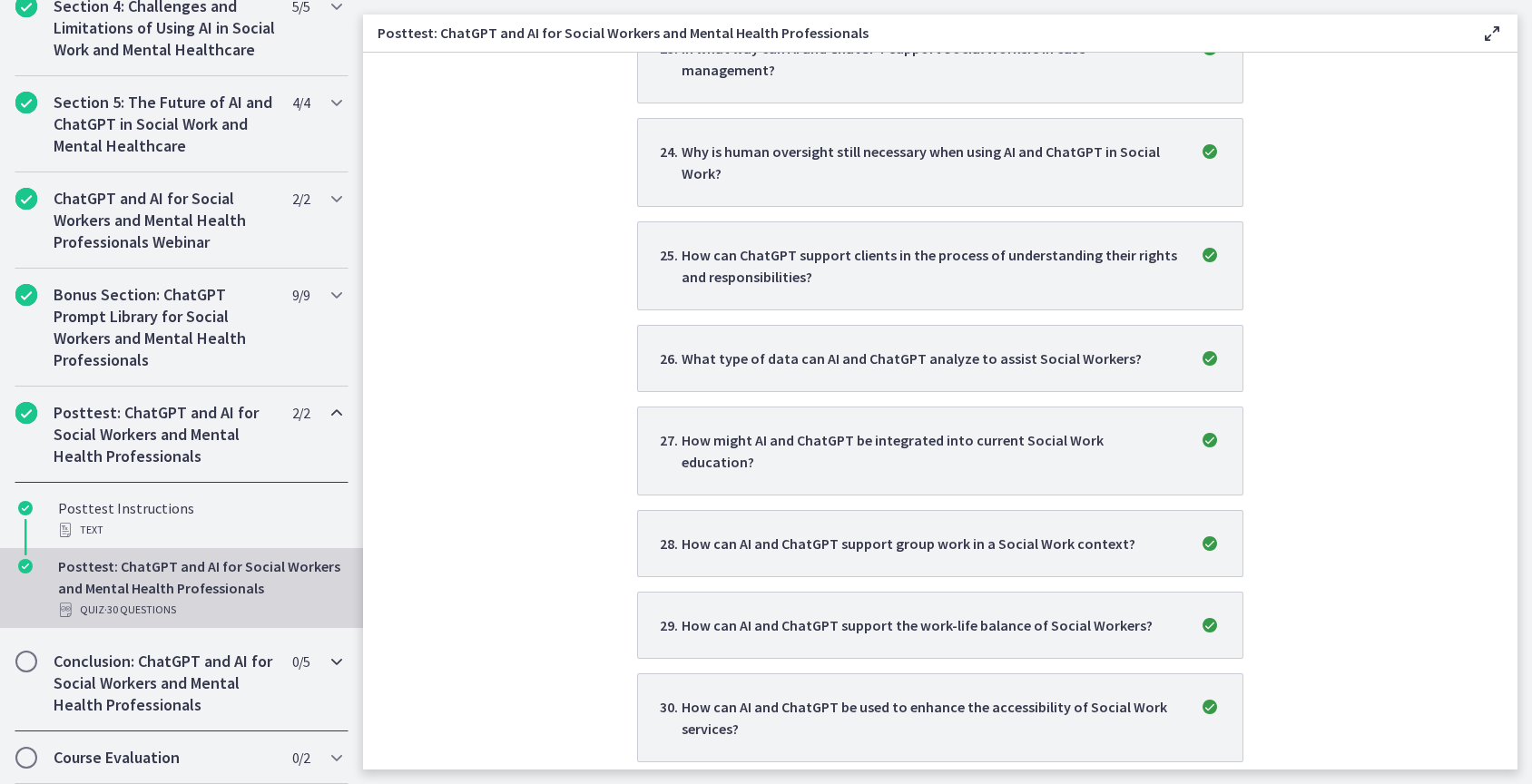
click at [136, 672] on h2 "Conclusion: ChatGPT and AI for Social Workers and Mental Health Professionals" at bounding box center [164, 683] width 222 height 65
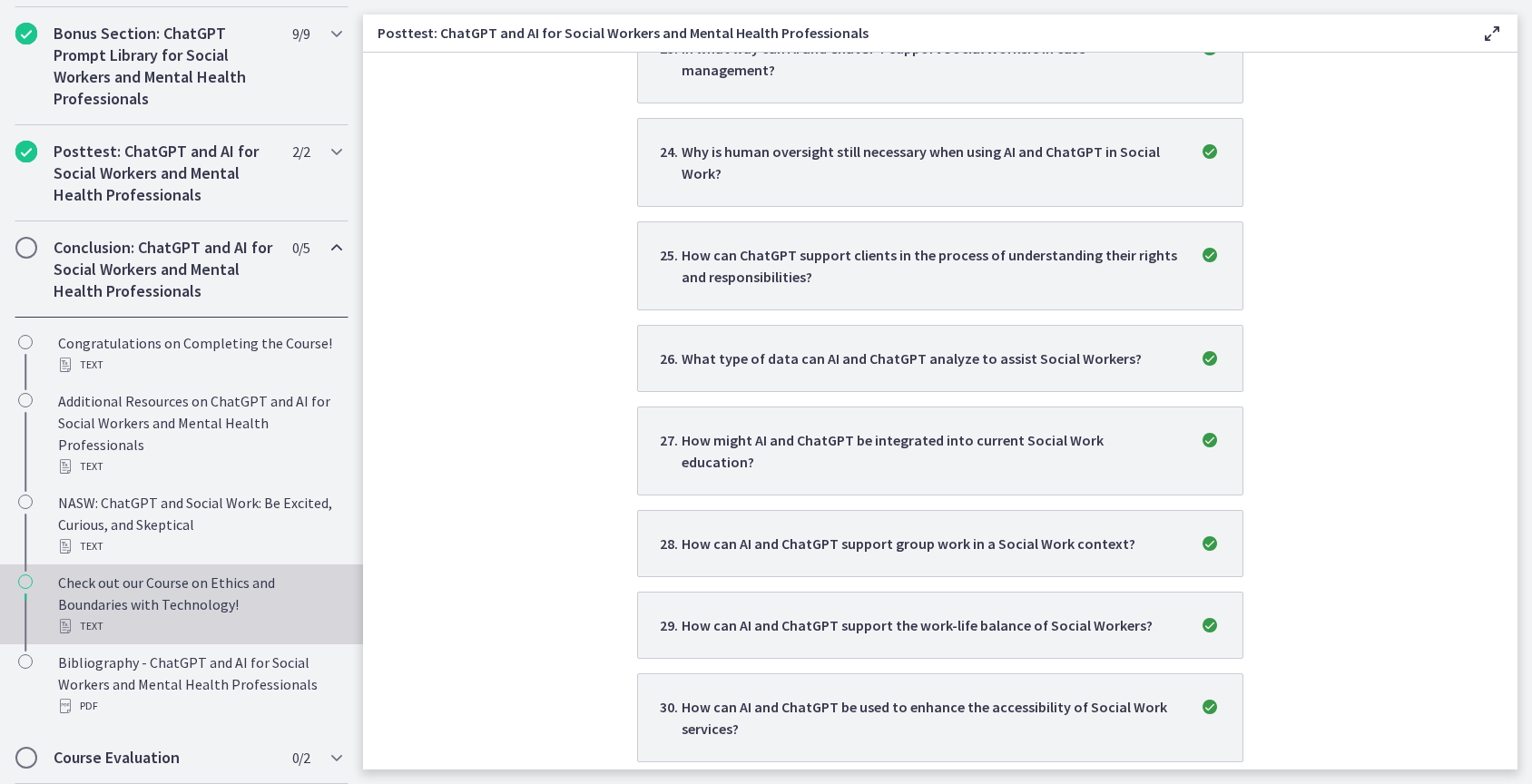
scroll to position [1027, 0]
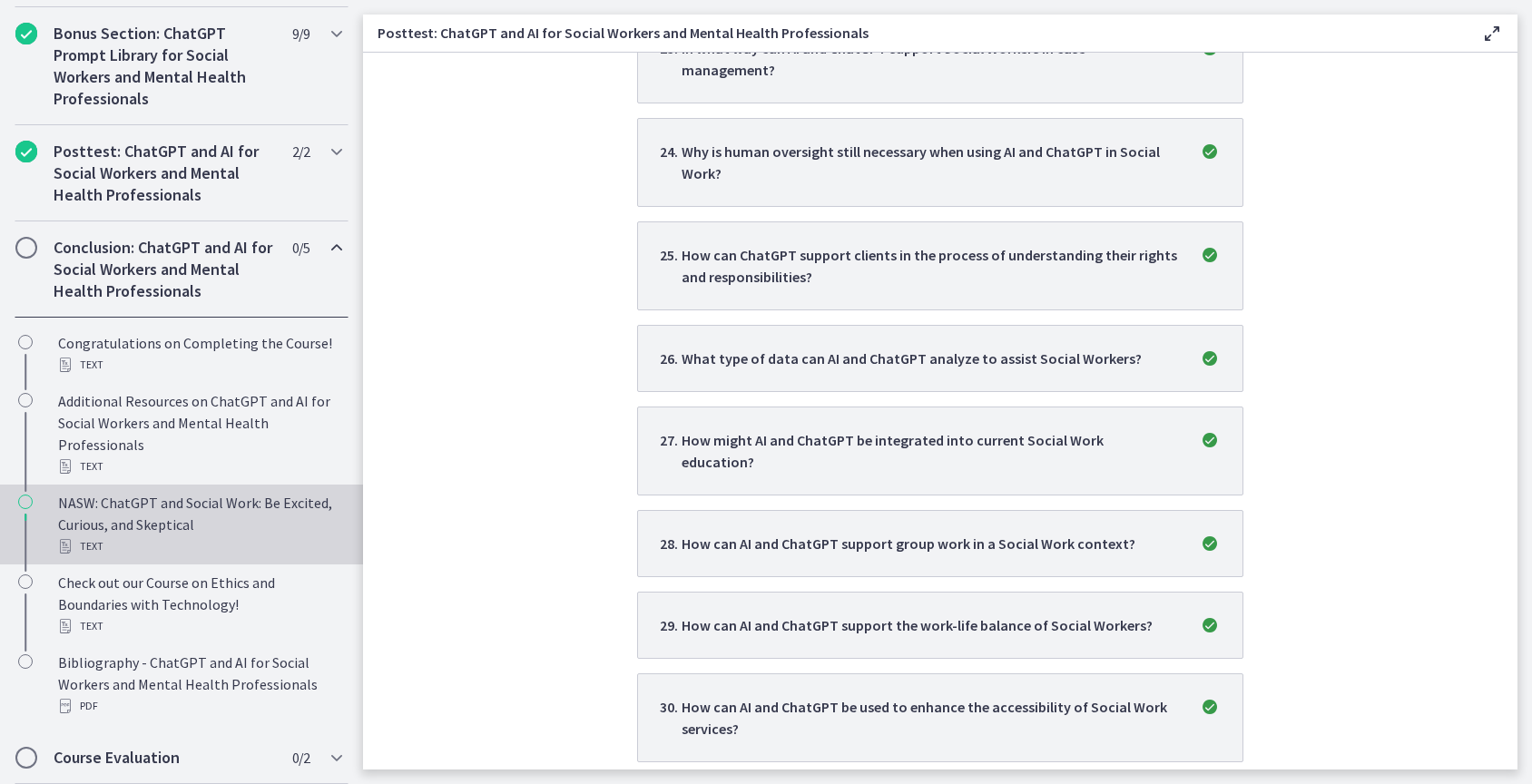
click at [238, 508] on div "NASW: ChatGPT and Social Work: Be Excited, Curious, and Skeptical Text" at bounding box center [200, 525] width 283 height 65
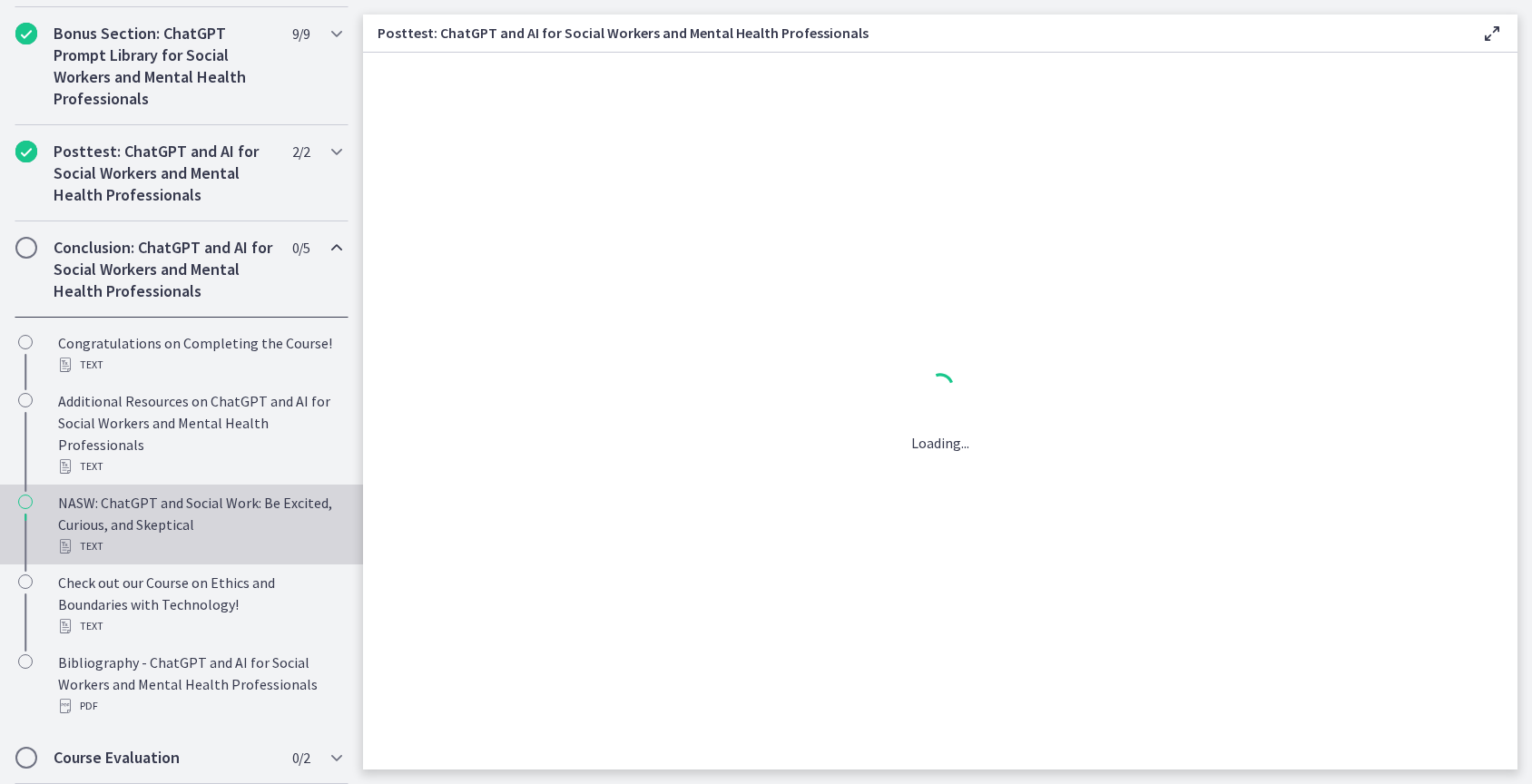
scroll to position [0, 0]
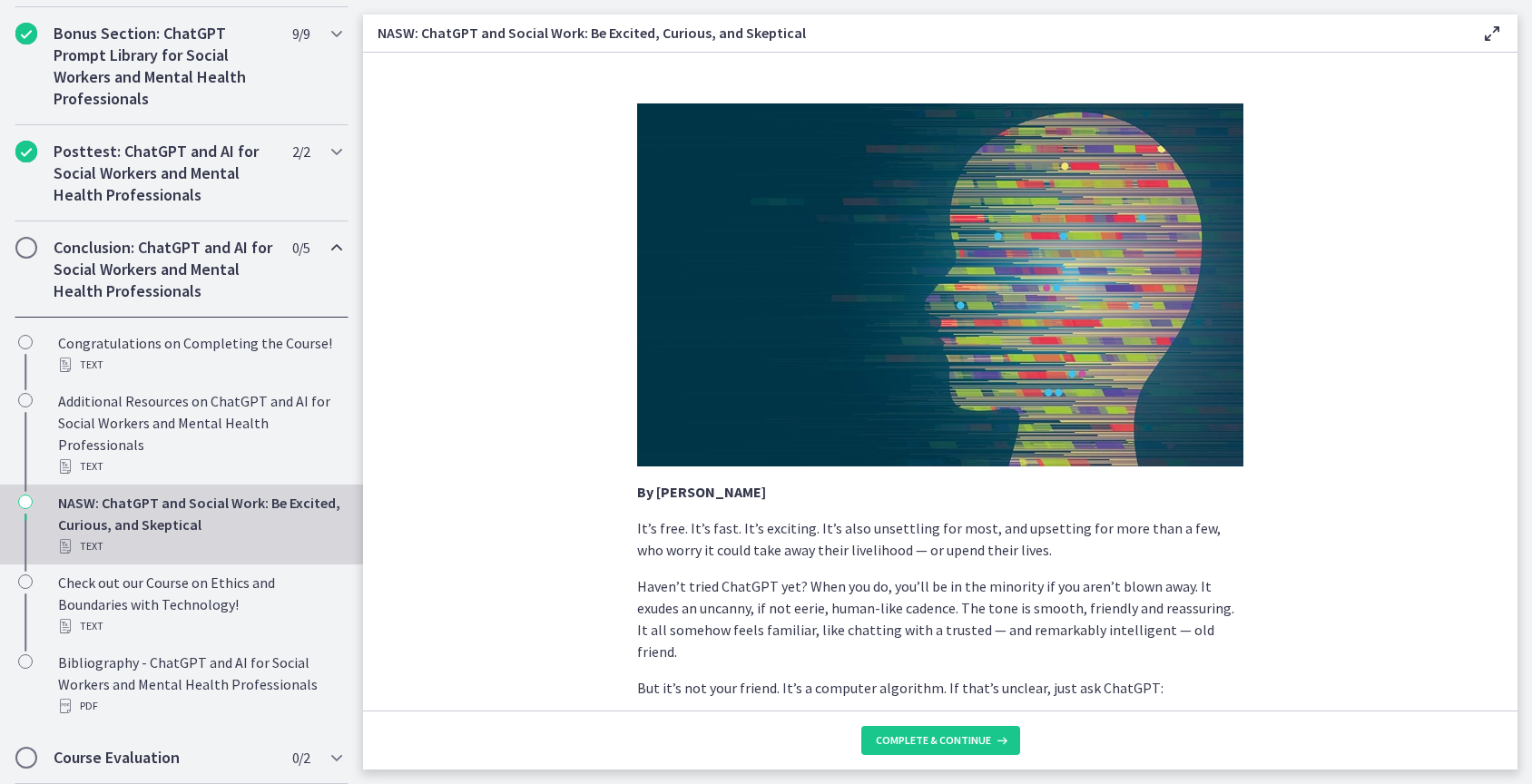
scroll to position [5, 0]
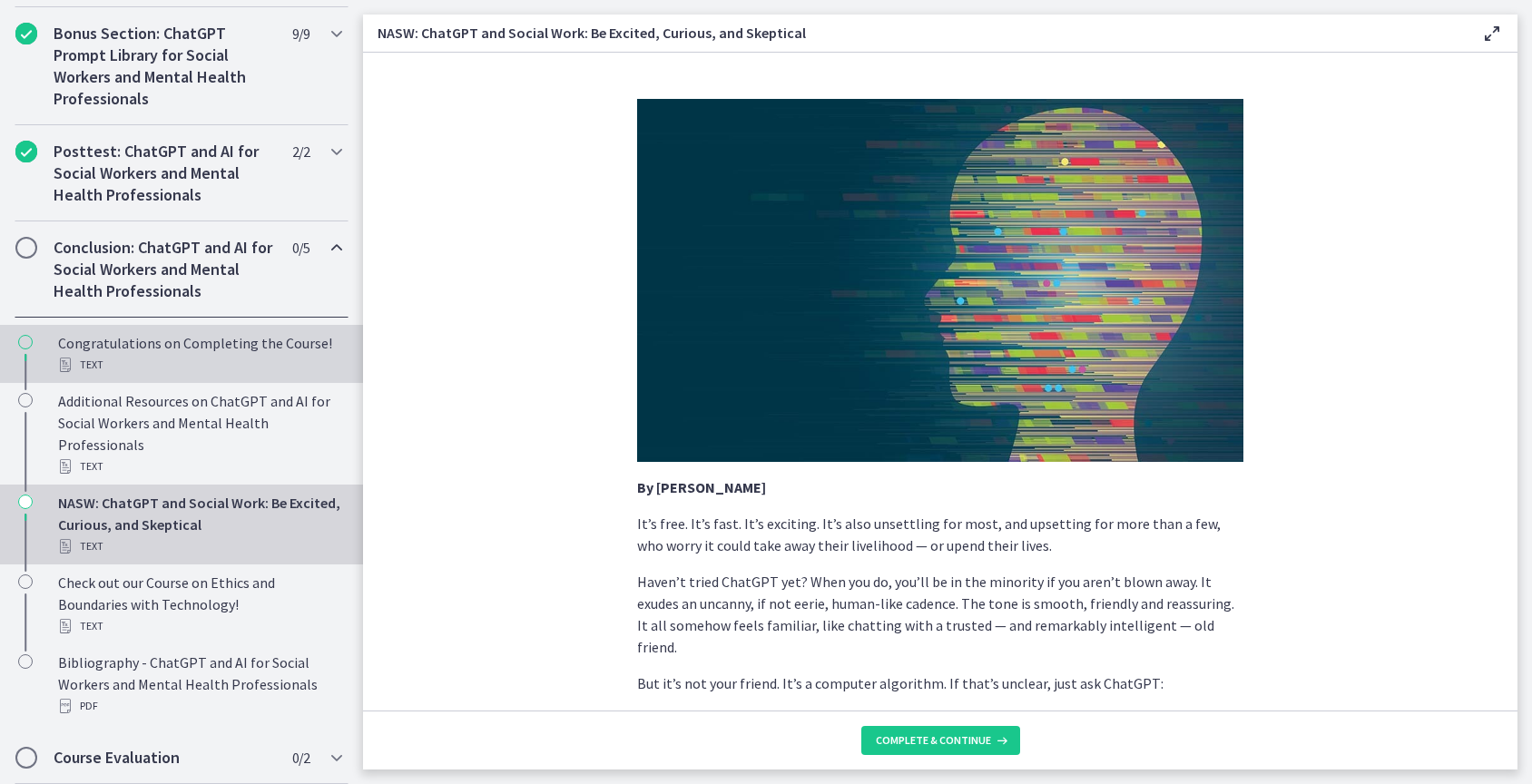
click at [233, 350] on div "Congratulations on Completing the Course! Text" at bounding box center [200, 354] width 283 height 44
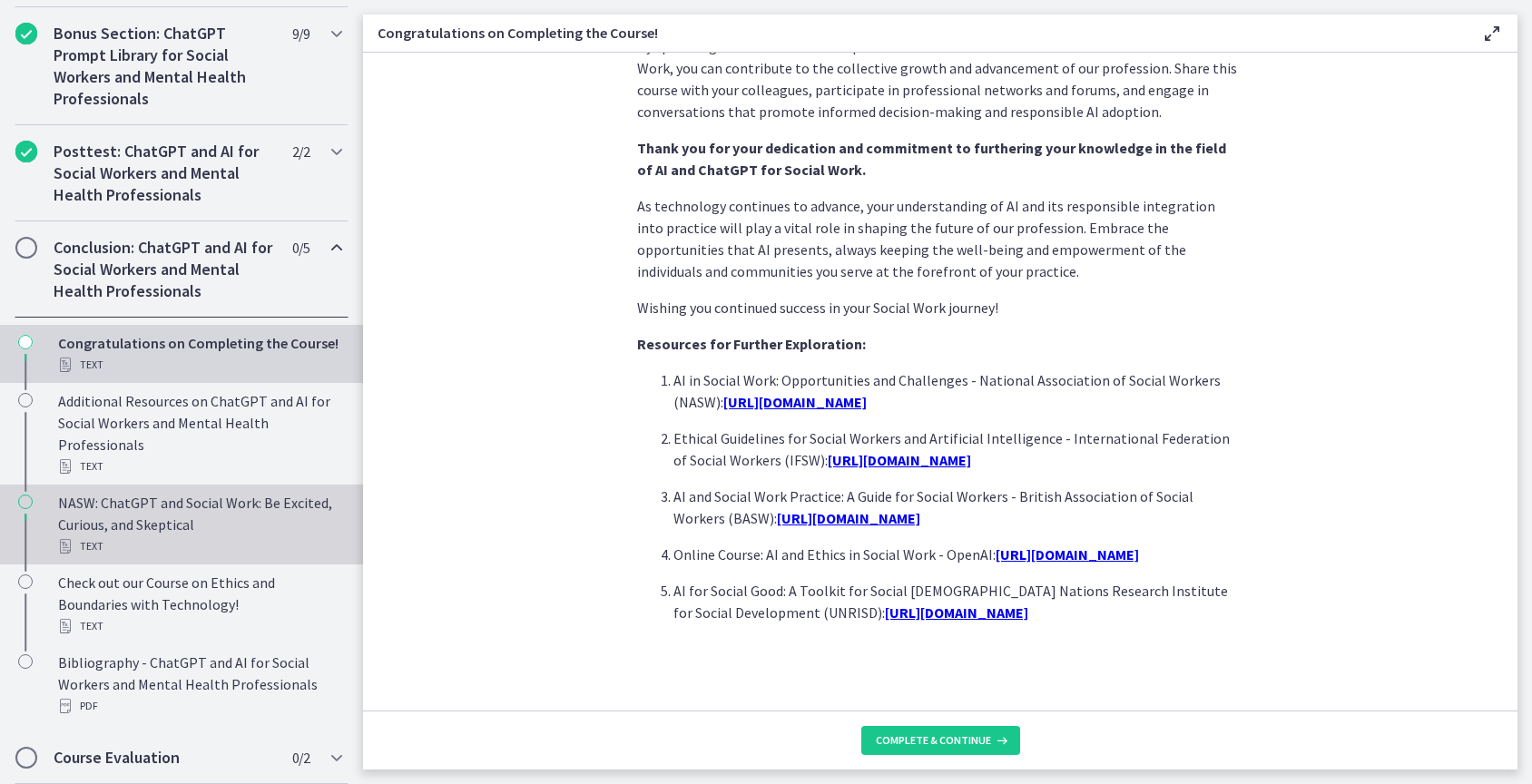
click at [237, 531] on div "NASW: ChatGPT and Social Work: Be Excited, Curious, and Skeptical Text" at bounding box center [200, 525] width 283 height 65
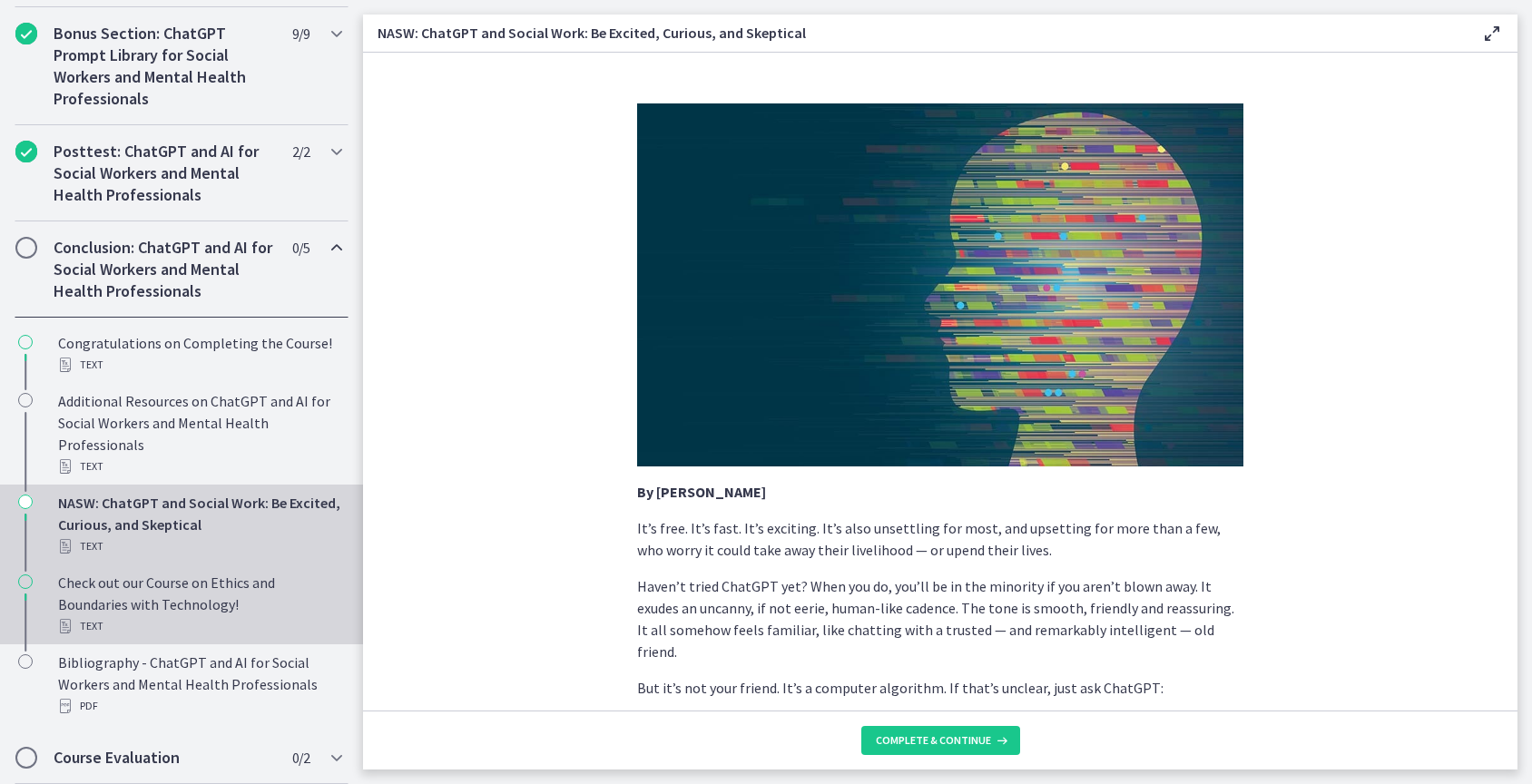
click at [226, 592] on div "Check out our Course on Ethics and Boundaries with Technology! Text" at bounding box center [200, 604] width 283 height 65
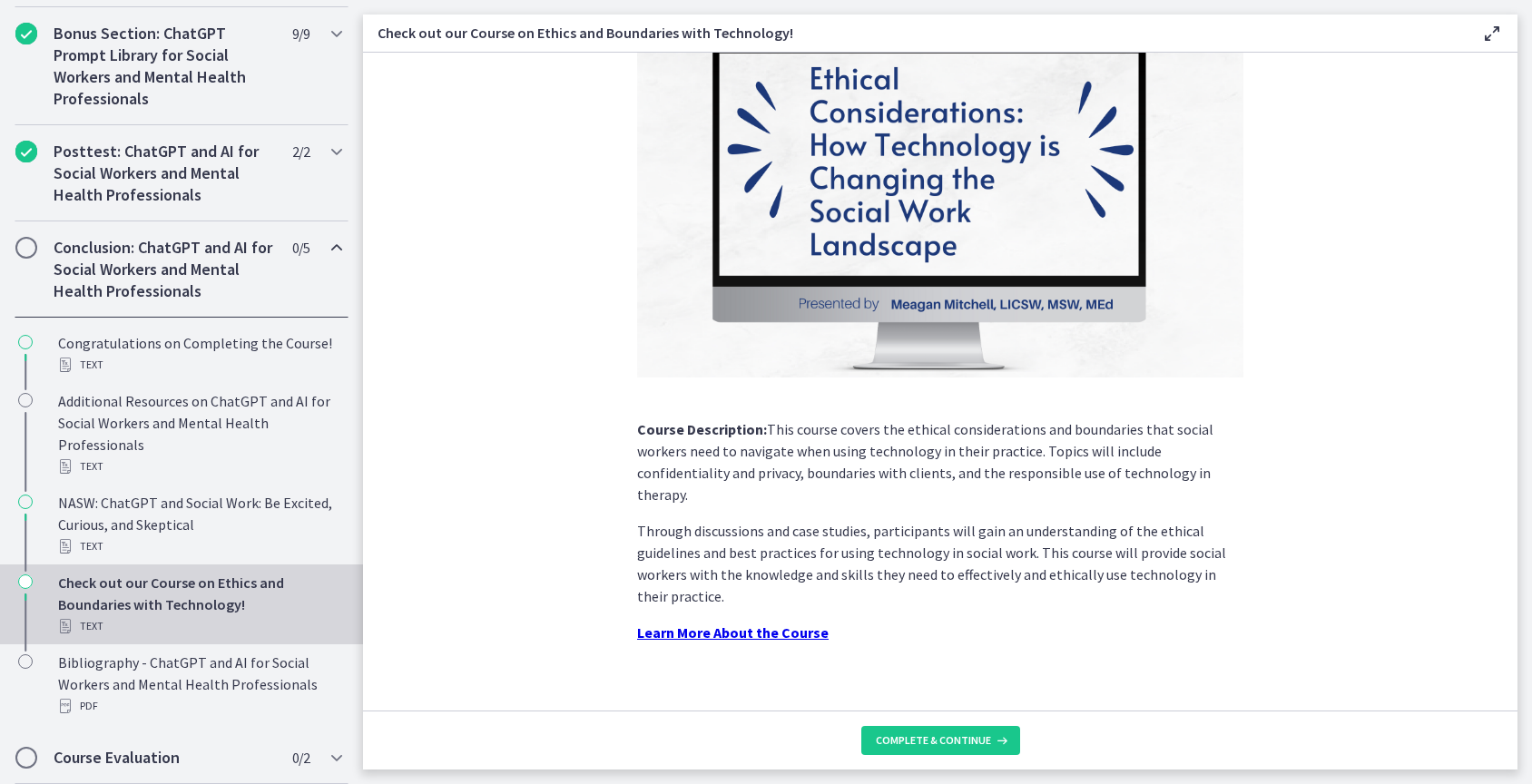
scroll to position [124, 0]
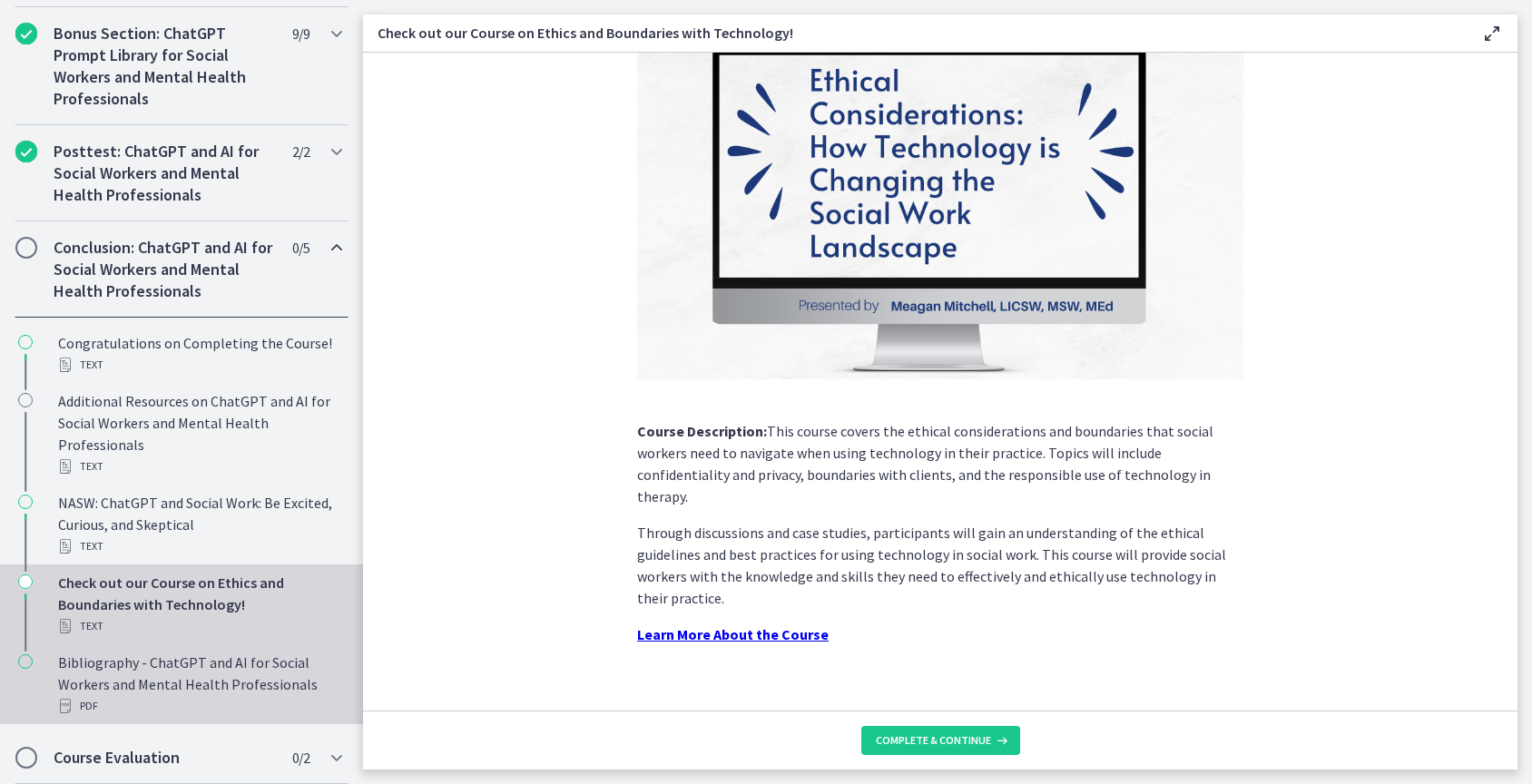
click at [293, 669] on div "Bibliography - ChatGPT and AI for Social Workers and Mental Health Professional…" at bounding box center [200, 684] width 283 height 65
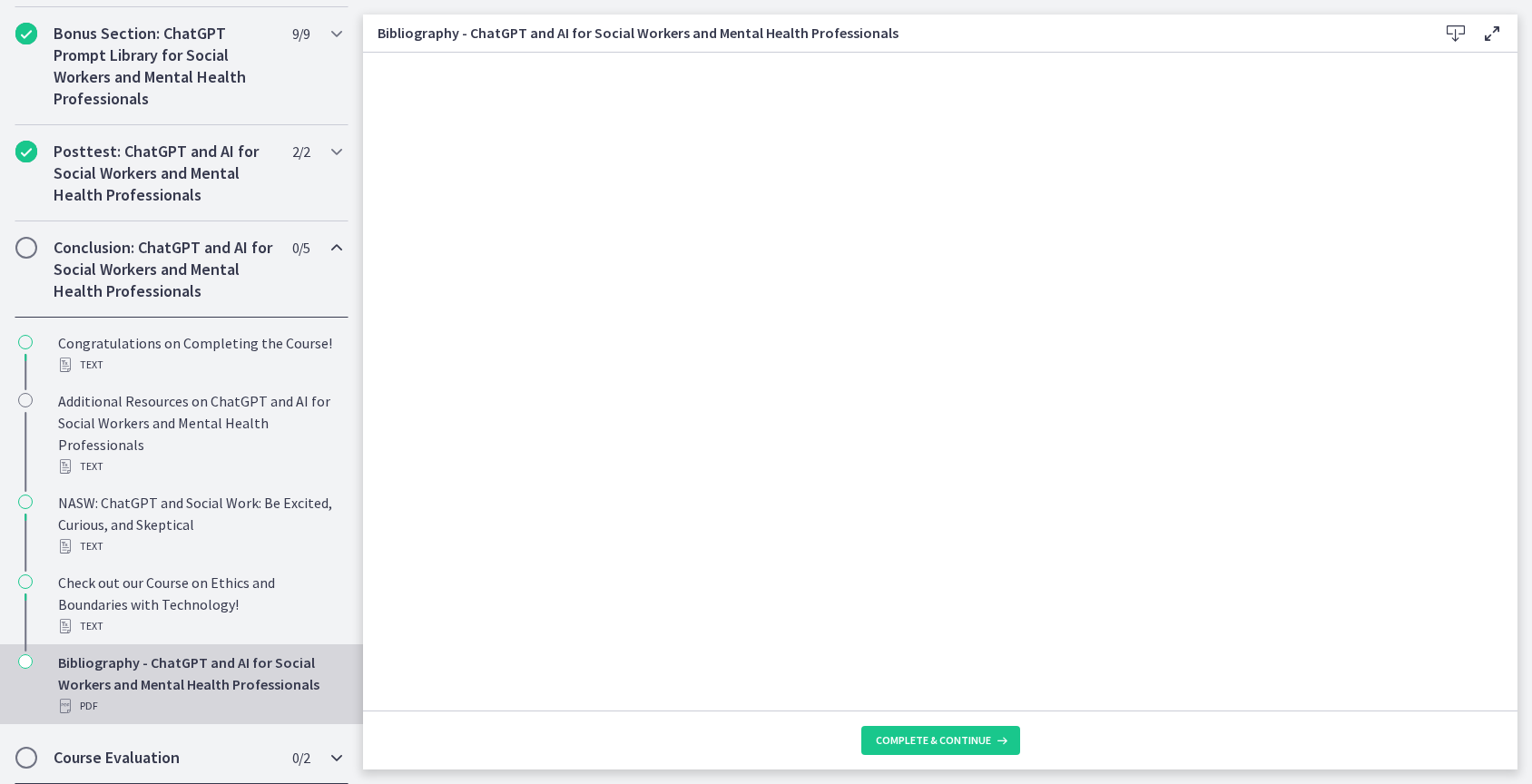
click at [200, 754] on h2 "Course Evaluation" at bounding box center [164, 757] width 222 height 22
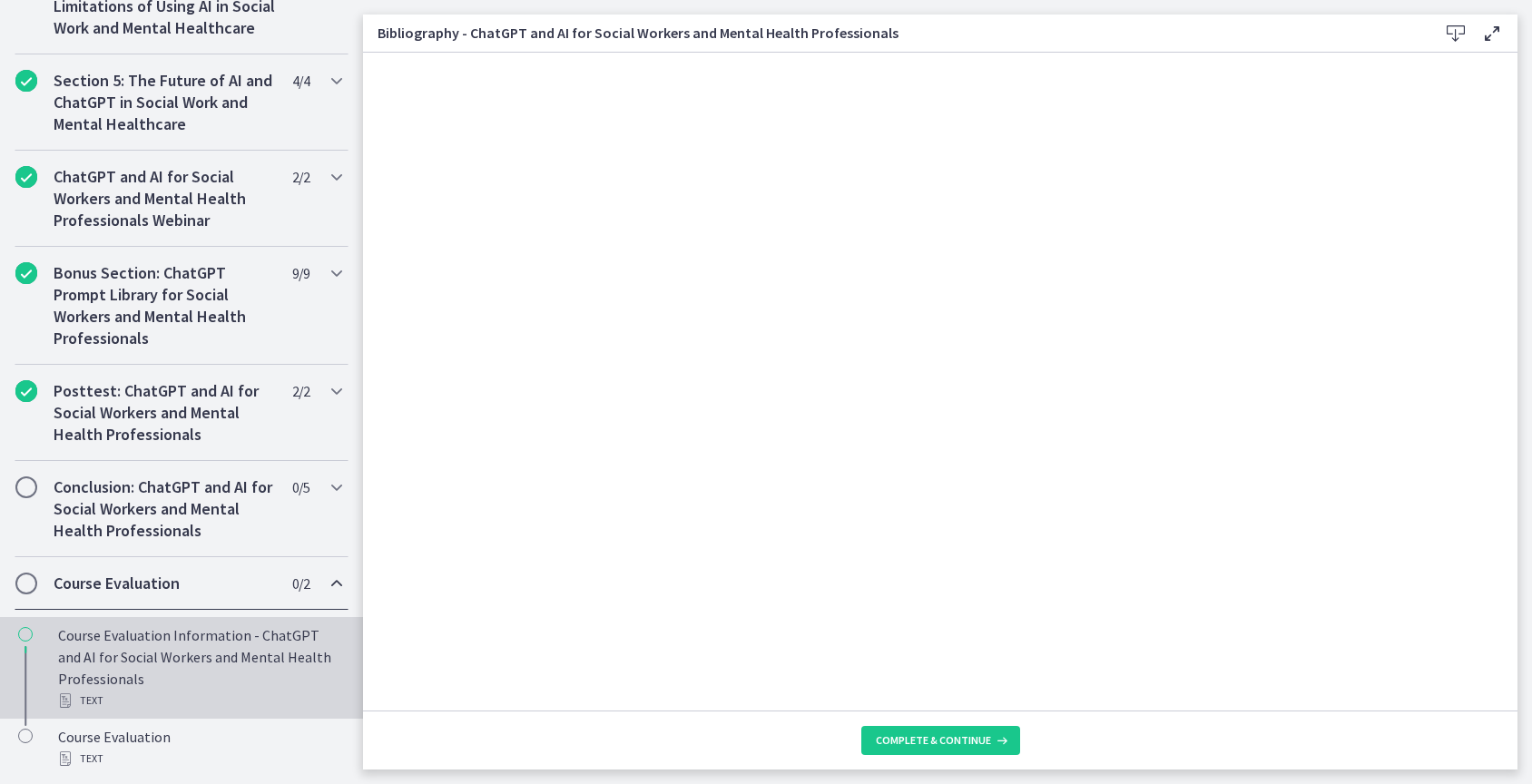
click at [256, 640] on div "Course Evaluation Information - ChatGPT and AI for Social Workers and Mental He…" at bounding box center [200, 668] width 283 height 87
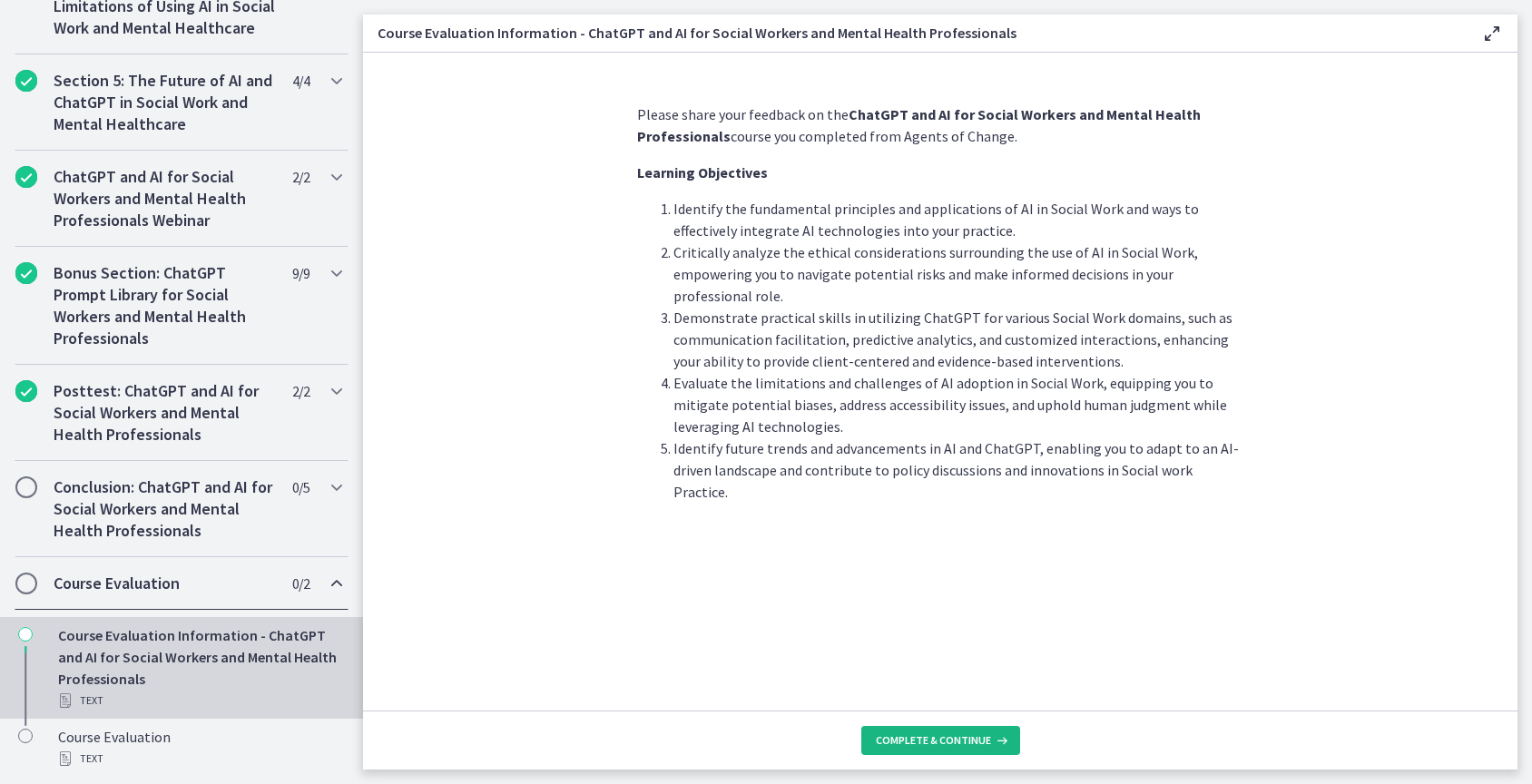
click at [935, 738] on span "Complete & continue" at bounding box center [934, 740] width 116 height 15
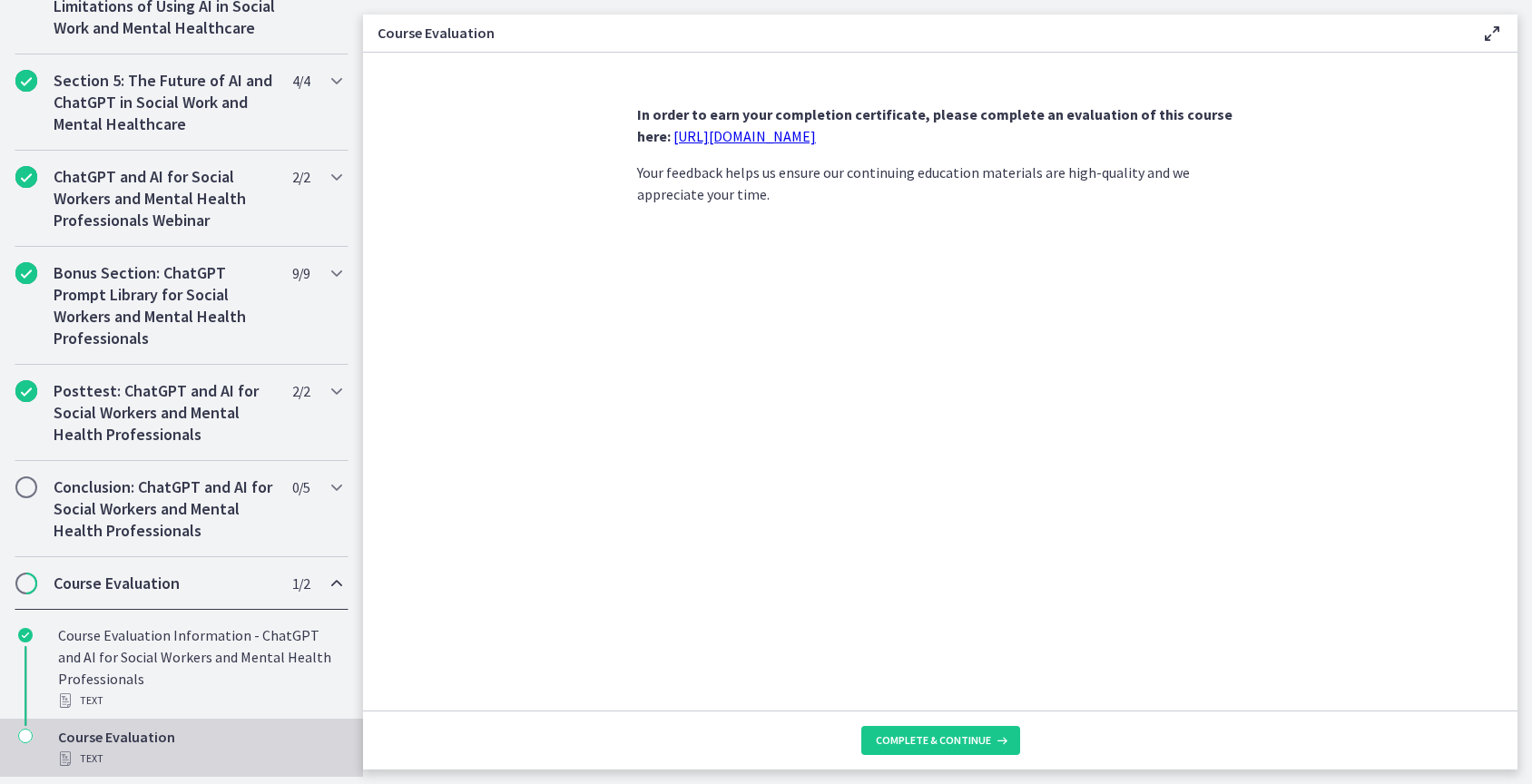
click at [816, 138] on link "https://forms.gle/jm1zbfhChZ2exBv78" at bounding box center [745, 136] width 142 height 18
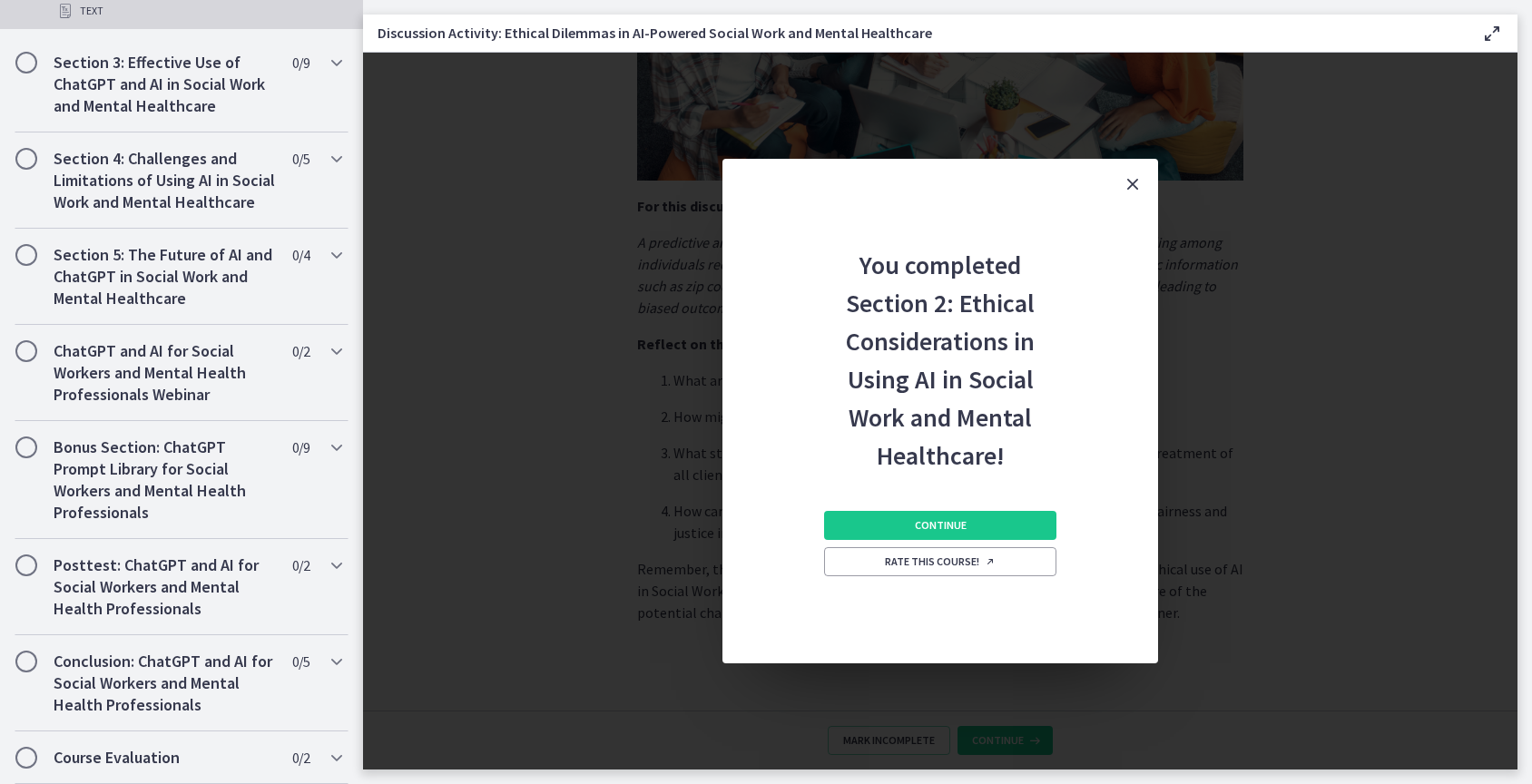
scroll to position [1005, 0]
click at [209, 692] on h2 "Conclusion: ChatGPT and AI for Social Workers and Mental Health Professionals" at bounding box center [164, 683] width 222 height 65
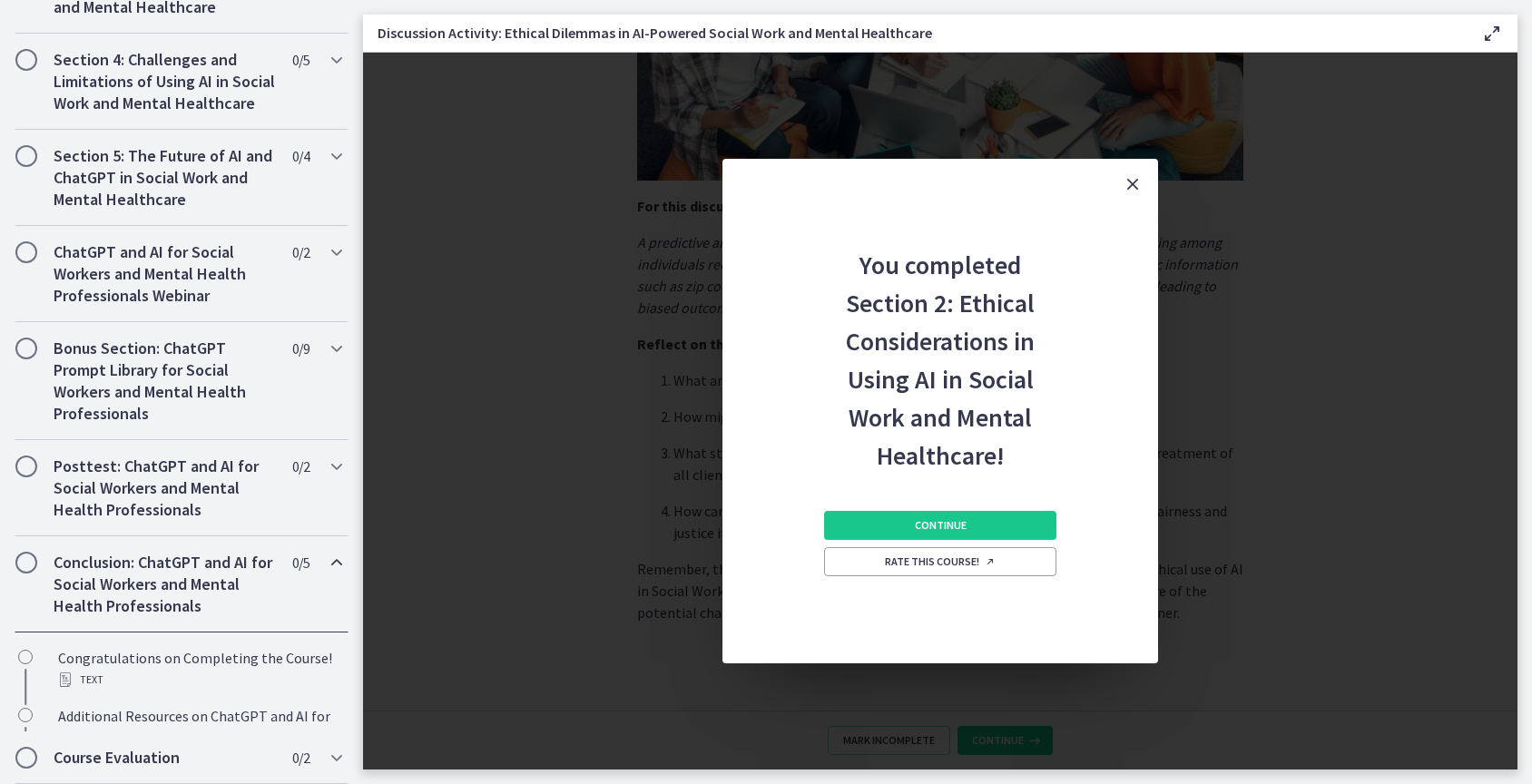
scroll to position [1001, 0]
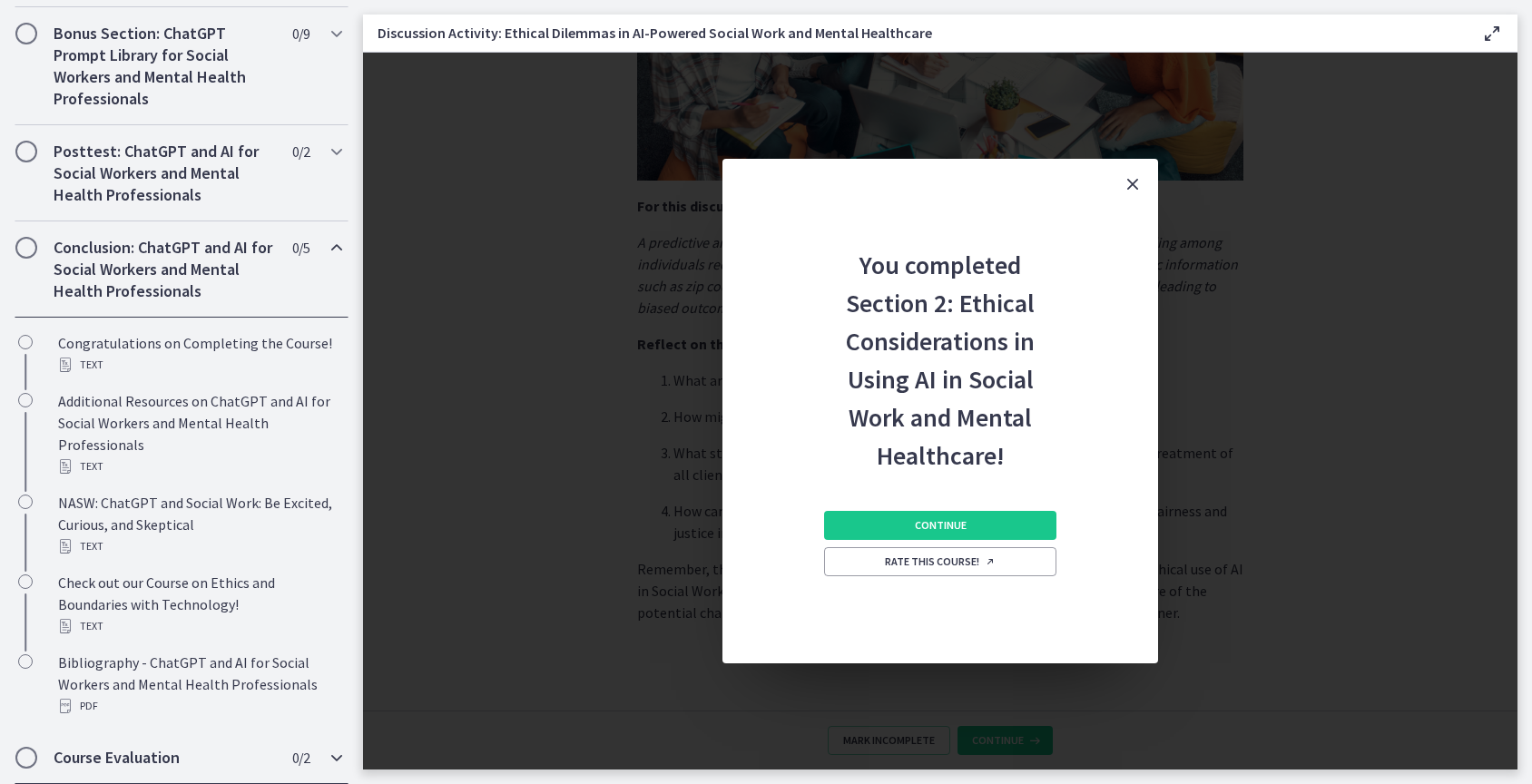
click at [188, 750] on h2 "Course Evaluation" at bounding box center [164, 757] width 222 height 22
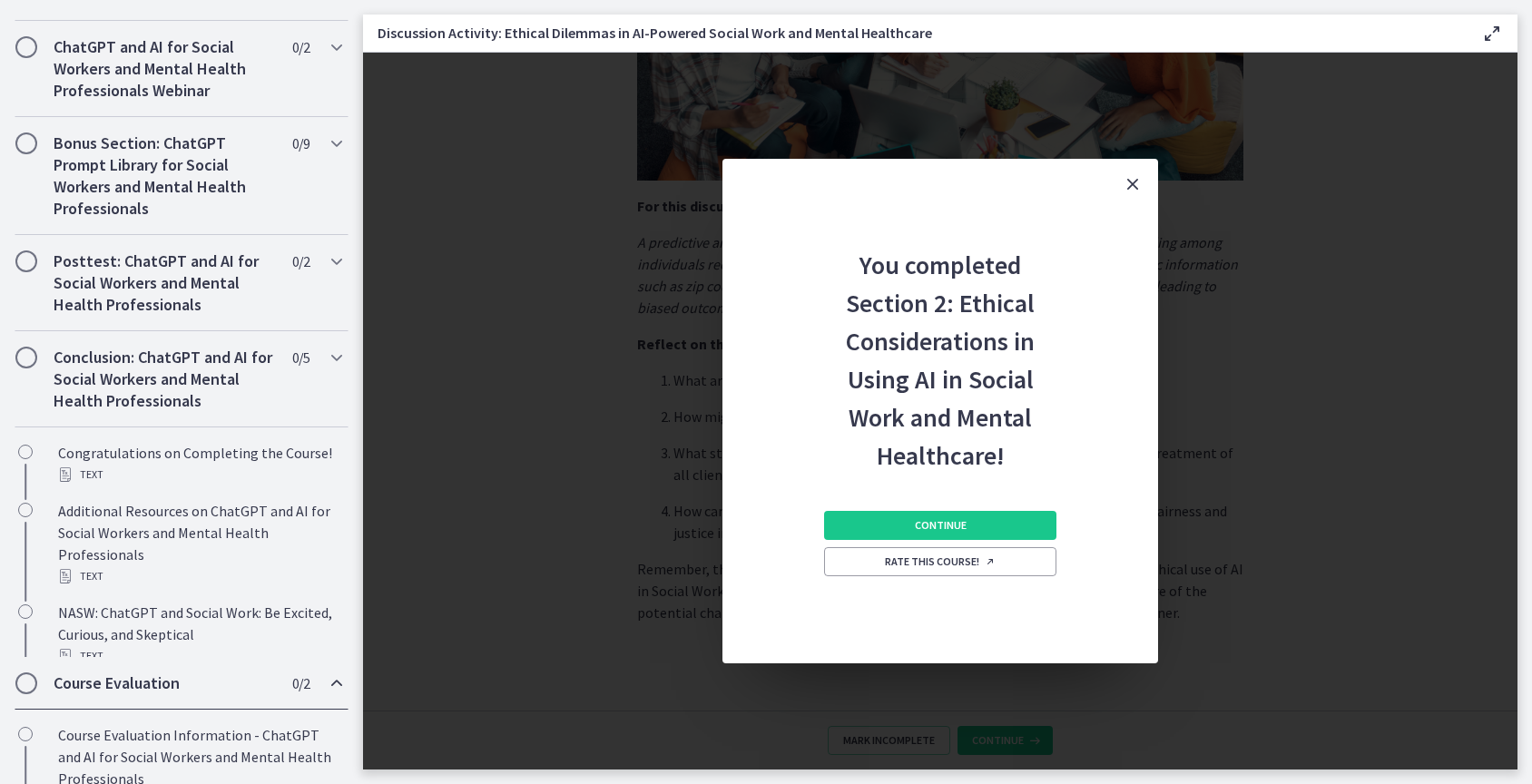
scroll to position [788, 0]
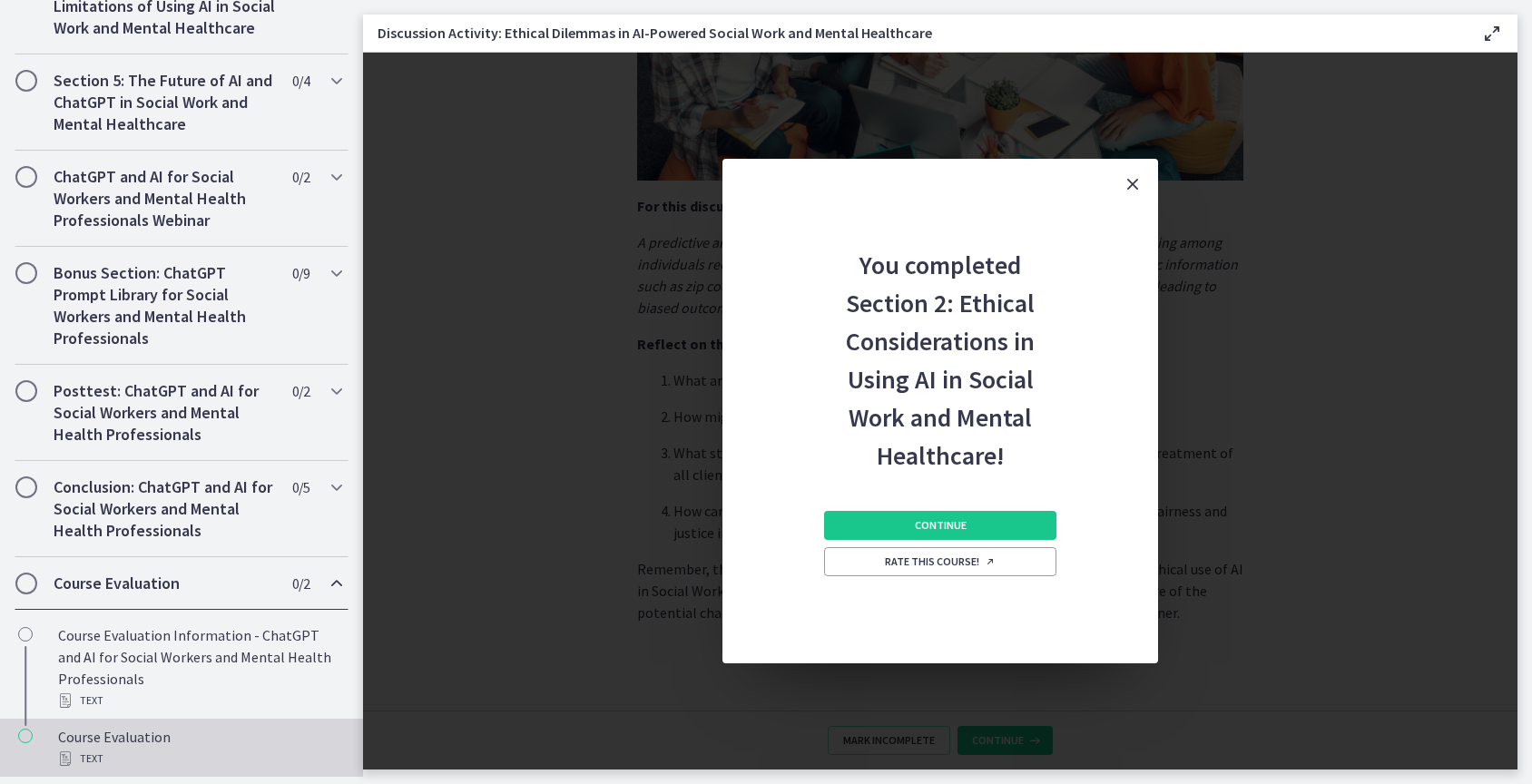
click at [158, 746] on div "Course Evaluation Text" at bounding box center [200, 747] width 283 height 44
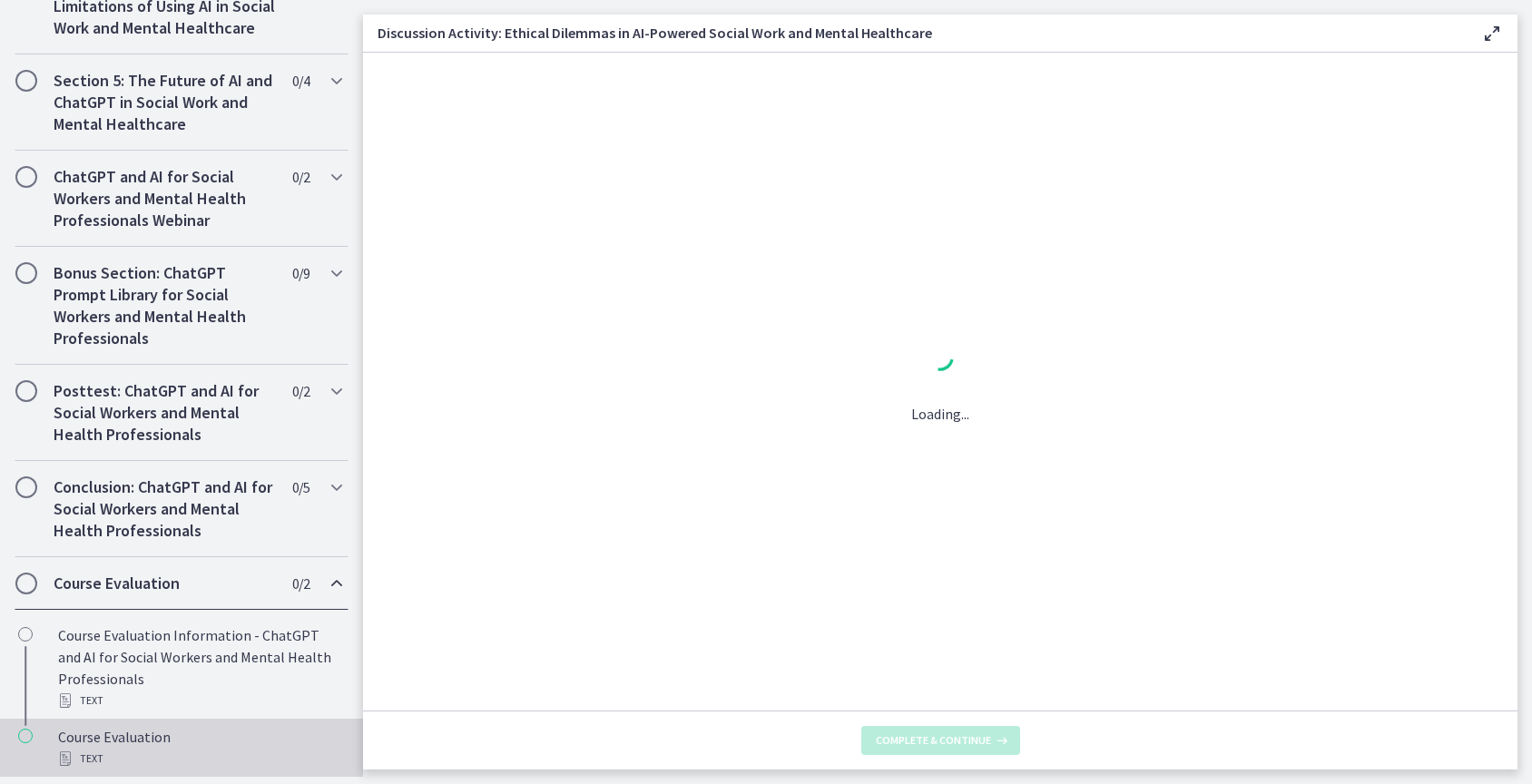
scroll to position [0, 0]
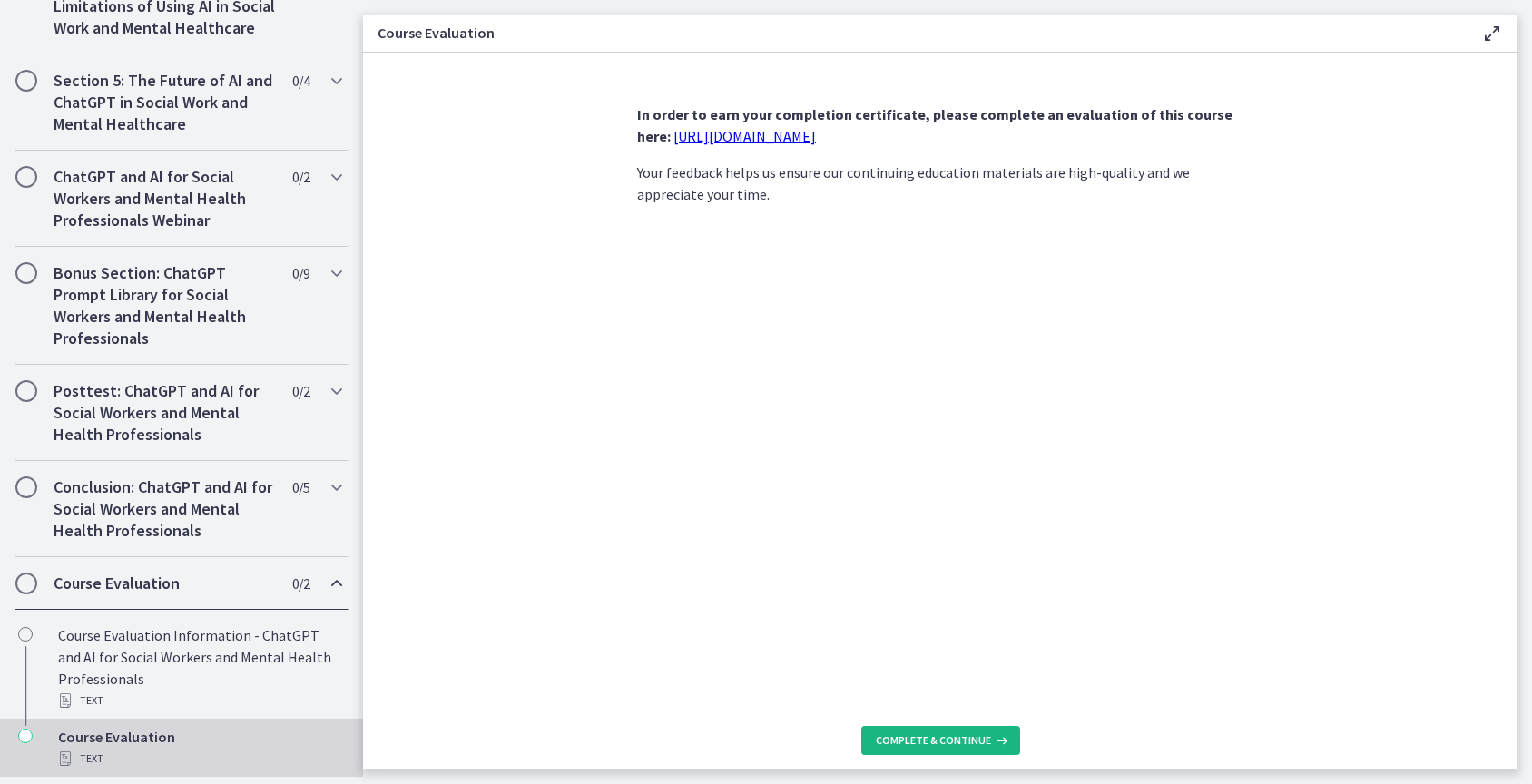
click at [947, 737] on span "Complete & continue" at bounding box center [934, 740] width 116 height 15
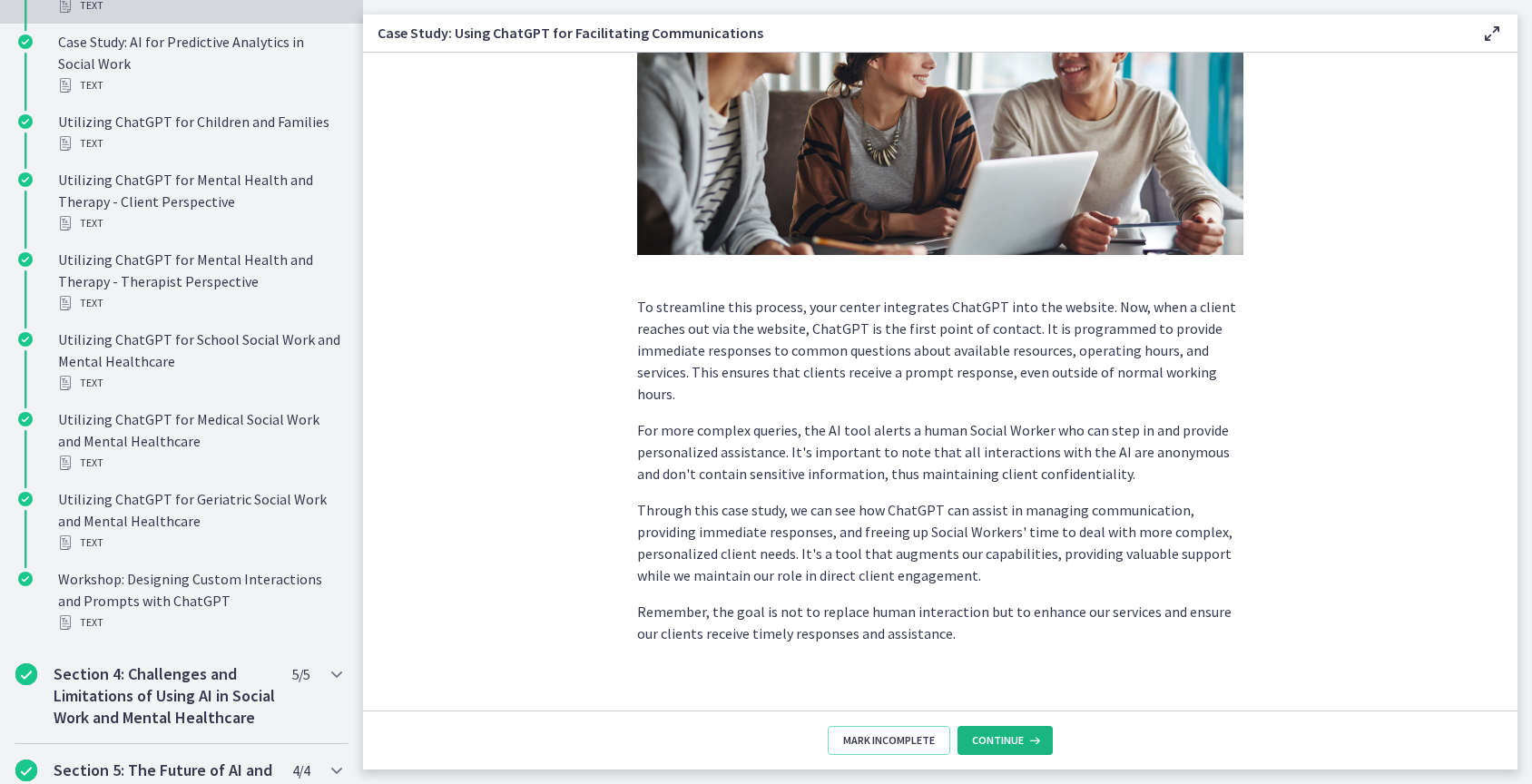
scroll to position [348, 0]
click at [1015, 738] on span "Continue" at bounding box center [998, 740] width 51 height 15
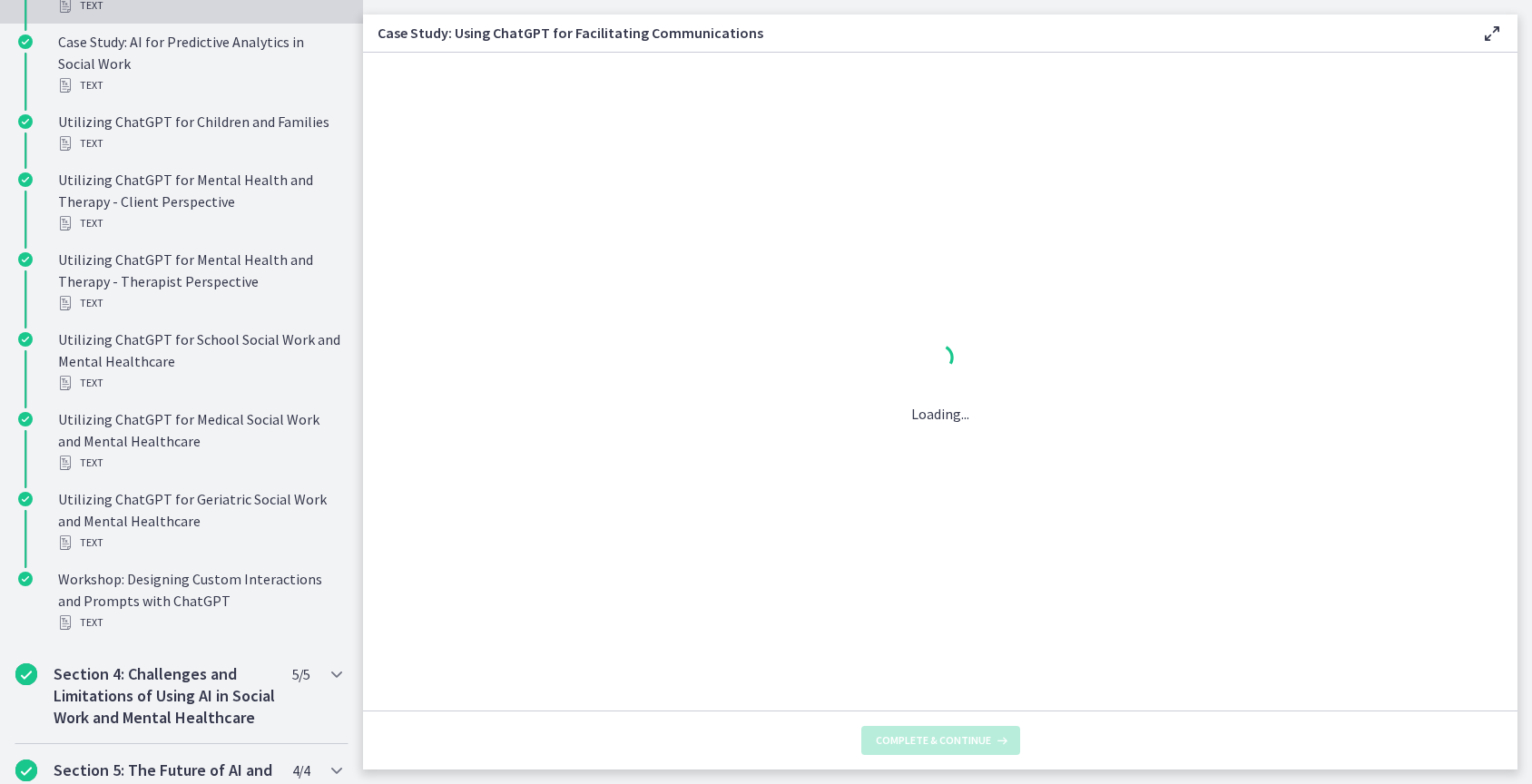
scroll to position [0, 0]
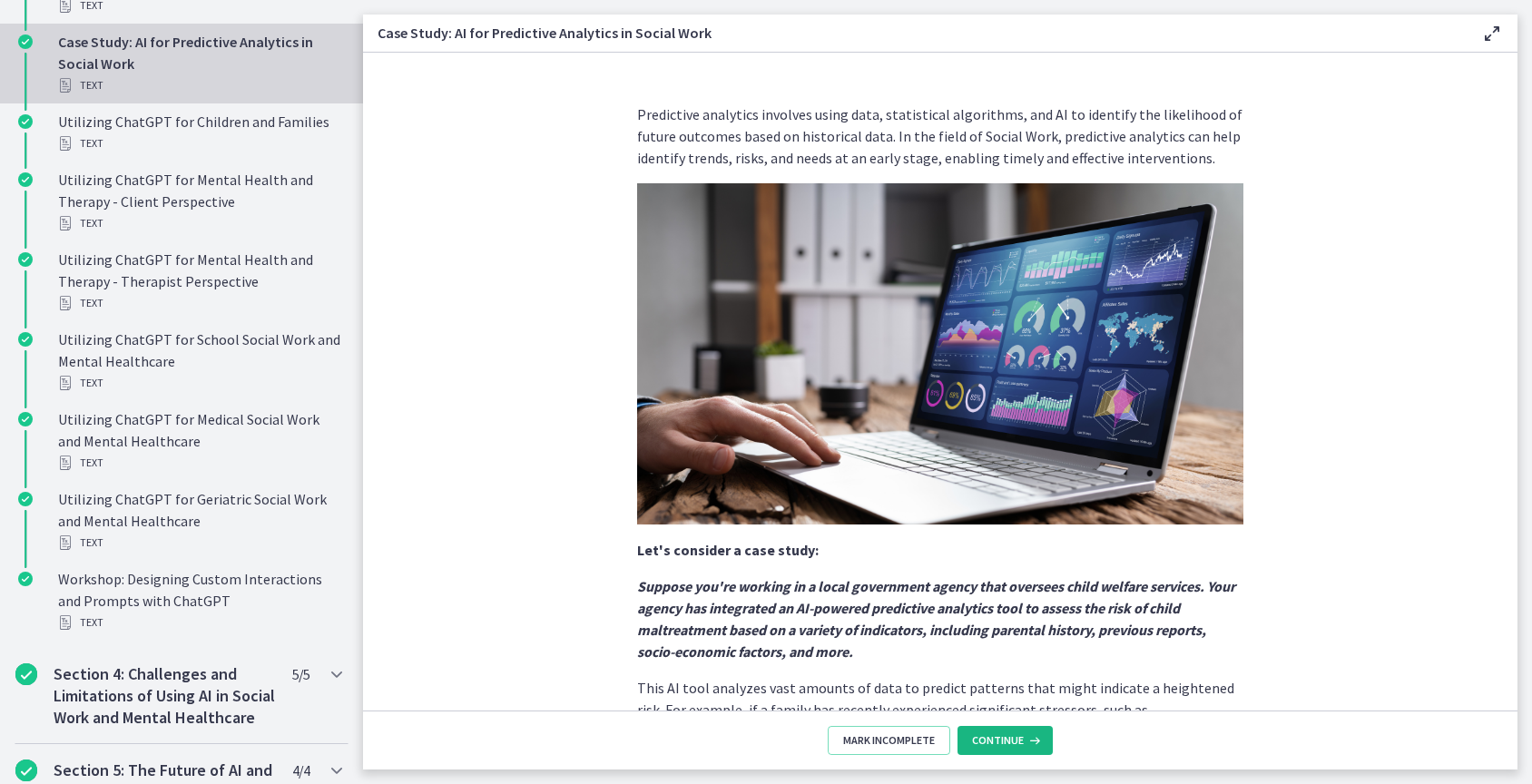
click at [1015, 738] on span "Continue" at bounding box center [998, 740] width 51 height 15
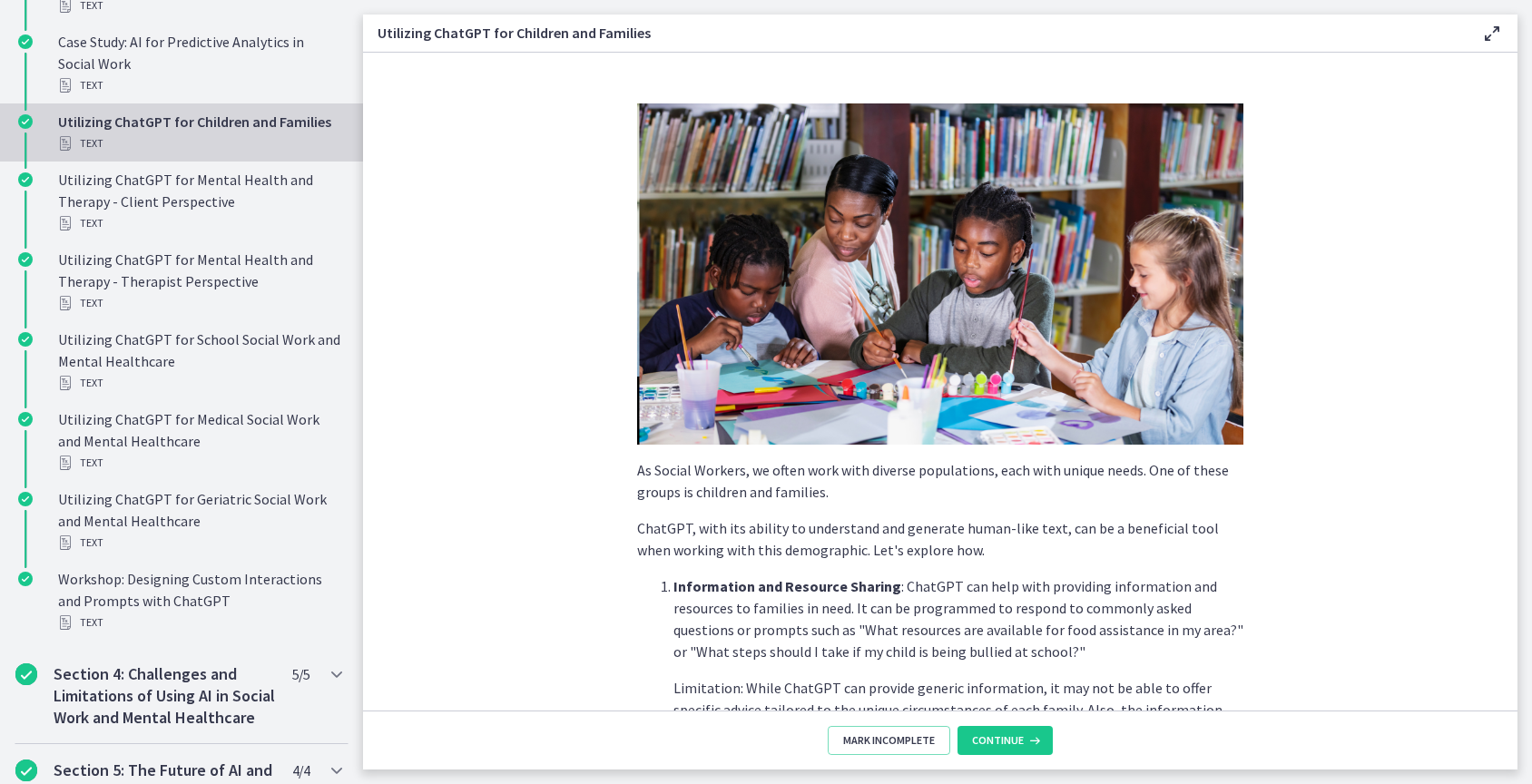
click at [1015, 738] on span "Continue" at bounding box center [998, 740] width 51 height 15
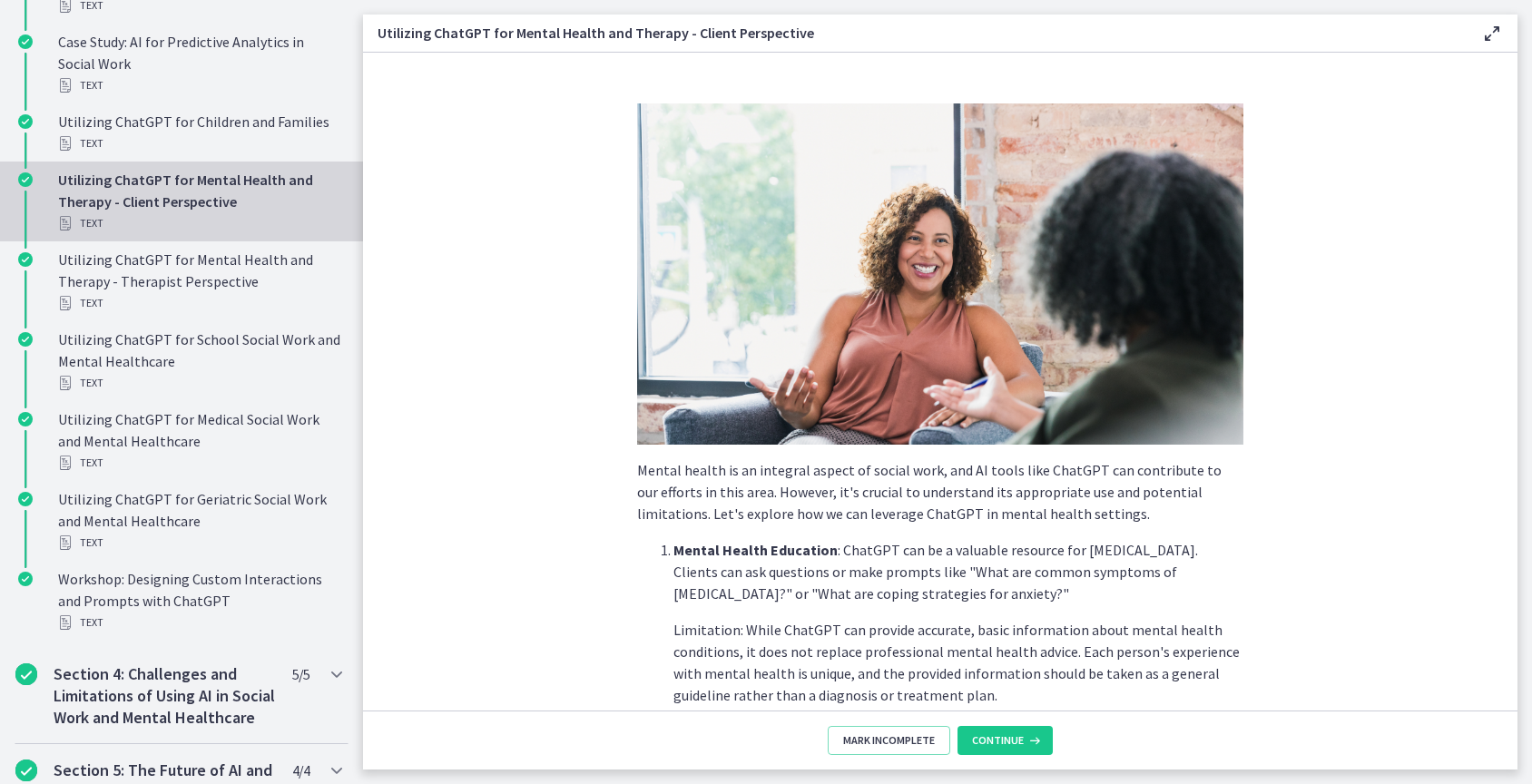
click at [1015, 738] on span "Continue" at bounding box center [998, 740] width 51 height 15
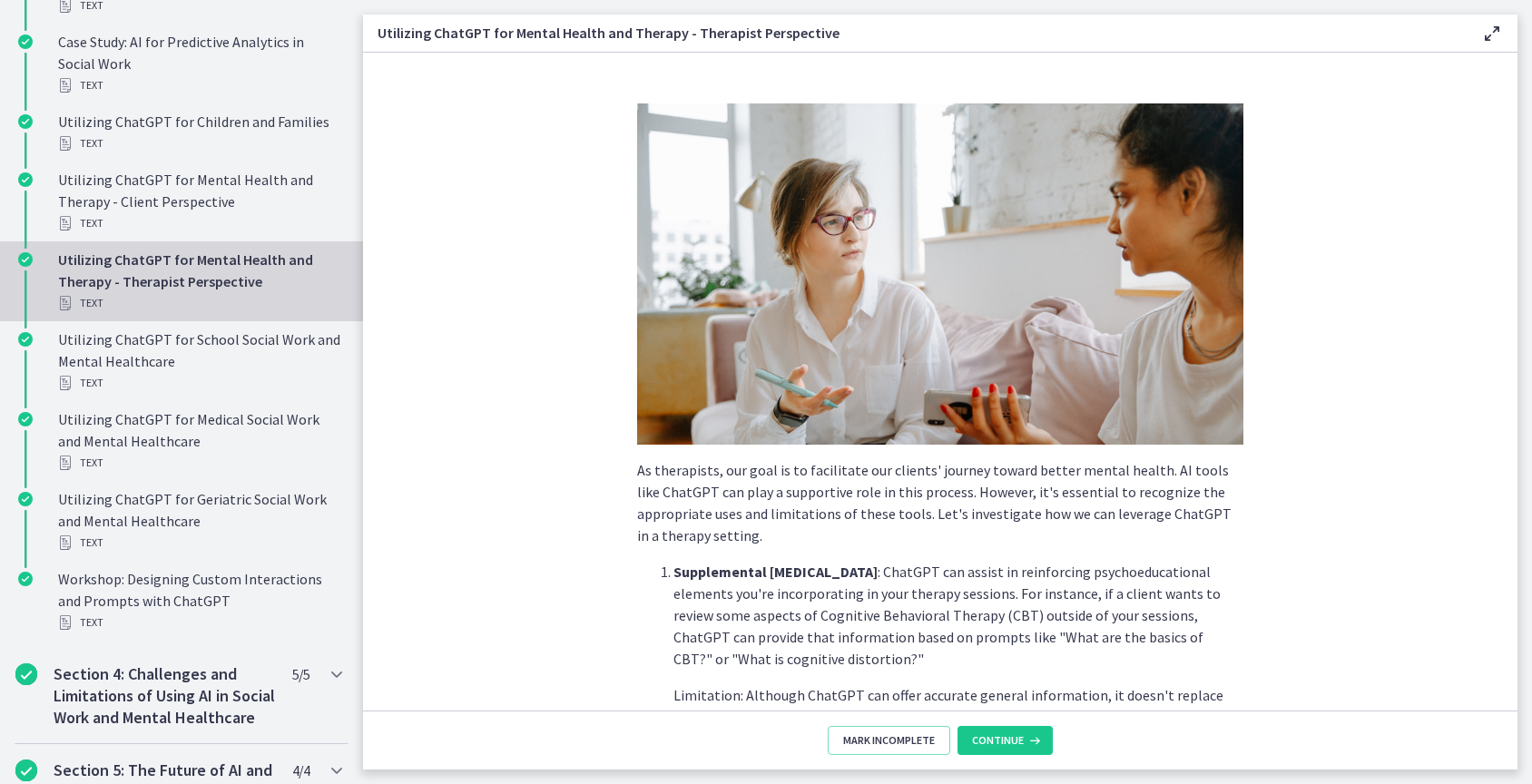
click at [1015, 738] on span "Continue" at bounding box center [998, 740] width 51 height 15
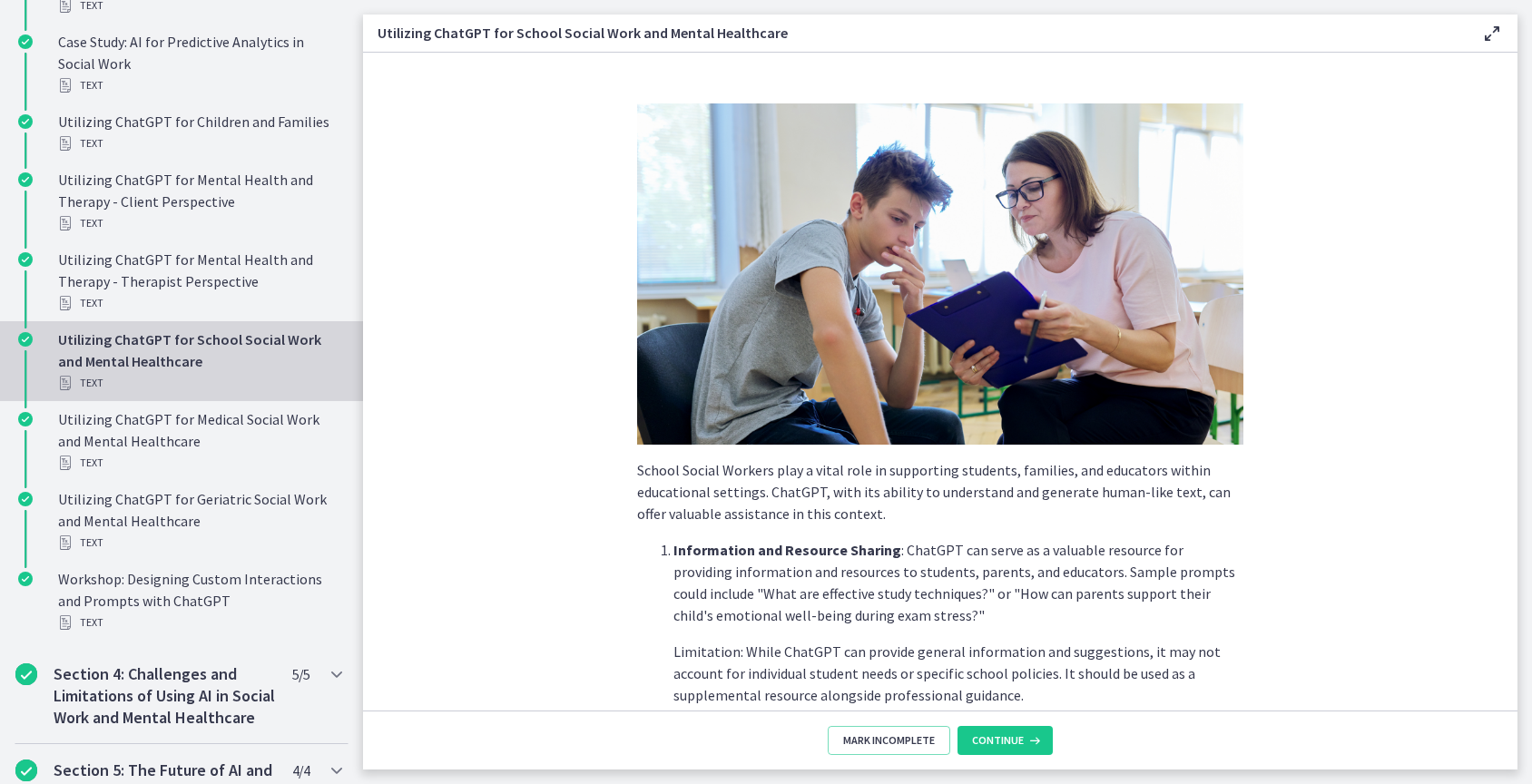
click at [1015, 738] on span "Continue" at bounding box center [998, 740] width 51 height 15
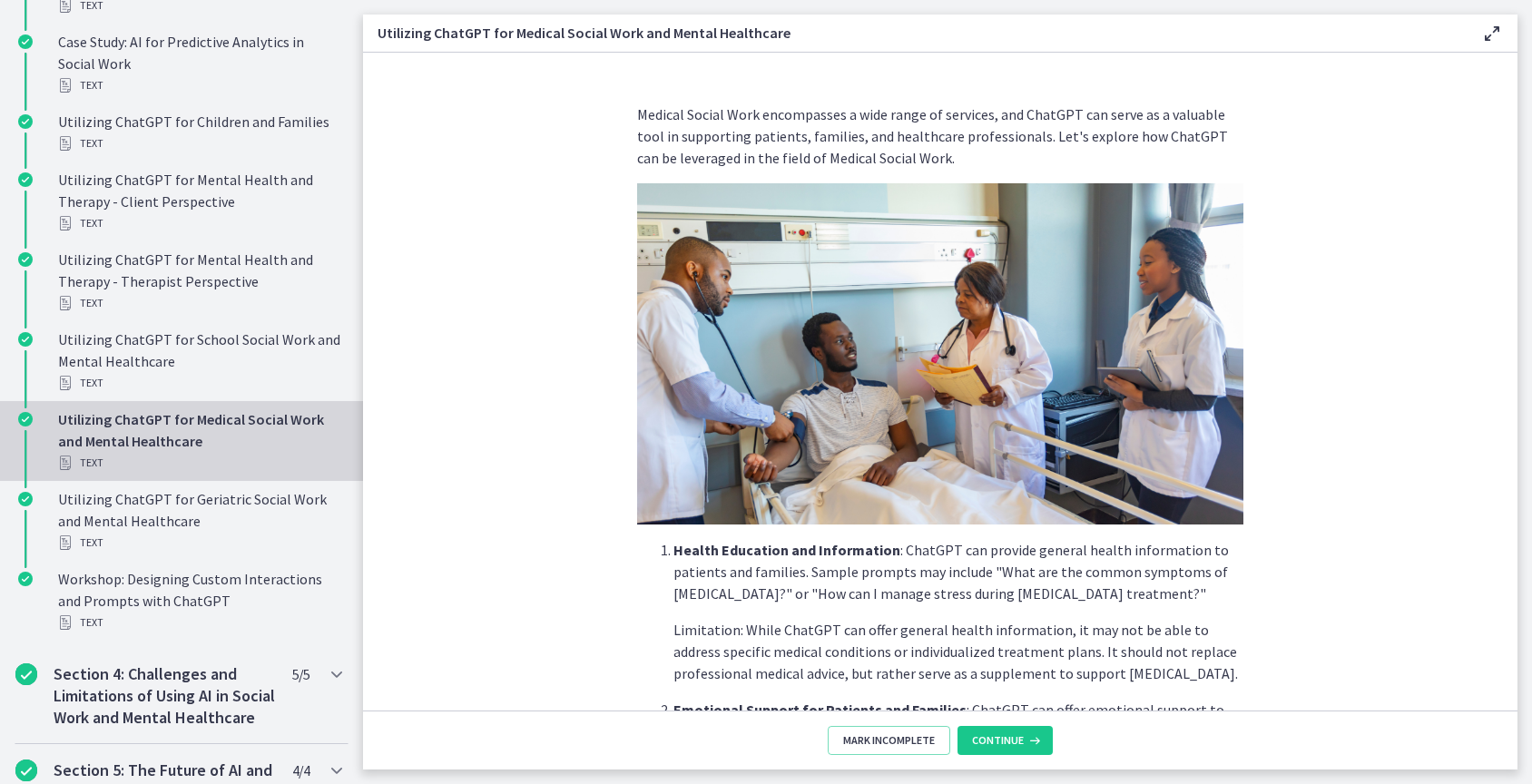
click at [1015, 738] on span "Continue" at bounding box center [998, 740] width 51 height 15
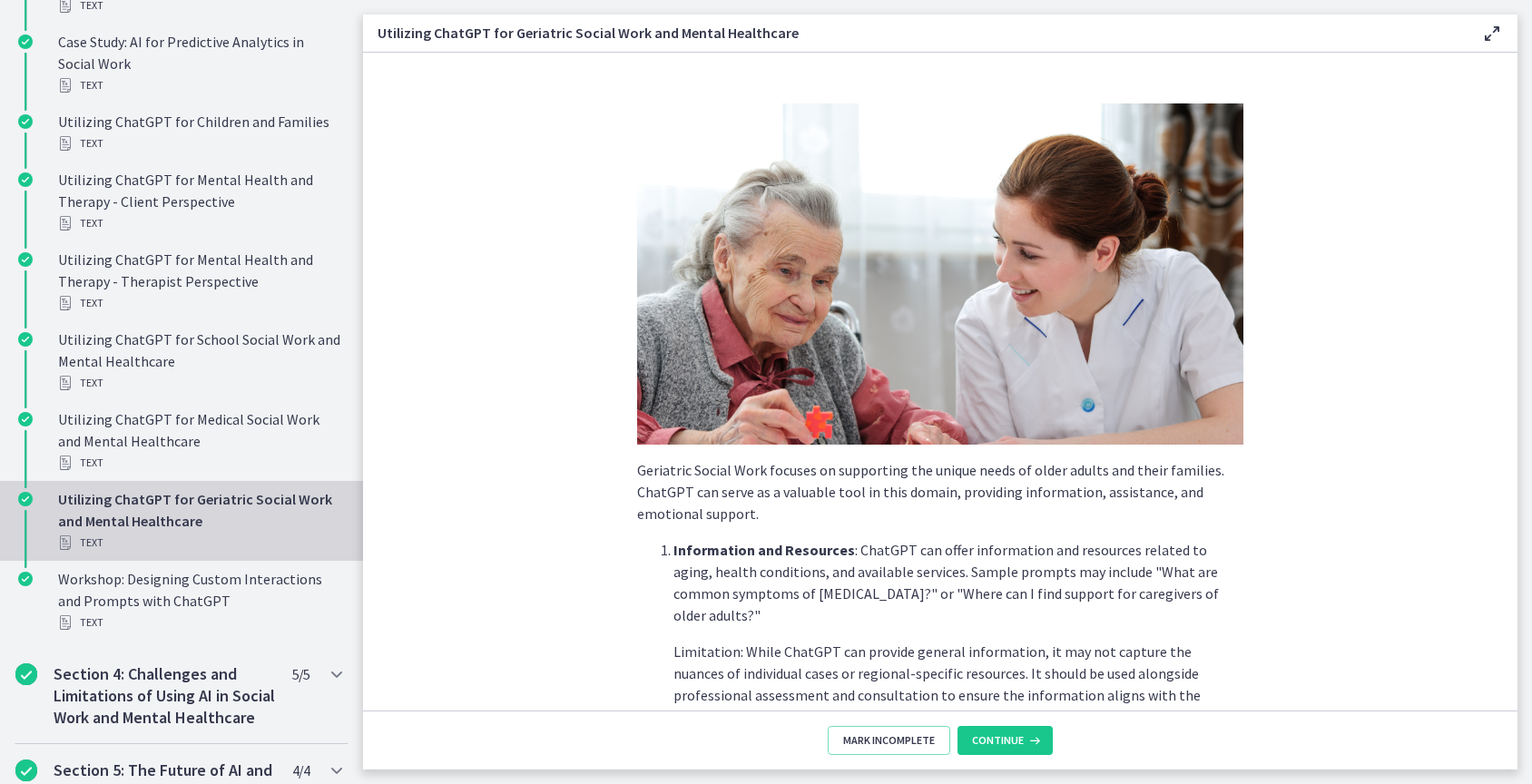
click at [1015, 738] on span "Continue" at bounding box center [998, 740] width 51 height 15
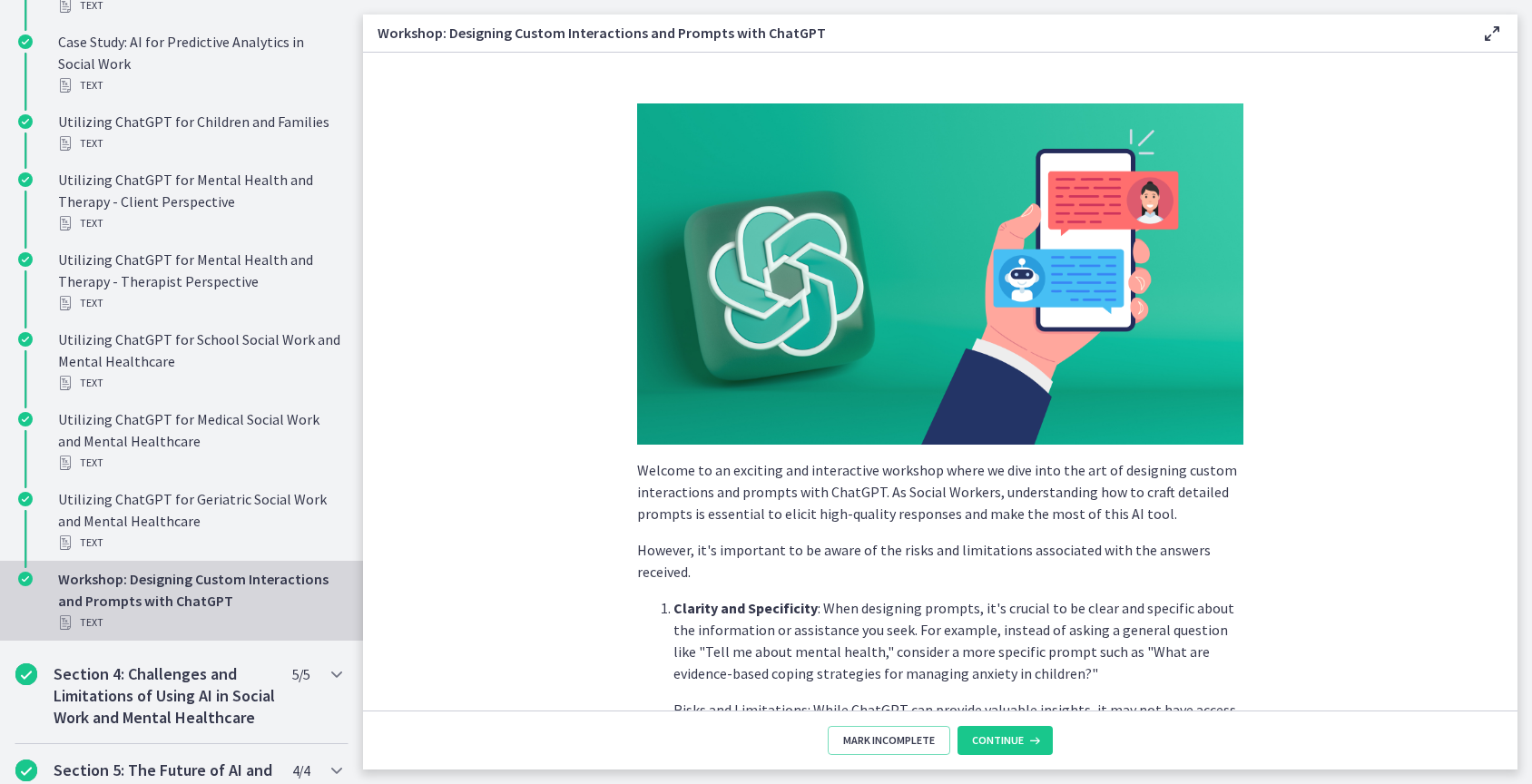
click at [1015, 738] on span "Continue" at bounding box center [998, 740] width 51 height 15
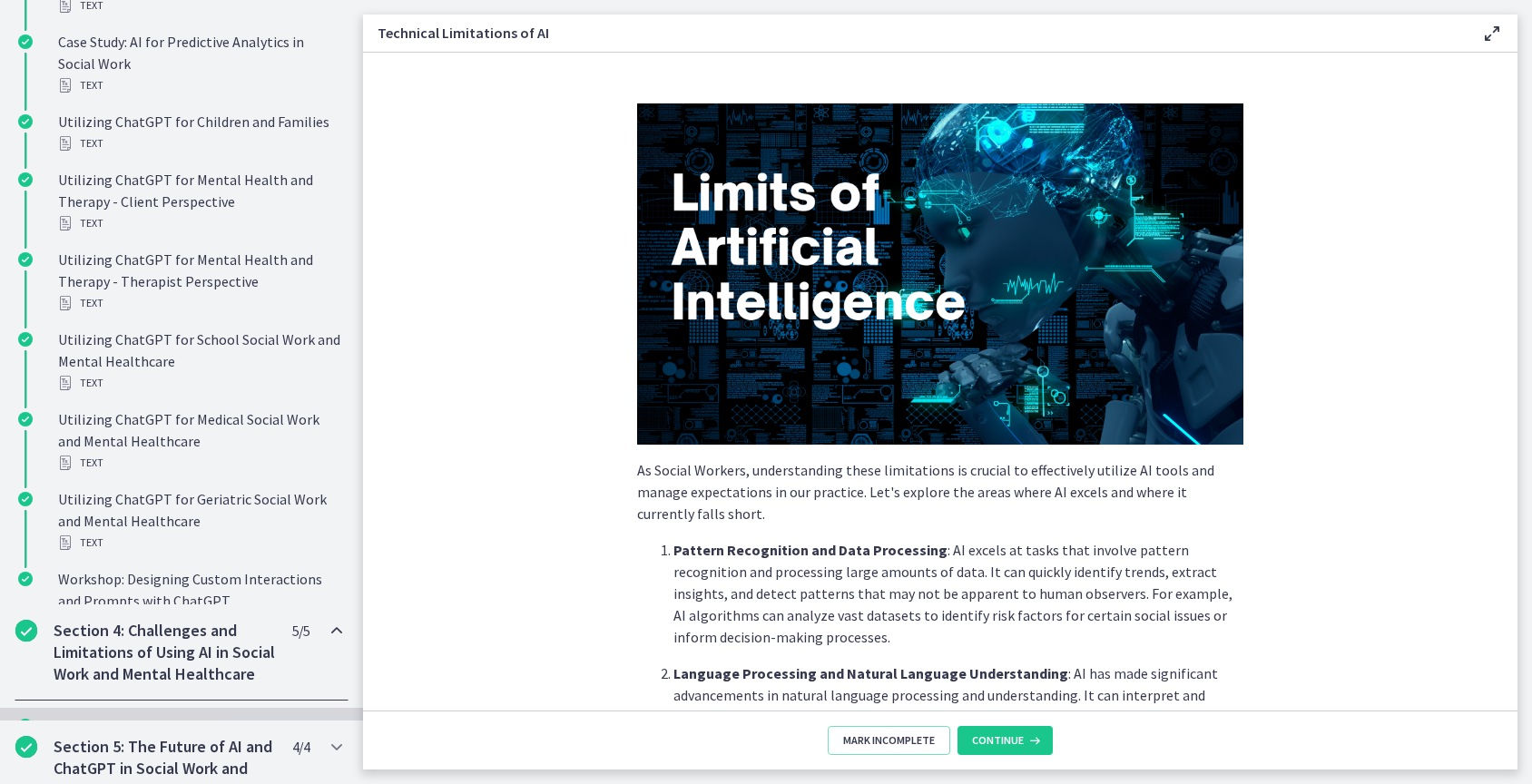
click at [1015, 738] on span "Continue" at bounding box center [998, 740] width 51 height 15
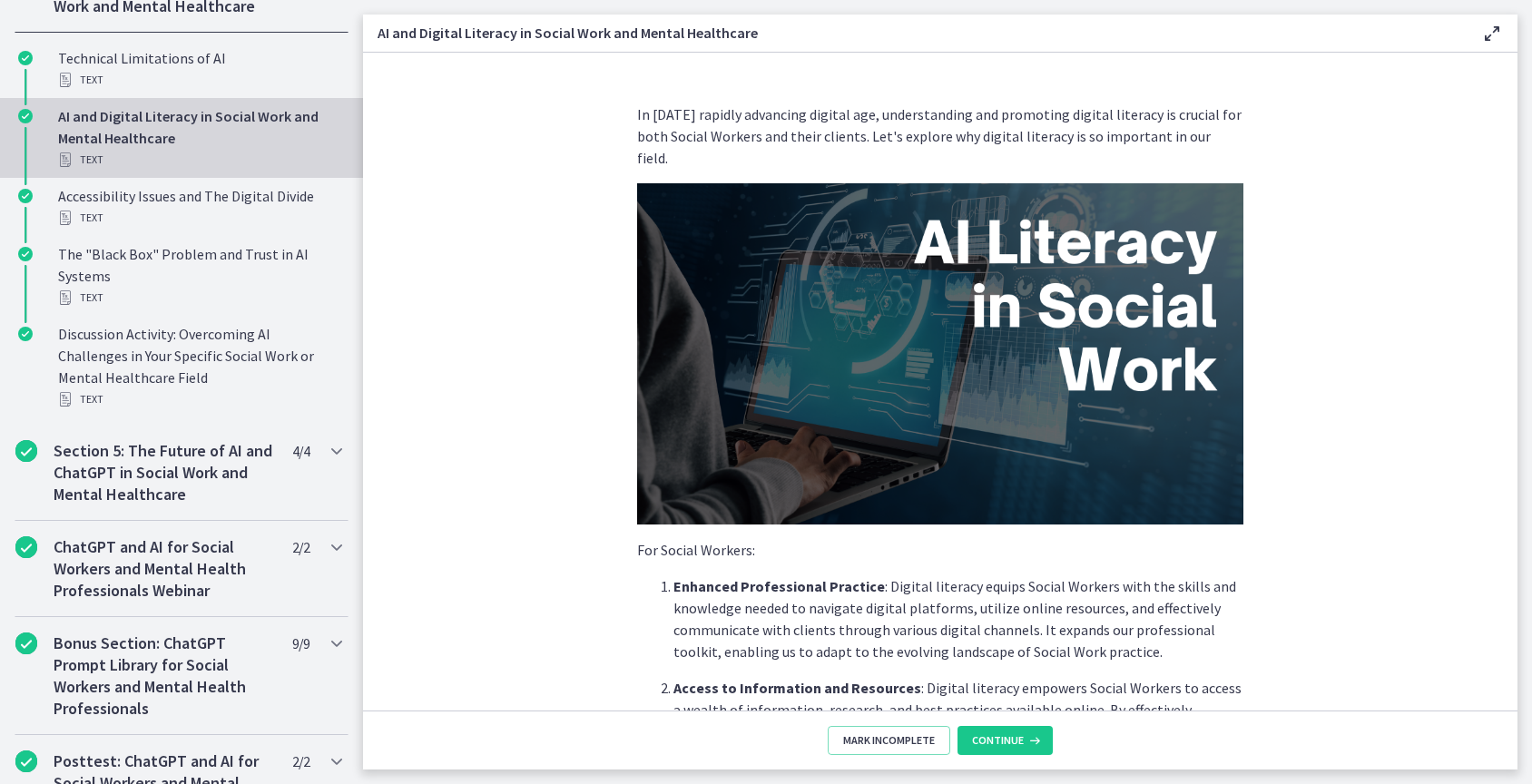
click at [1015, 738] on span "Continue" at bounding box center [998, 740] width 51 height 15
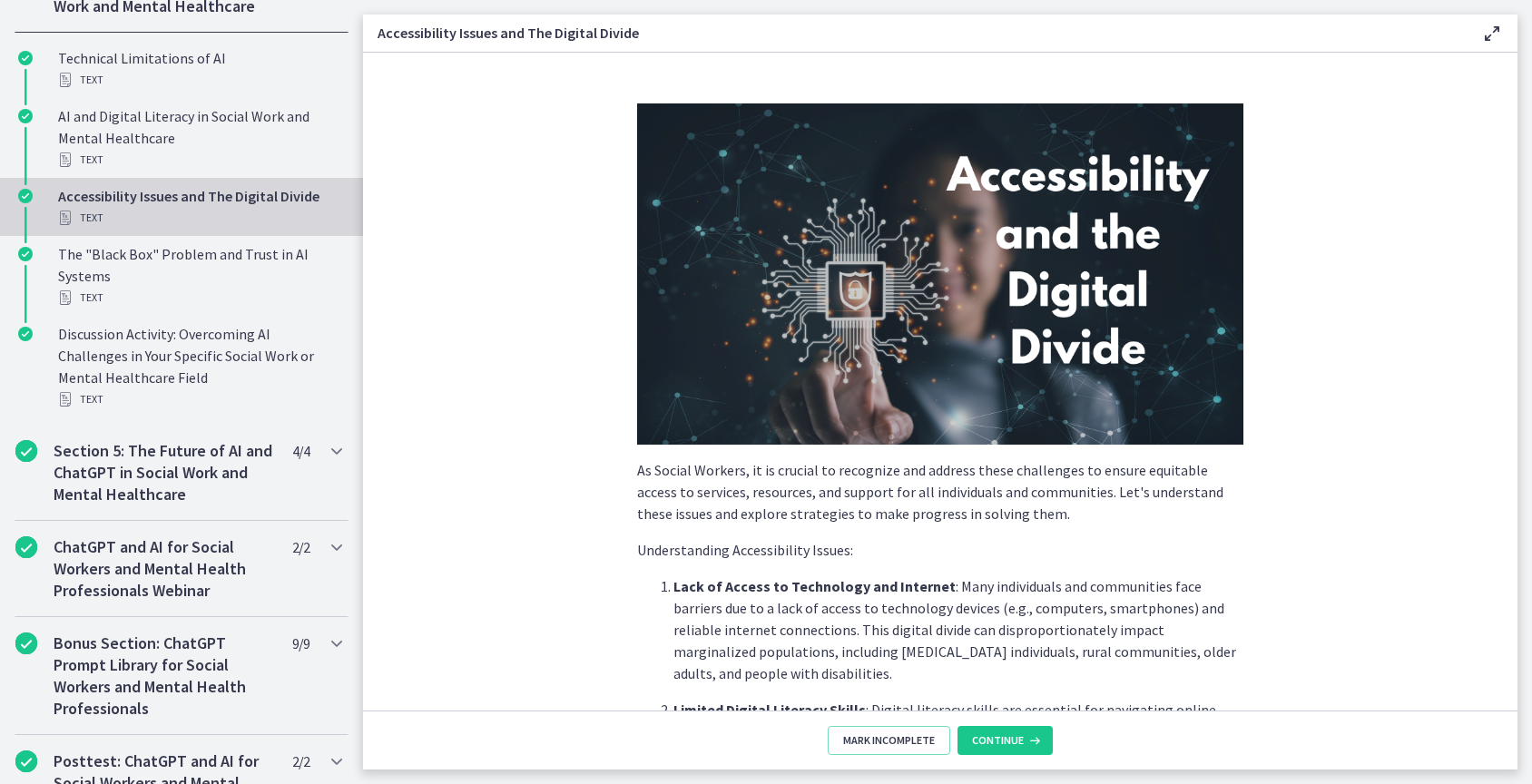
click at [1015, 738] on span "Continue" at bounding box center [998, 740] width 51 height 15
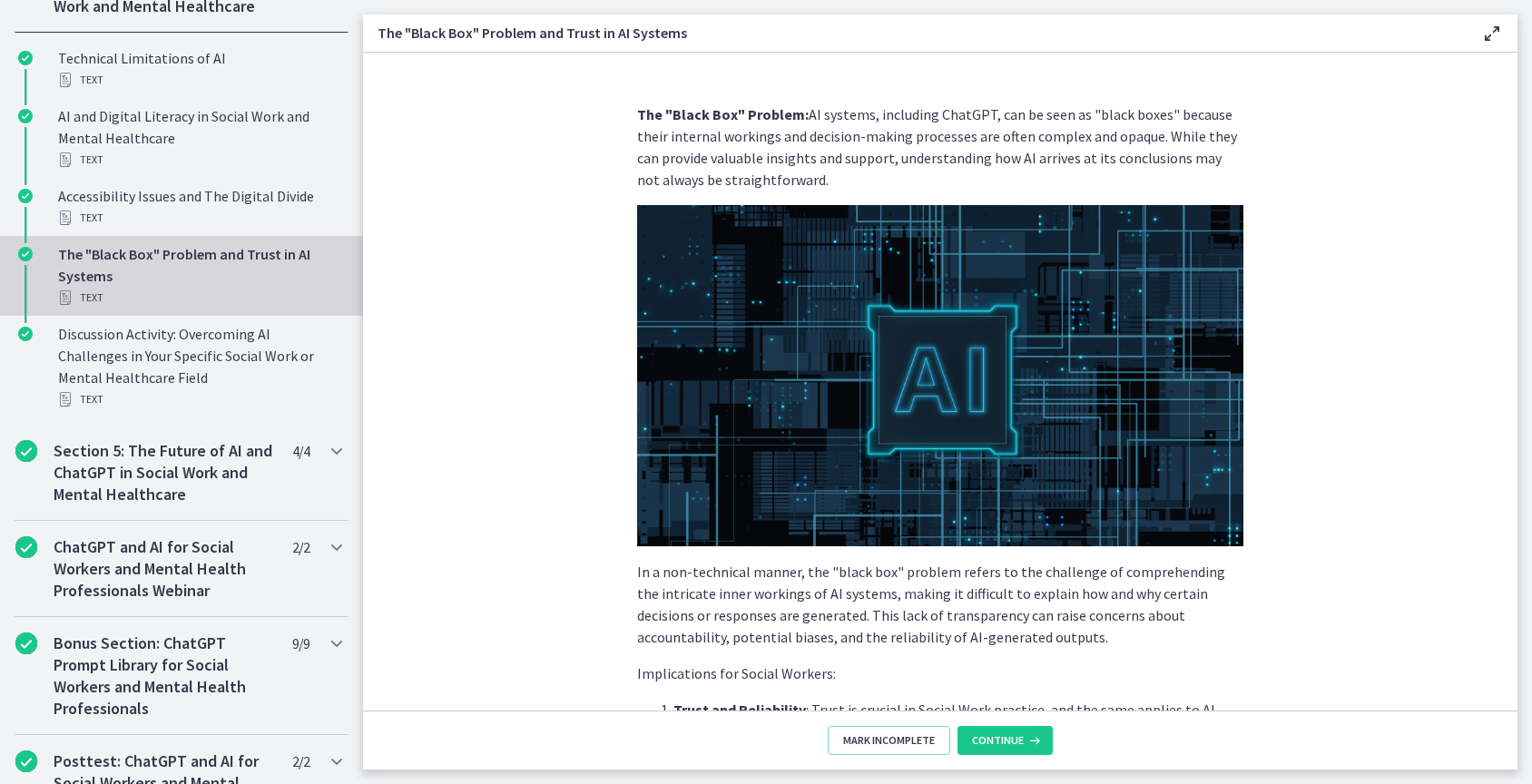
click at [1015, 738] on span "Continue" at bounding box center [998, 740] width 51 height 15
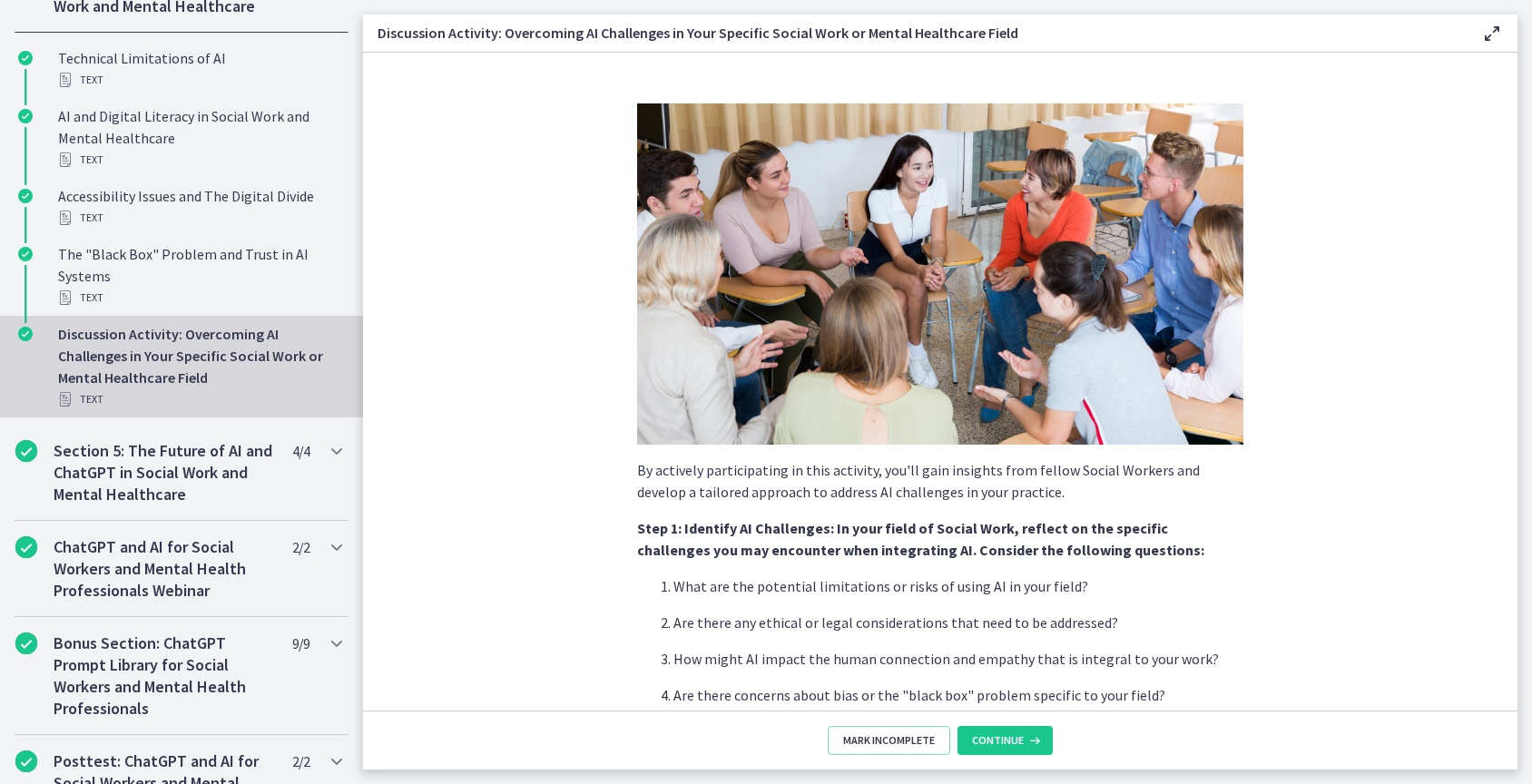
click at [1015, 738] on span "Continue" at bounding box center [998, 740] width 51 height 15
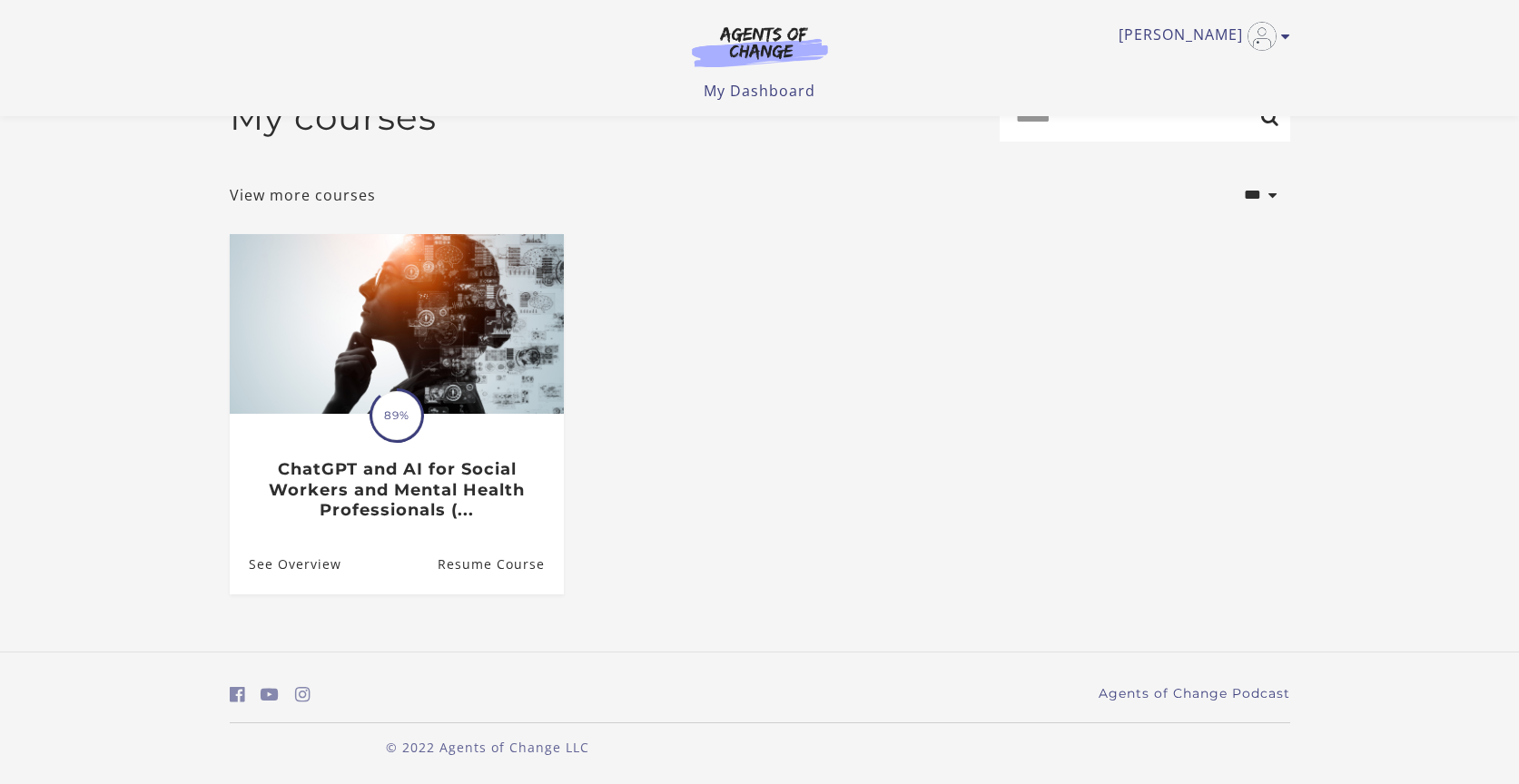
scroll to position [49, 0]
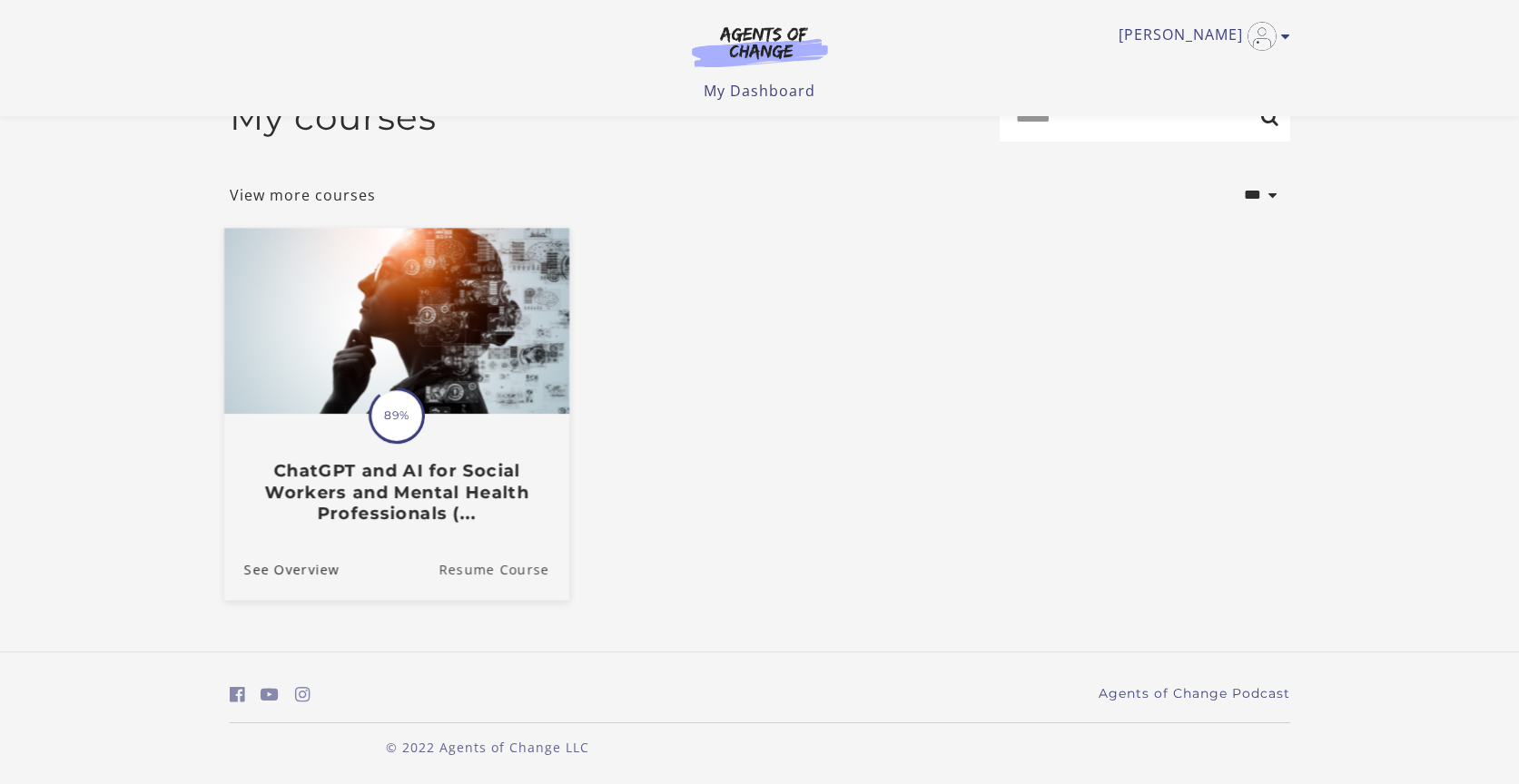
click at [524, 573] on link "Resume Course" at bounding box center [503, 567] width 131 height 60
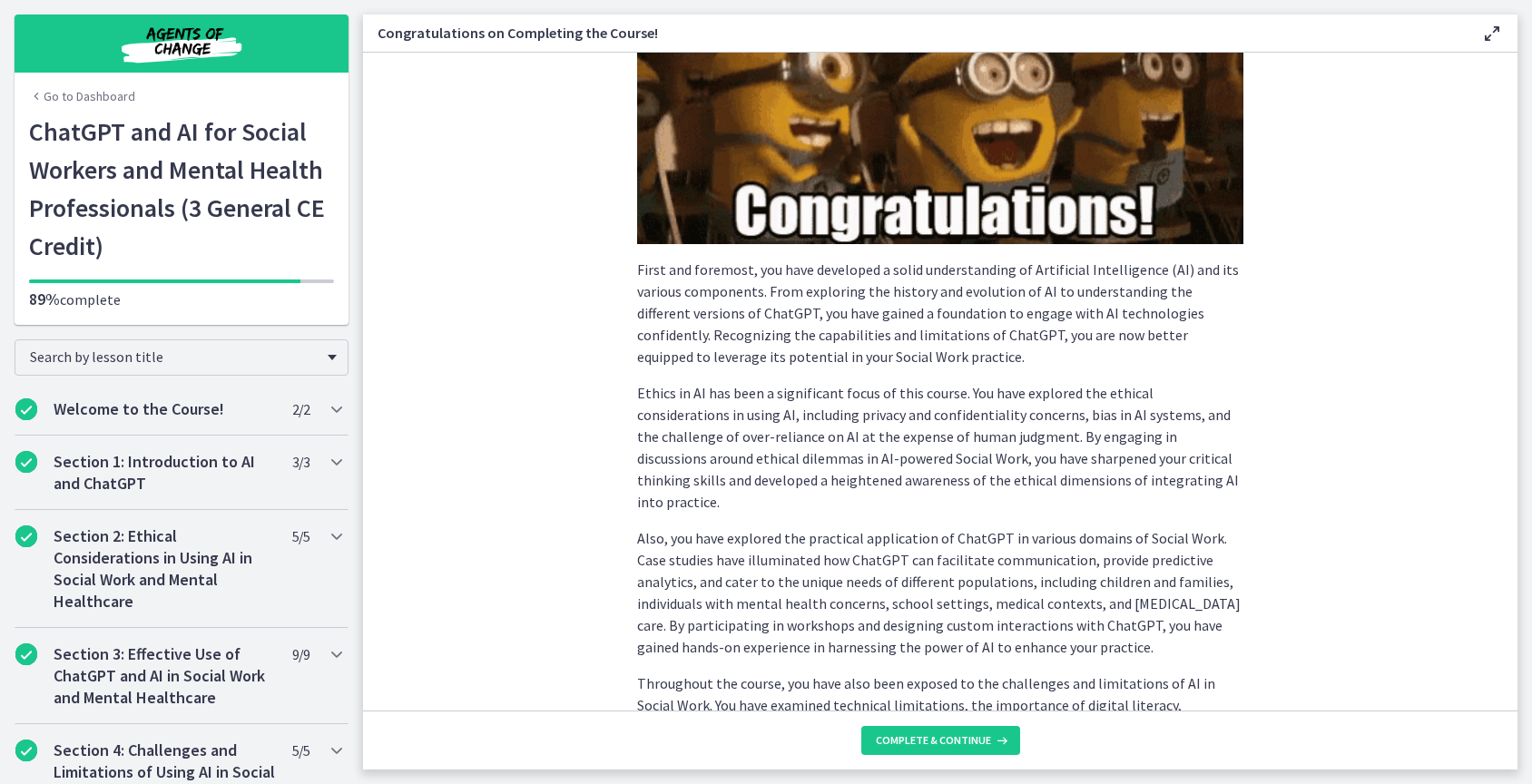
scroll to position [249, 0]
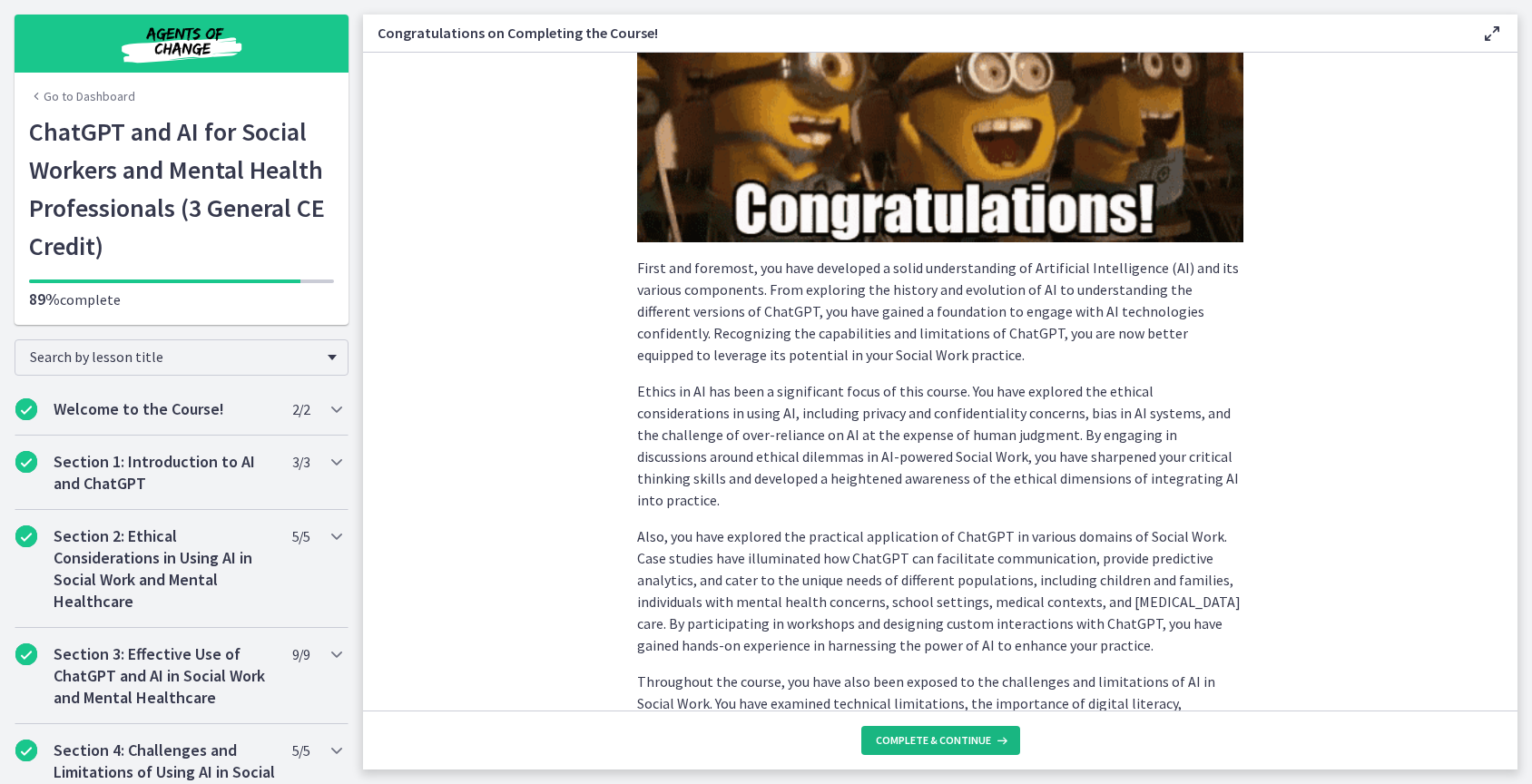
click at [965, 739] on span "Complete & continue" at bounding box center [934, 740] width 116 height 15
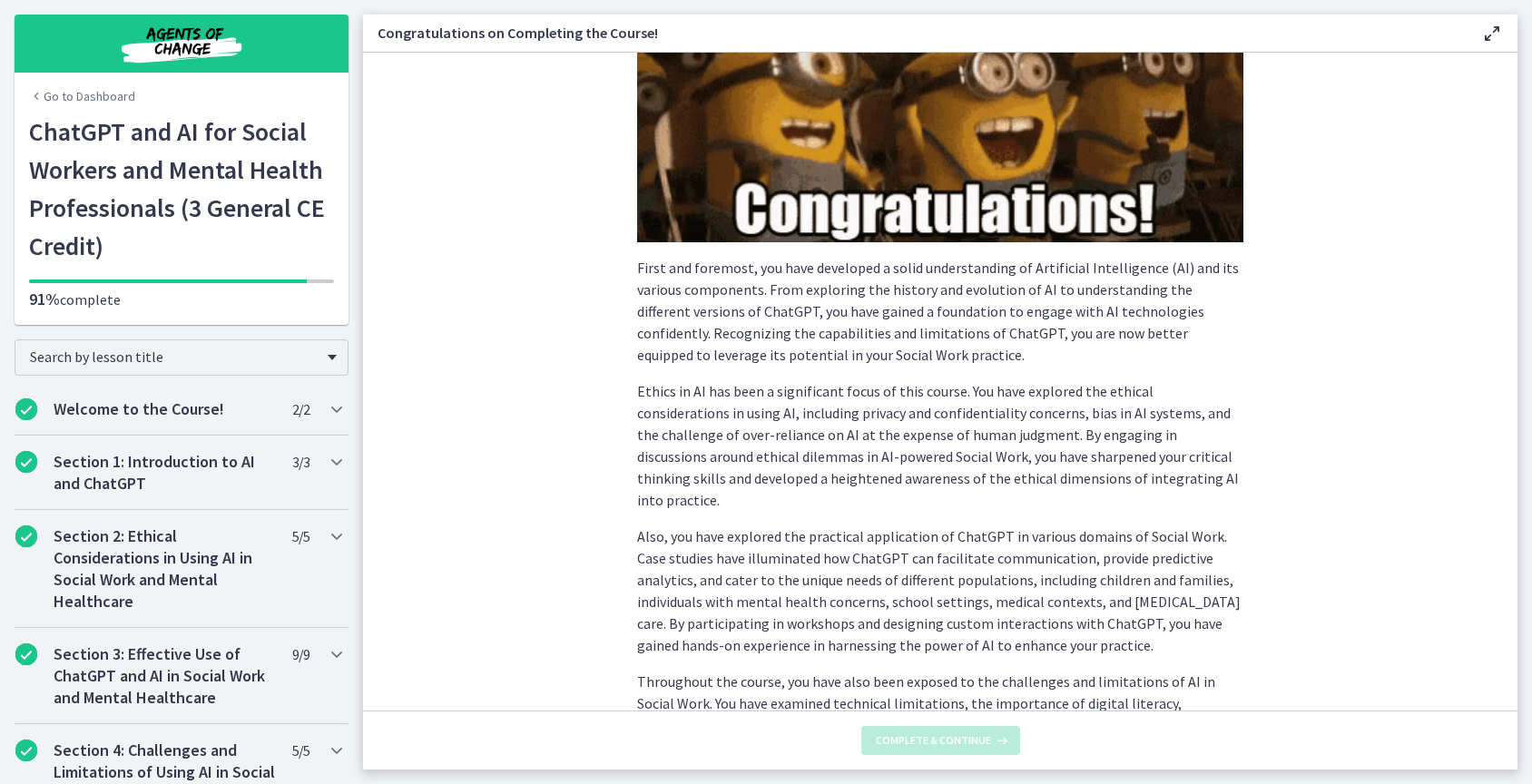
scroll to position [0, 0]
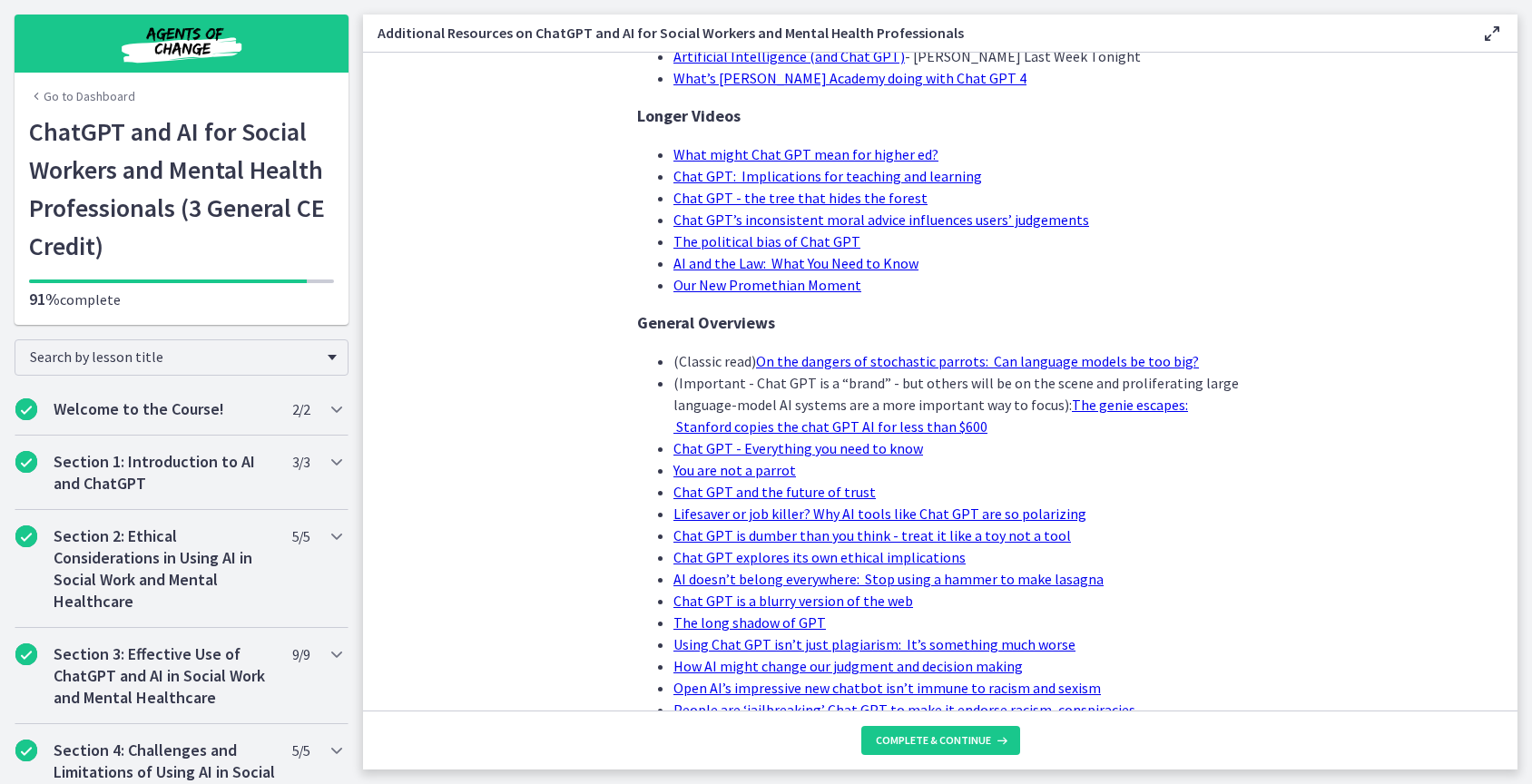
scroll to position [244, 0]
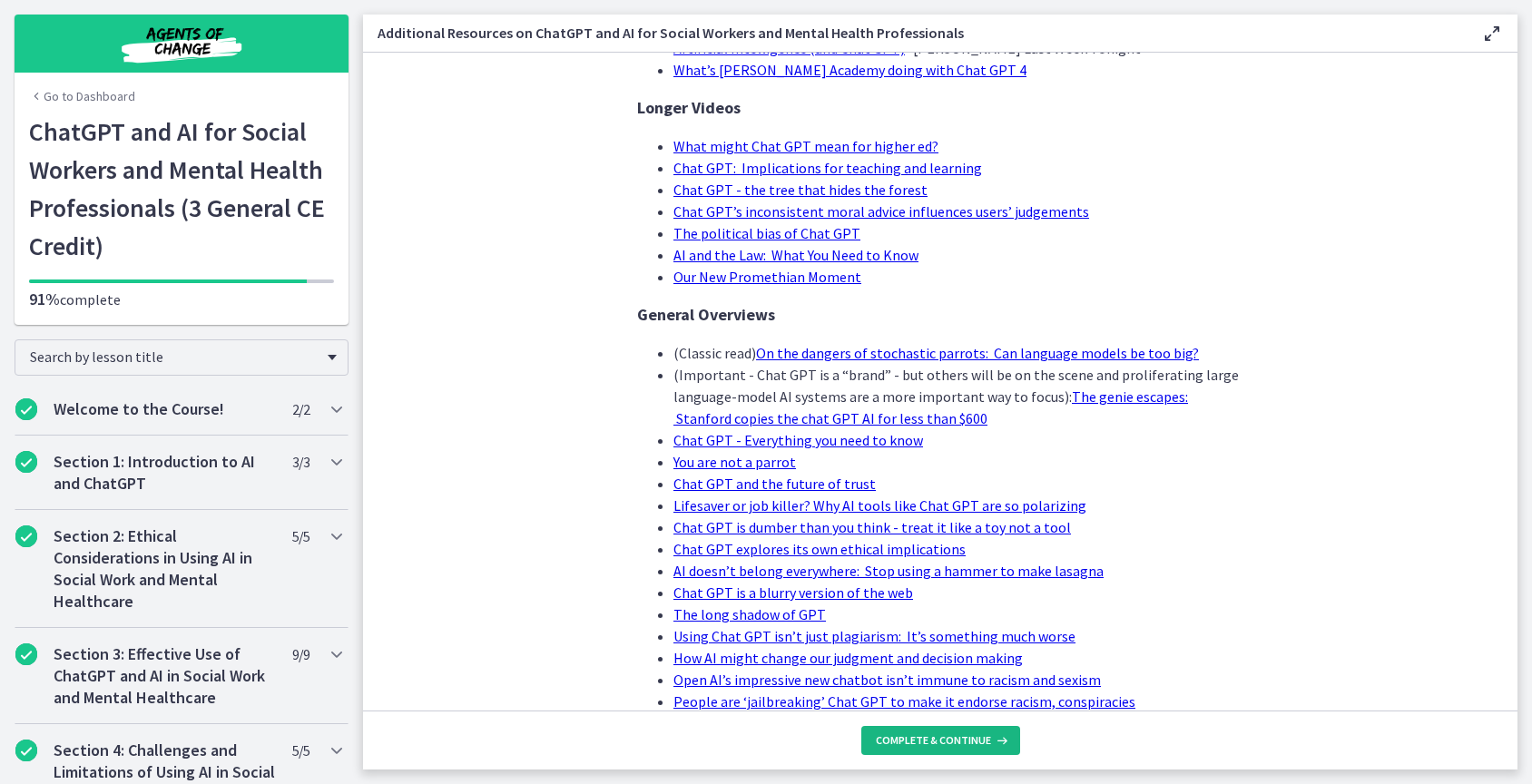
click at [961, 743] on span "Complete & continue" at bounding box center [934, 740] width 116 height 15
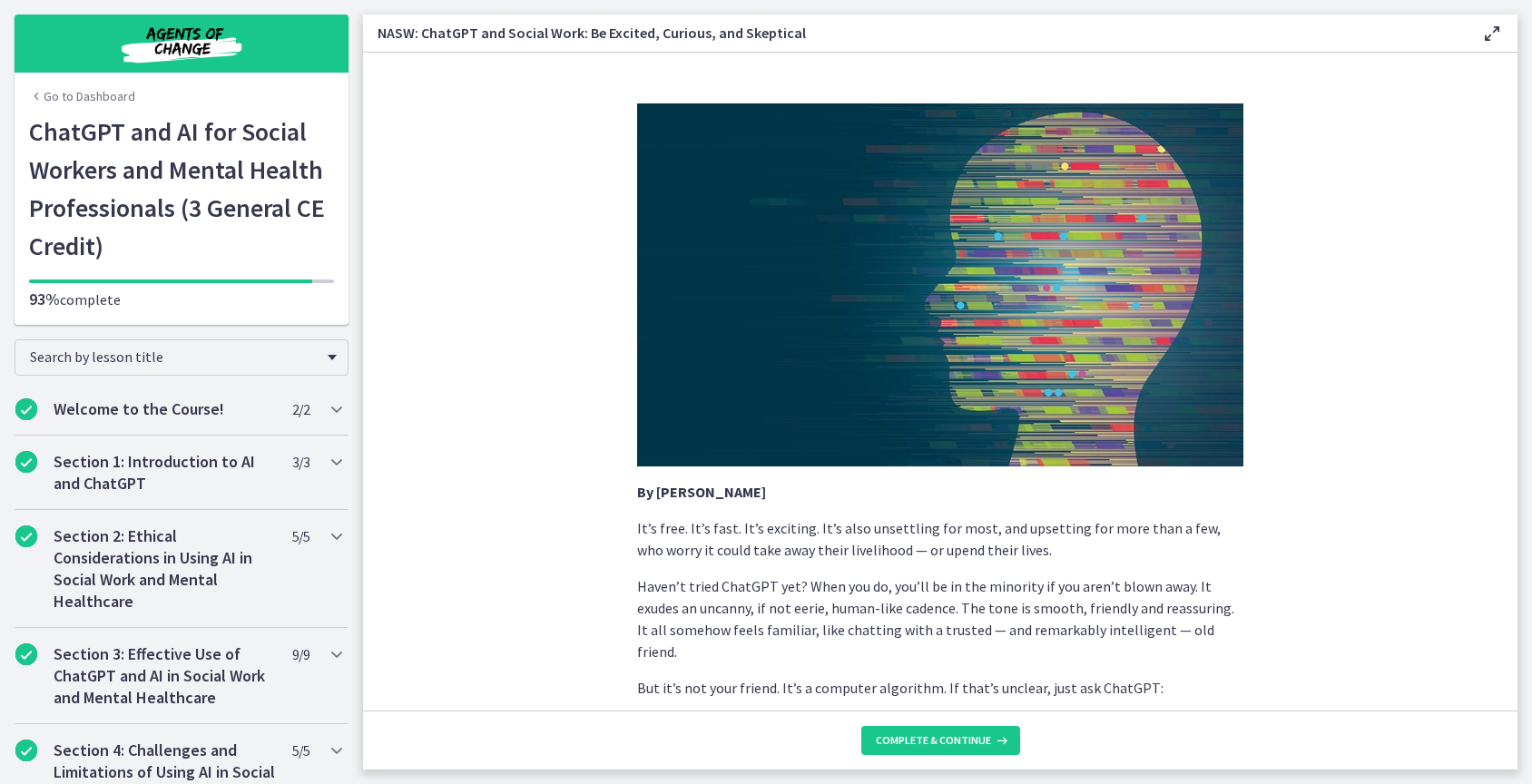
click at [961, 743] on span "Complete & continue" at bounding box center [934, 740] width 116 height 15
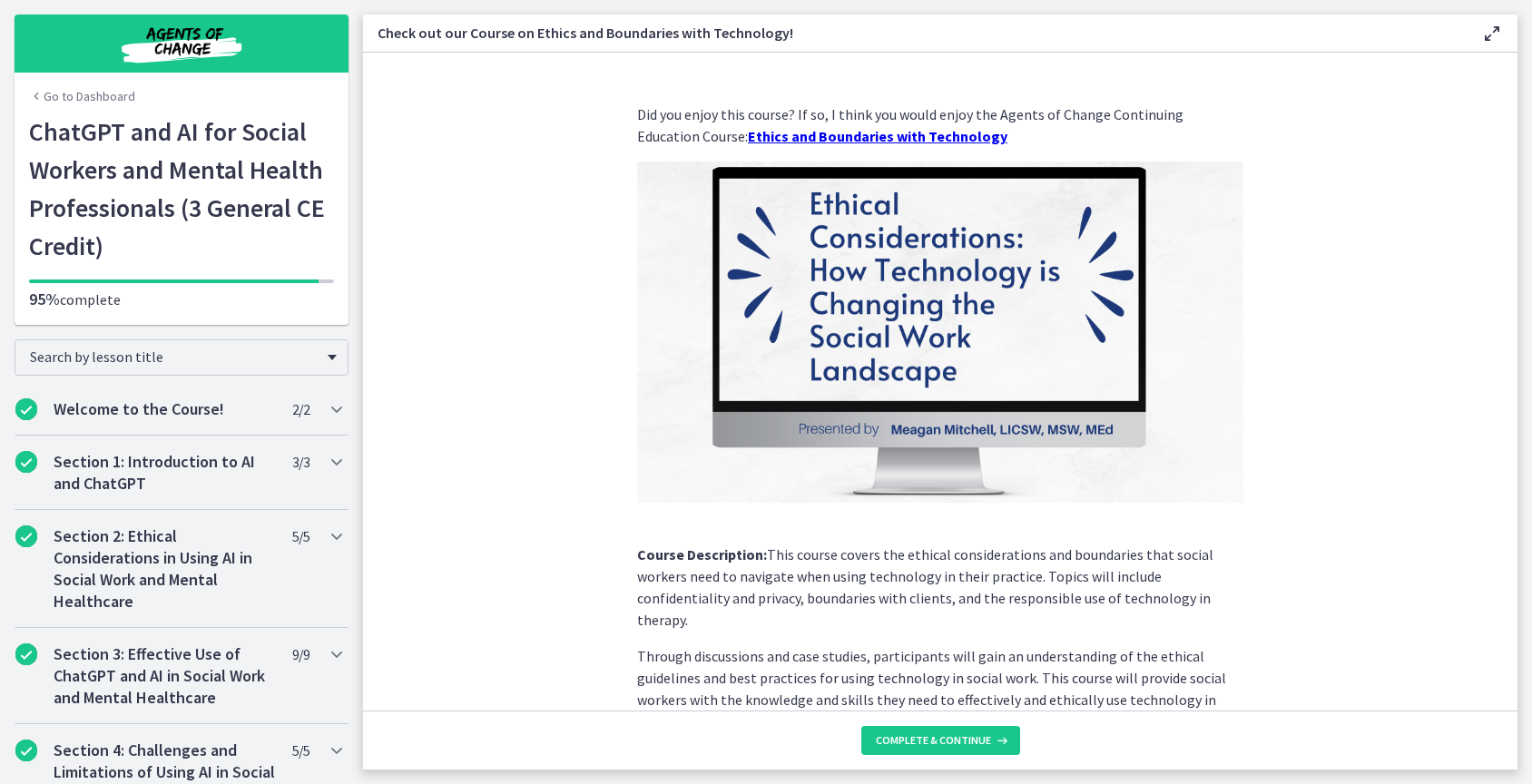
click at [961, 743] on span "Complete & continue" at bounding box center [934, 740] width 116 height 15
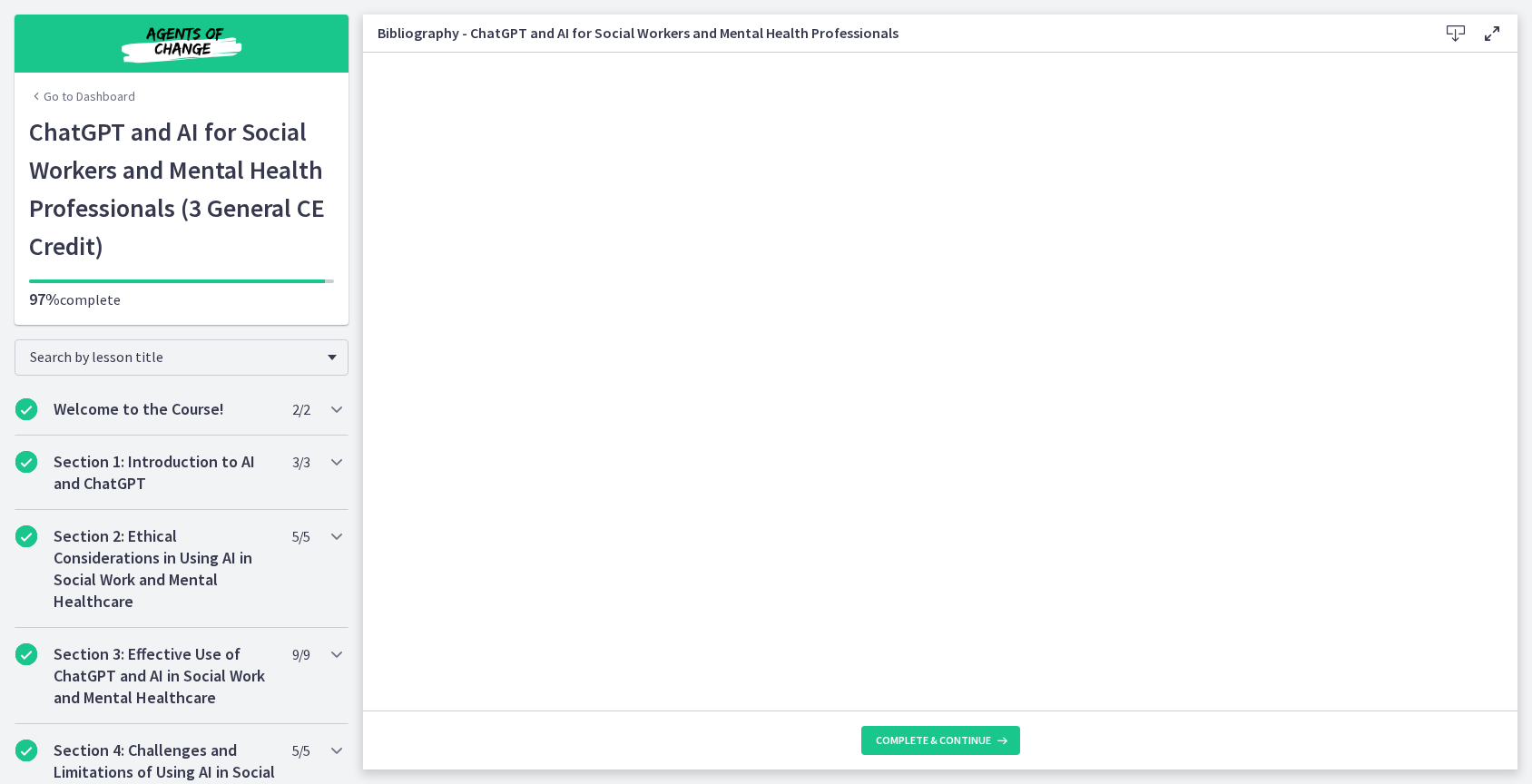
click at [961, 743] on span "Complete & continue" at bounding box center [934, 740] width 116 height 15
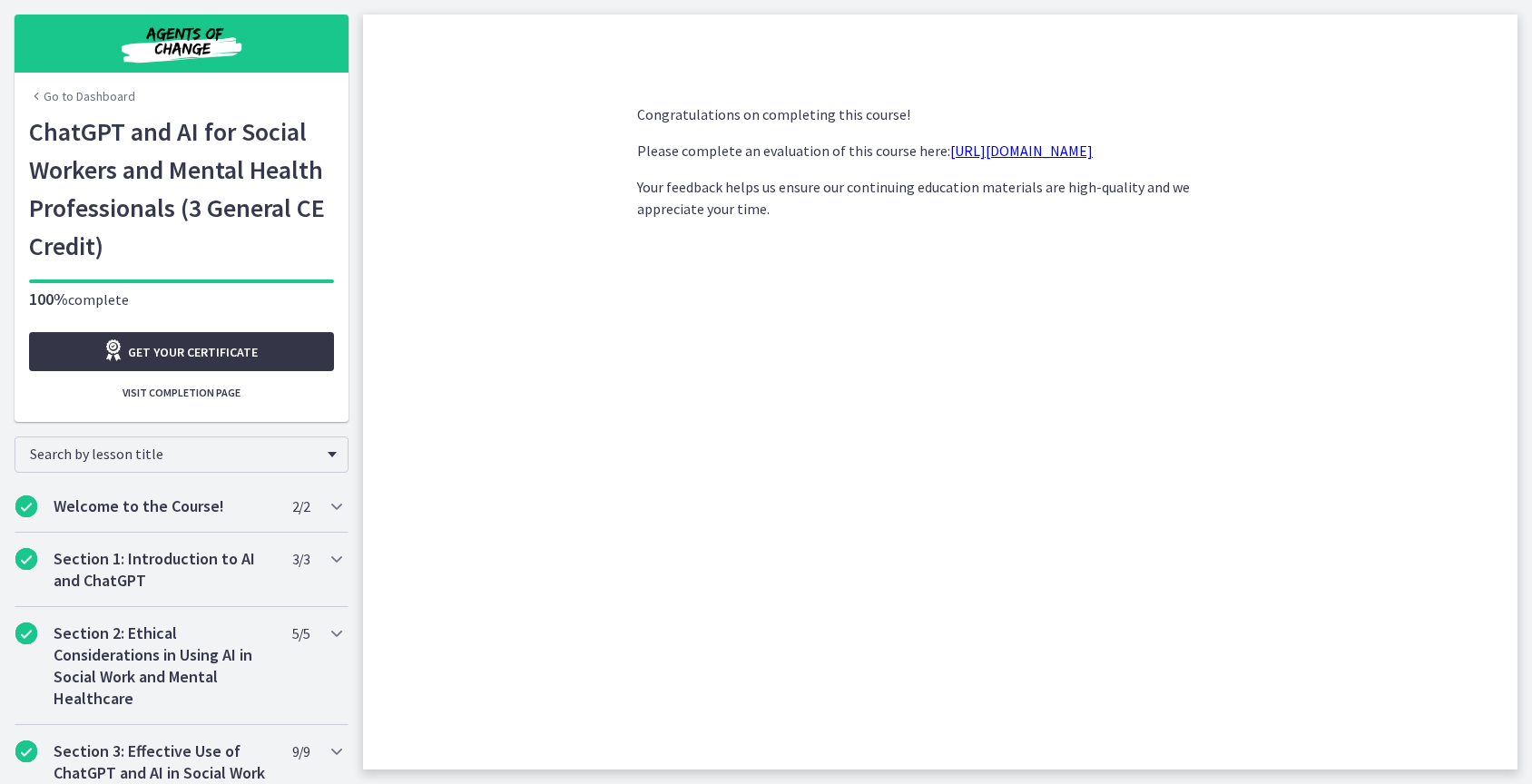
click at [238, 348] on span "Get your certificate" at bounding box center [192, 352] width 130 height 22
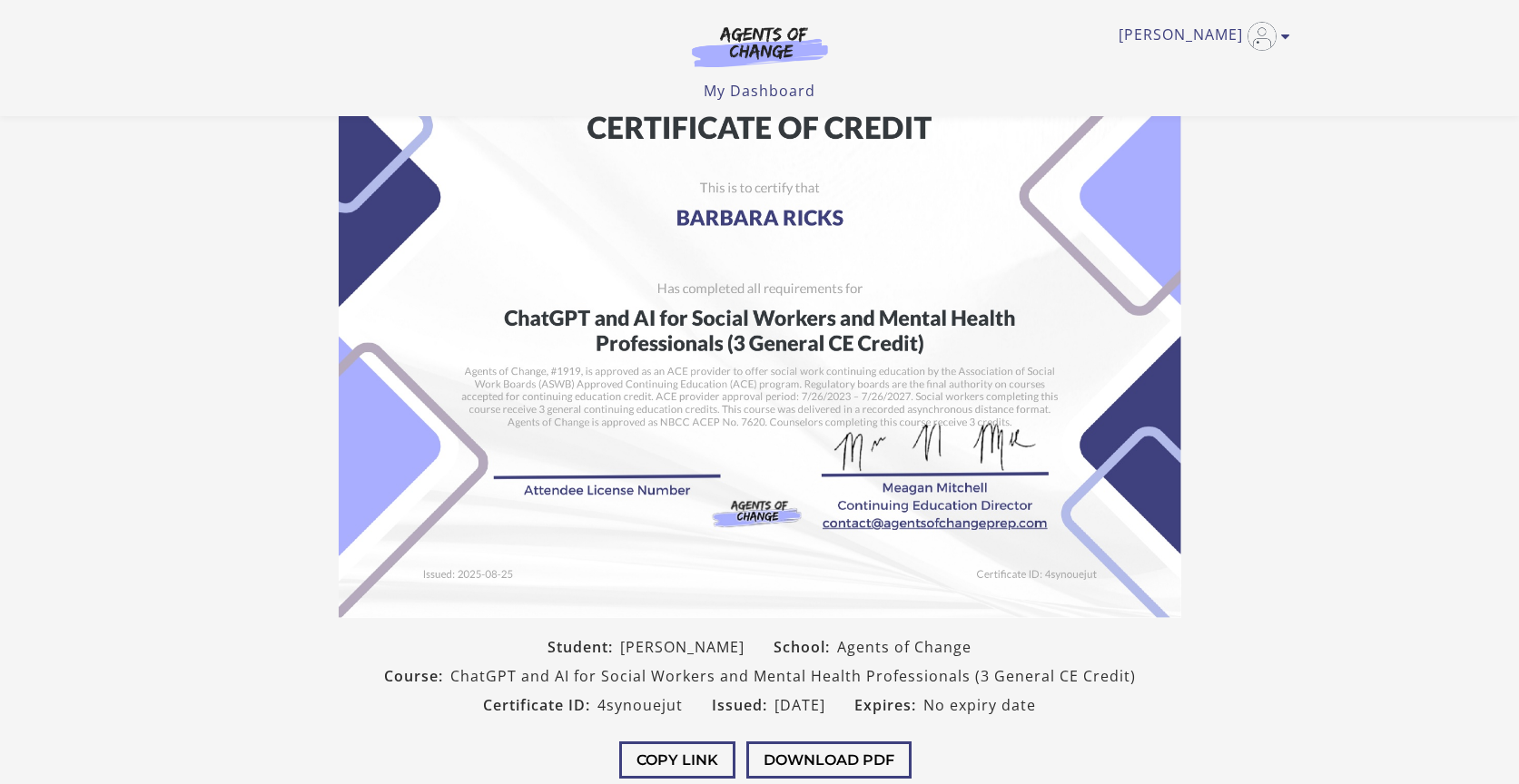
scroll to position [17, 0]
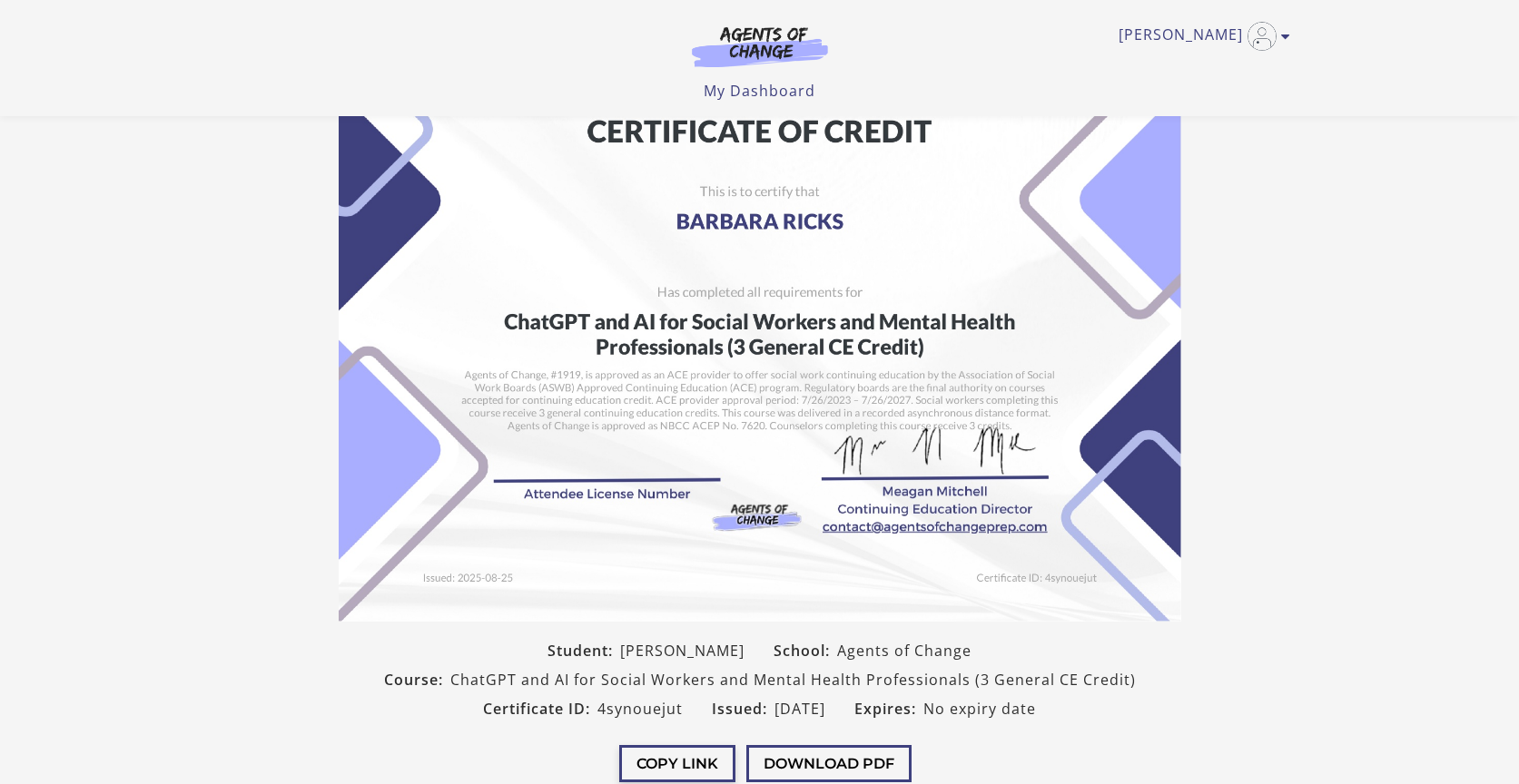
click at [675, 763] on button "Copy Link" at bounding box center [676, 764] width 116 height 38
click at [796, 760] on button "Download PDF" at bounding box center [829, 764] width 165 height 38
